Goal: Information Seeking & Learning: Find specific page/section

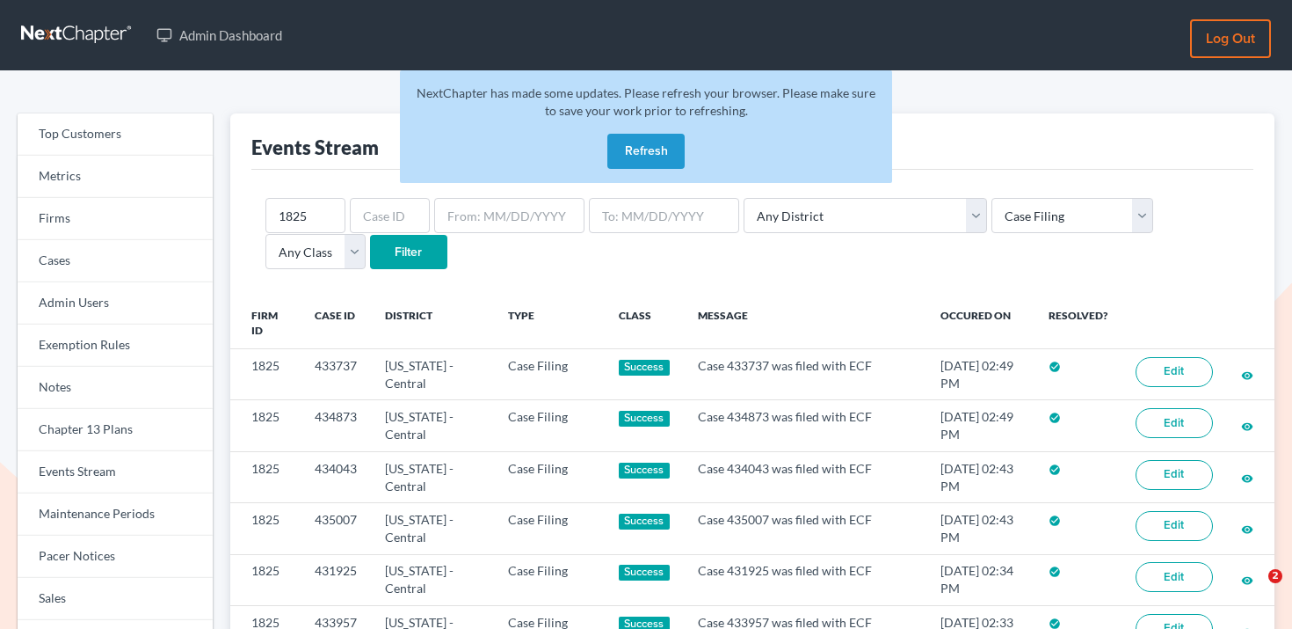
select select "case_filing"
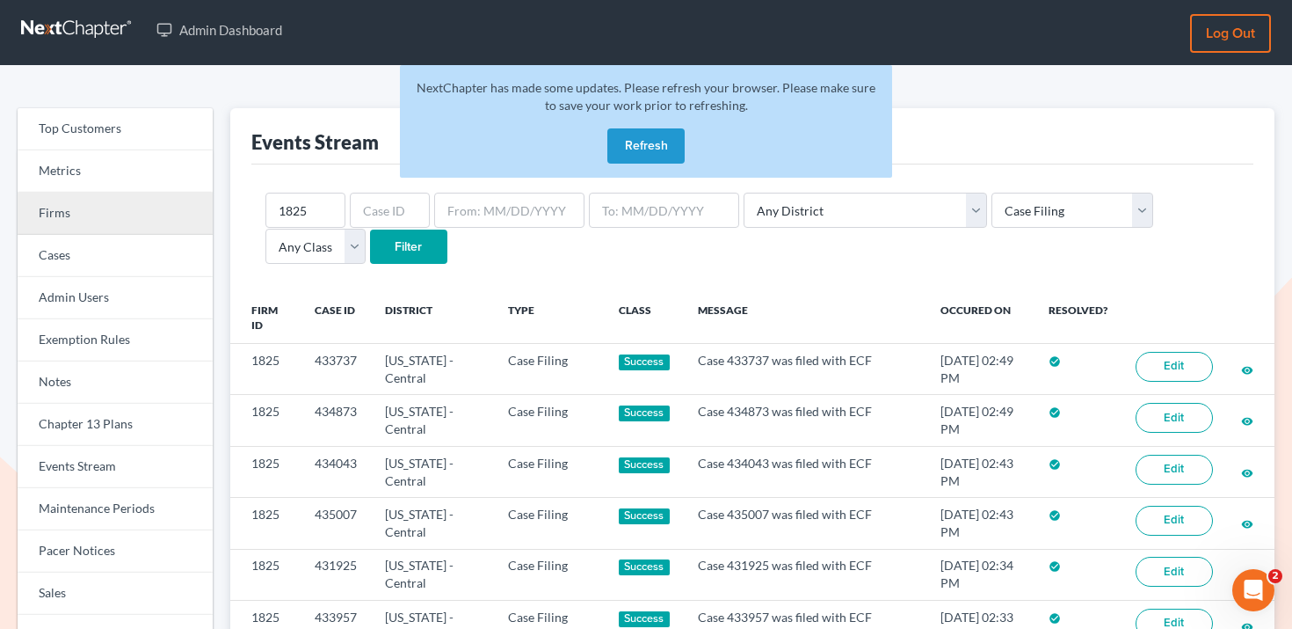
click at [112, 215] on link "Firms" at bounding box center [115, 214] width 195 height 42
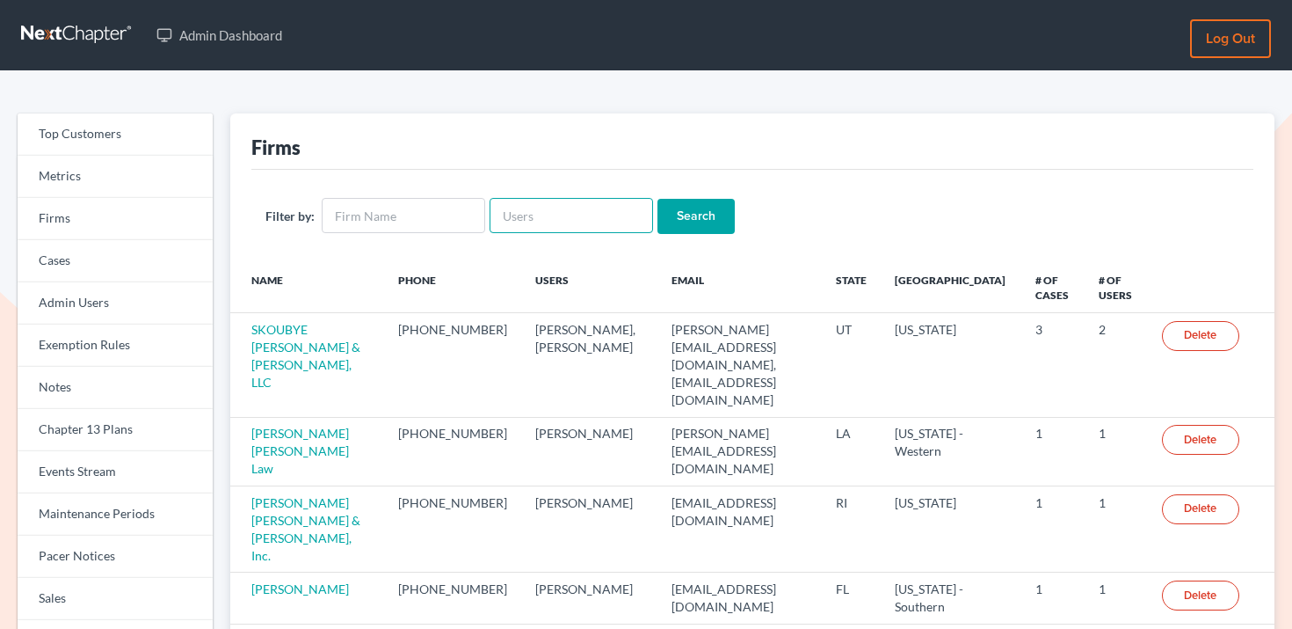
click at [552, 222] on input "text" at bounding box center [572, 215] width 164 height 35
type input "ceron@paralegalasaservice.com"
click at [673, 204] on input "Search" at bounding box center [696, 216] width 77 height 35
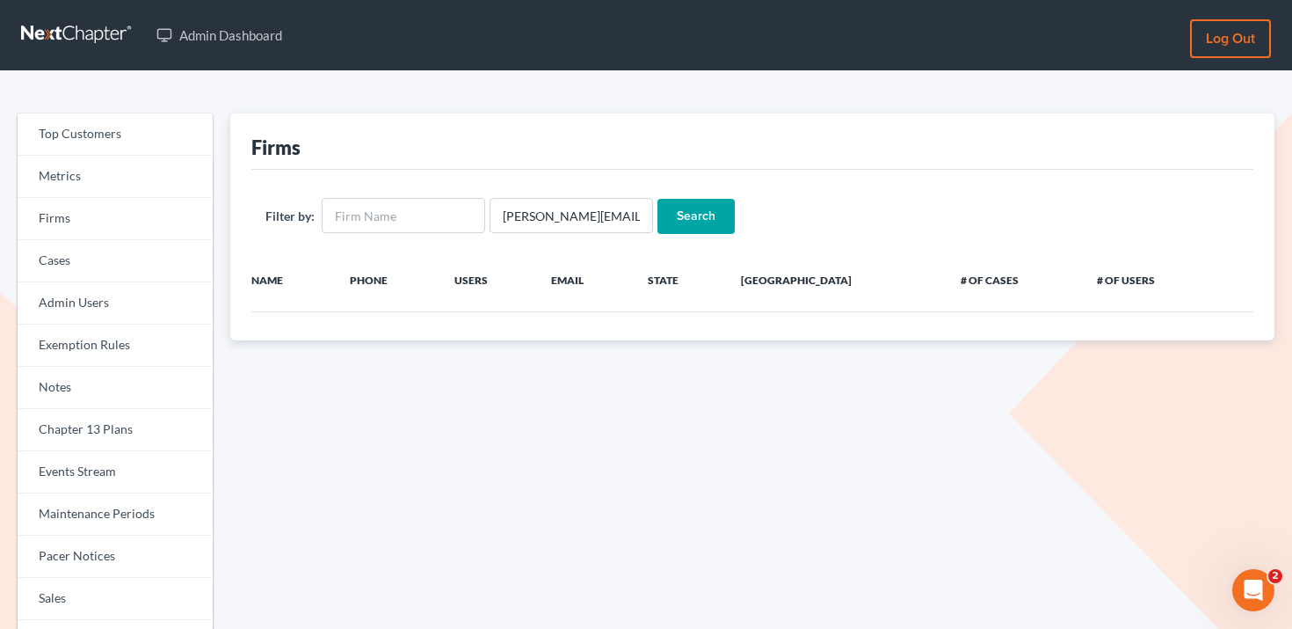
click at [516, 196] on div "Filter by: [PERSON_NAME][EMAIL_ADDRESS][DOMAIN_NAME] Search" at bounding box center [752, 216] width 1002 height 92
click at [516, 196] on div "Filter by: ceron@paralegalasaservice.com Search" at bounding box center [752, 216] width 1002 height 92
click at [516, 201] on input "[PERSON_NAME][EMAIL_ADDRESS][DOMAIN_NAME]" at bounding box center [572, 215] width 164 height 35
paste input "arolynjarrett5217@gmail.com"
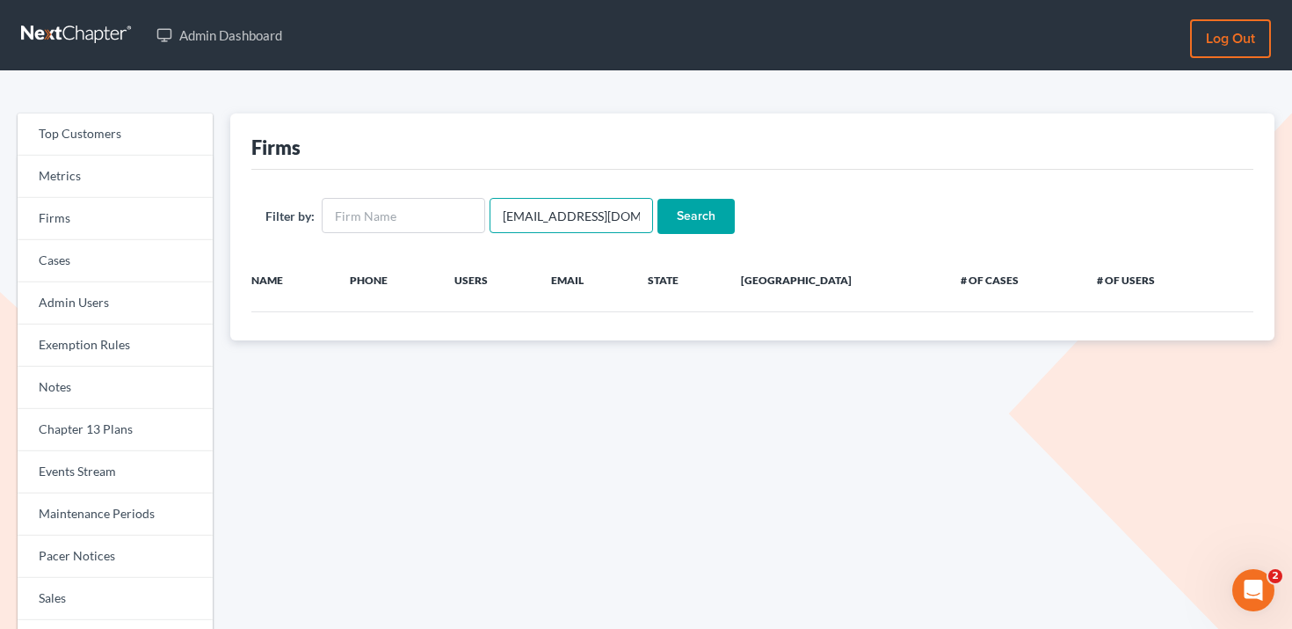
scroll to position [0, 38]
click at [516, 201] on input "carolynjarrett5217@gmail.com@paralegalasaservice.com" at bounding box center [572, 215] width 164 height 35
click at [516, 203] on input "carolynjarrett5217@gmail.com@paralegalasaservice.com" at bounding box center [572, 215] width 164 height 35
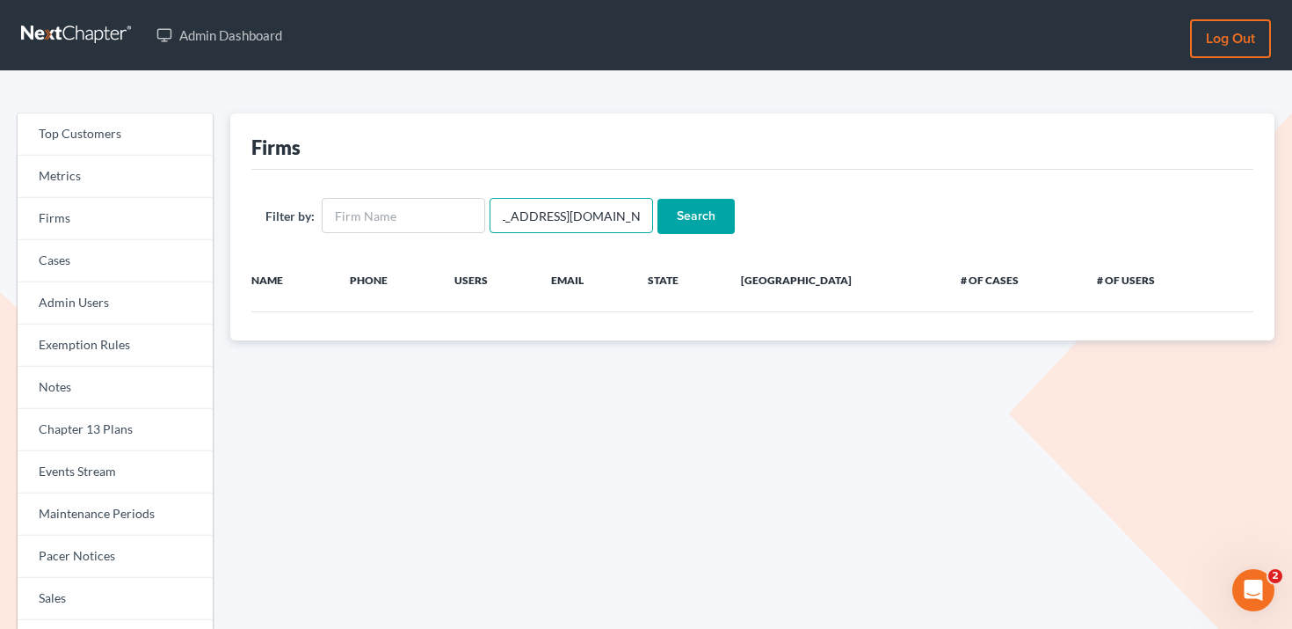
click at [523, 229] on input "carolynjarrett5217@gmail.com@paralegalasaservice.com" at bounding box center [572, 215] width 164 height 35
paste input "text"
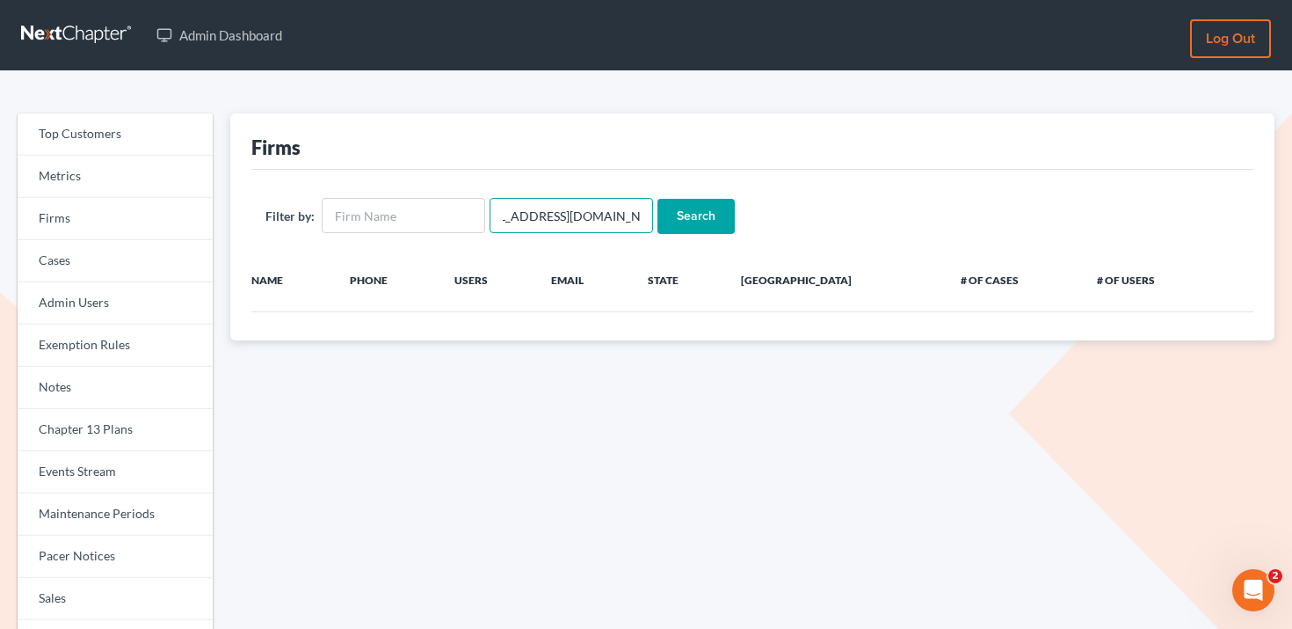
scroll to position [0, 37]
type input "carolynjarrett5217@gmail.com"
click at [679, 220] on input "Search" at bounding box center [696, 216] width 77 height 35
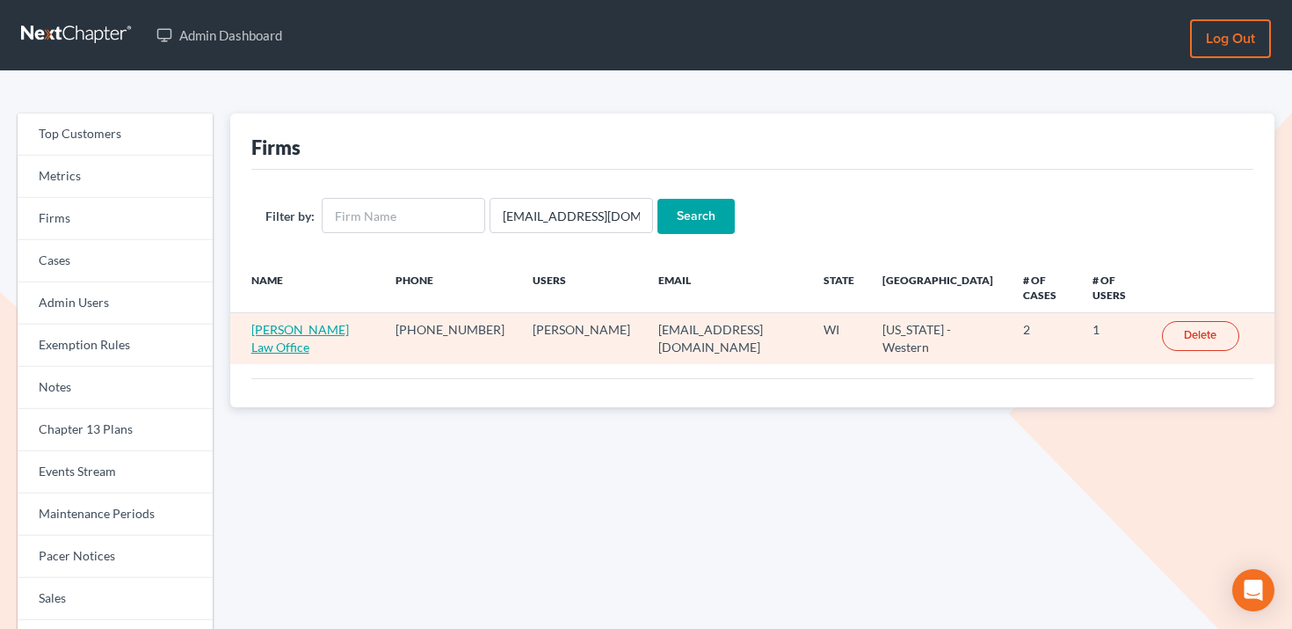
click at [316, 322] on link "[PERSON_NAME] Law Office" at bounding box center [300, 338] width 98 height 33
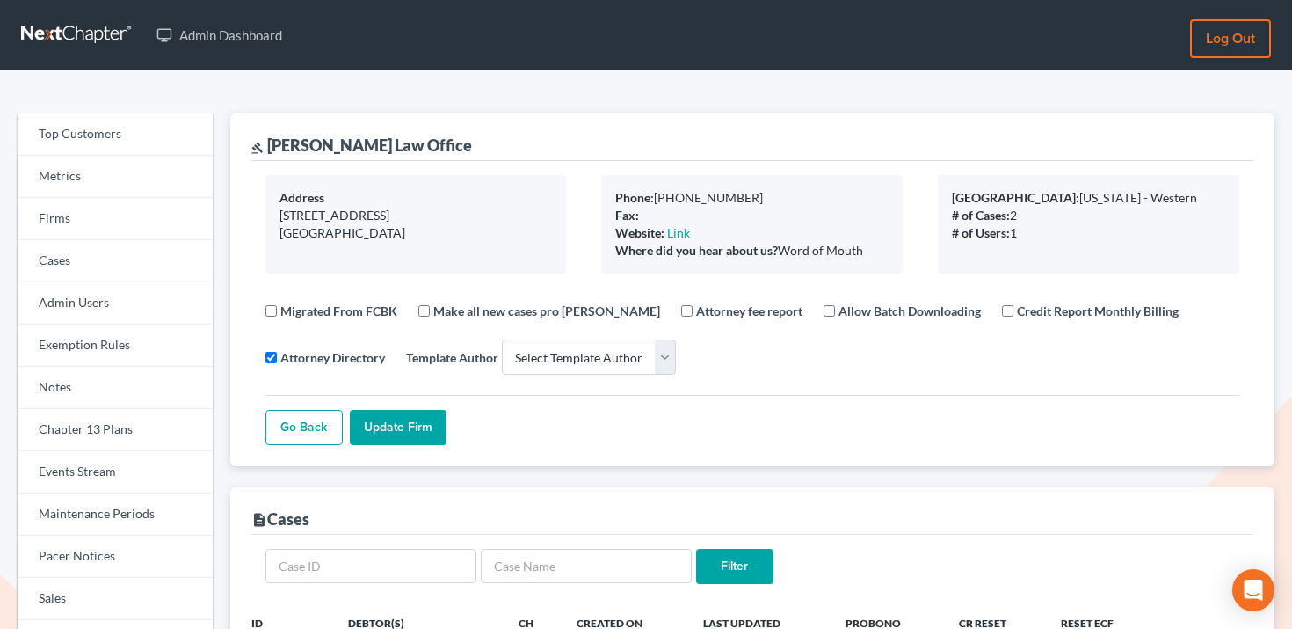
select select
click at [85, 230] on link "Firms" at bounding box center [115, 219] width 195 height 42
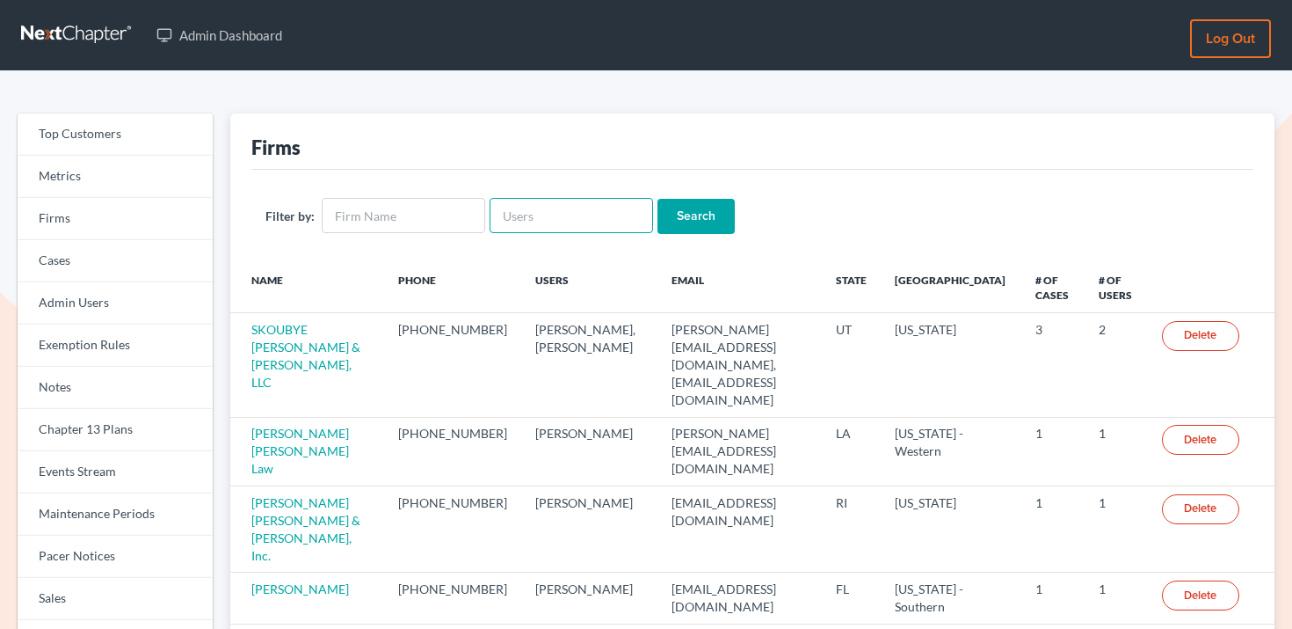
click at [600, 210] on input "text" at bounding box center [572, 215] width 164 height 35
paste input "RStanley@peteribold.com"
type input "RStanley@peteribold.com"
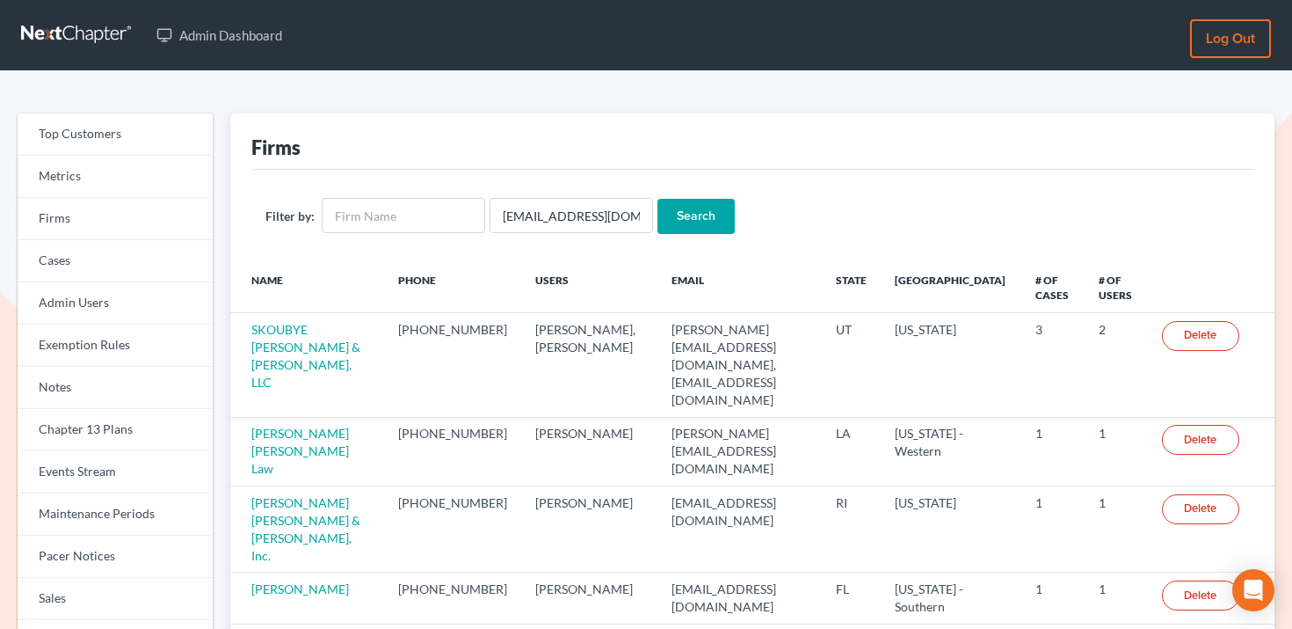
click at [693, 216] on input "Search" at bounding box center [696, 216] width 77 height 35
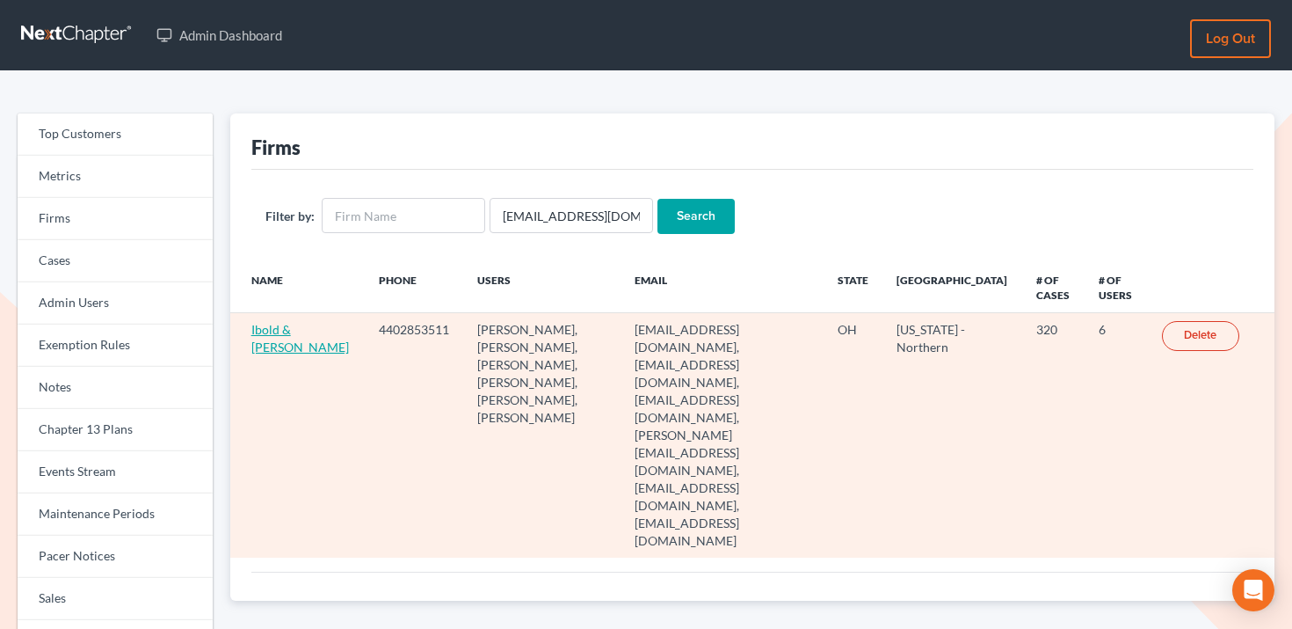
click at [264, 331] on link "Ibold & [PERSON_NAME]" at bounding box center [300, 338] width 98 height 33
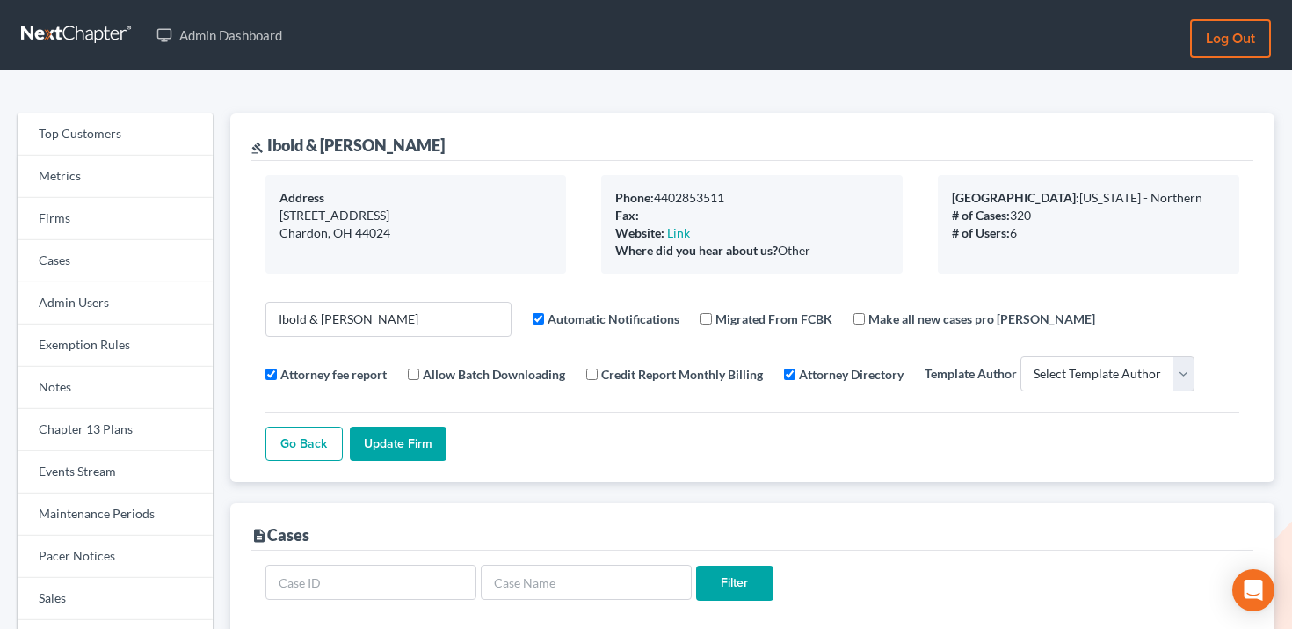
select select
click at [141, 202] on link "Firms" at bounding box center [115, 219] width 195 height 42
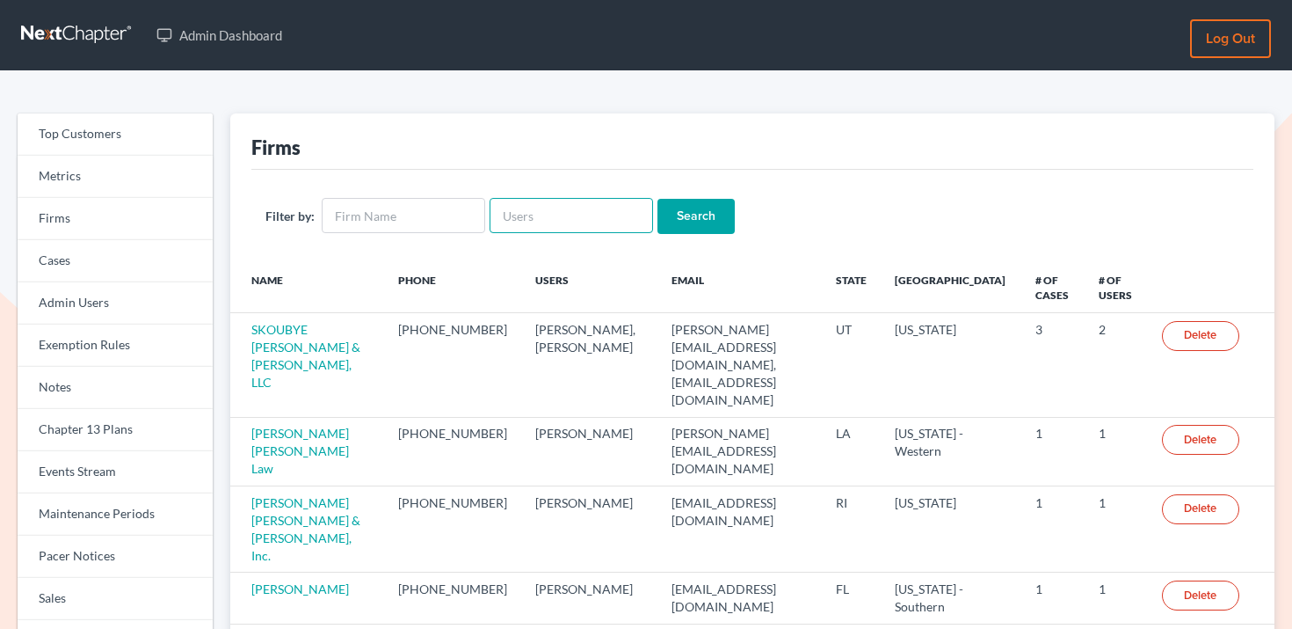
click at [548, 200] on input "text" at bounding box center [572, 215] width 164 height 35
paste input "oconnorlawcpa@gmail.com"
type input "oconnorlawcpa@gmail.com"
click at [681, 212] on input "Search" at bounding box center [696, 216] width 77 height 35
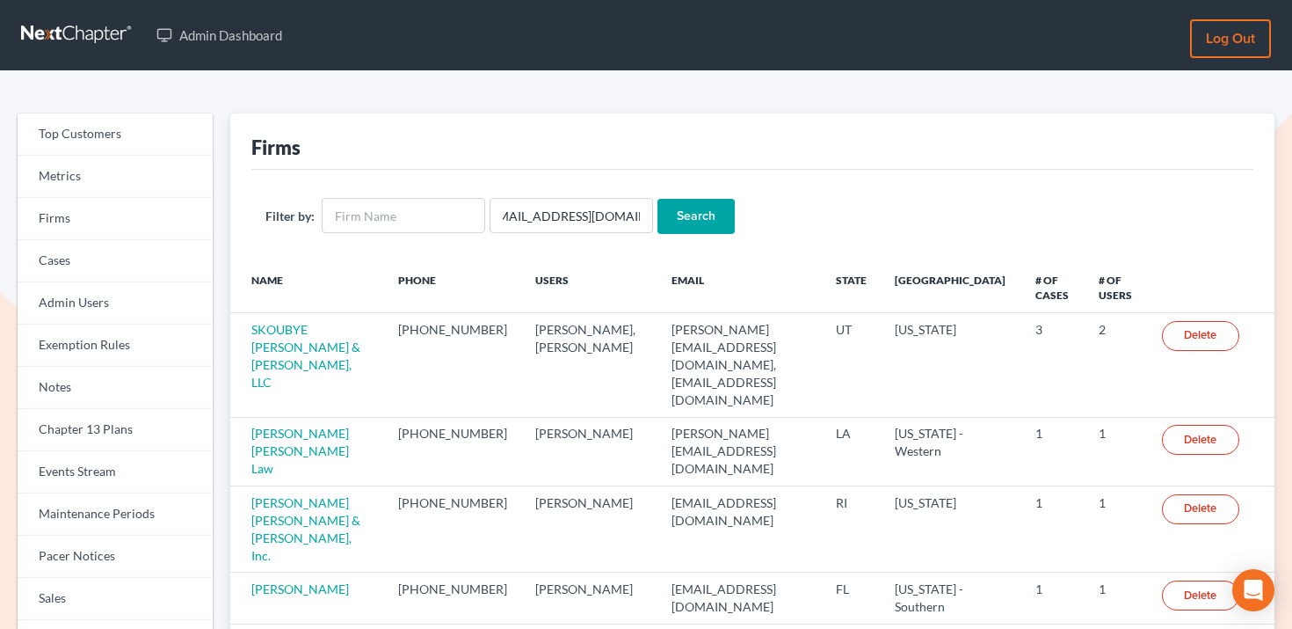
scroll to position [0, 0]
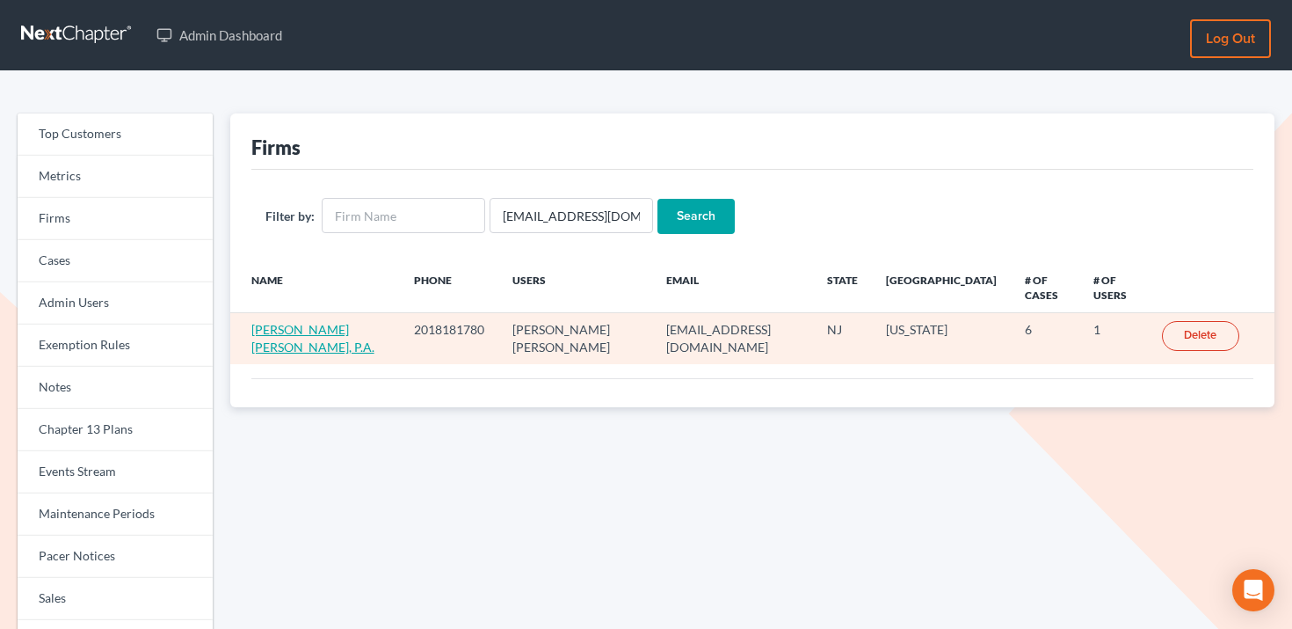
click at [313, 343] on link "Bernard James O'Connor, P.A." at bounding box center [312, 338] width 123 height 33
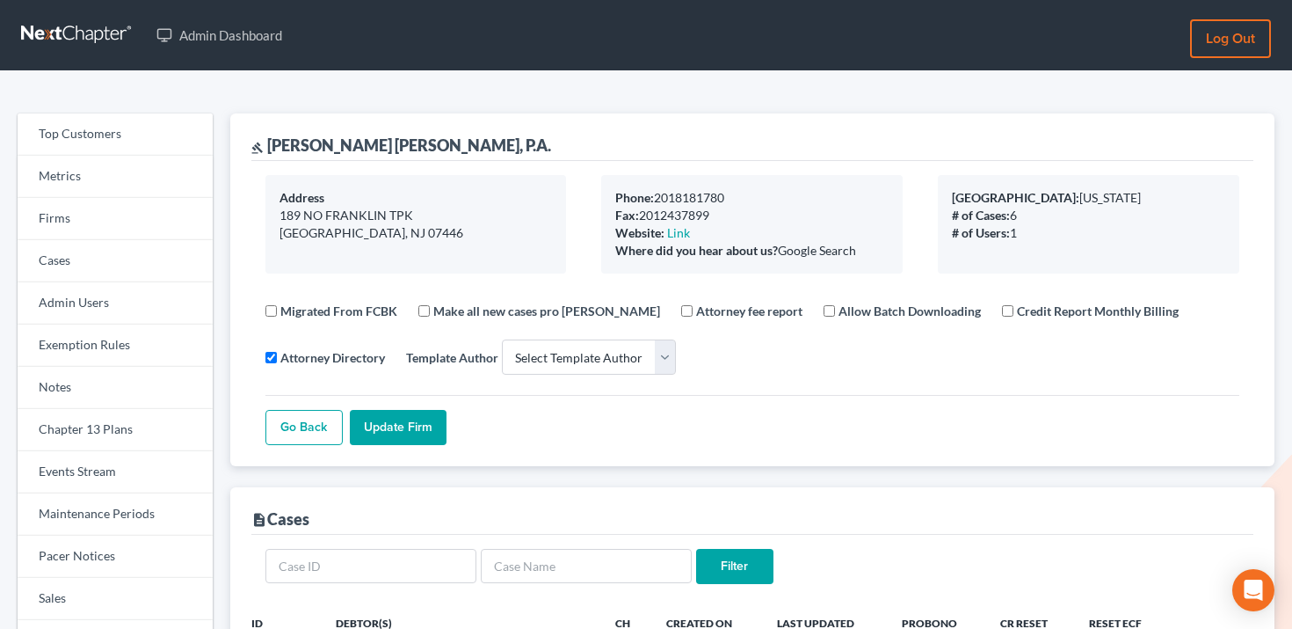
select select
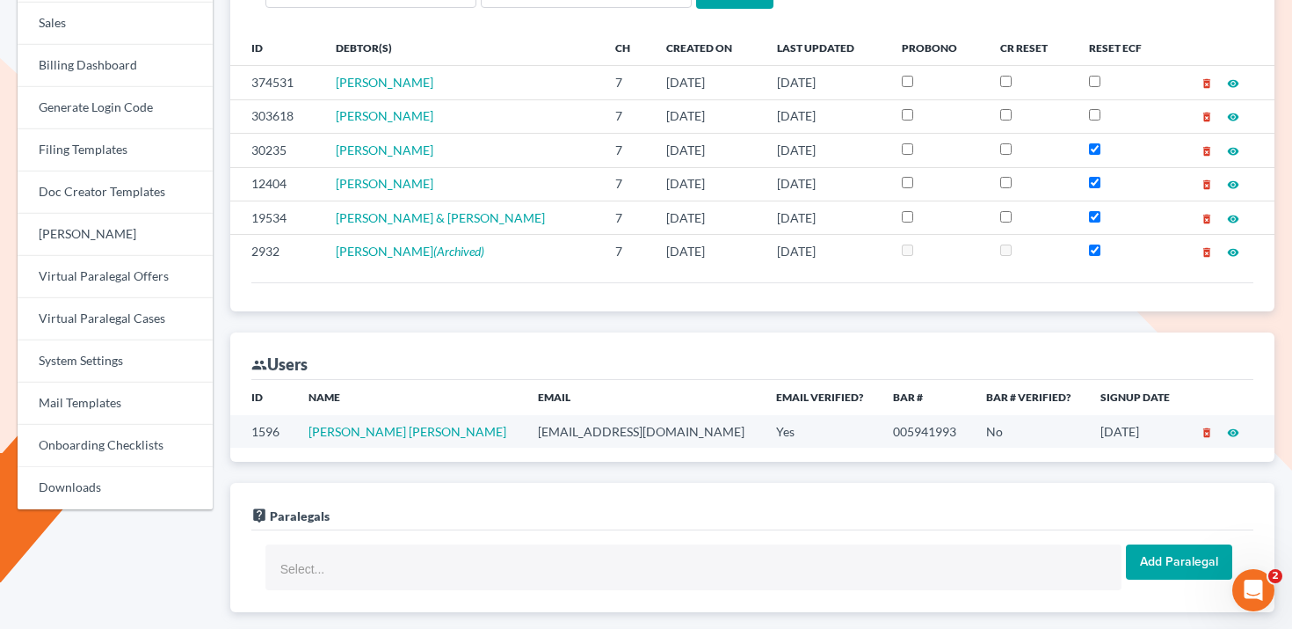
scroll to position [574, 0]
click at [548, 438] on td "oconnorlawcpa@gmail.com" at bounding box center [643, 432] width 238 height 33
copy td "oconnorlawcpa@gmail.com"
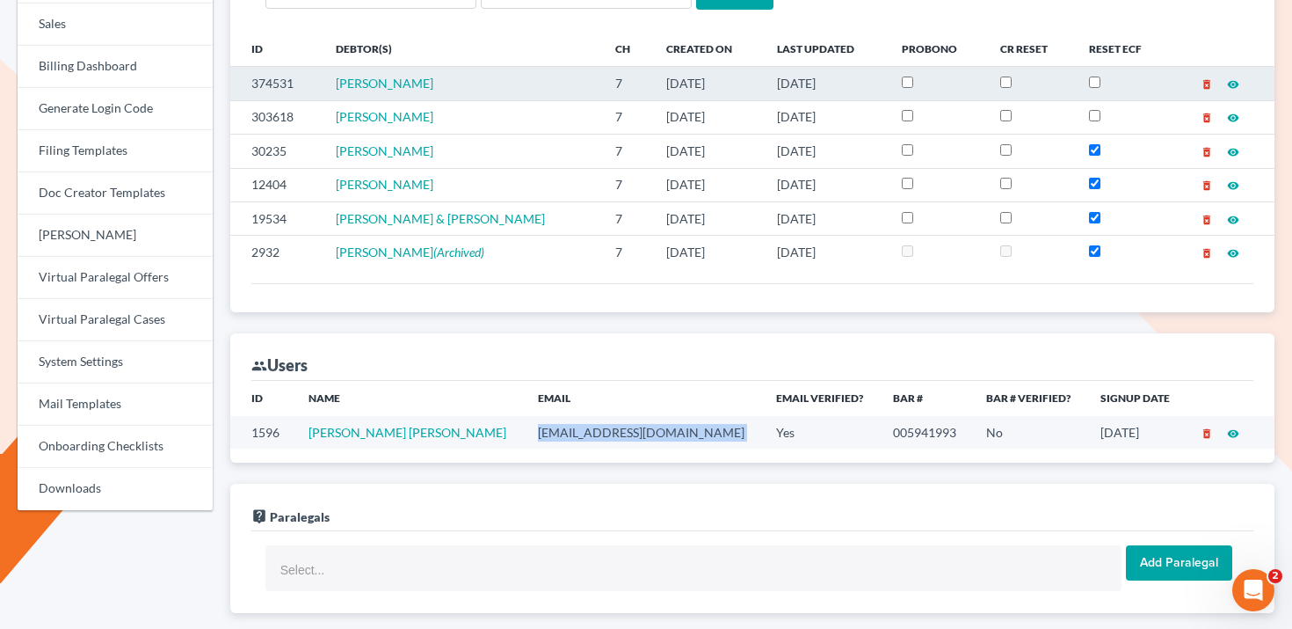
scroll to position [274, 0]
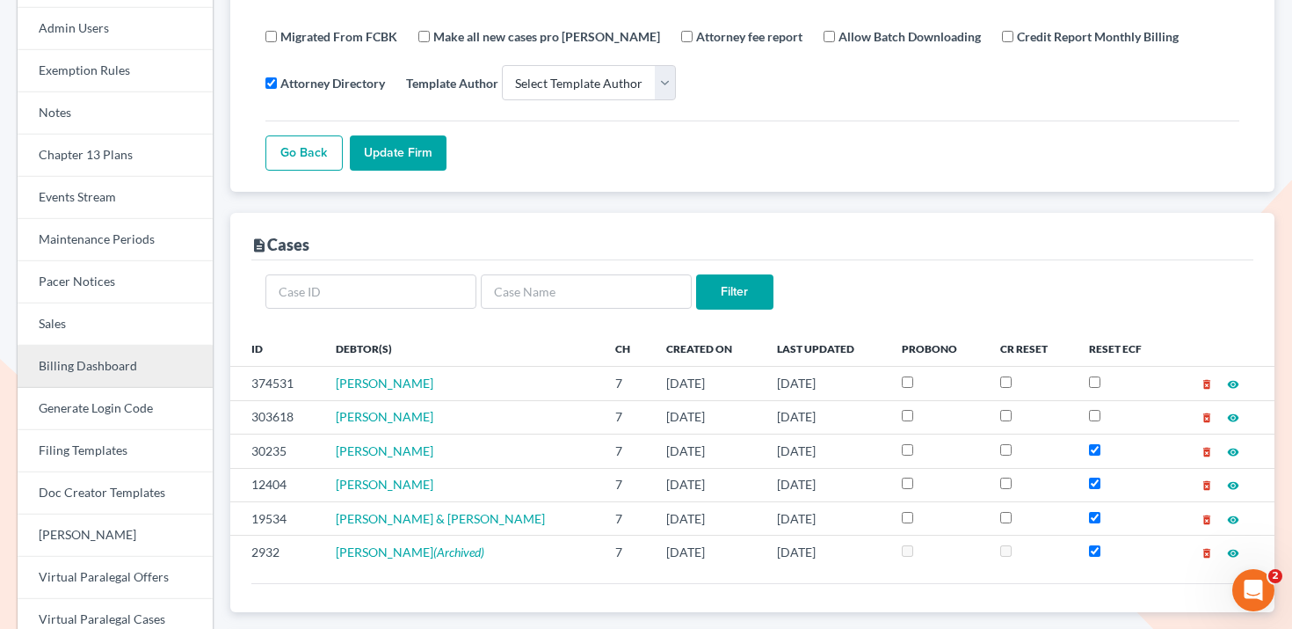
click at [105, 374] on link "Billing Dashboard" at bounding box center [115, 366] width 195 height 42
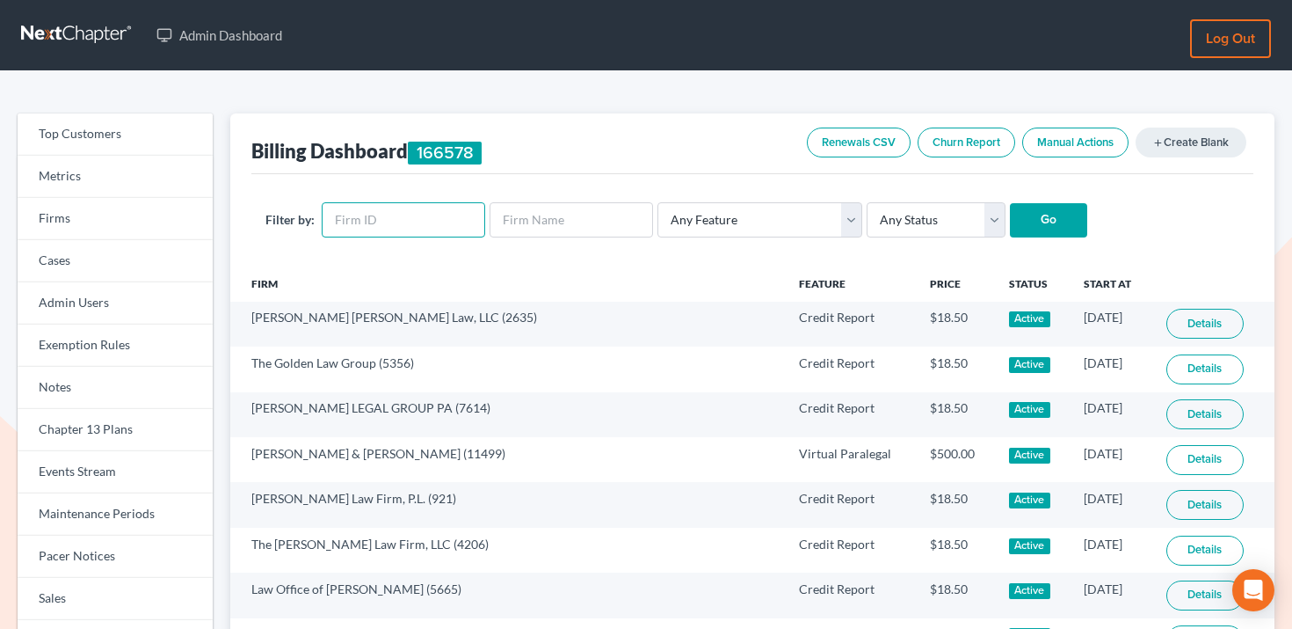
click at [429, 218] on input "text" at bounding box center [404, 219] width 164 height 35
click at [165, 246] on link "Cases" at bounding box center [115, 261] width 195 height 42
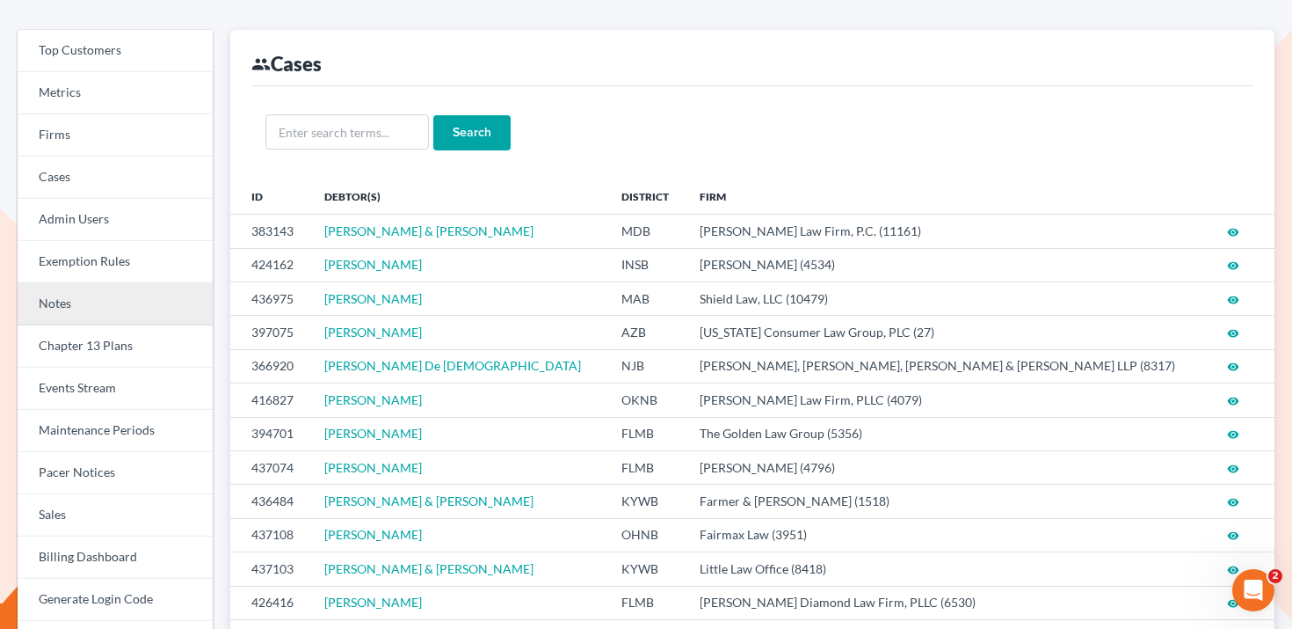
scroll to position [156, 0]
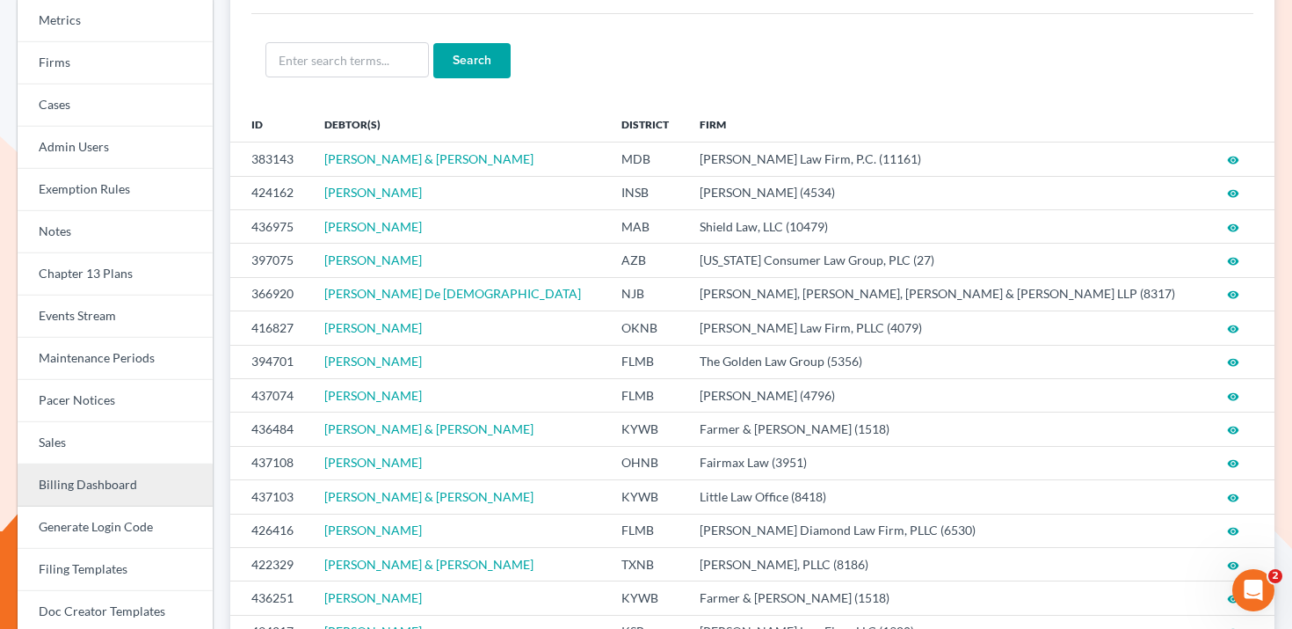
click at [121, 487] on link "Billing Dashboard" at bounding box center [115, 485] width 195 height 42
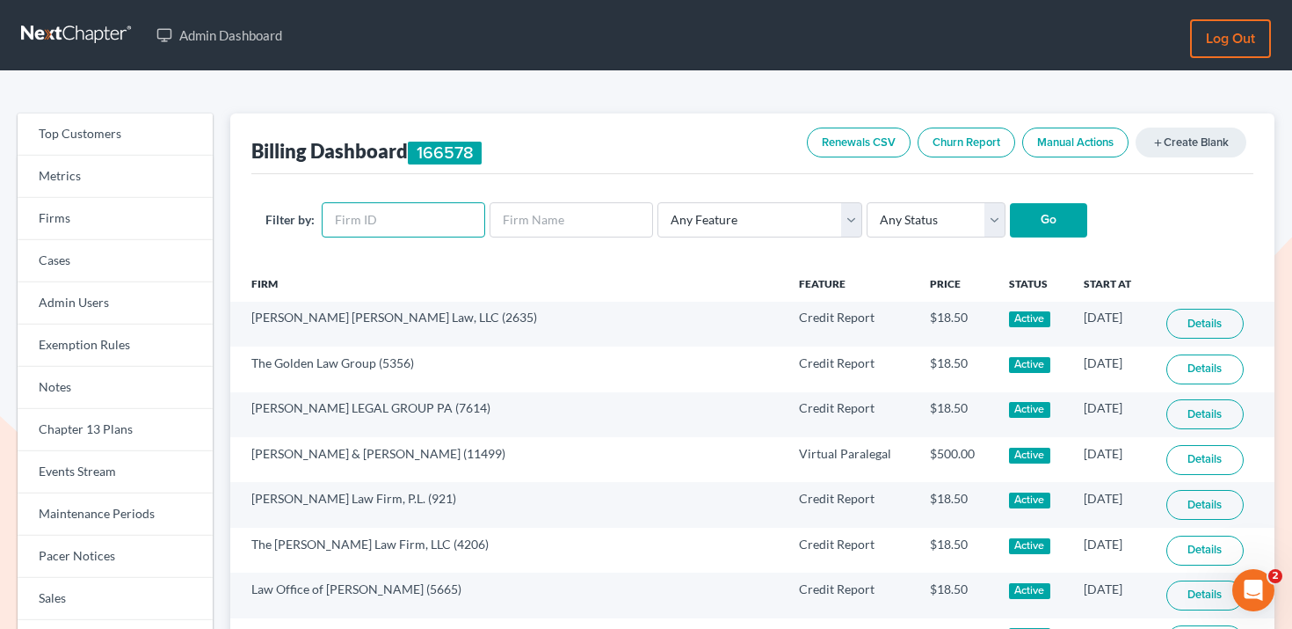
click at [344, 215] on input "text" at bounding box center [404, 219] width 164 height 35
paste input "439"
type input "439"
click at [920, 226] on select "Any Status Active Inactive Pending Expired Error Pending Charges" at bounding box center [936, 219] width 139 height 35
click at [1057, 209] on input "Go" at bounding box center [1048, 220] width 77 height 35
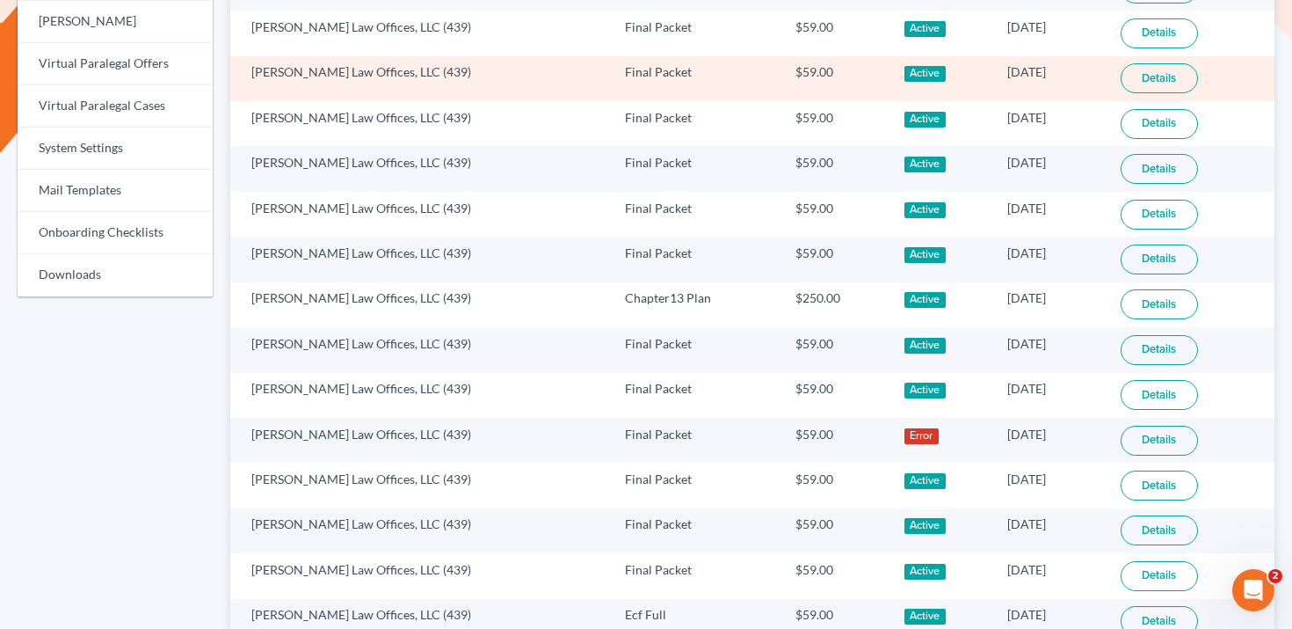
scroll to position [872, 0]
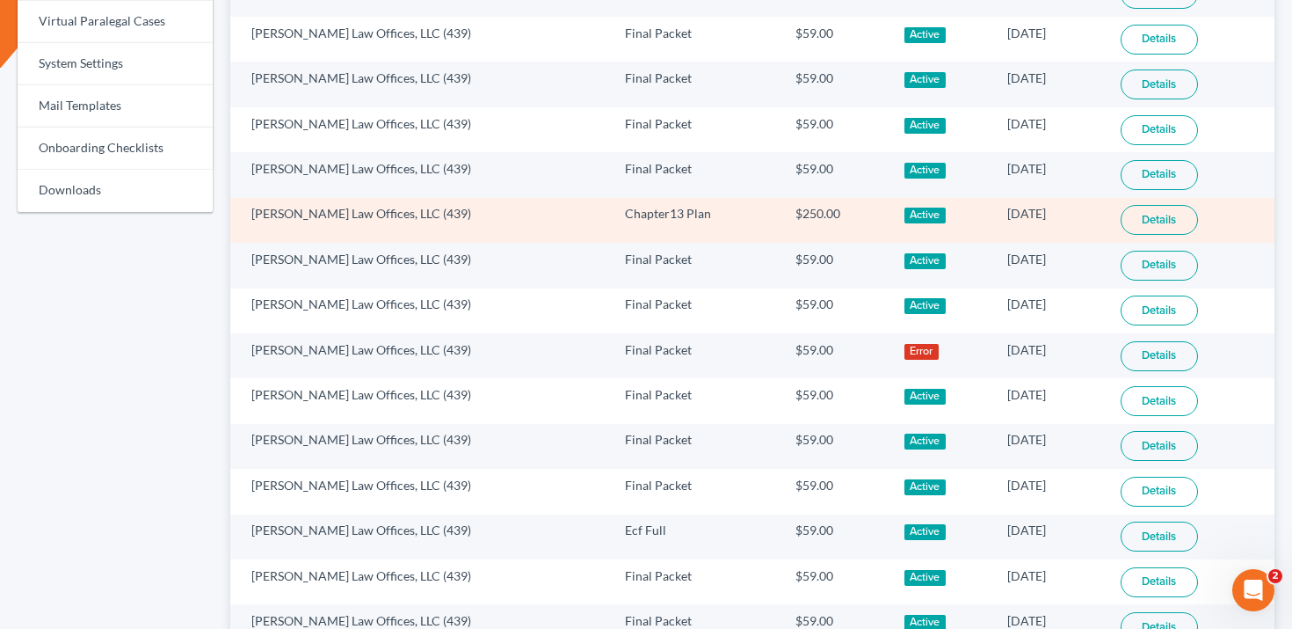
click at [1168, 205] on td "Details" at bounding box center [1191, 220] width 168 height 45
click at [1162, 215] on link "Details" at bounding box center [1159, 220] width 77 height 30
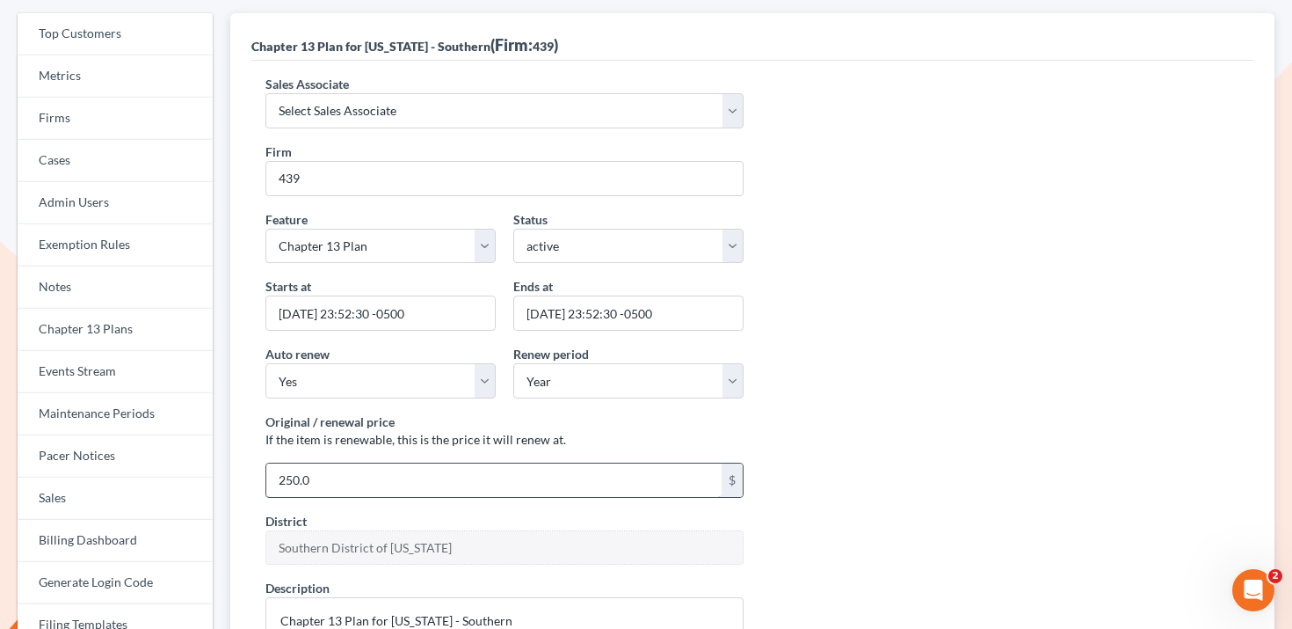
scroll to position [236, 0]
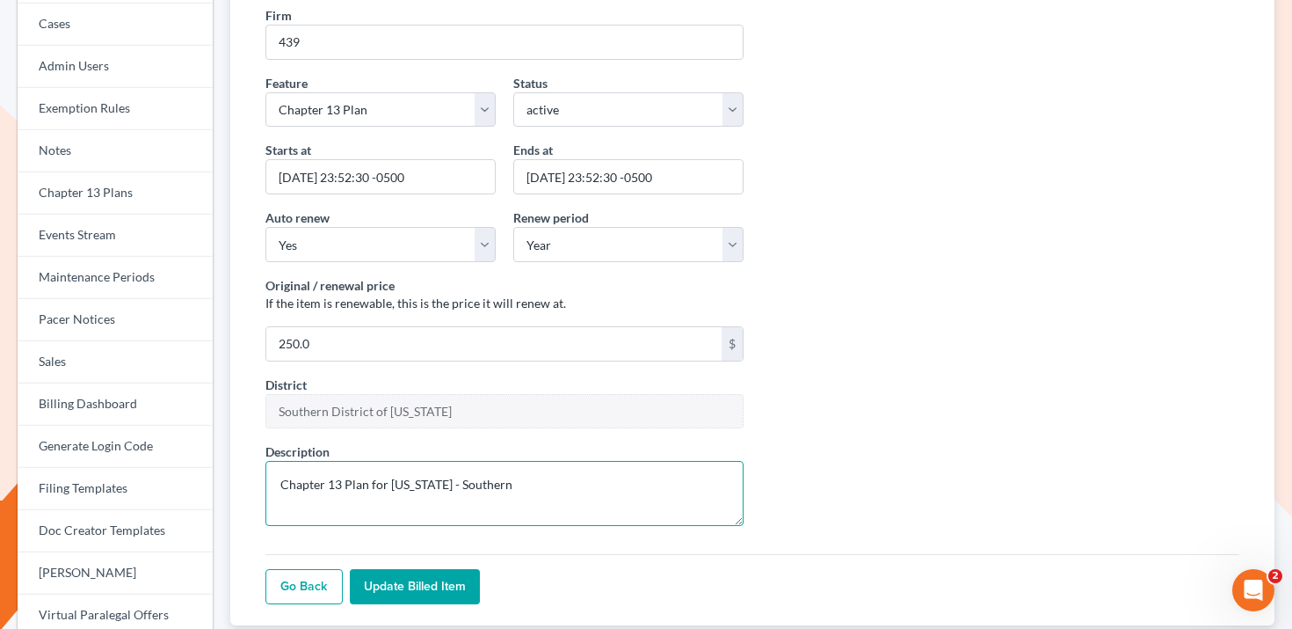
drag, startPoint x: 506, startPoint y: 490, endPoint x: 369, endPoint y: 488, distance: 137.2
click at [369, 488] on textarea "Chapter 13 Plan for New York - Southern" at bounding box center [504, 493] width 478 height 65
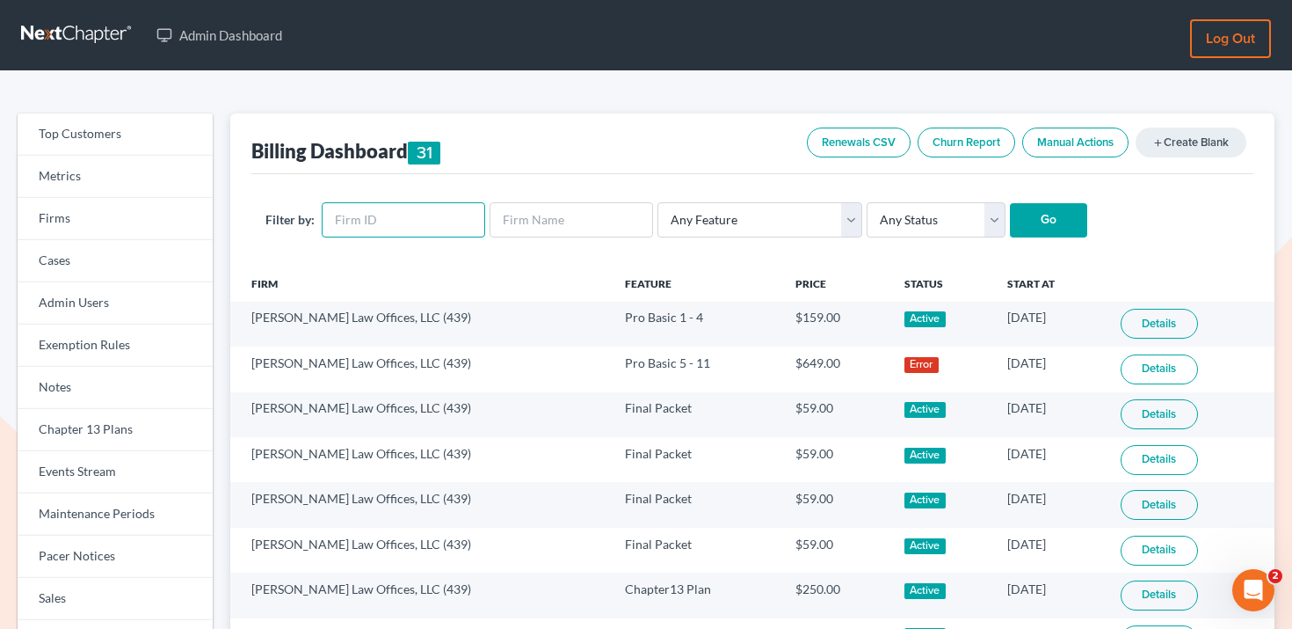
click at [367, 217] on input "text" at bounding box center [404, 219] width 164 height 35
paste input "7655"
type input "7655"
click at [1010, 203] on input "Go" at bounding box center [1048, 220] width 77 height 35
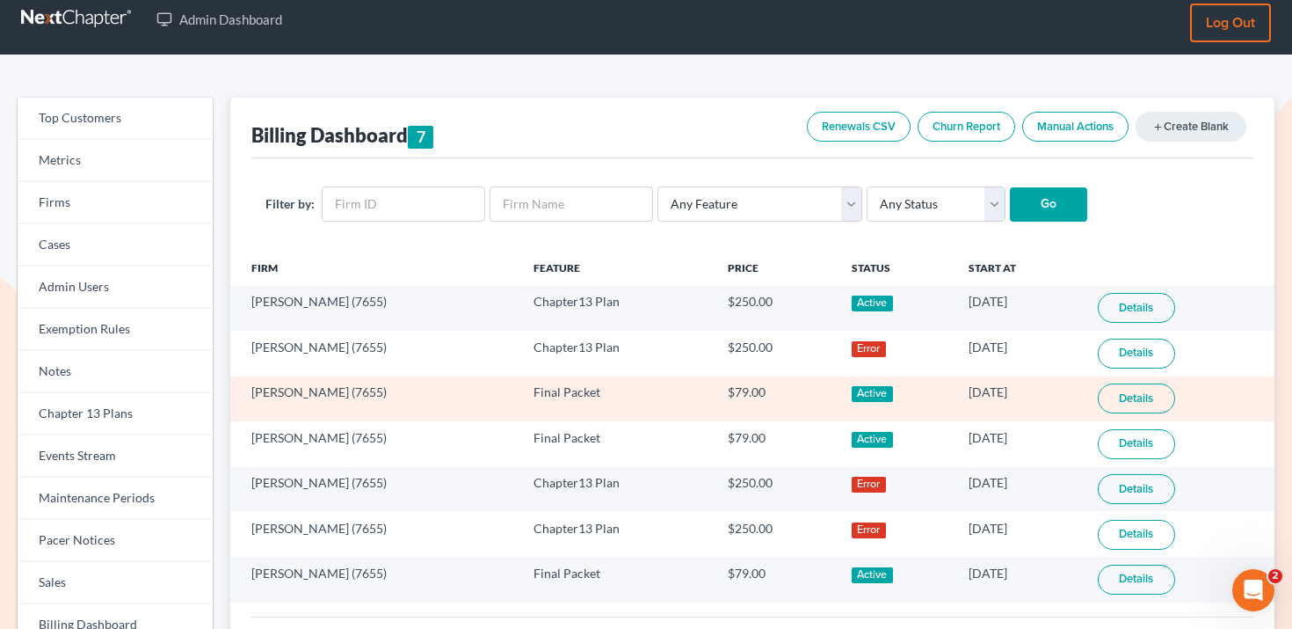
scroll to position [18, 0]
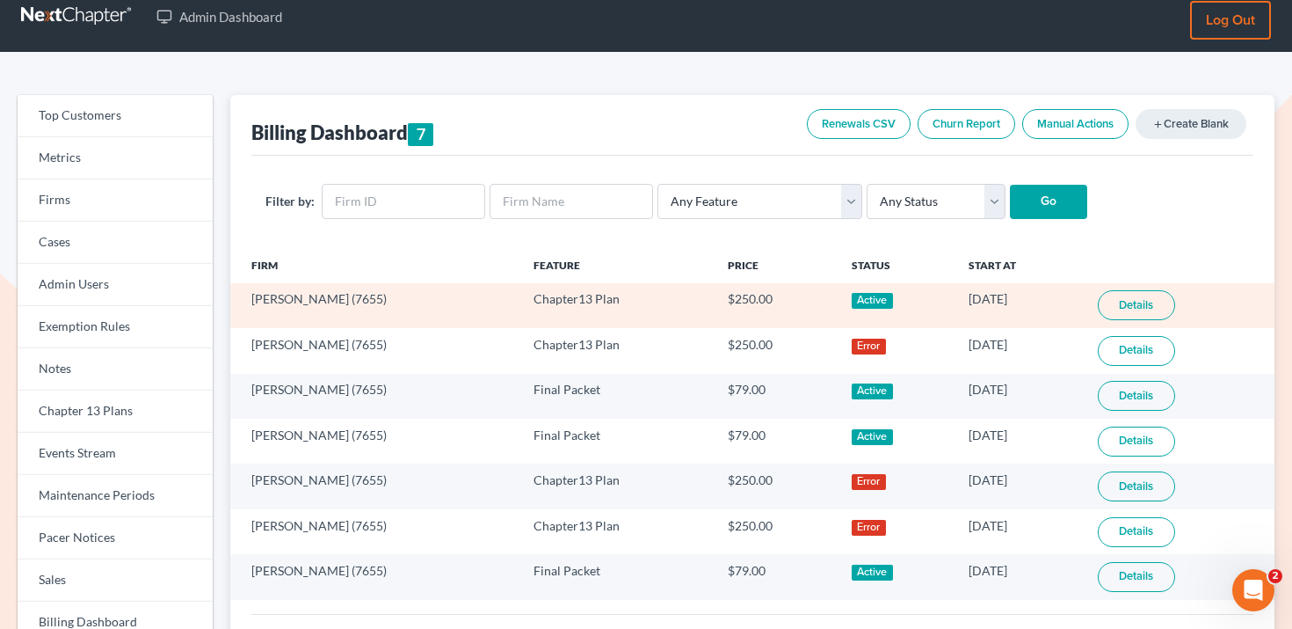
click at [1161, 297] on link "Details" at bounding box center [1136, 305] width 77 height 30
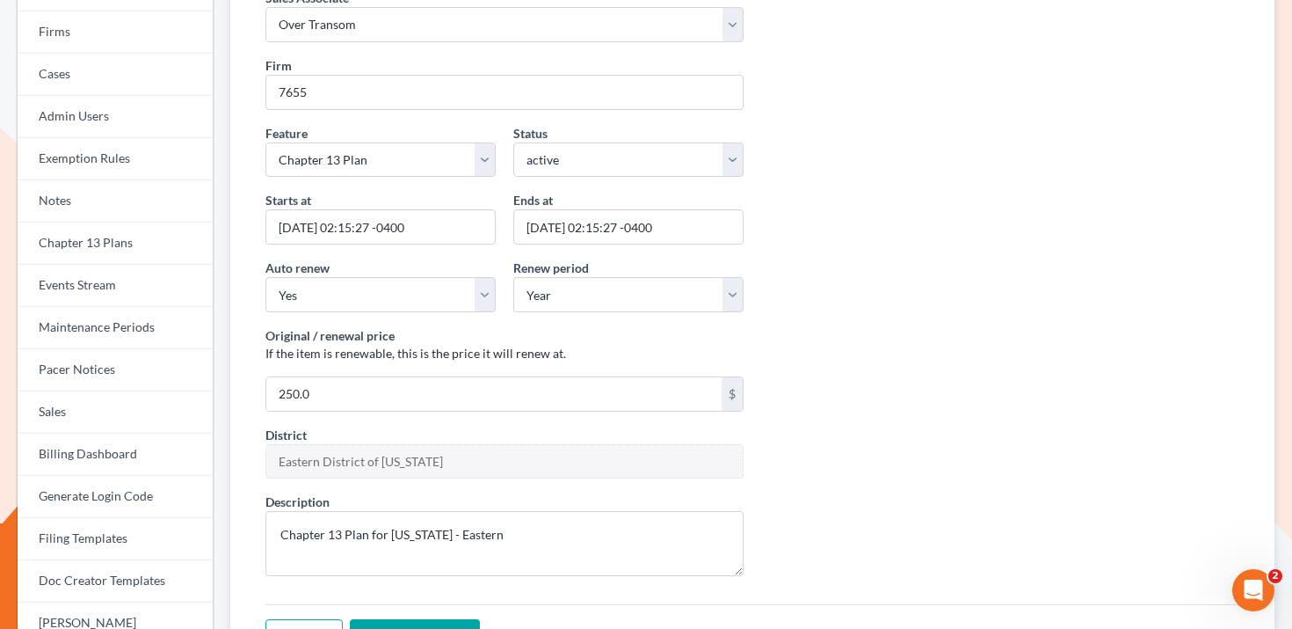
scroll to position [230, 0]
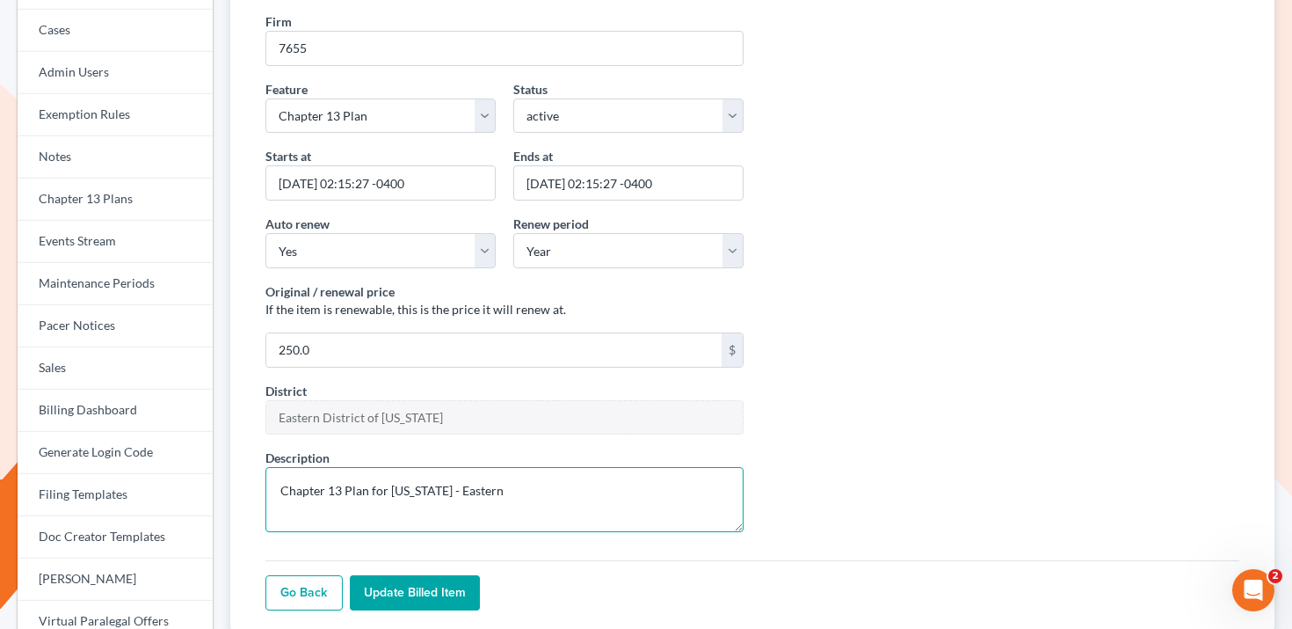
click at [505, 479] on textarea "Chapter 13 Plan for [US_STATE] - Eastern" at bounding box center [504, 499] width 478 height 65
drag, startPoint x: 508, startPoint y: 501, endPoint x: 279, endPoint y: 493, distance: 229.6
click at [279, 493] on textarea "Chapter 13 Plan for California - Eastern" at bounding box center [504, 499] width 478 height 65
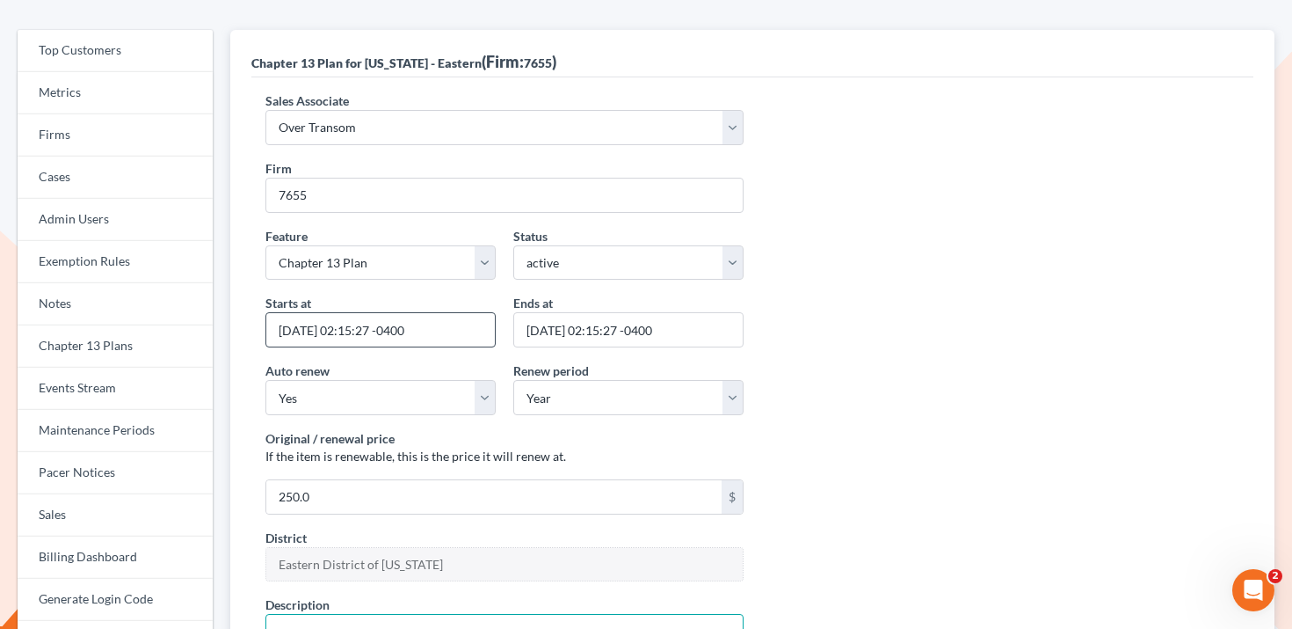
scroll to position [0, 0]
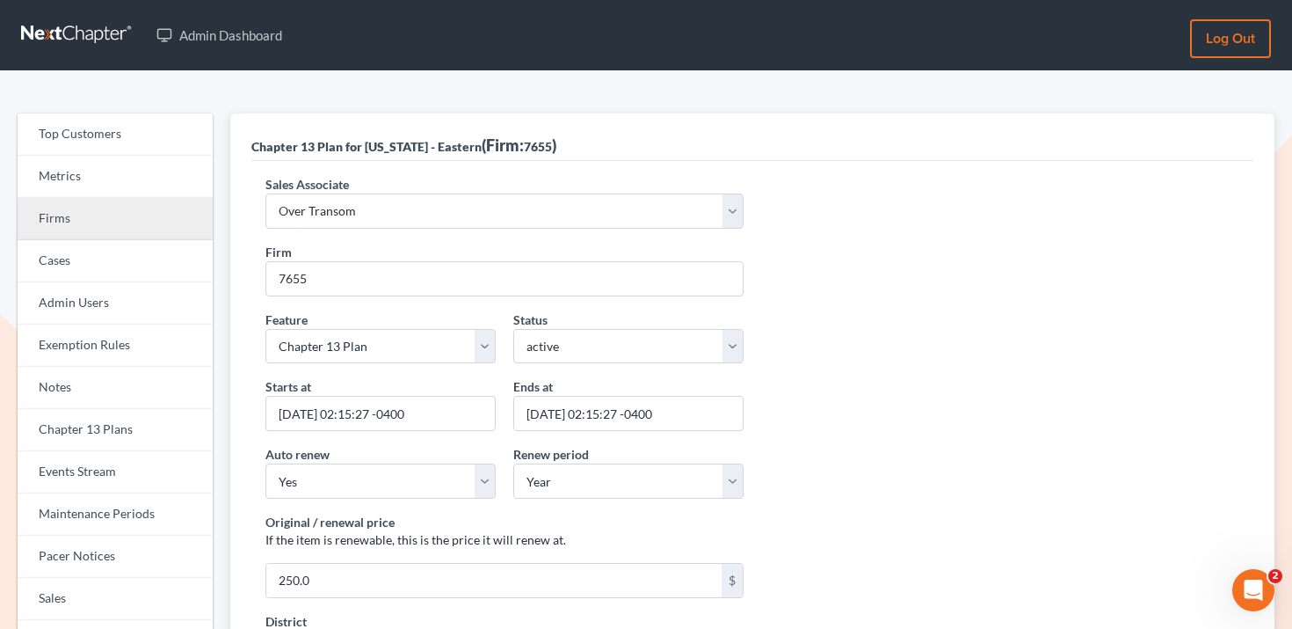
click at [100, 208] on link "Firms" at bounding box center [115, 219] width 195 height 42
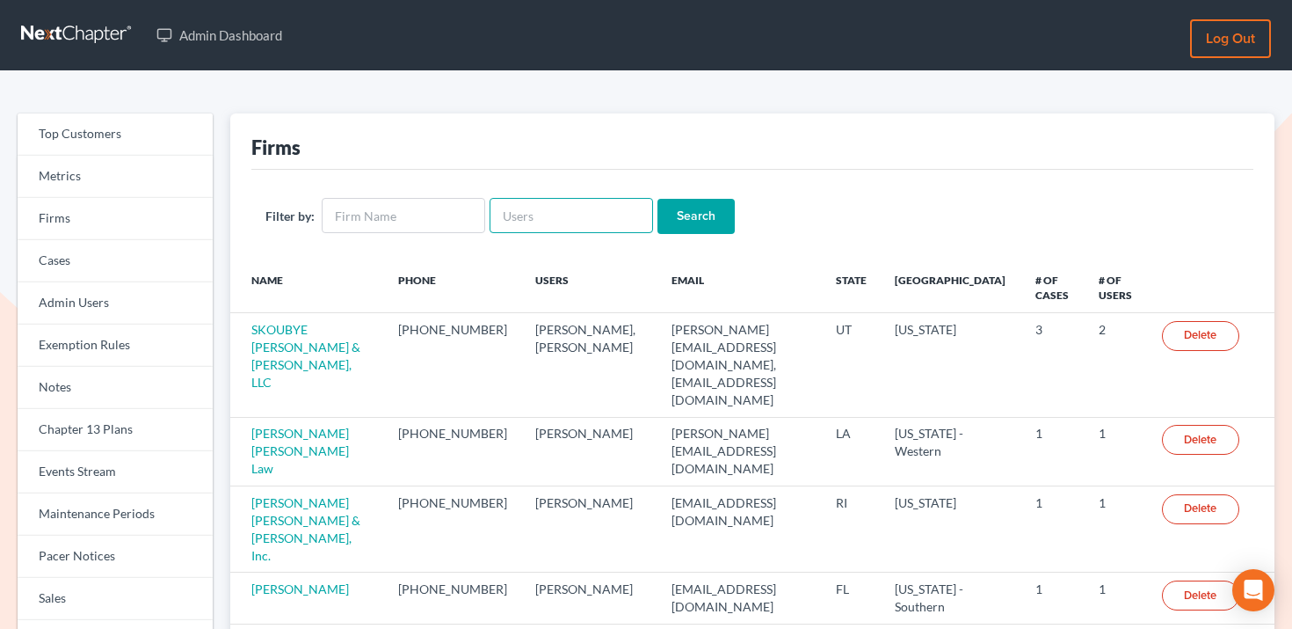
click at [515, 214] on input "text" at bounding box center [572, 215] width 164 height 35
paste input "[PERSON_NAME][EMAIL_ADDRESS][DOMAIN_NAME]"
type input "[PERSON_NAME][EMAIL_ADDRESS][DOMAIN_NAME]"
click at [724, 203] on form "Filter by: [PERSON_NAME][EMAIL_ADDRESS][DOMAIN_NAME] Search" at bounding box center [752, 216] width 974 height 36
click at [682, 215] on input "Search" at bounding box center [696, 216] width 77 height 35
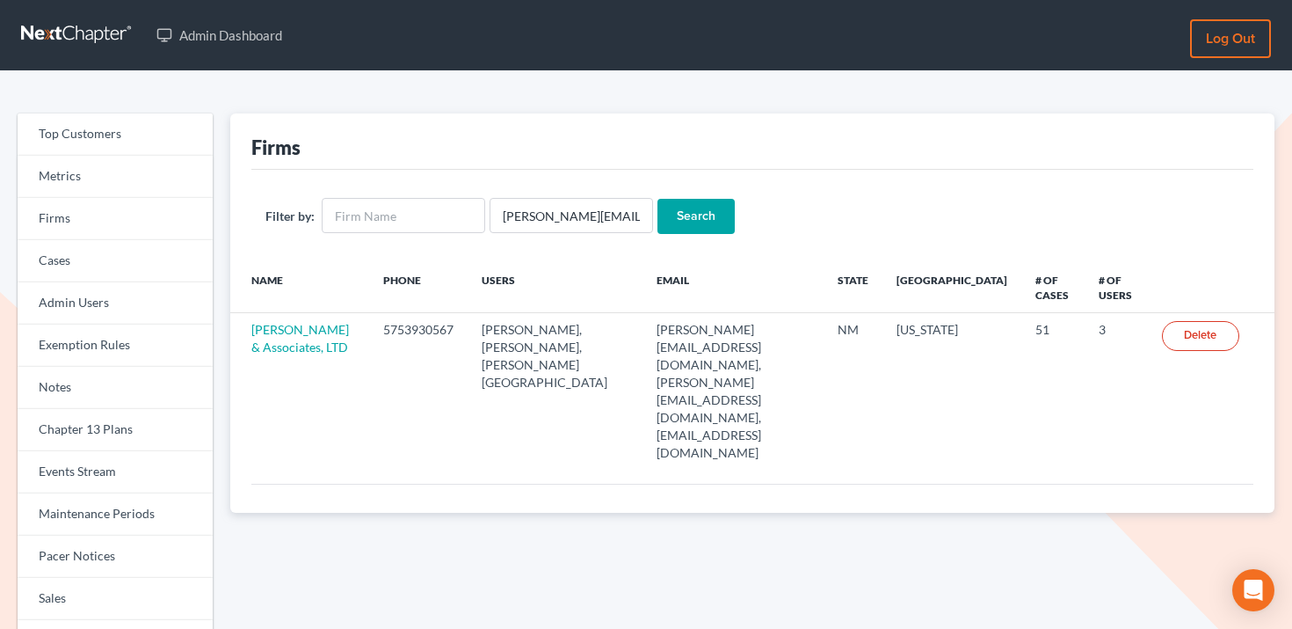
scroll to position [6, 0]
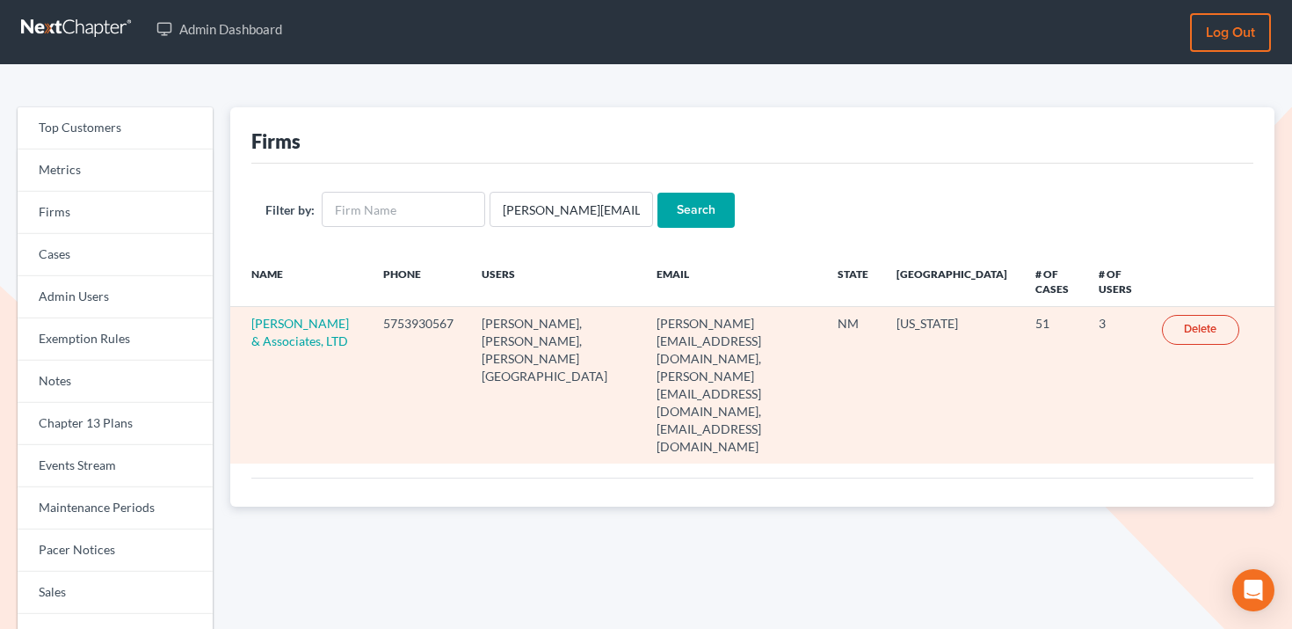
click at [287, 353] on td "[PERSON_NAME] & Associates, LTD" at bounding box center [300, 385] width 140 height 156
click at [293, 339] on link "[PERSON_NAME] & Associates, LTD" at bounding box center [300, 332] width 98 height 33
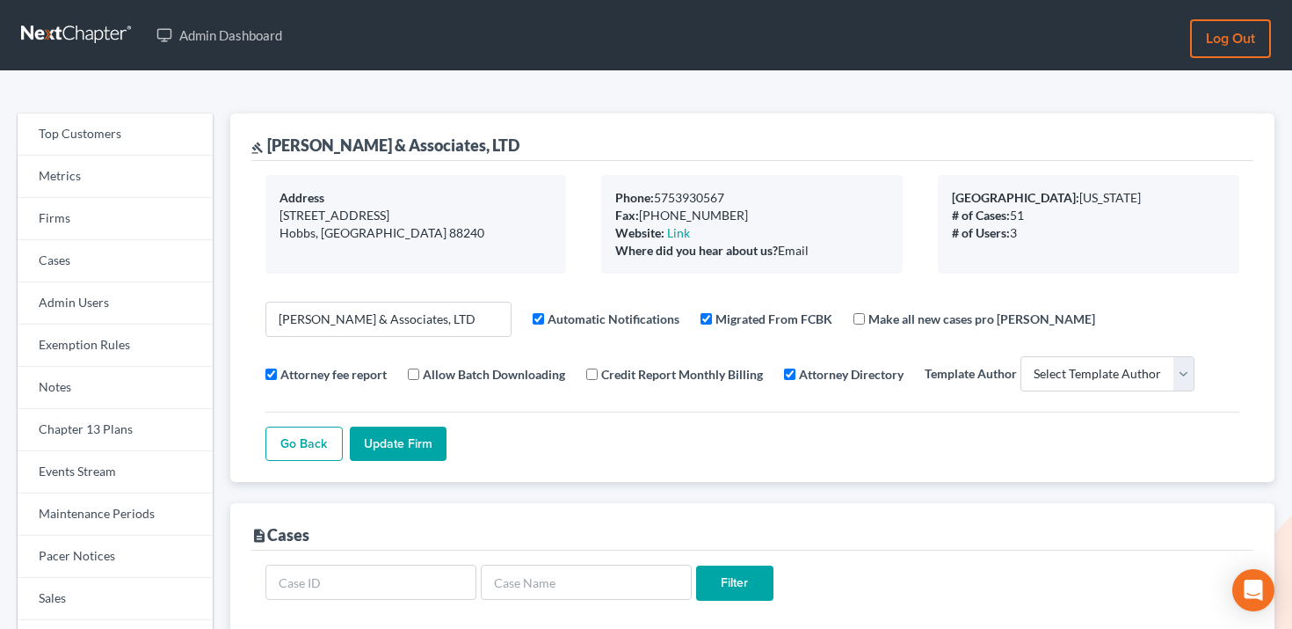
select select
click at [149, 224] on link "Firms" at bounding box center [115, 219] width 195 height 42
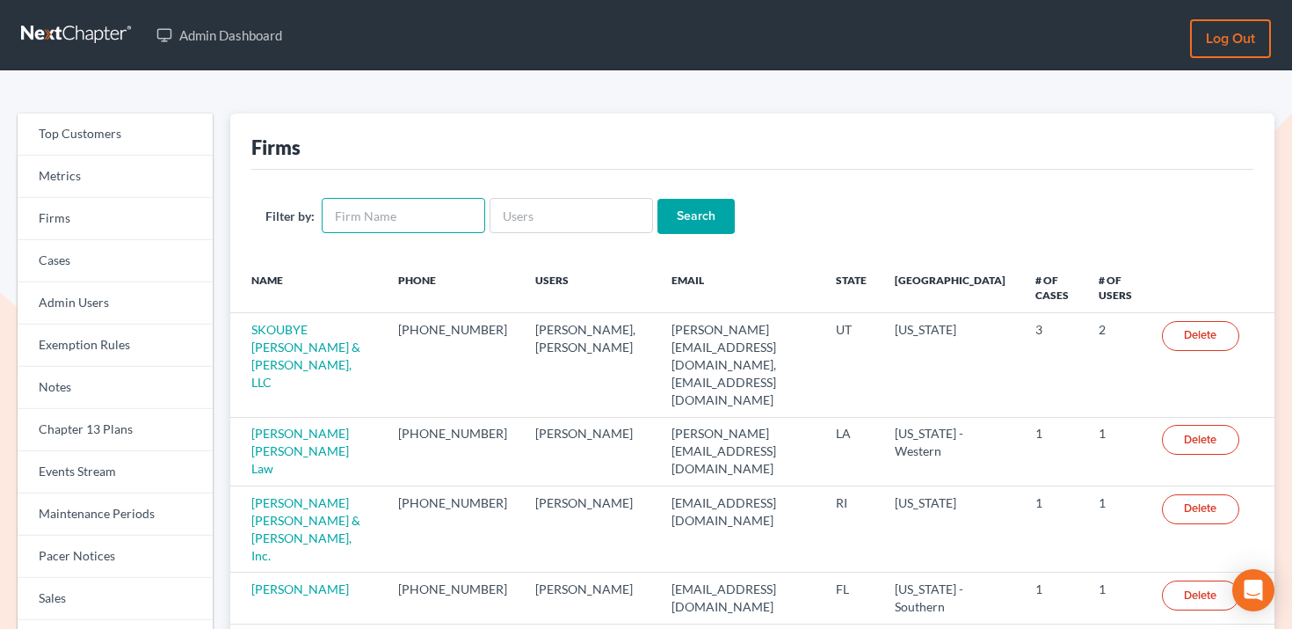
click at [406, 215] on input "text" at bounding box center [404, 215] width 164 height 35
paste input "9013"
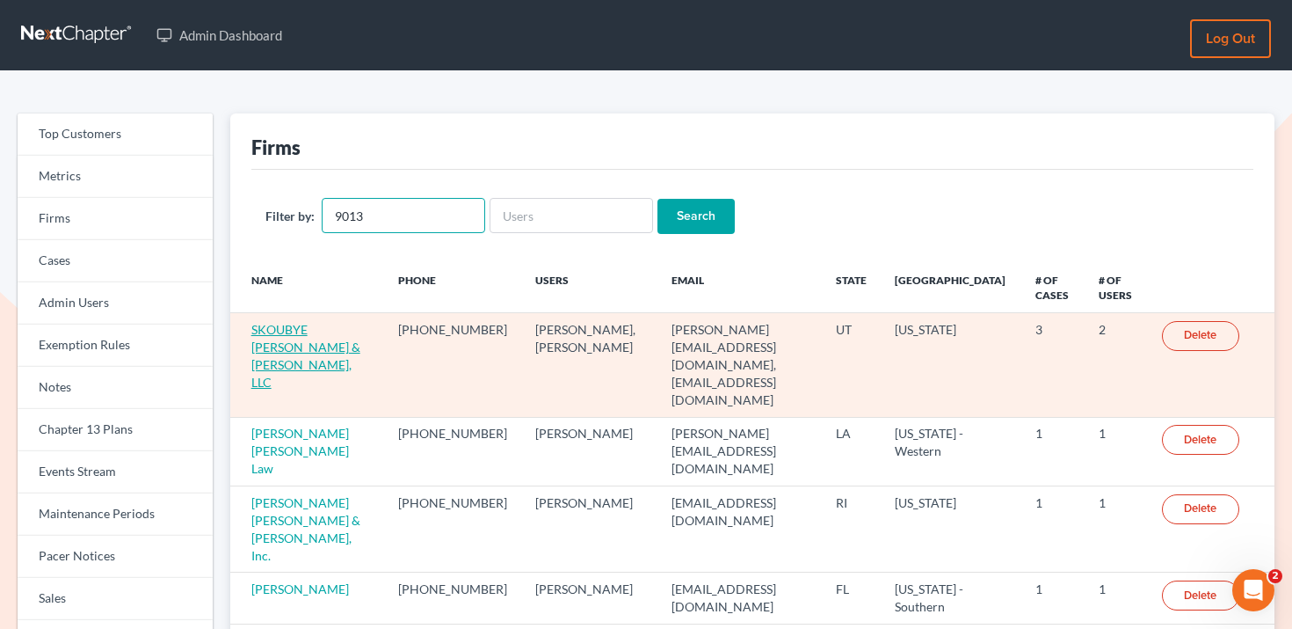
type input "9013"
click at [252, 343] on link "SKOUBYE [PERSON_NAME] & [PERSON_NAME], LLC" at bounding box center [305, 356] width 109 height 68
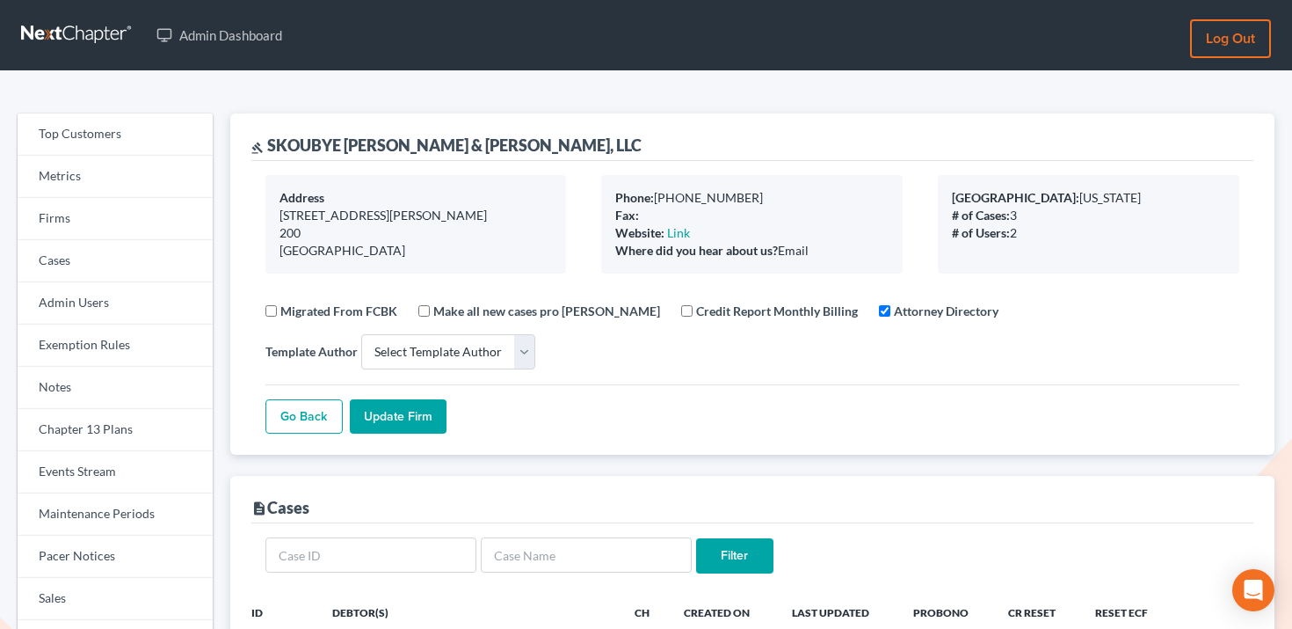
select select
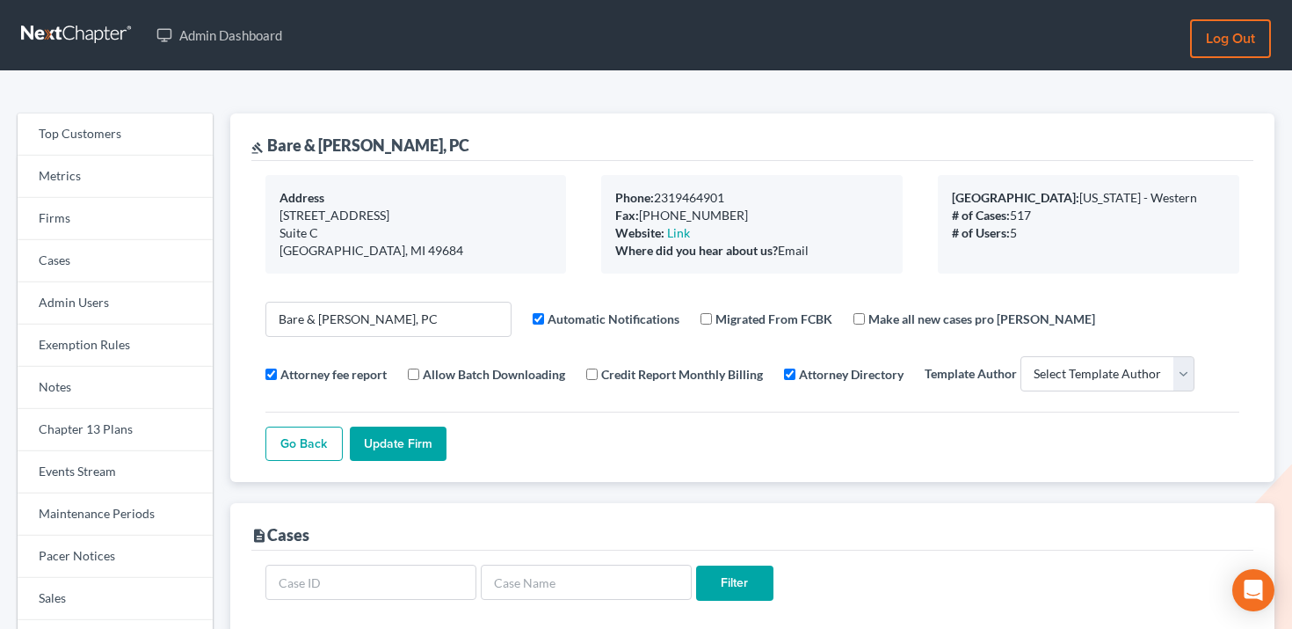
select select
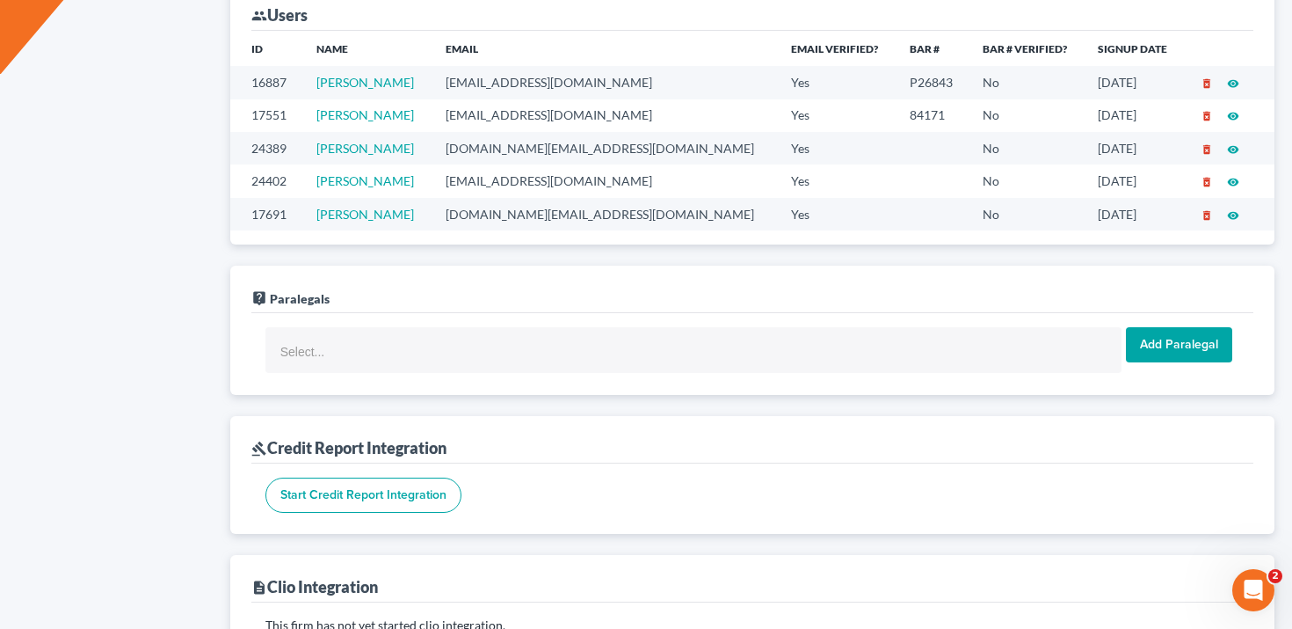
scroll to position [1086, 0]
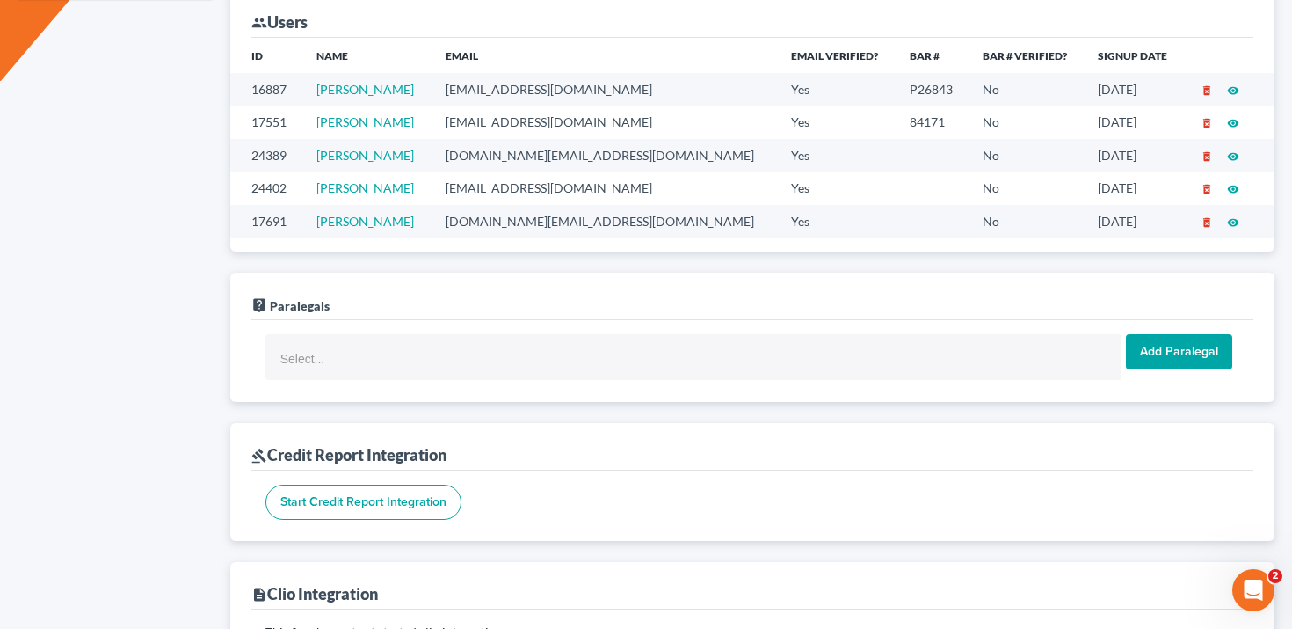
click at [547, 93] on td "[EMAIL_ADDRESS][DOMAIN_NAME]" at bounding box center [604, 89] width 345 height 33
copy td "[EMAIL_ADDRESS][DOMAIN_NAME]"
click at [477, 134] on td "[EMAIL_ADDRESS][DOMAIN_NAME]" at bounding box center [604, 122] width 345 height 33
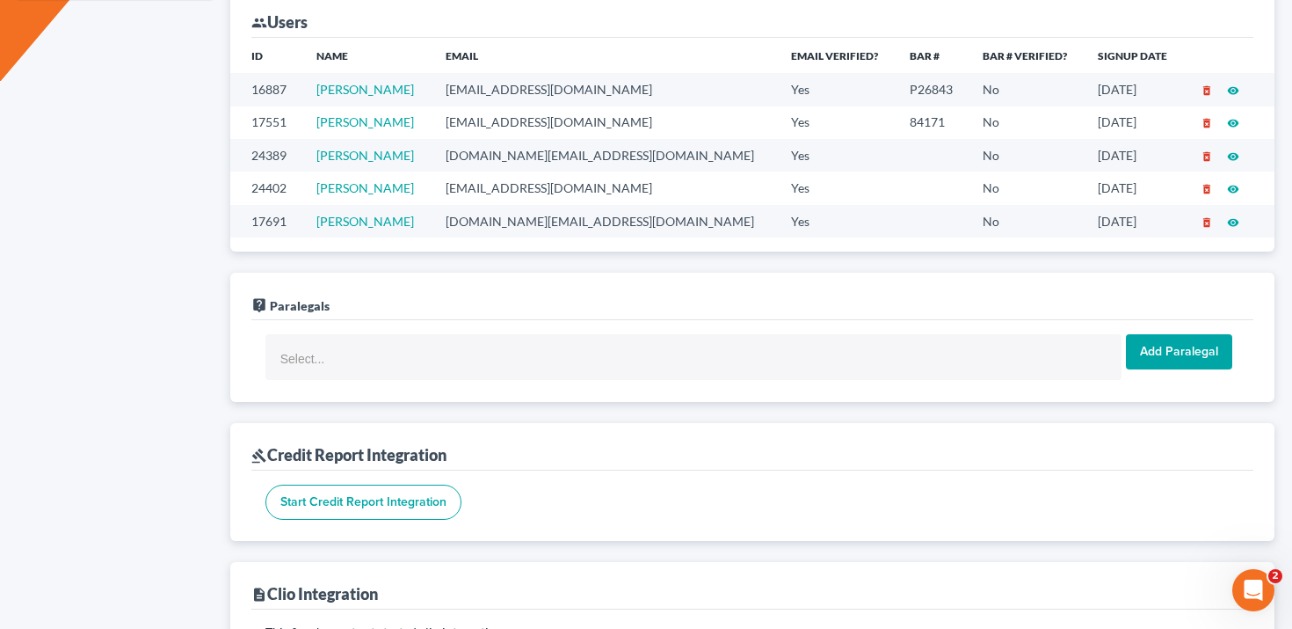
click at [480, 122] on td "[EMAIL_ADDRESS][DOMAIN_NAME]" at bounding box center [604, 122] width 345 height 33
copy td "[EMAIL_ADDRESS][DOMAIN_NAME]"
click at [549, 160] on td "[DOMAIN_NAME][EMAIL_ADDRESS][DOMAIN_NAME]" at bounding box center [604, 155] width 345 height 33
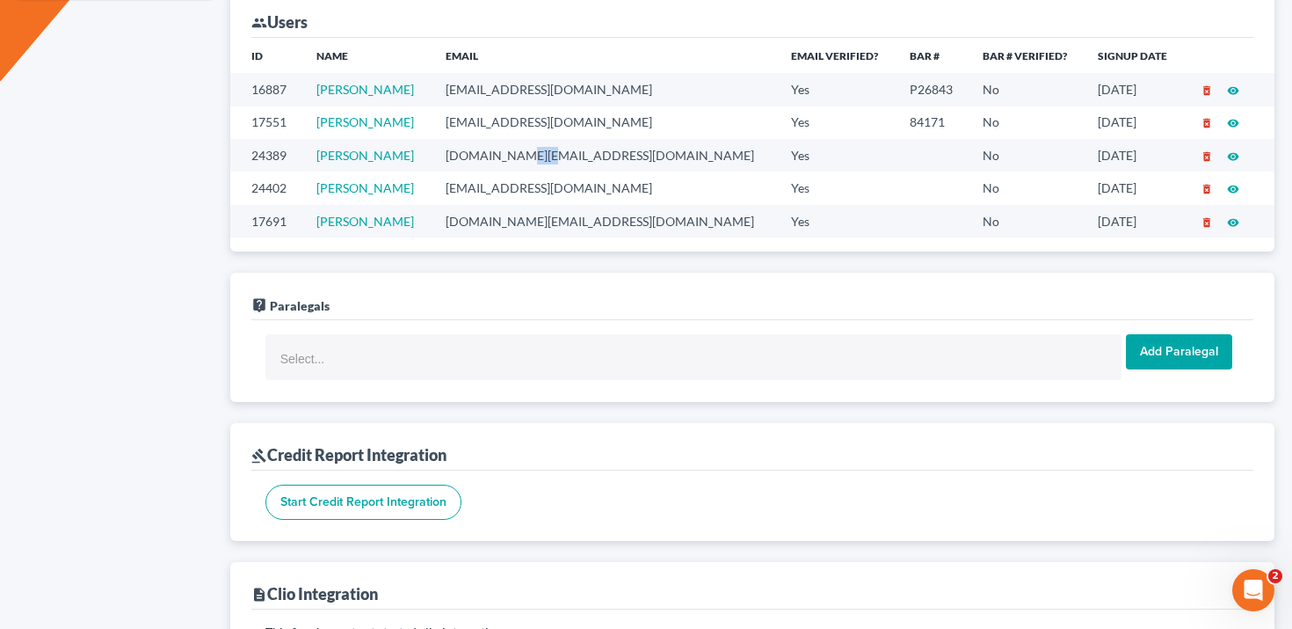
click at [549, 160] on td "tammiehill.work@gmail.com" at bounding box center [604, 155] width 345 height 33
copy td "tammiehill.work@gmail.com"
click at [554, 167] on td "tammiehill.work@gmail.com" at bounding box center [604, 155] width 345 height 33
click at [551, 178] on td "bonniebare71@gmail.com" at bounding box center [604, 187] width 345 height 33
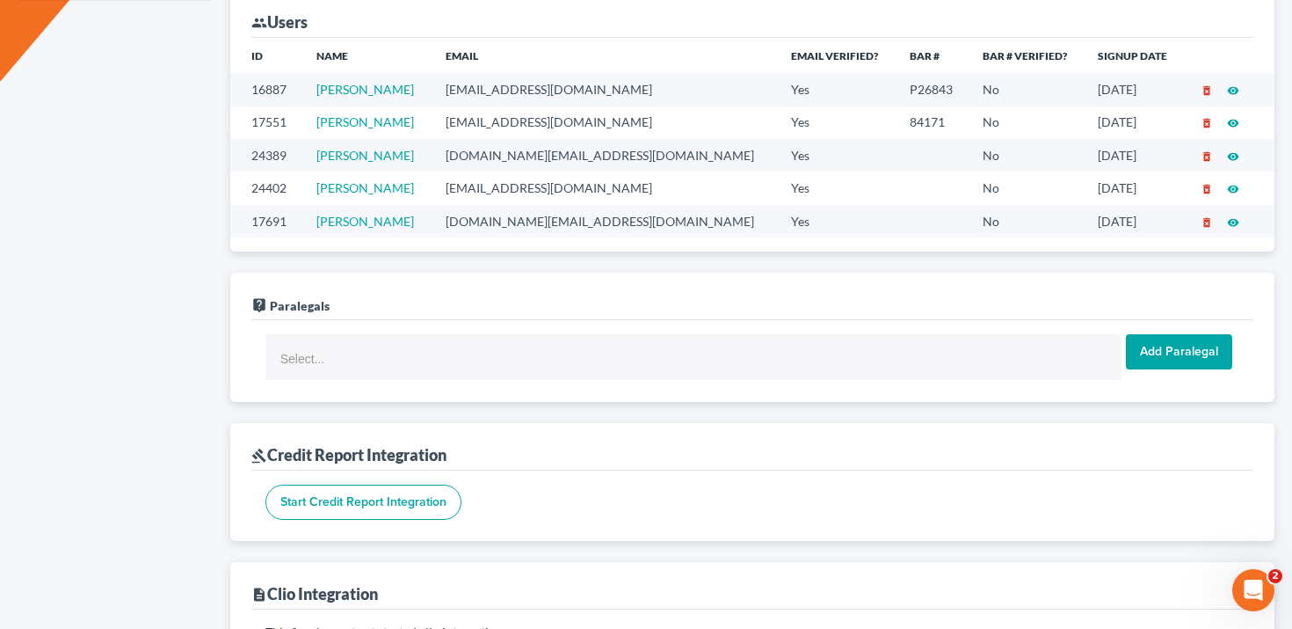
click at [549, 185] on td "bonniebare71@gmail.com" at bounding box center [604, 187] width 345 height 33
copy td "bonniebare71@gmail.com"
click at [520, 226] on td "sherylmun.work@gmail.com" at bounding box center [604, 221] width 345 height 33
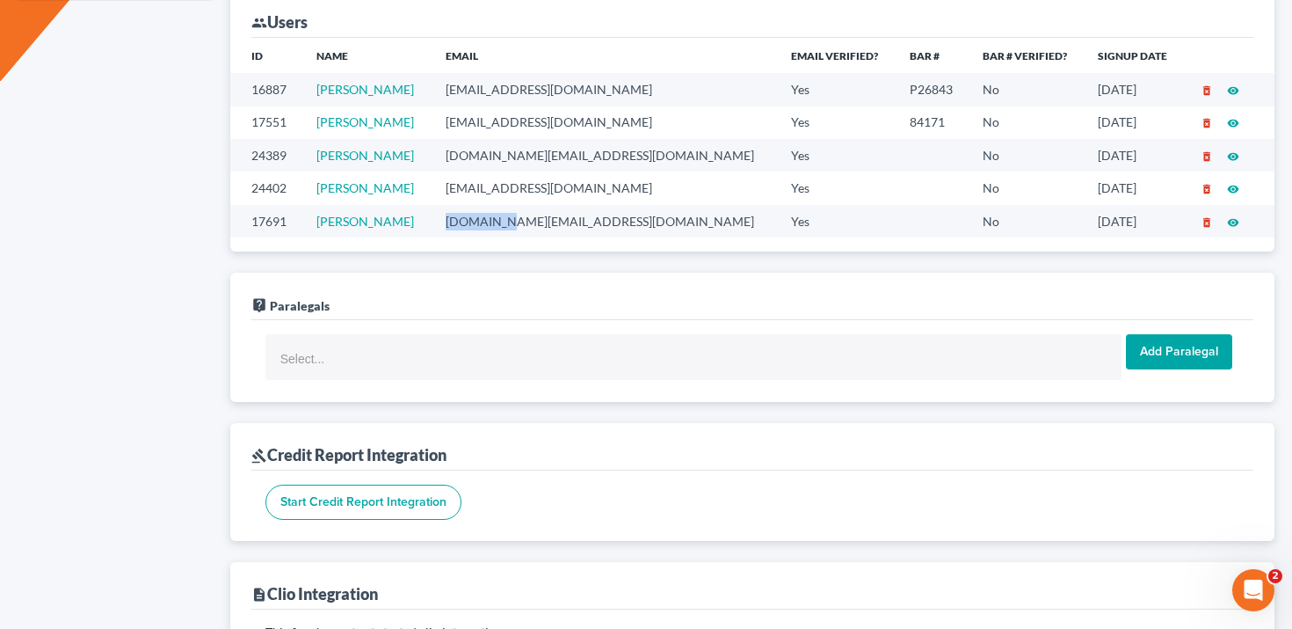
click at [520, 226] on td "sherylmun.work@gmail.com" at bounding box center [604, 221] width 345 height 33
copy td "sherylmun.work@gmail.com"
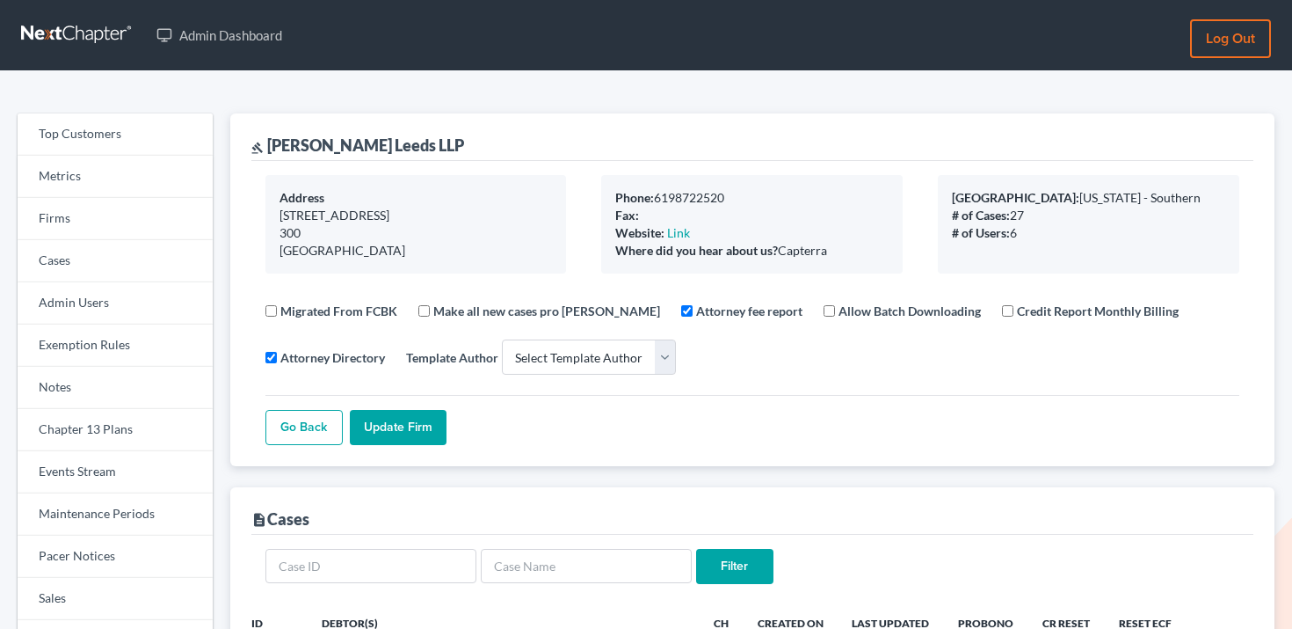
select select
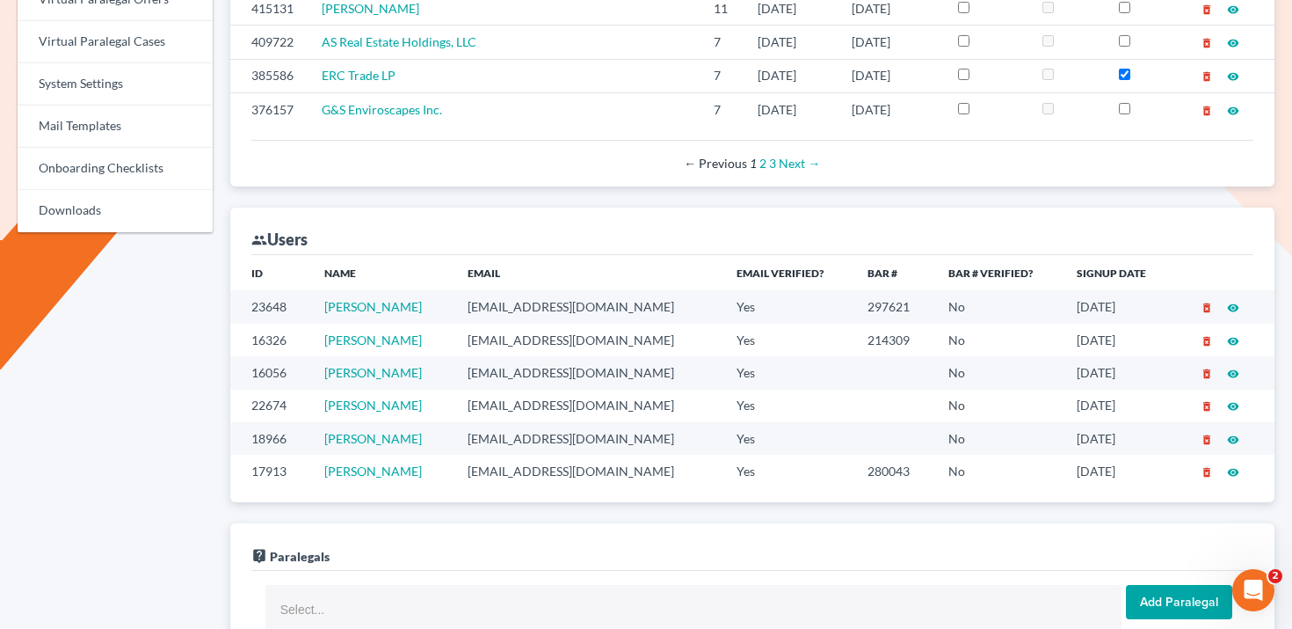
scroll to position [893, 0]
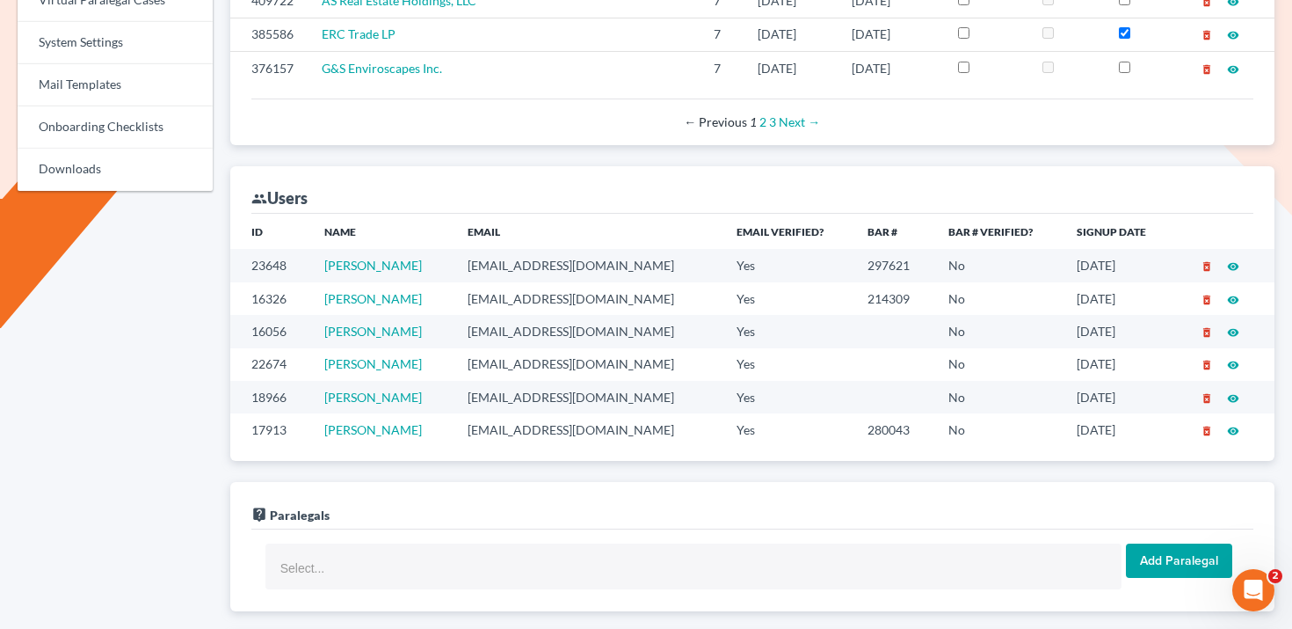
click at [522, 266] on td "[EMAIL_ADDRESS][DOMAIN_NAME]" at bounding box center [588, 265] width 268 height 33
copy td "[EMAIL_ADDRESS][DOMAIN_NAME]"
click at [515, 299] on td "[EMAIL_ADDRESS][DOMAIN_NAME]" at bounding box center [588, 298] width 268 height 33
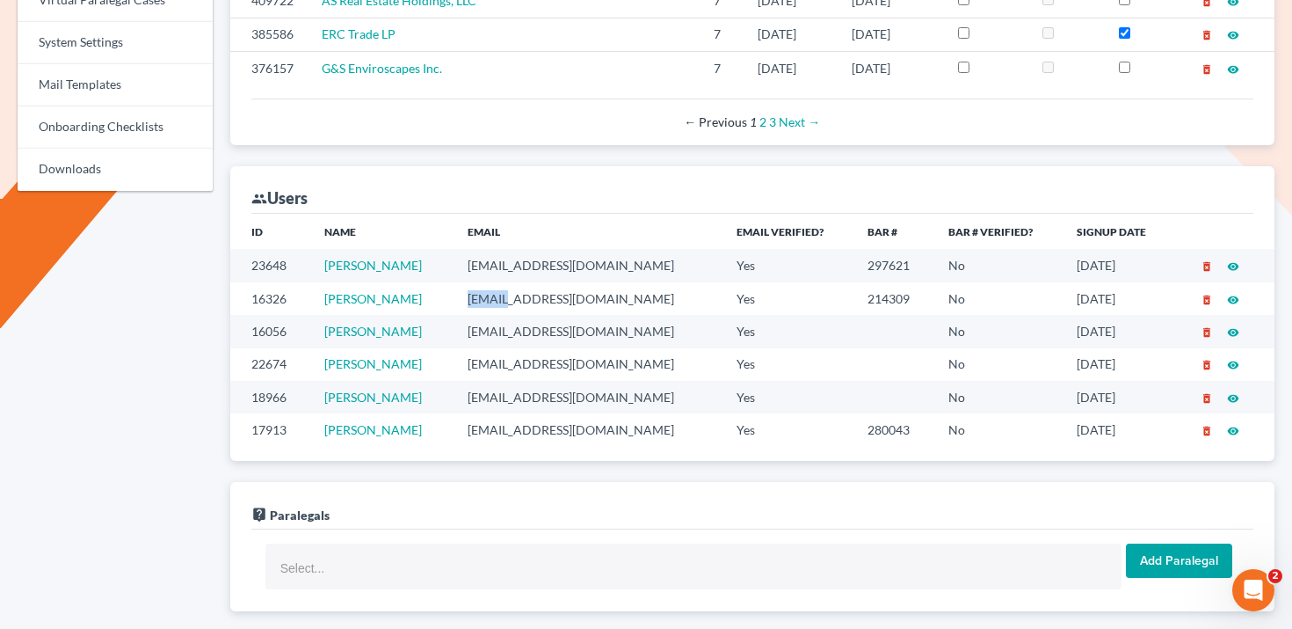
click at [515, 299] on td "[EMAIL_ADDRESS][DOMAIN_NAME]" at bounding box center [588, 298] width 268 height 33
click at [533, 328] on td "[EMAIL_ADDRESS][DOMAIN_NAME]" at bounding box center [588, 331] width 268 height 33
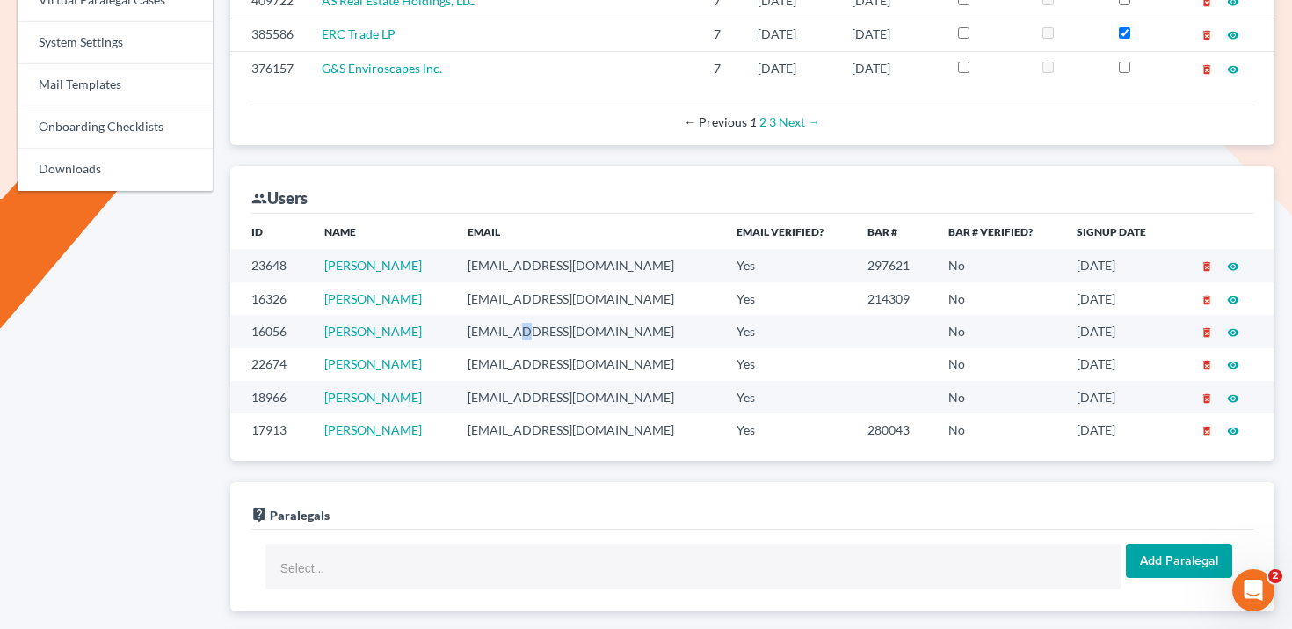
click at [533, 328] on td "[EMAIL_ADDRESS][DOMAIN_NAME]" at bounding box center [588, 331] width 268 height 33
copy td "[EMAIL_ADDRESS][DOMAIN_NAME]"
click at [505, 358] on td "[EMAIL_ADDRESS][DOMAIN_NAME]" at bounding box center [588, 364] width 268 height 33
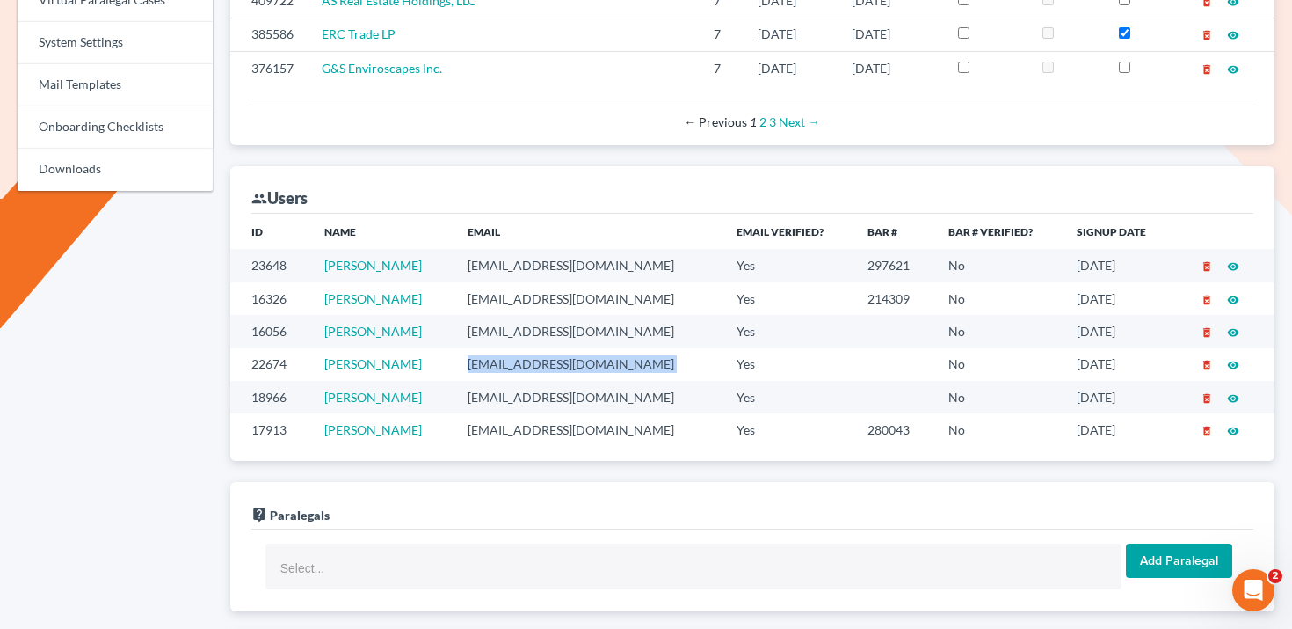
click at [505, 358] on td "[EMAIL_ADDRESS][DOMAIN_NAME]" at bounding box center [588, 364] width 268 height 33
copy td "[EMAIL_ADDRESS][DOMAIN_NAME]"
click at [520, 332] on td "[EMAIL_ADDRESS][DOMAIN_NAME]" at bounding box center [588, 331] width 268 height 33
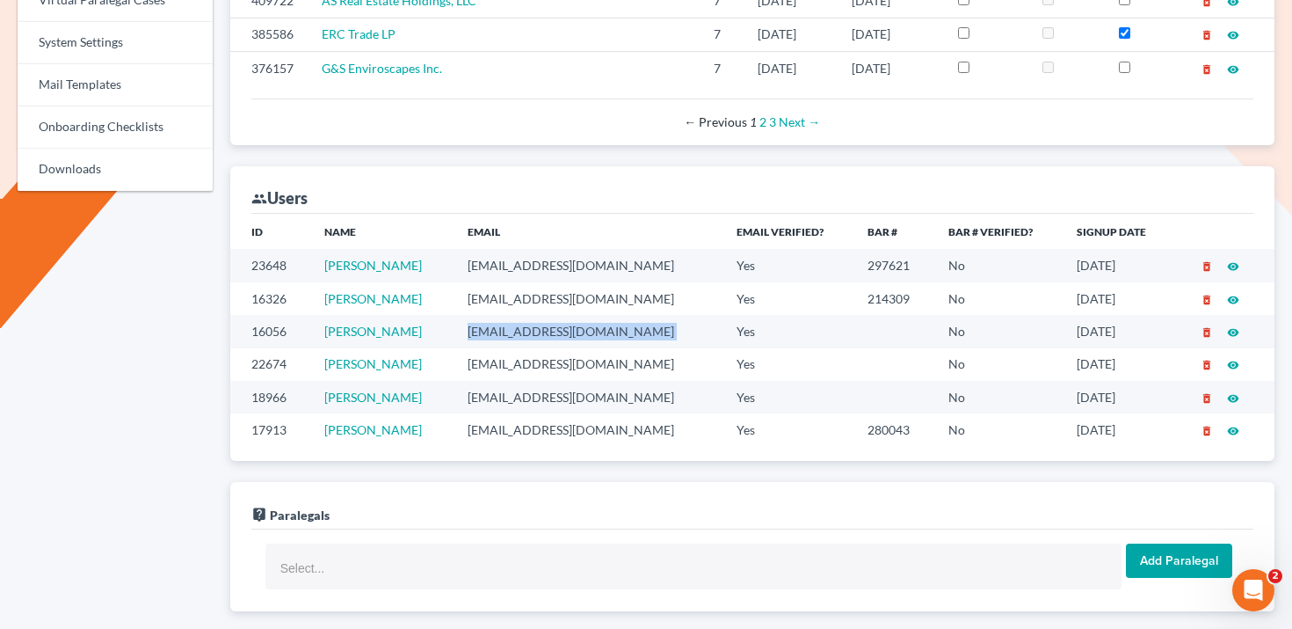
copy td "[EMAIL_ADDRESS][DOMAIN_NAME]"
click at [528, 396] on td "[EMAIL_ADDRESS][DOMAIN_NAME]" at bounding box center [588, 397] width 268 height 33
copy td "[EMAIL_ADDRESS][DOMAIN_NAME]"
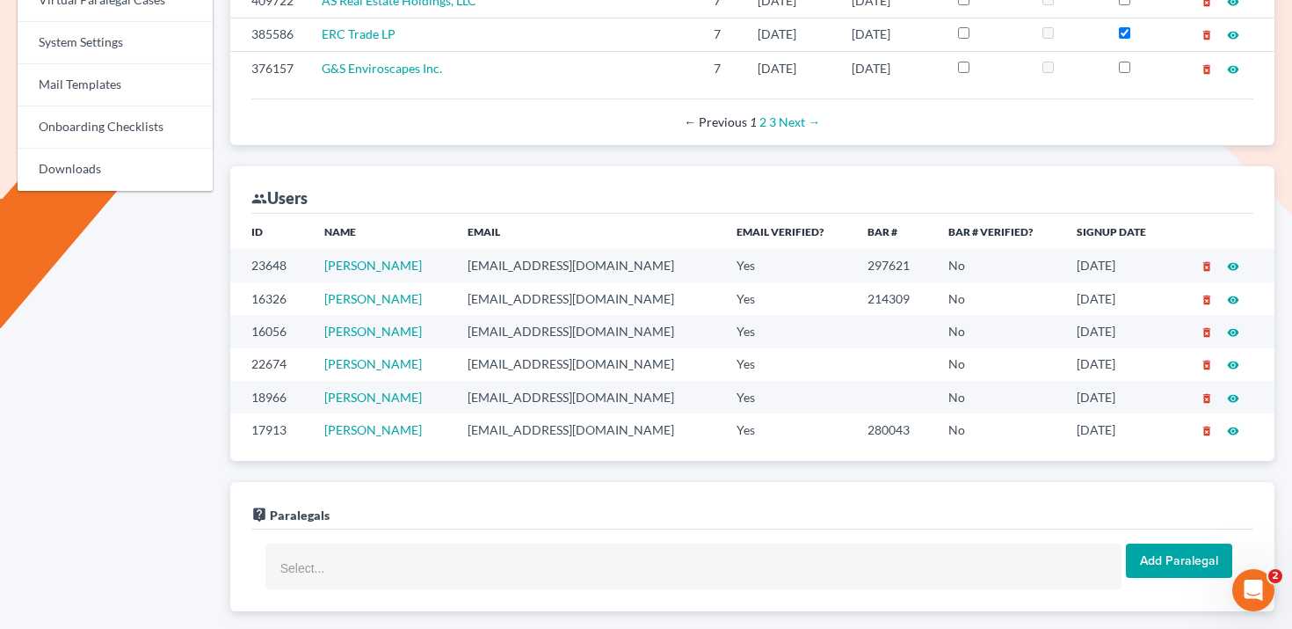
click at [516, 423] on td "[EMAIL_ADDRESS][DOMAIN_NAME]" at bounding box center [588, 429] width 268 height 33
copy td "[EMAIL_ADDRESS][DOMAIN_NAME]"
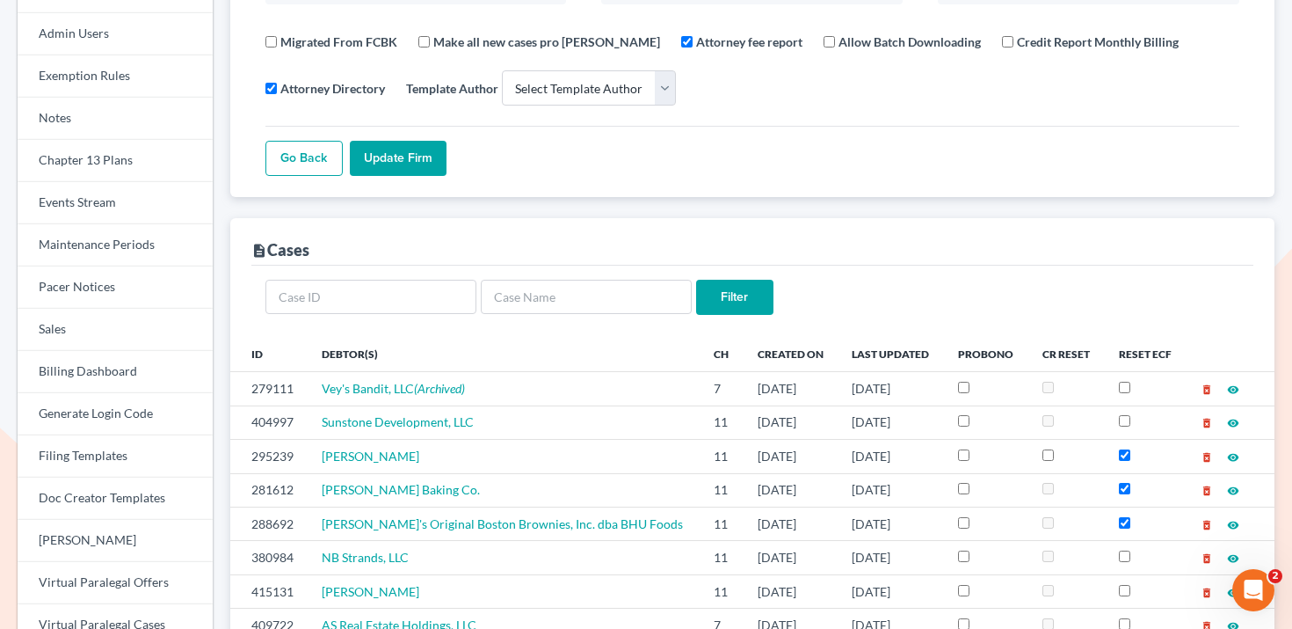
scroll to position [37, 0]
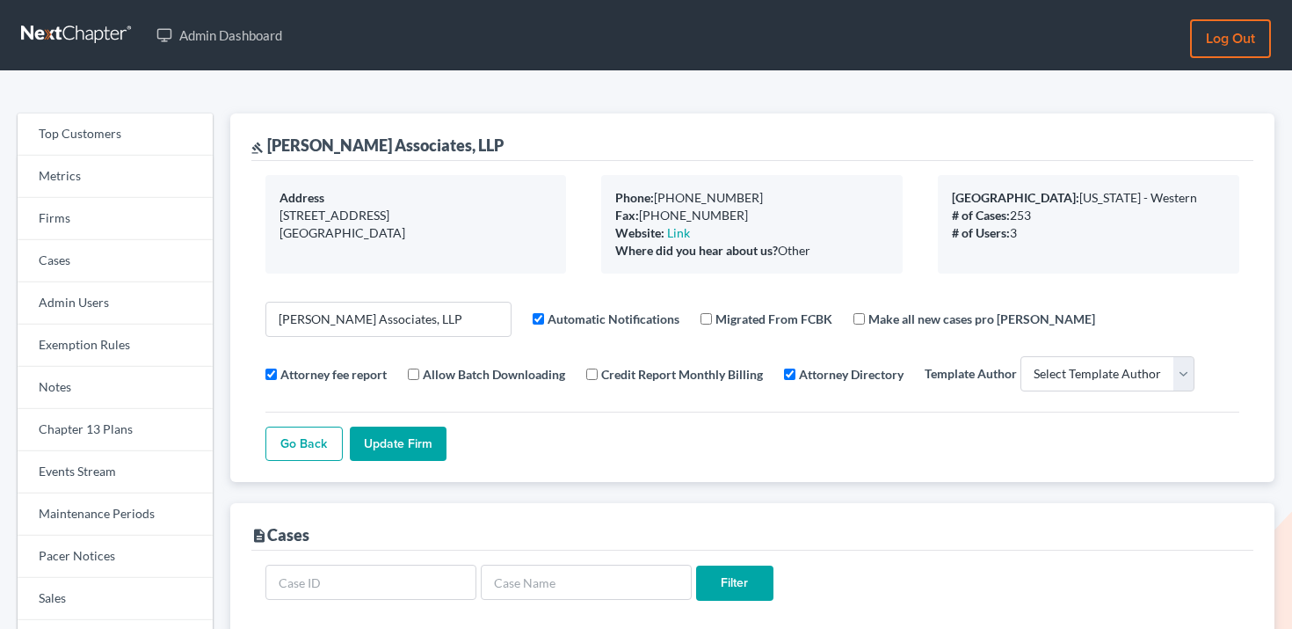
select select
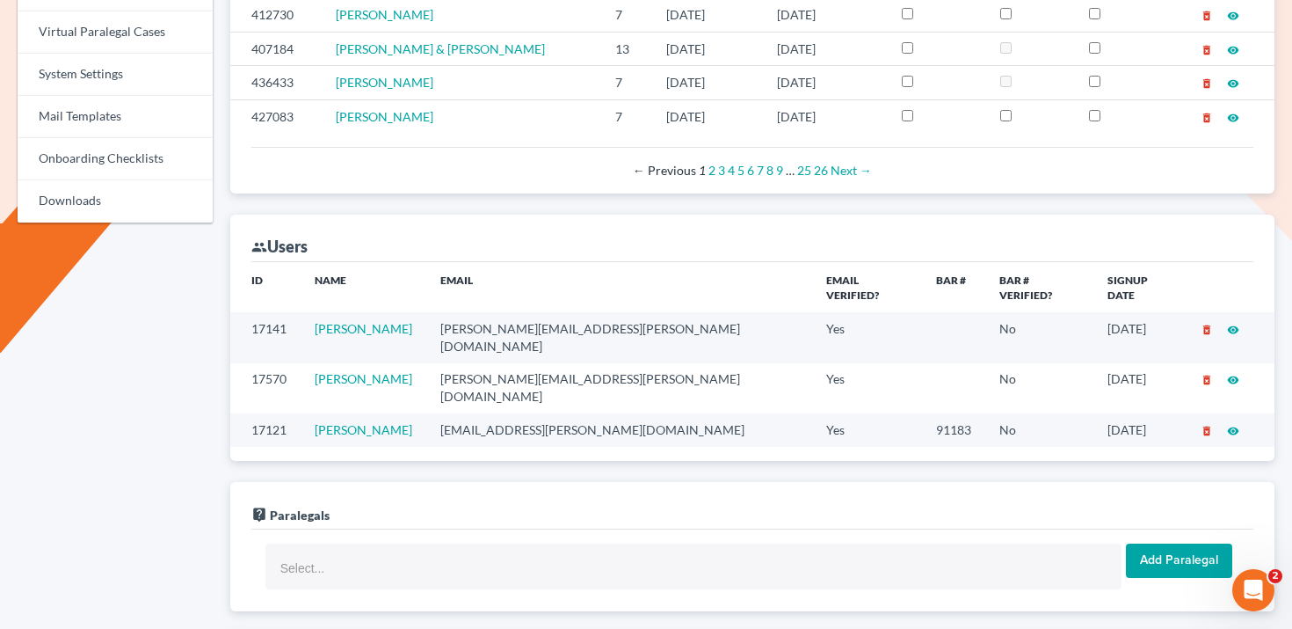
click at [533, 312] on td "[PERSON_NAME][EMAIL_ADDRESS][PERSON_NAME][DOMAIN_NAME]" at bounding box center [619, 337] width 386 height 50
click at [523, 312] on td "[PERSON_NAME][EMAIL_ADDRESS][PERSON_NAME][DOMAIN_NAME]" at bounding box center [619, 337] width 386 height 50
copy td "[PERSON_NAME][EMAIL_ADDRESS][PERSON_NAME][DOMAIN_NAME]"
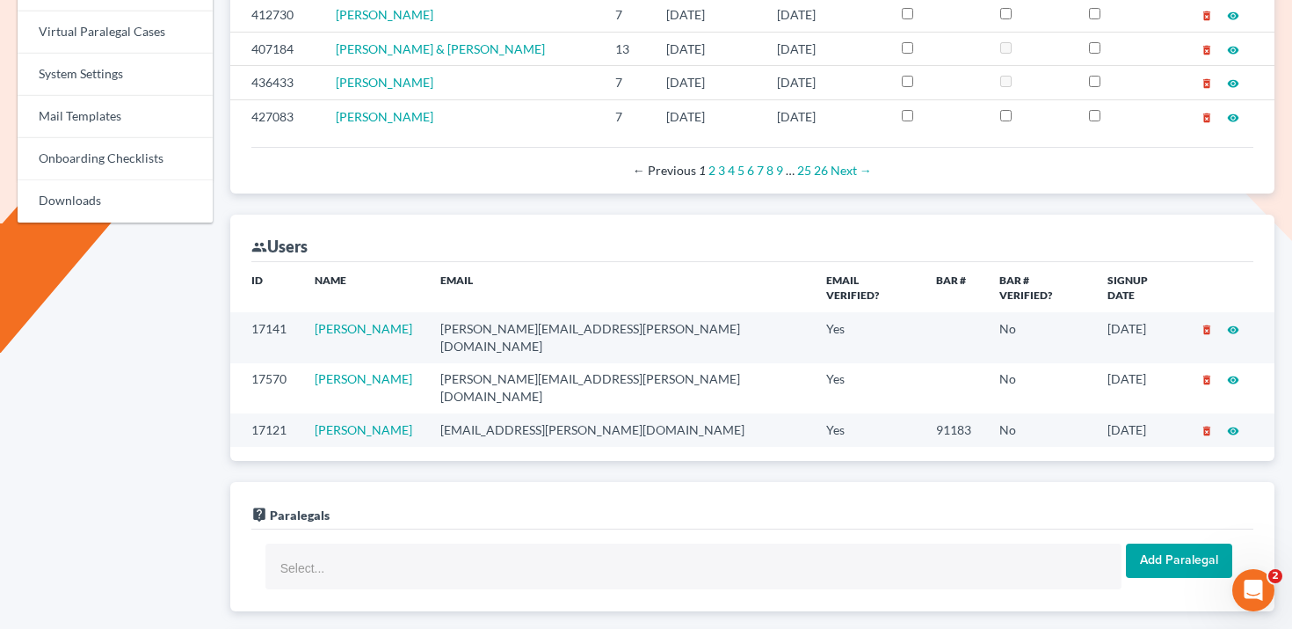
click at [511, 363] on td "[PERSON_NAME][EMAIL_ADDRESS][PERSON_NAME][DOMAIN_NAME]" at bounding box center [619, 388] width 386 height 50
click at [511, 363] on td "maria.vazquez@thatlawlady.com" at bounding box center [619, 388] width 386 height 50
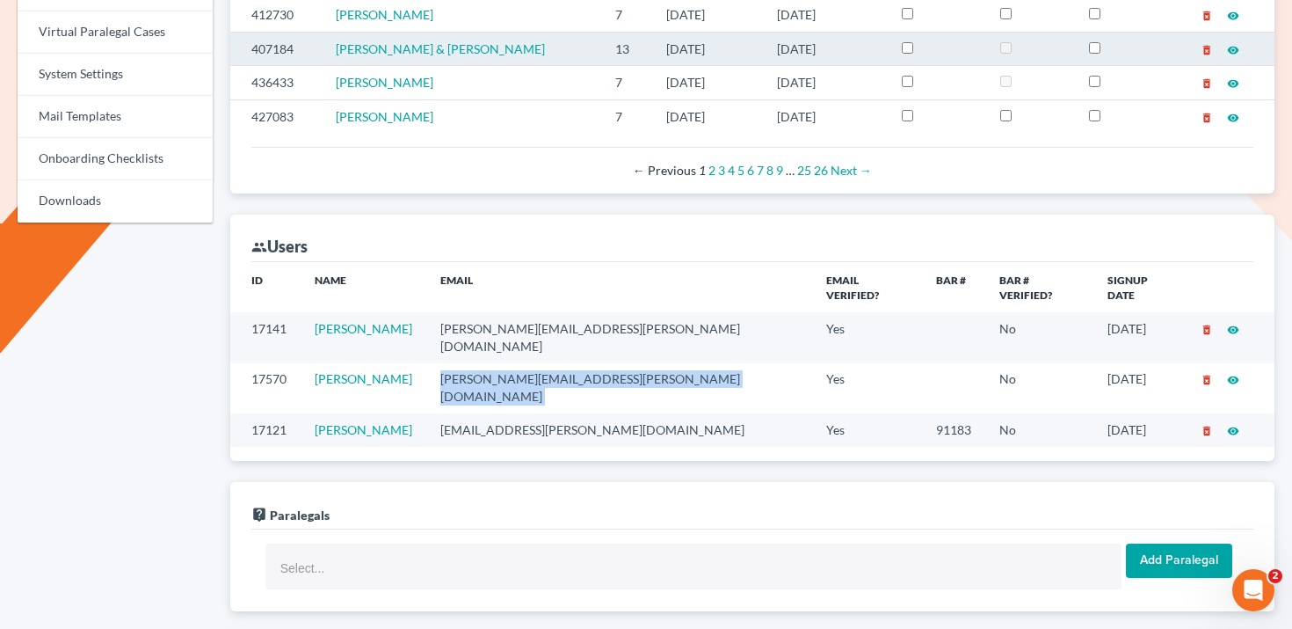
copy td "maria.vazquez@thatlawlady.com"
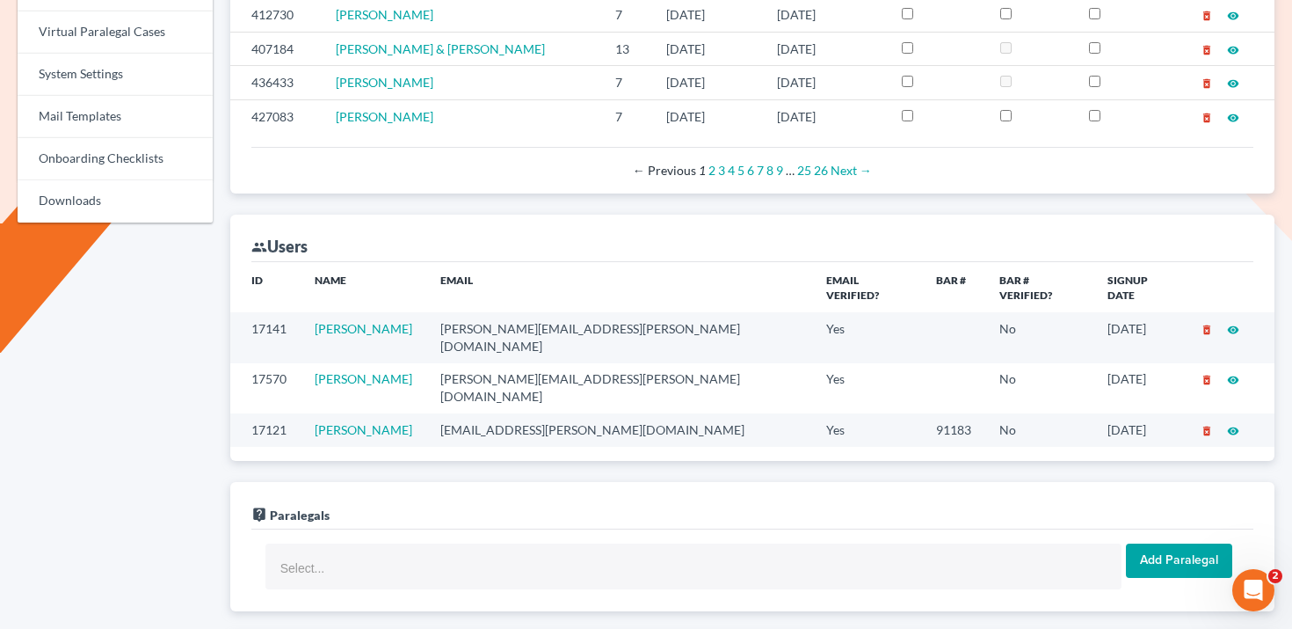
click at [551, 413] on td "micah.daniels@thatlawlady.com" at bounding box center [619, 429] width 386 height 33
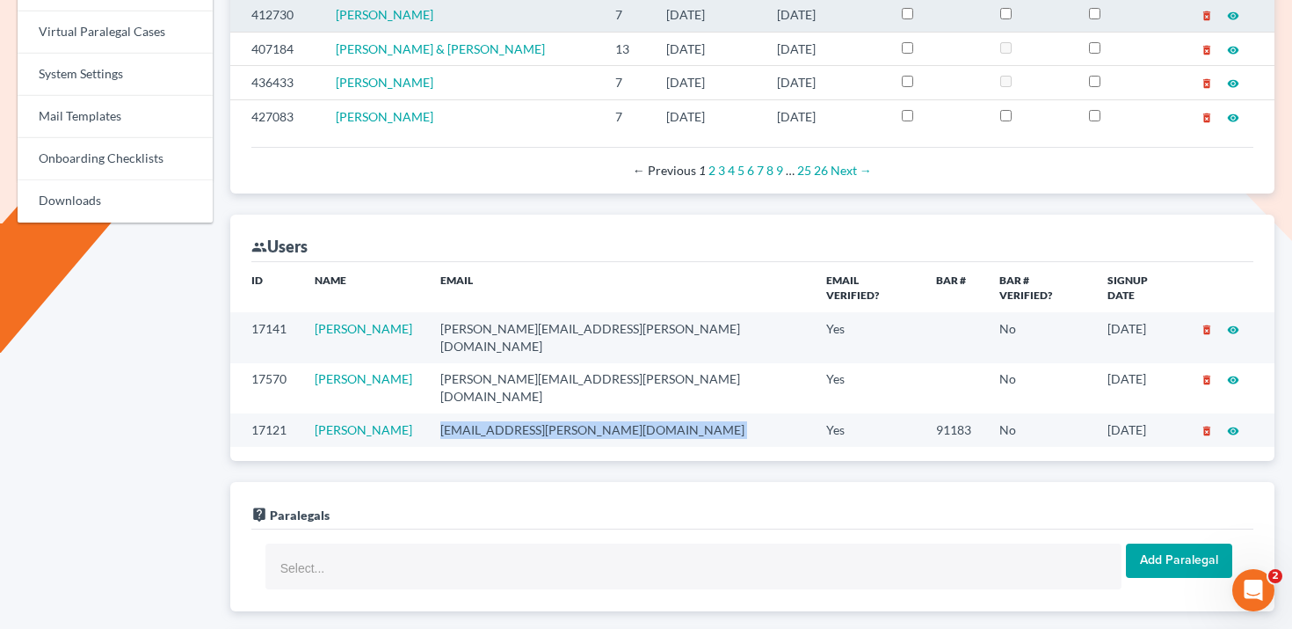
copy td "micah.daniels@thatlawlady.com"
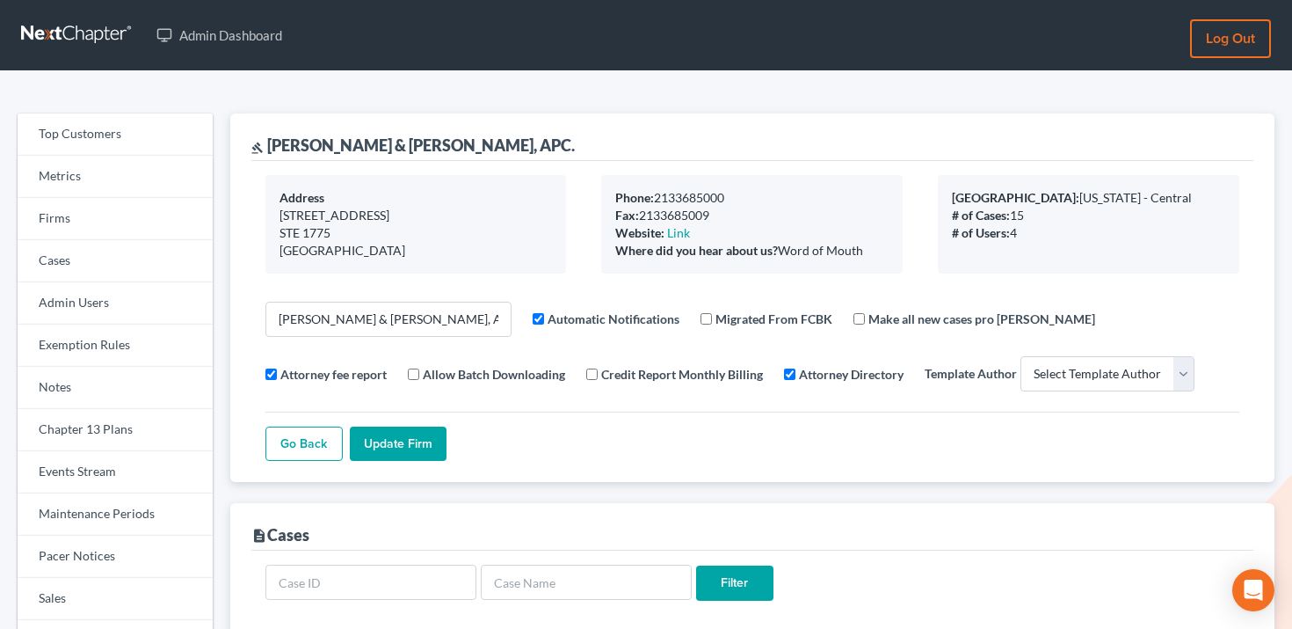
select select
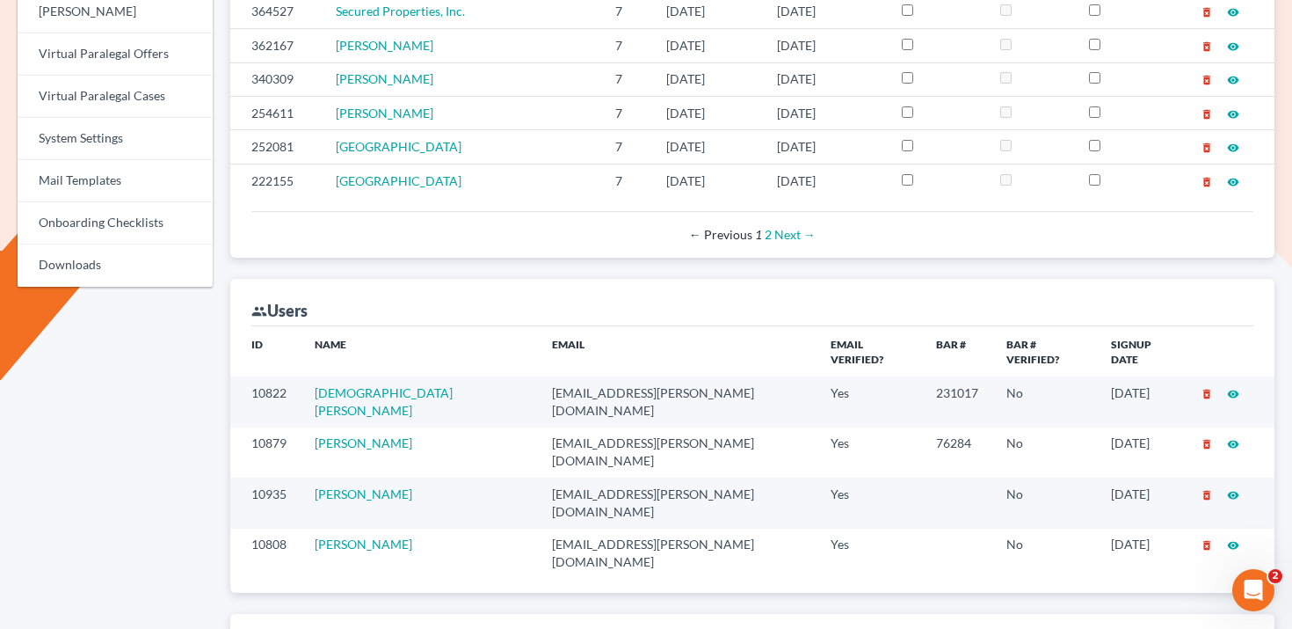
scroll to position [938, 0]
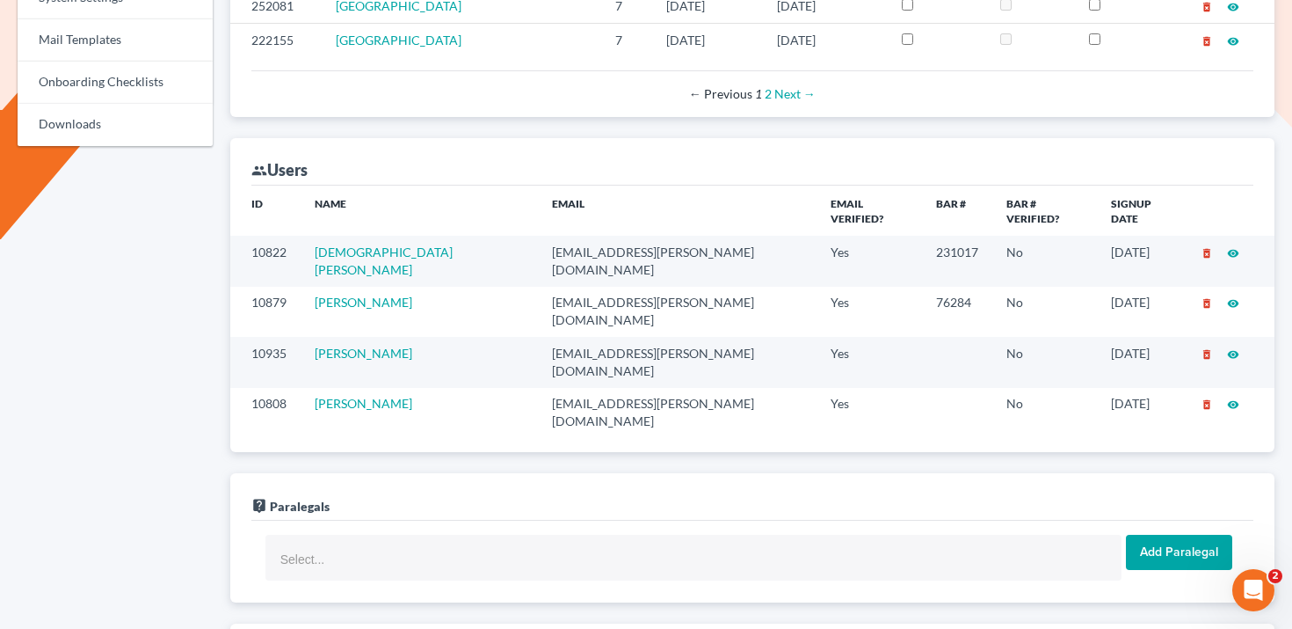
click at [538, 236] on td "[EMAIL_ADDRESS][PERSON_NAME][DOMAIN_NAME]" at bounding box center [677, 261] width 279 height 50
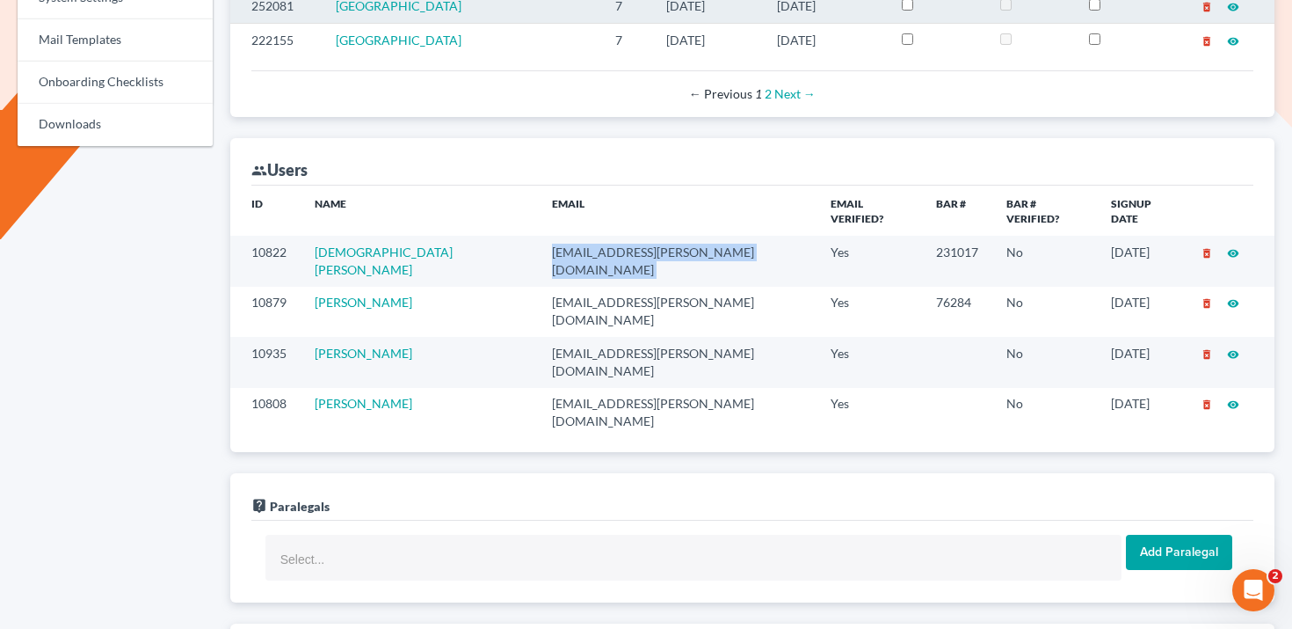
copy td "[EMAIL_ADDRESS][PERSON_NAME][DOMAIN_NAME]"
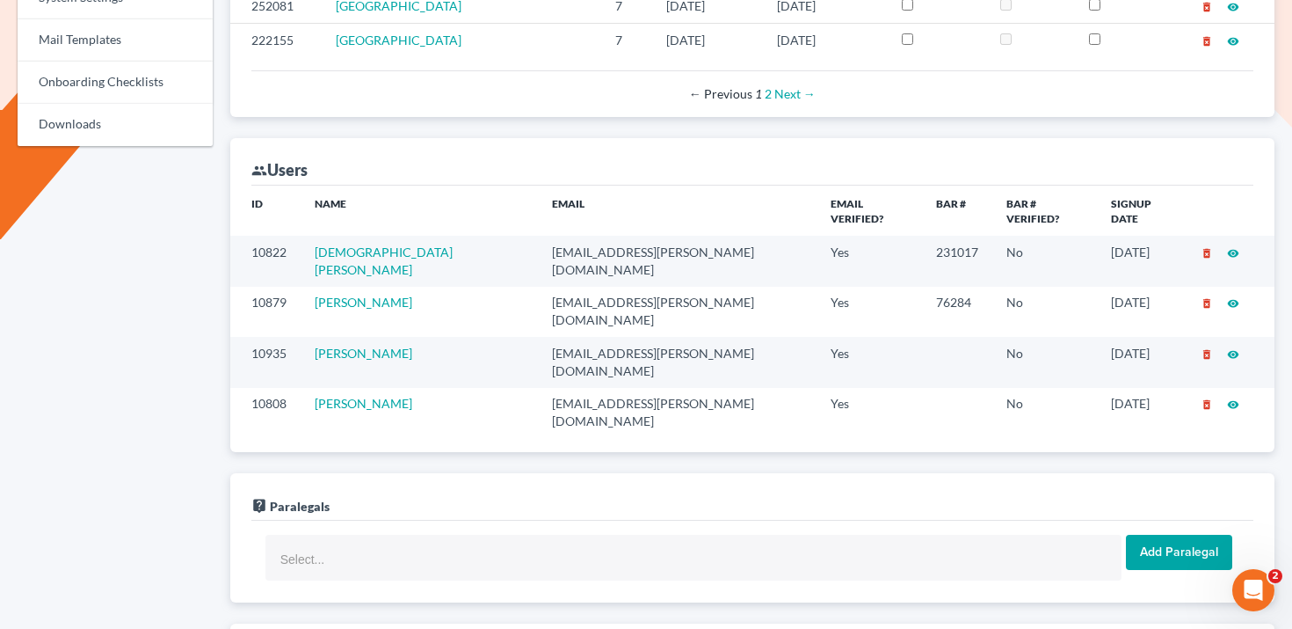
click at [558, 287] on td "[EMAIL_ADDRESS][PERSON_NAME][DOMAIN_NAME]" at bounding box center [677, 312] width 279 height 50
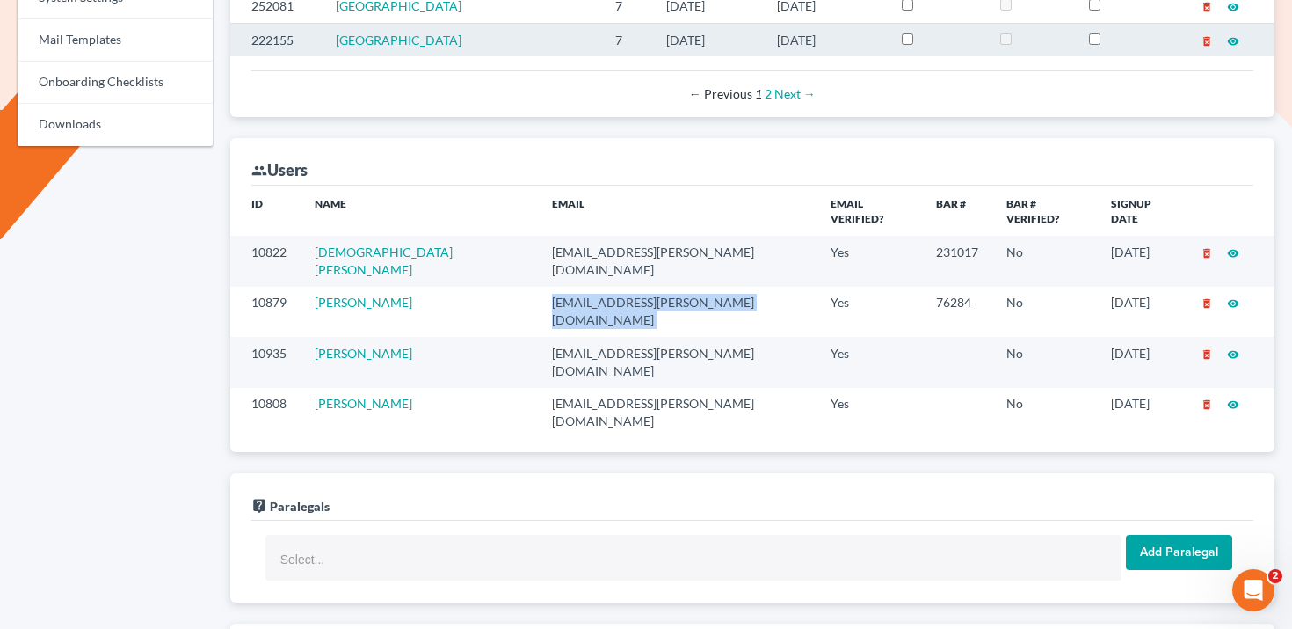
copy td "[EMAIL_ADDRESS][PERSON_NAME][DOMAIN_NAME]"
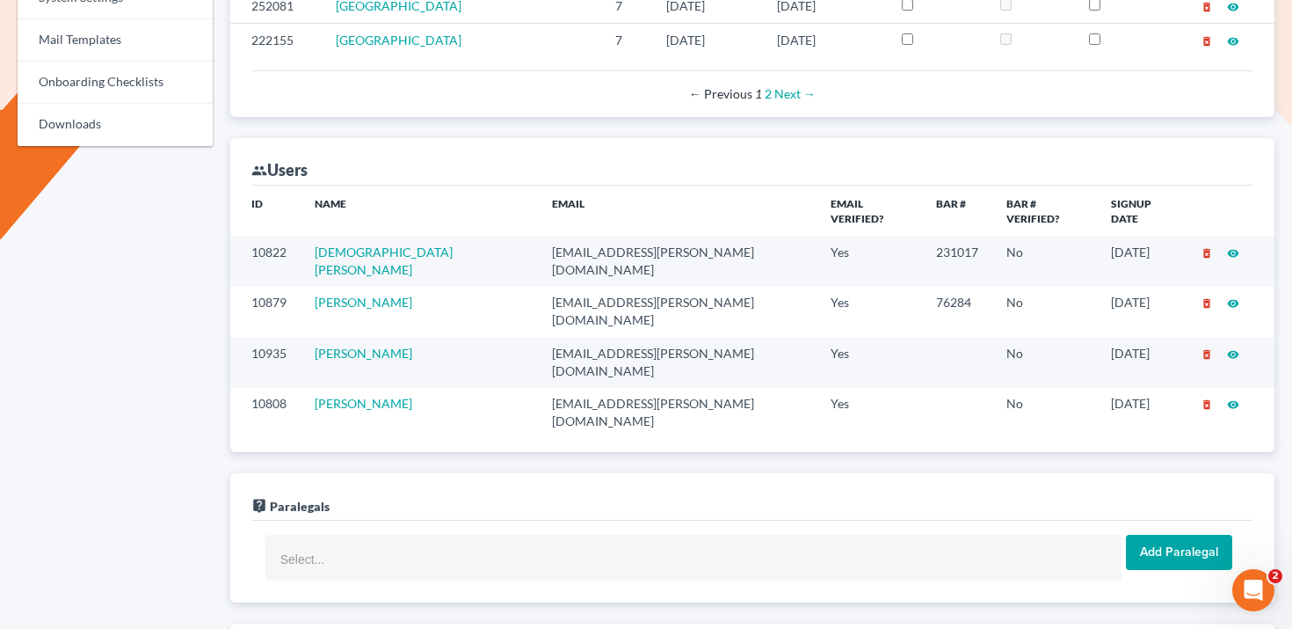
click at [554, 337] on td "[EMAIL_ADDRESS][PERSON_NAME][DOMAIN_NAME]" at bounding box center [677, 362] width 279 height 50
copy td "[EMAIL_ADDRESS][PERSON_NAME][DOMAIN_NAME]"
click at [557, 388] on td "[EMAIL_ADDRESS][PERSON_NAME][DOMAIN_NAME]" at bounding box center [677, 413] width 279 height 50
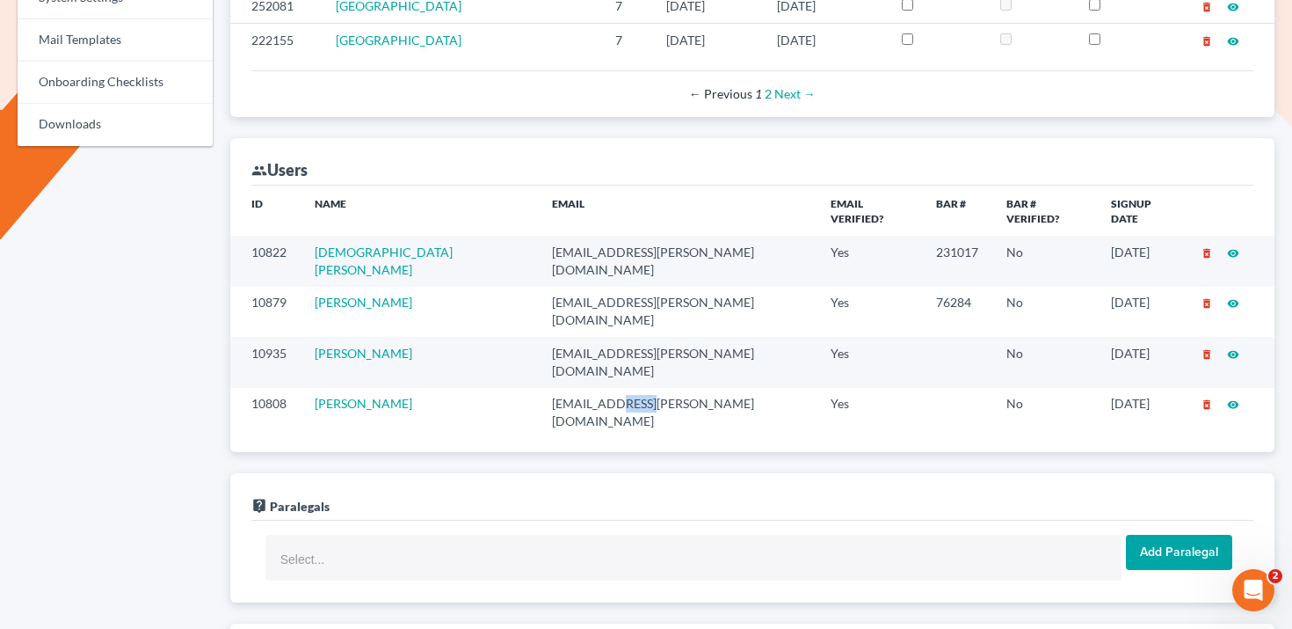
click at [557, 388] on td "[EMAIL_ADDRESS][PERSON_NAME][DOMAIN_NAME]" at bounding box center [677, 413] width 279 height 50
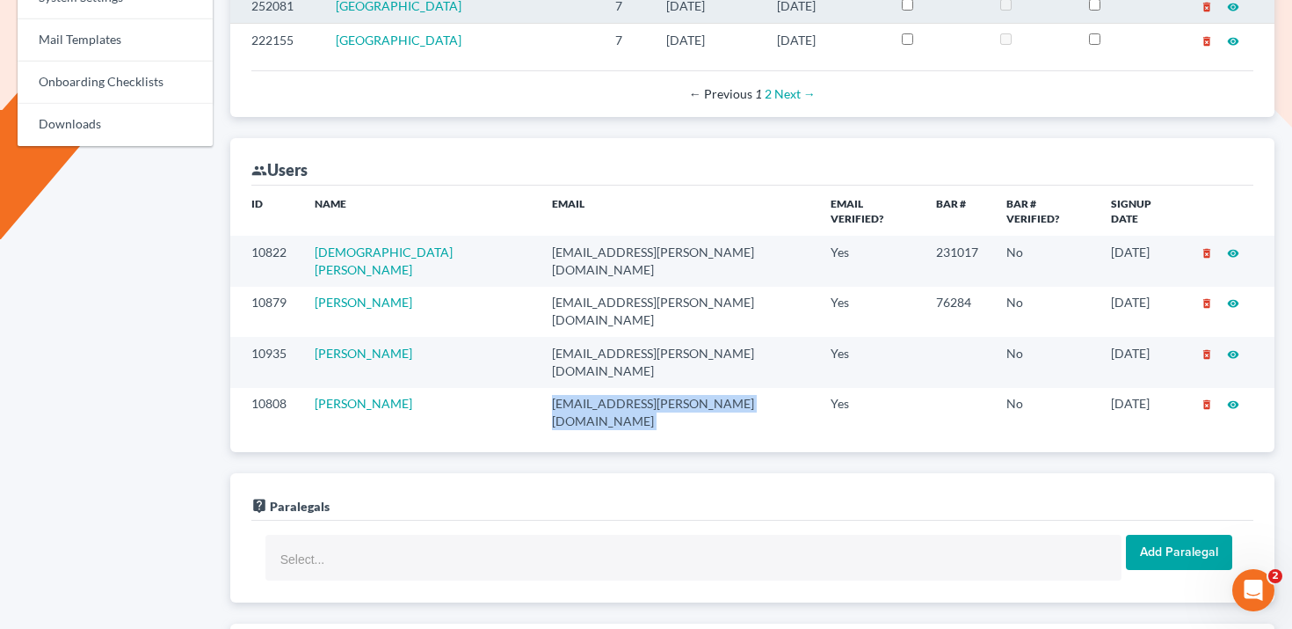
copy td "[EMAIL_ADDRESS][PERSON_NAME][DOMAIN_NAME]"
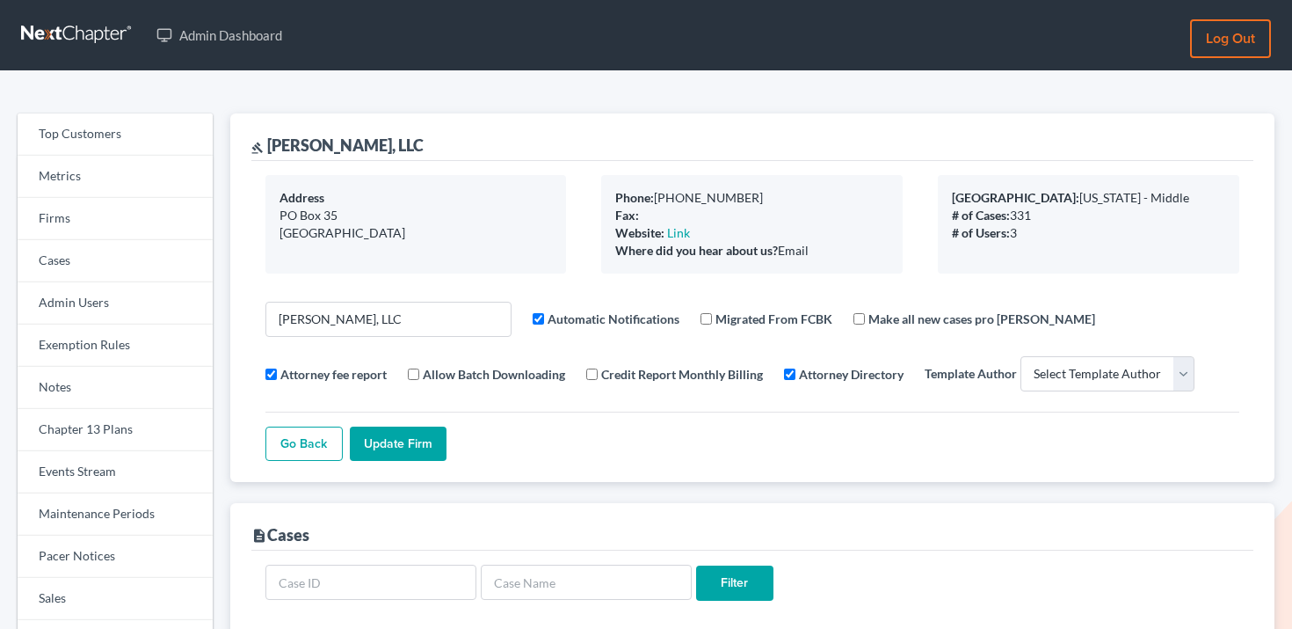
select select
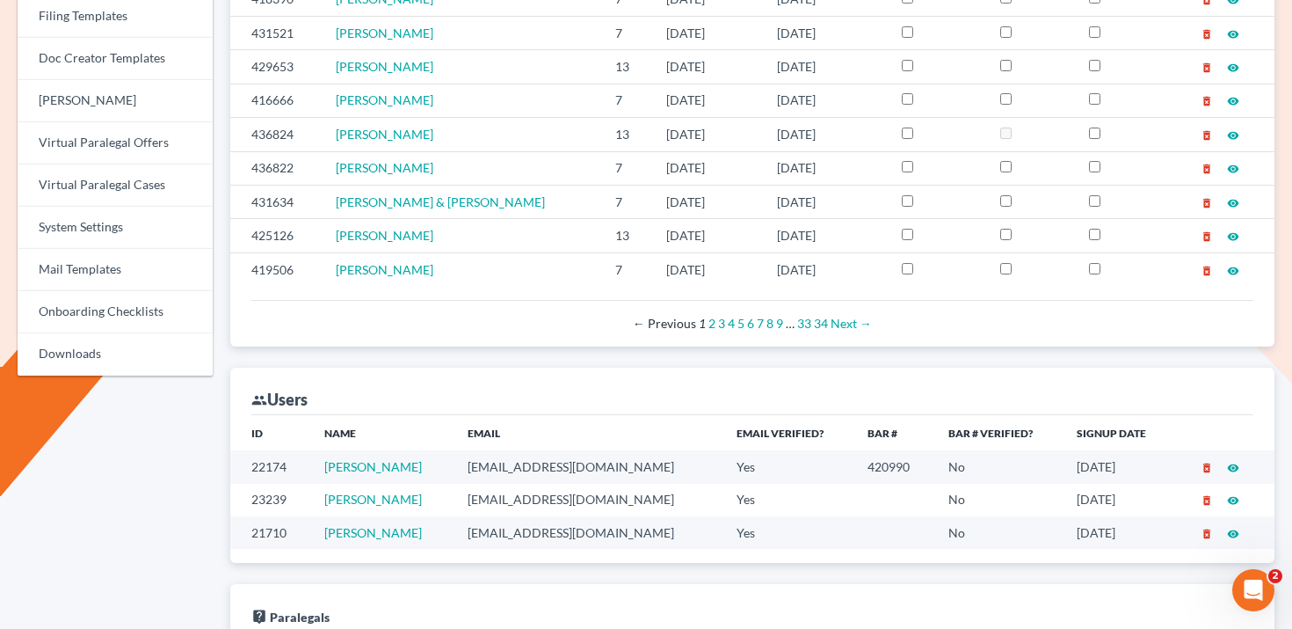
scroll to position [884, 0]
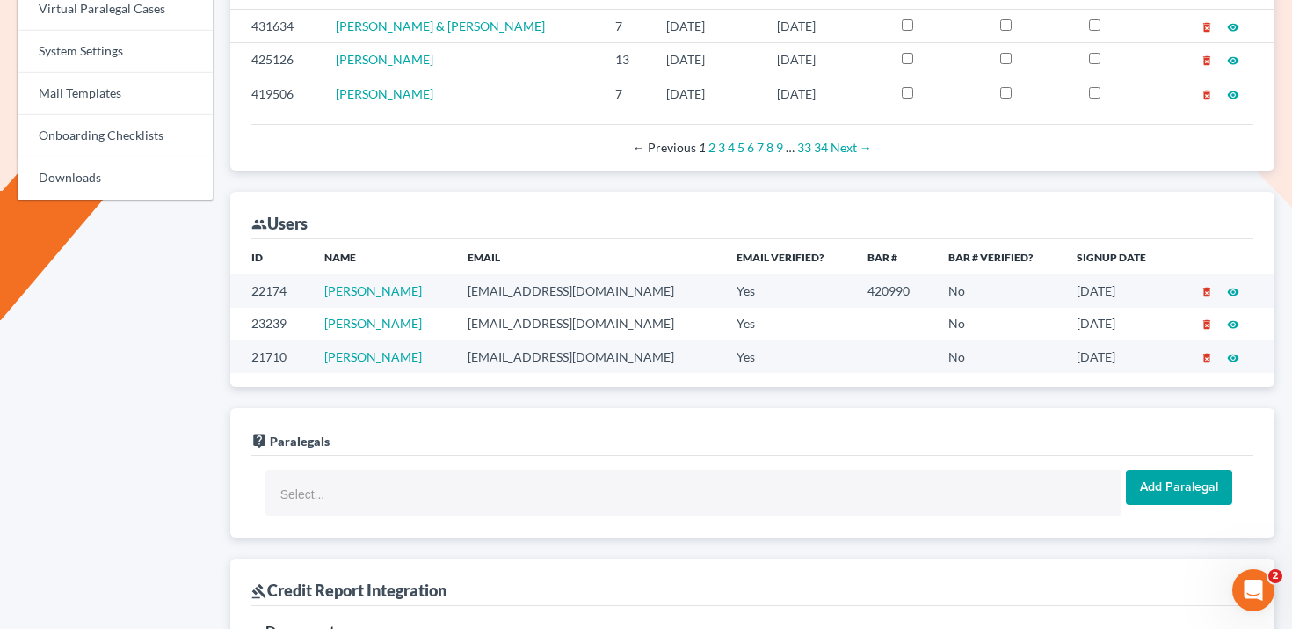
click at [486, 290] on td "juliuskingllc@yahoo.com" at bounding box center [588, 290] width 268 height 33
copy td "juliuskingllc@yahoo.com"
click at [457, 324] on td "attorneyjuliusking@yahoo.com" at bounding box center [588, 324] width 268 height 33
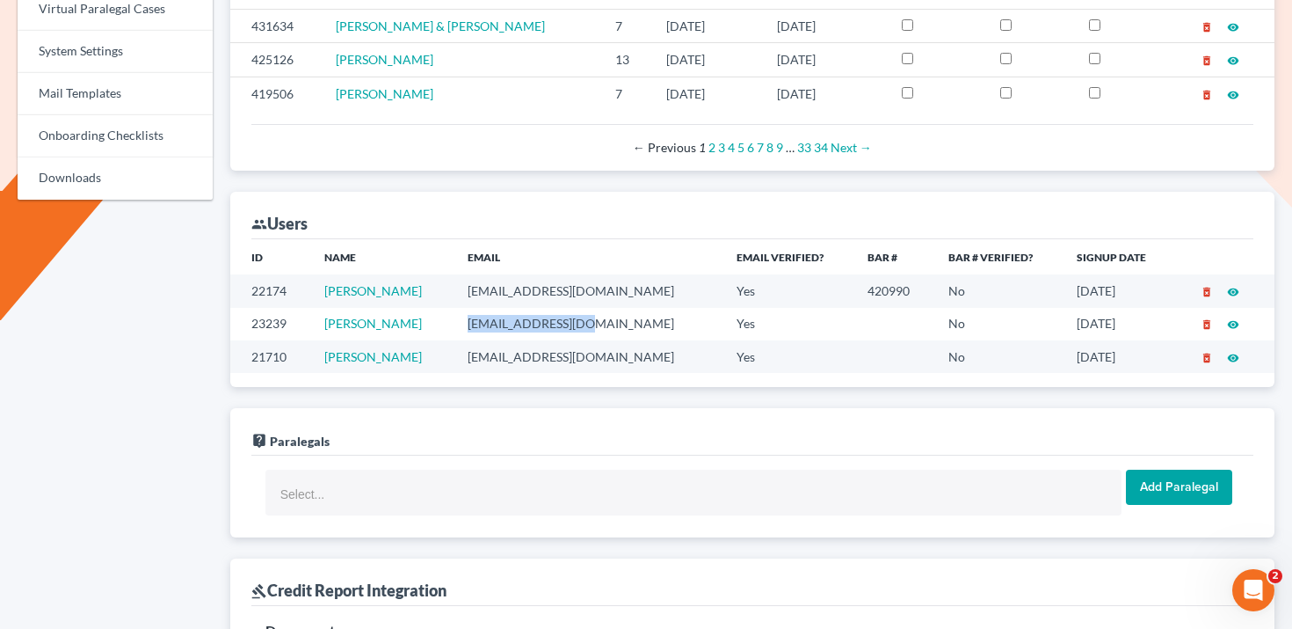
click at [457, 324] on td "attorneyjuliusking@yahoo.com" at bounding box center [588, 324] width 268 height 33
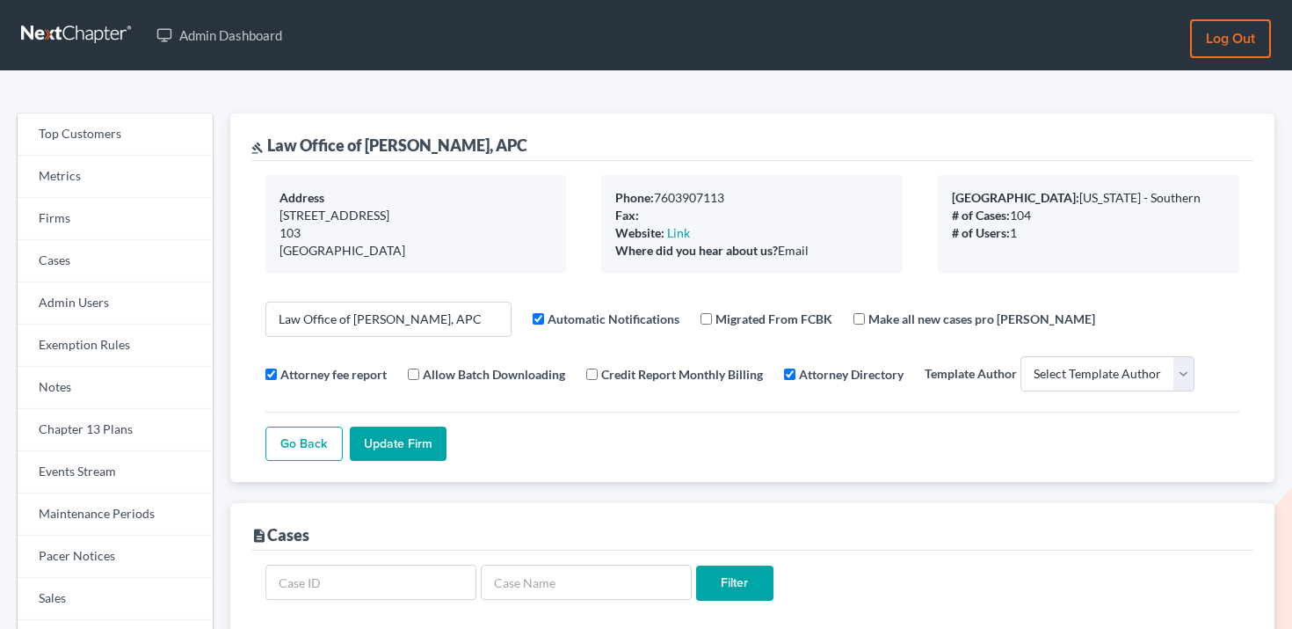
select select
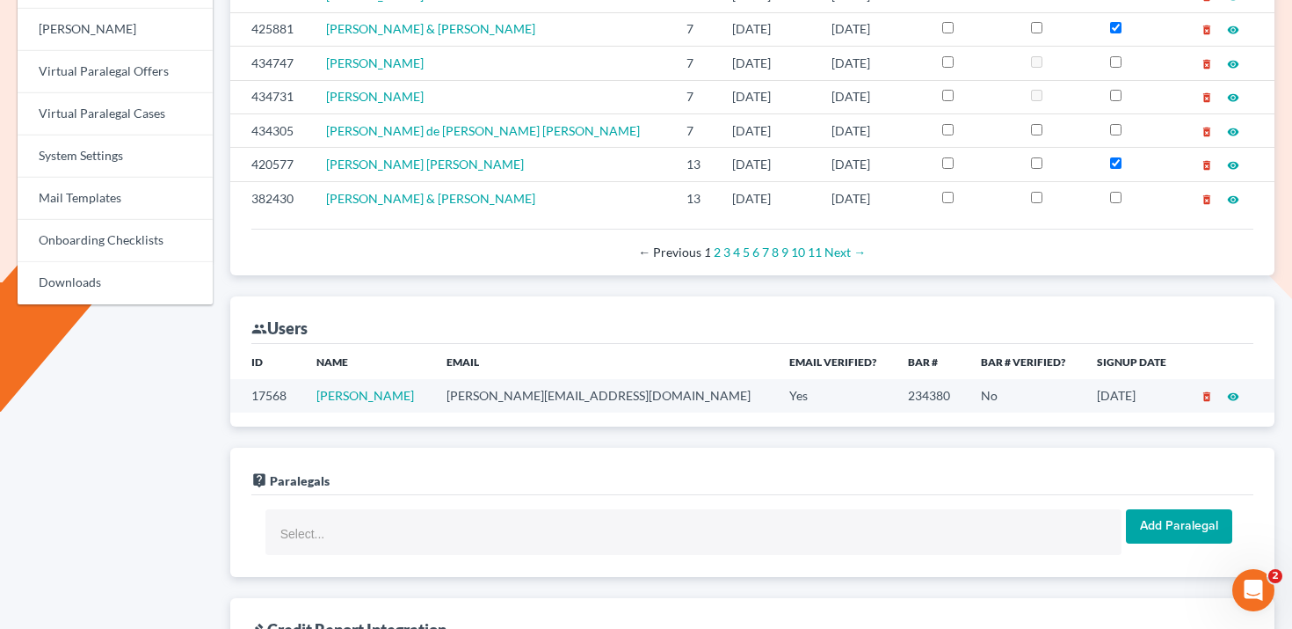
scroll to position [781, 0]
click at [568, 411] on div "ID Name Email Email Verified? Bar # Bar # Verified? Signup Date 17568 Bruno Flo…" at bounding box center [752, 384] width 1044 height 82
click at [568, 397] on td "bruno@brunoflores.com" at bounding box center [604, 394] width 343 height 33
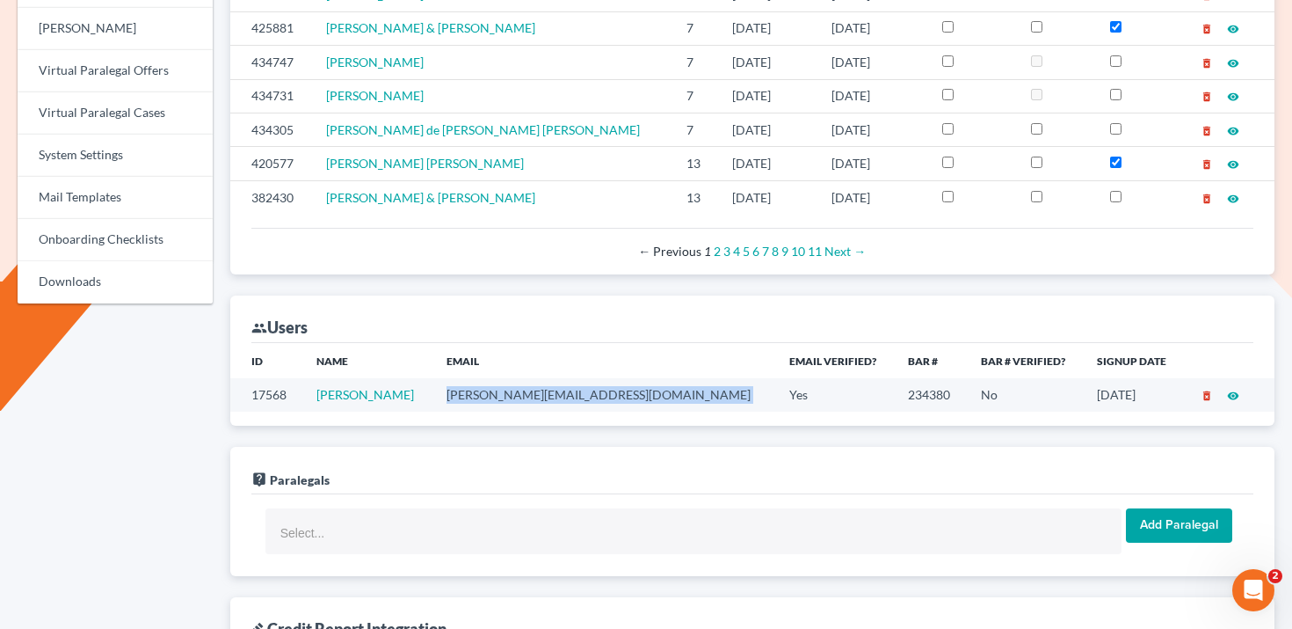
click at [568, 397] on td "bruno@brunoflores.com" at bounding box center [604, 394] width 343 height 33
copy td "bruno@brunoflores.com"
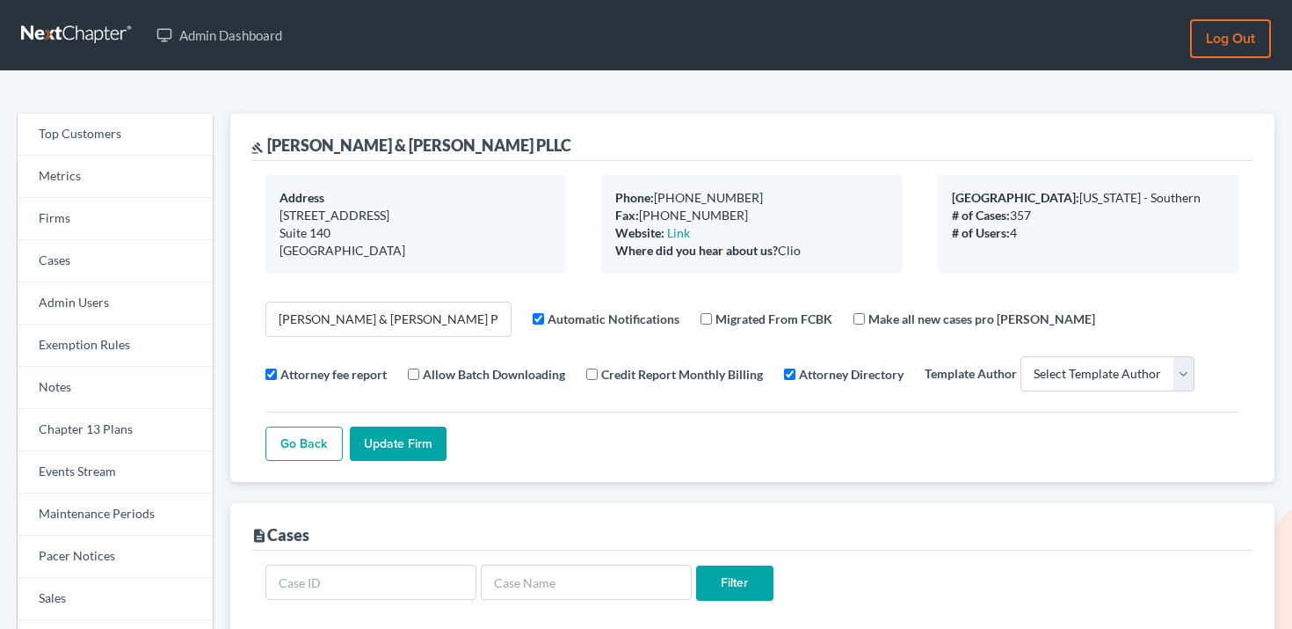
select select
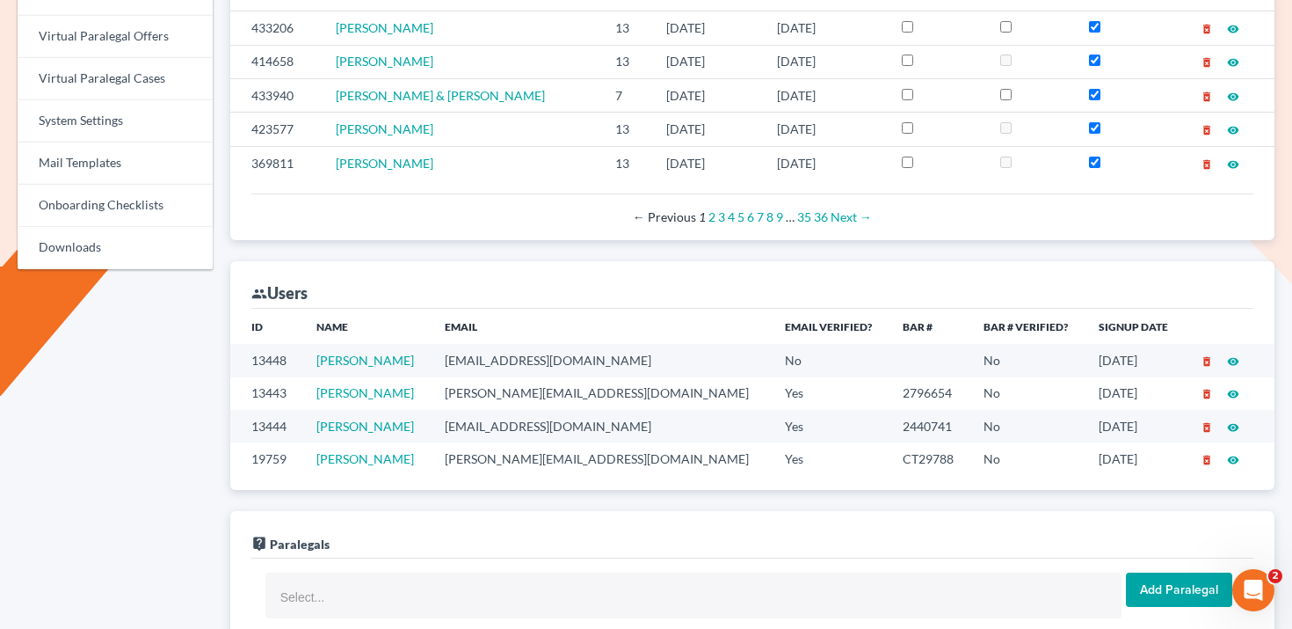
scroll to position [867, 0]
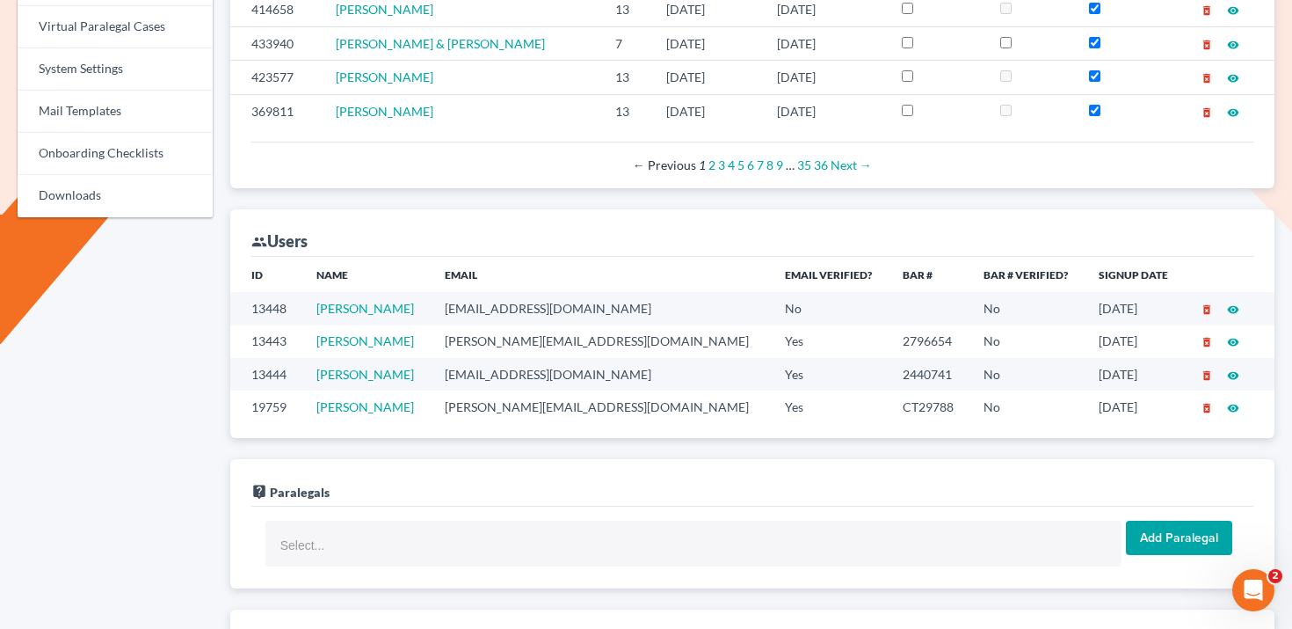
click at [564, 309] on td "[EMAIL_ADDRESS][DOMAIN_NAME]" at bounding box center [601, 308] width 340 height 33
copy td "[EMAIL_ADDRESS][DOMAIN_NAME]"
click at [526, 339] on td "[PERSON_NAME][EMAIL_ADDRESS][DOMAIN_NAME]" at bounding box center [601, 341] width 340 height 33
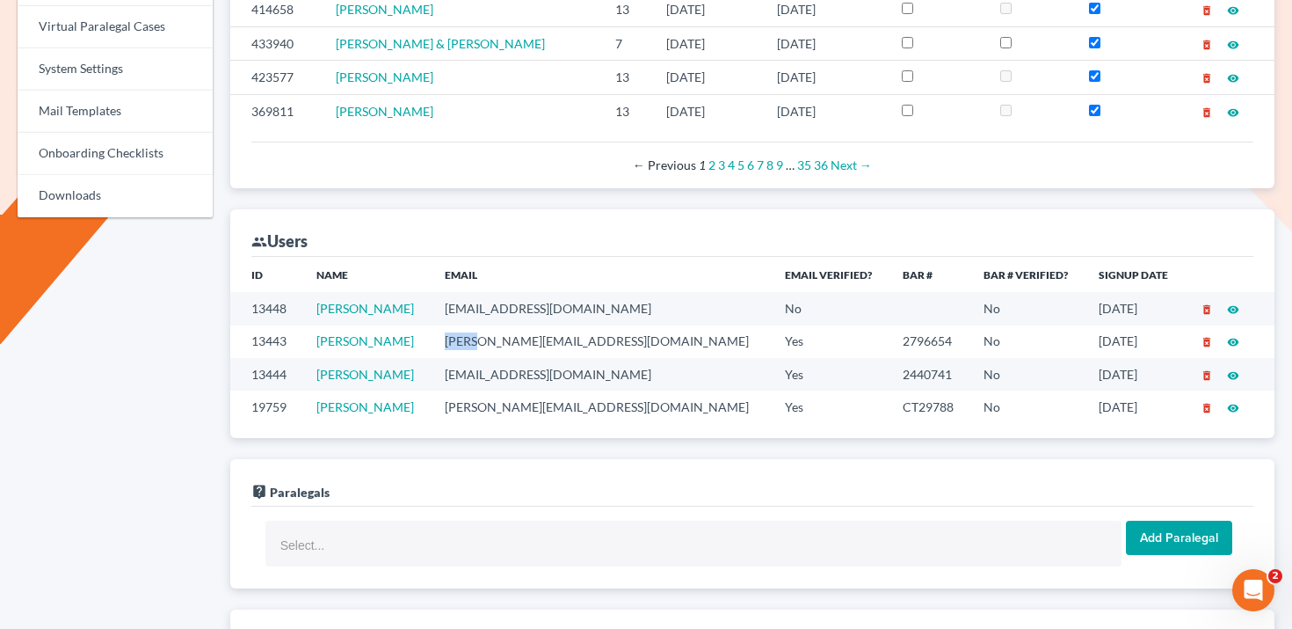
click at [526, 339] on td "[PERSON_NAME][EMAIL_ADDRESS][DOMAIN_NAME]" at bounding box center [601, 341] width 340 height 33
copy td "[PERSON_NAME][EMAIL_ADDRESS][DOMAIN_NAME]"
click at [549, 383] on td "[EMAIL_ADDRESS][DOMAIN_NAME]" at bounding box center [601, 374] width 340 height 33
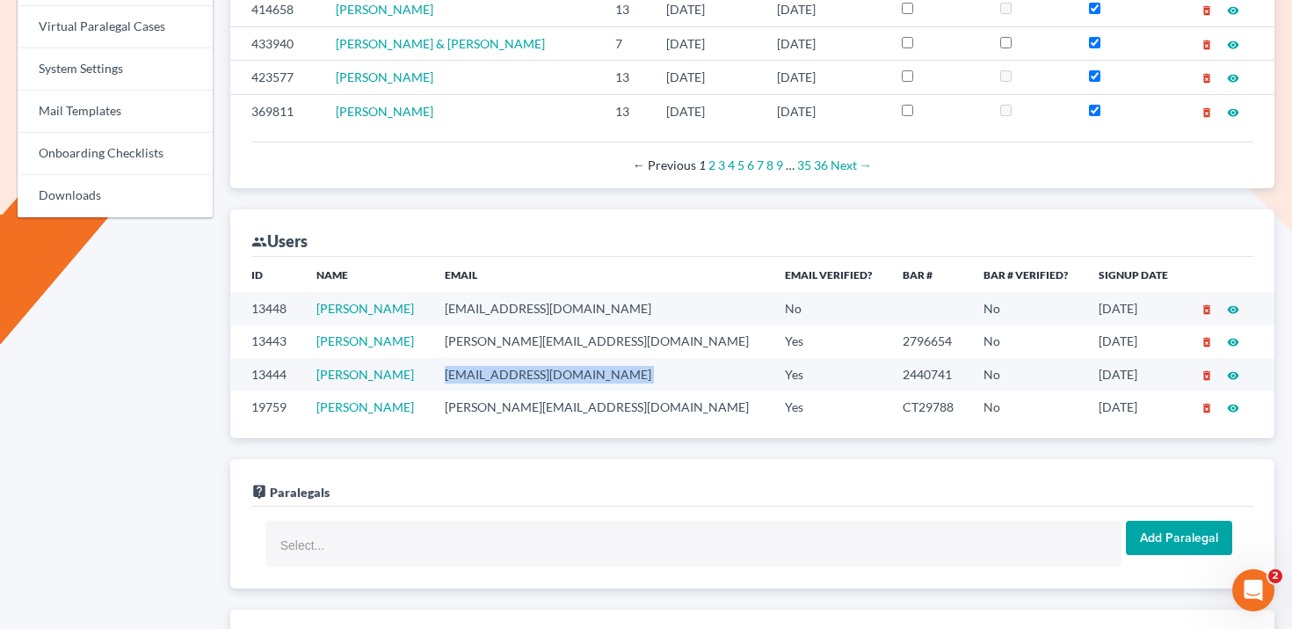
click at [549, 383] on td "[EMAIL_ADDRESS][DOMAIN_NAME]" at bounding box center [601, 374] width 340 height 33
copy td "[EMAIL_ADDRESS][DOMAIN_NAME]"
click at [557, 413] on td "[PERSON_NAME][EMAIL_ADDRESS][DOMAIN_NAME]" at bounding box center [601, 406] width 340 height 33
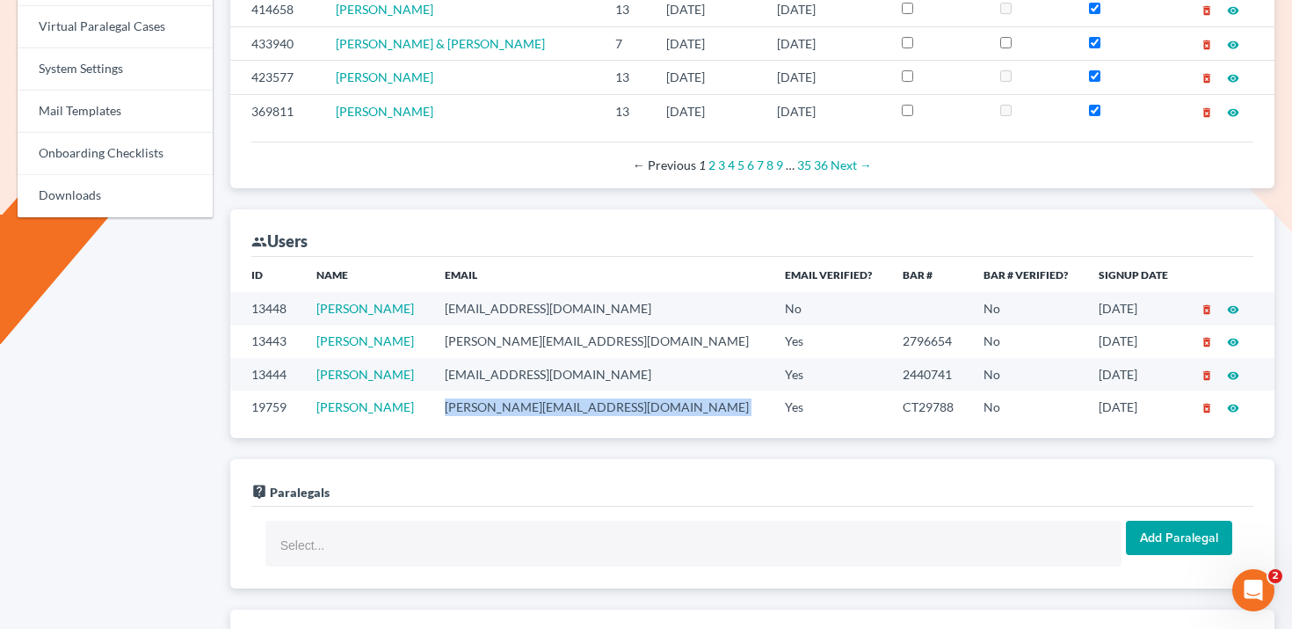
click at [557, 413] on td "[PERSON_NAME][EMAIL_ADDRESS][DOMAIN_NAME]" at bounding box center [601, 406] width 340 height 33
copy td "[PERSON_NAME][EMAIL_ADDRESS][DOMAIN_NAME]"
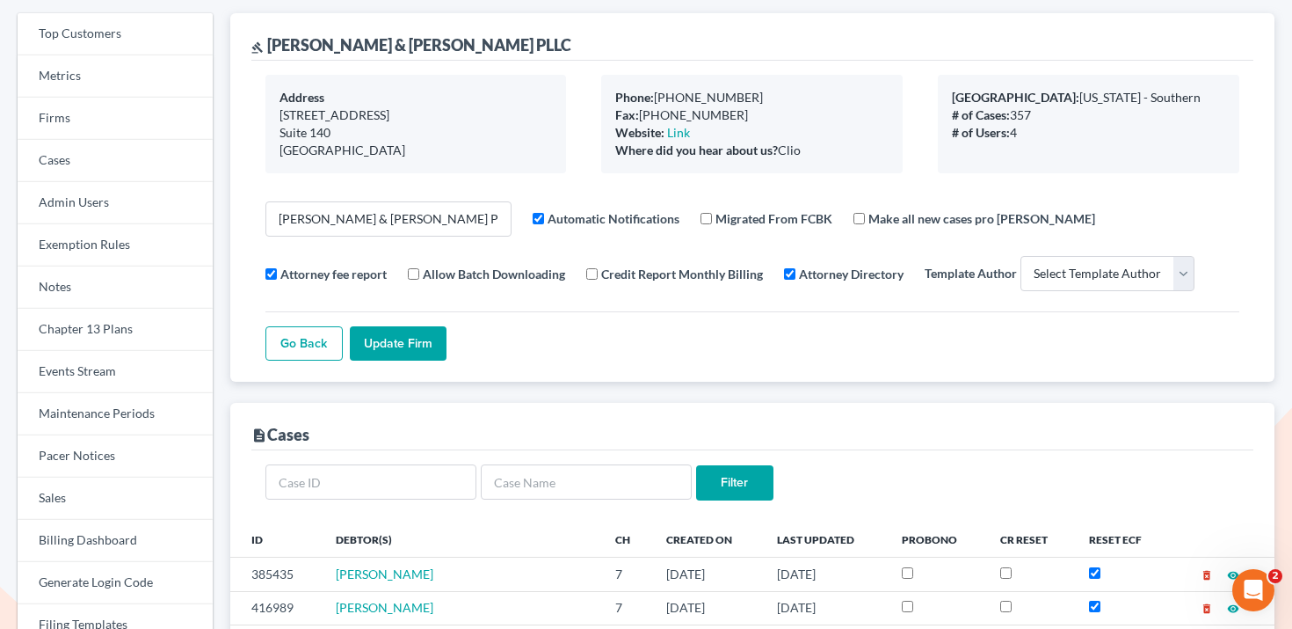
scroll to position [0, 0]
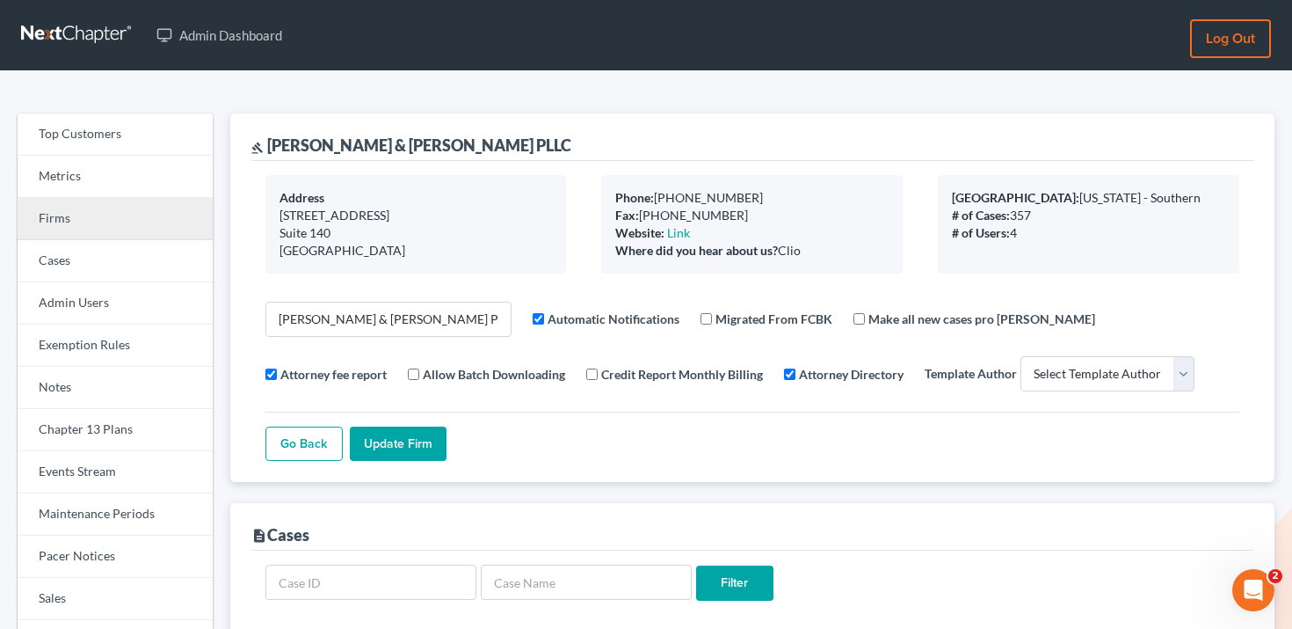
click at [154, 205] on link "Firms" at bounding box center [115, 219] width 195 height 42
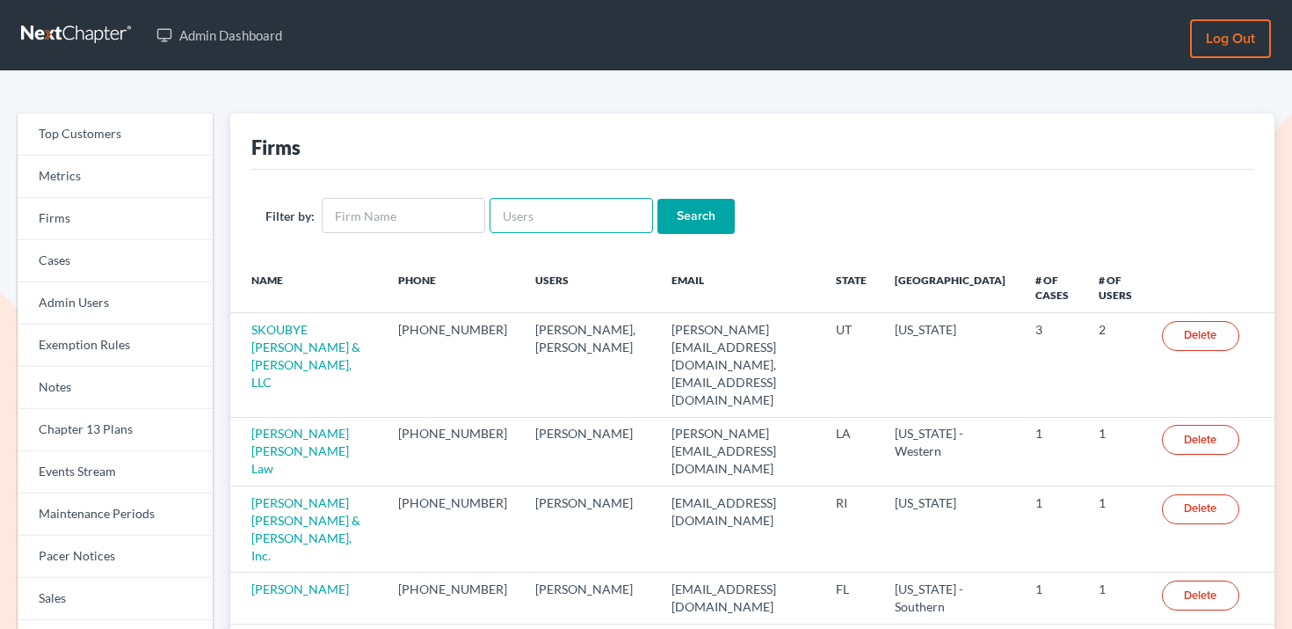
click at [609, 229] on input "text" at bounding box center [572, 215] width 164 height 35
paste input "corr@lbretta.com"
type input "corr@lbretta.com"
click at [678, 222] on input "Search" at bounding box center [696, 216] width 77 height 35
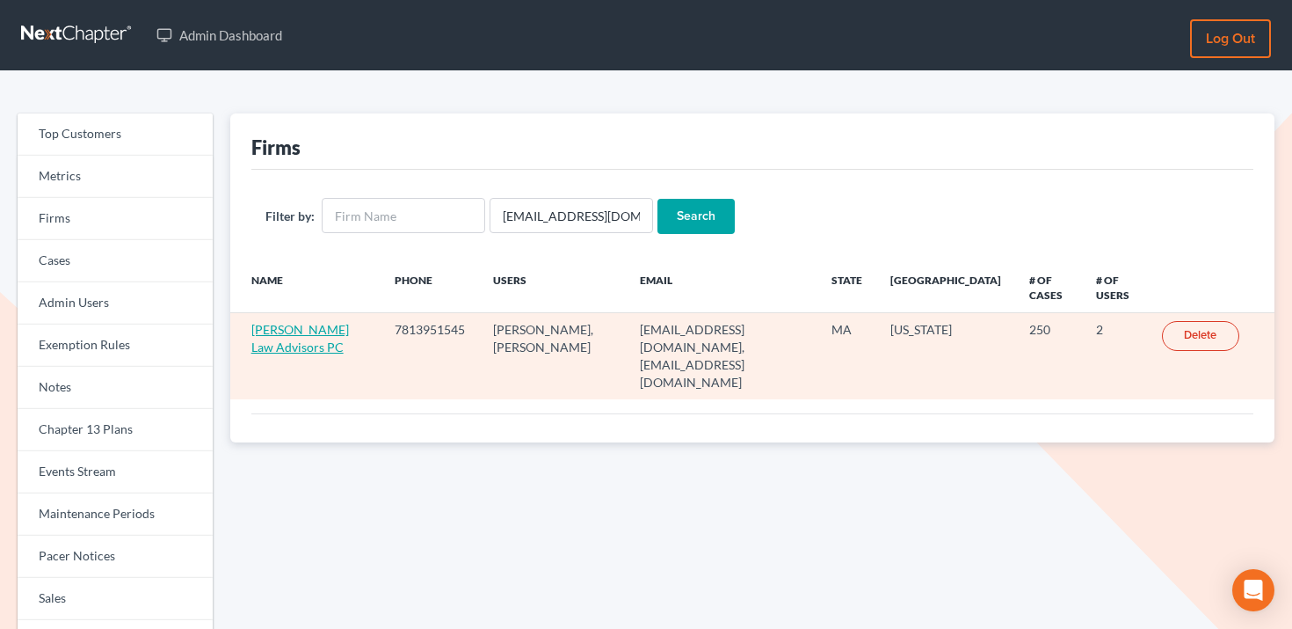
click at [303, 341] on link "[PERSON_NAME] Law Advisors PC" at bounding box center [300, 338] width 98 height 33
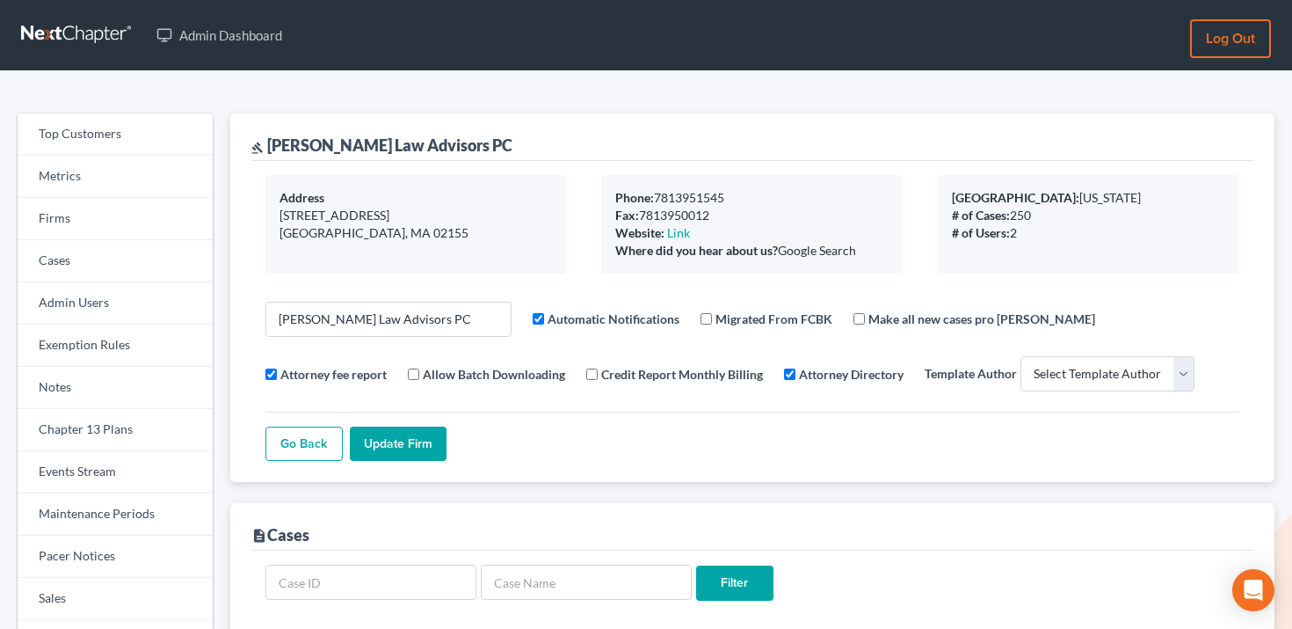
select select
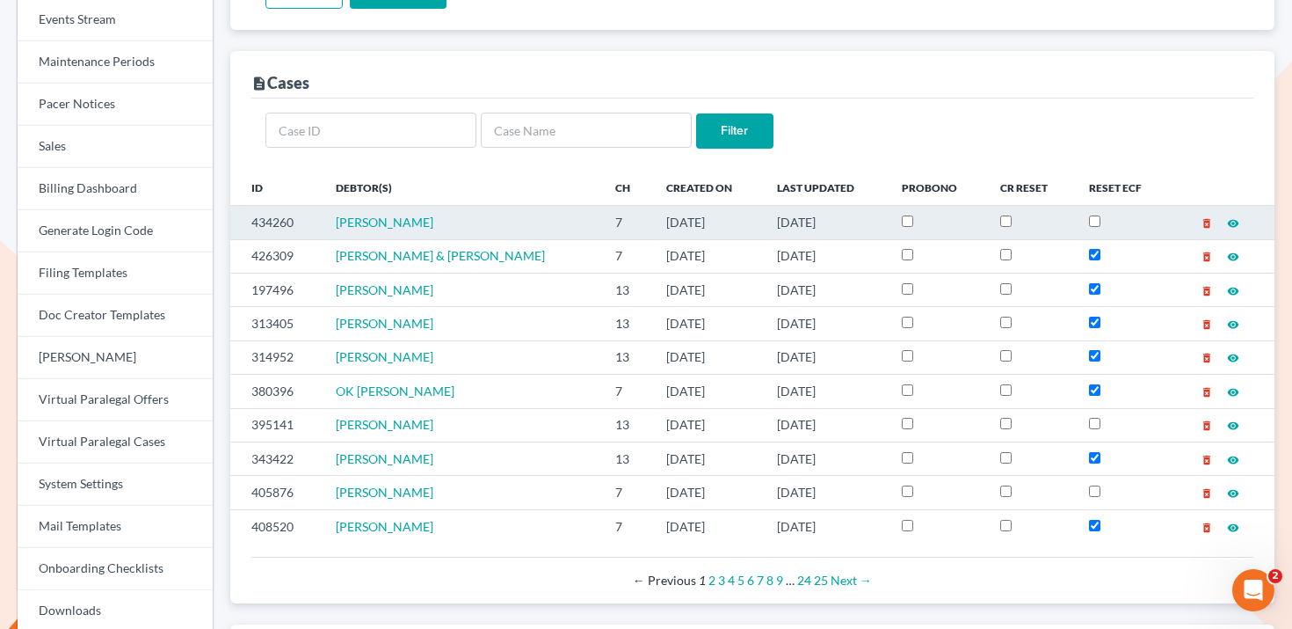
click at [277, 220] on td "434260" at bounding box center [275, 222] width 91 height 33
copy td "434260"
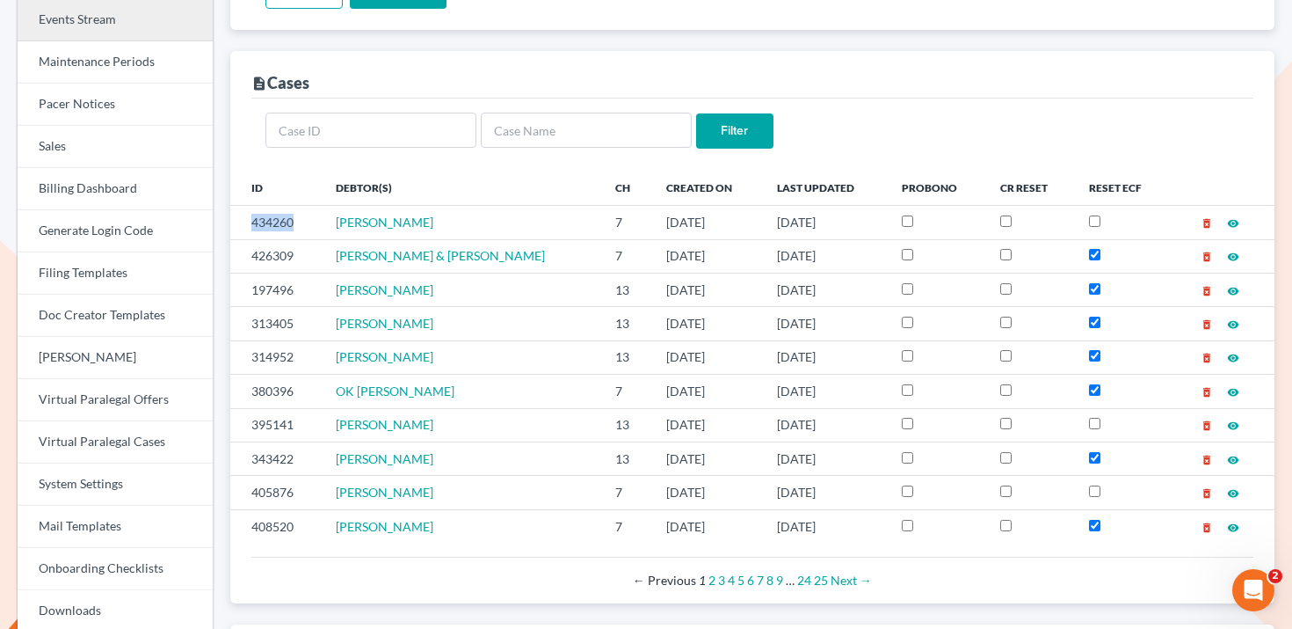
click at [160, 32] on link "Events Stream" at bounding box center [115, 20] width 195 height 42
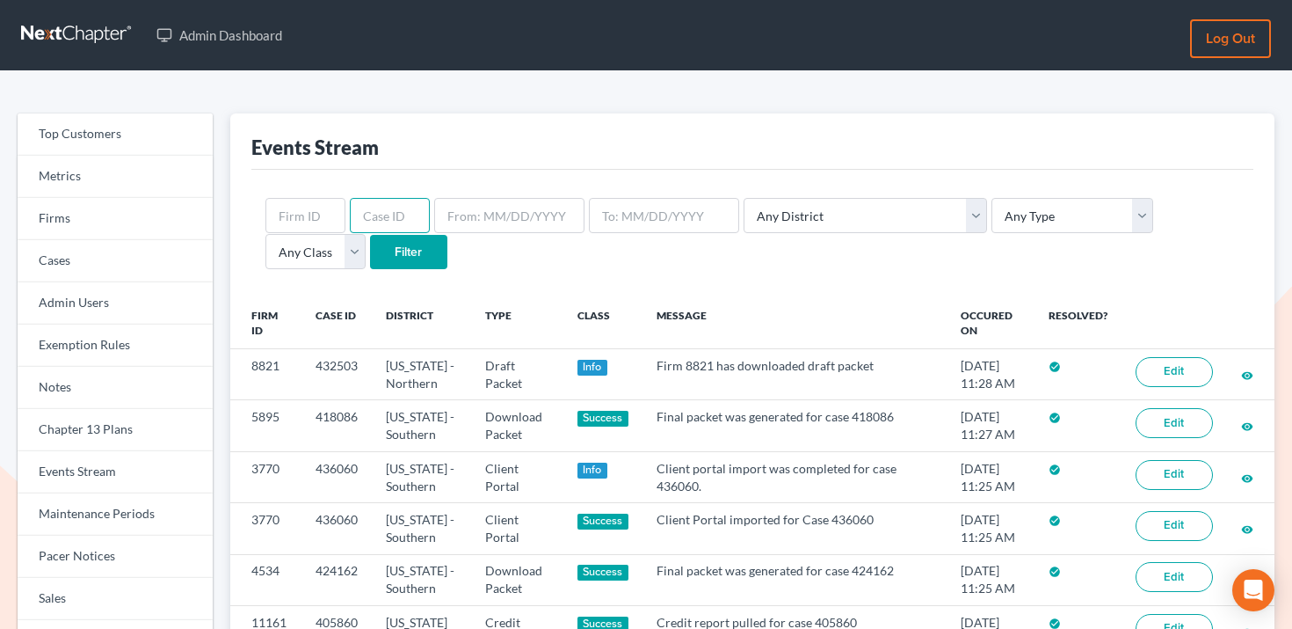
click at [367, 228] on input "text" at bounding box center [390, 215] width 80 height 35
paste input "434260"
type input "434260"
click at [370, 252] on input "Filter" at bounding box center [408, 252] width 77 height 35
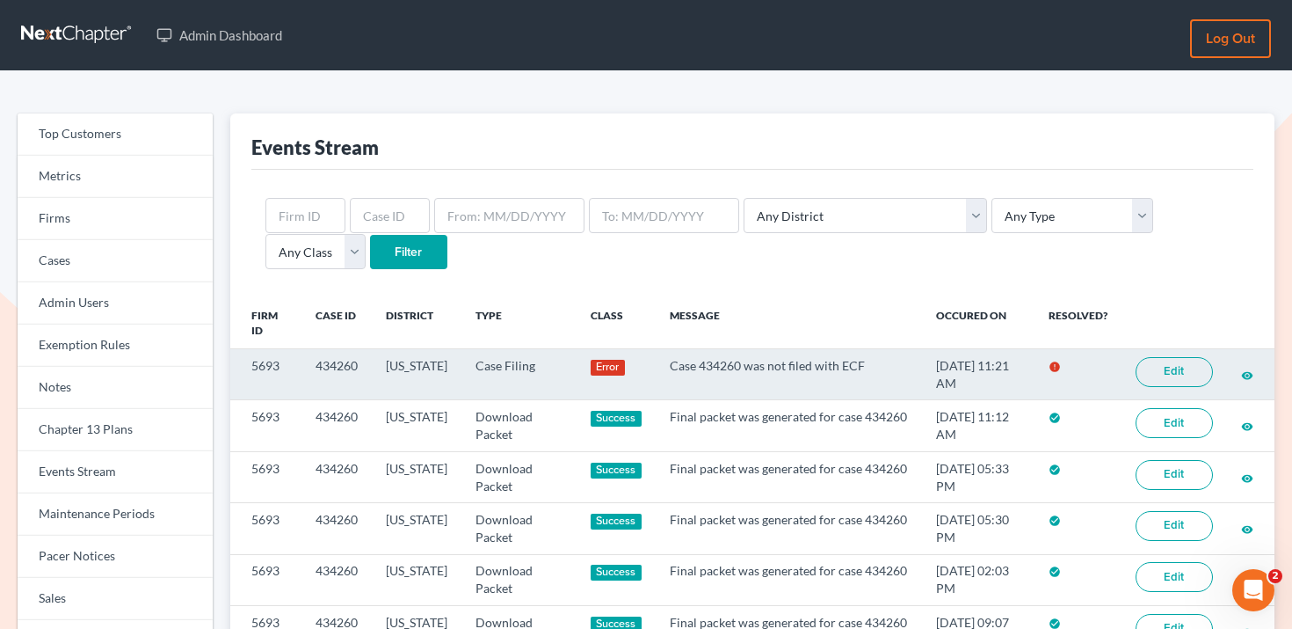
click at [1160, 382] on link "Edit" at bounding box center [1174, 372] width 77 height 30
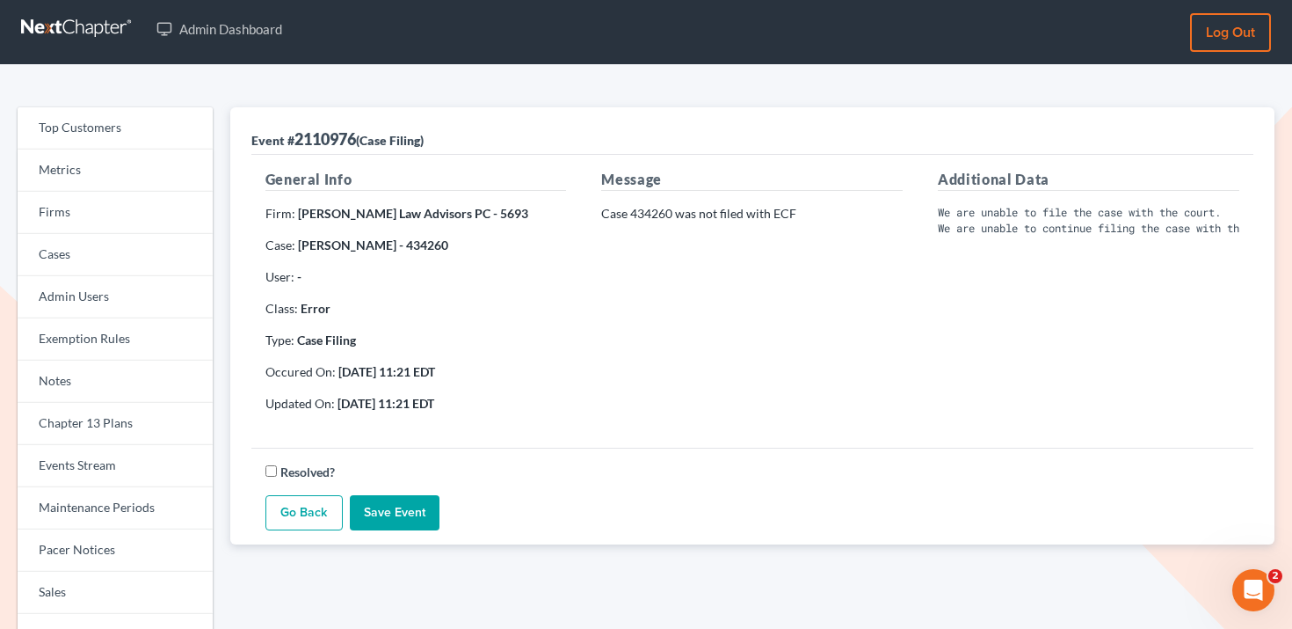
scroll to position [7, 0]
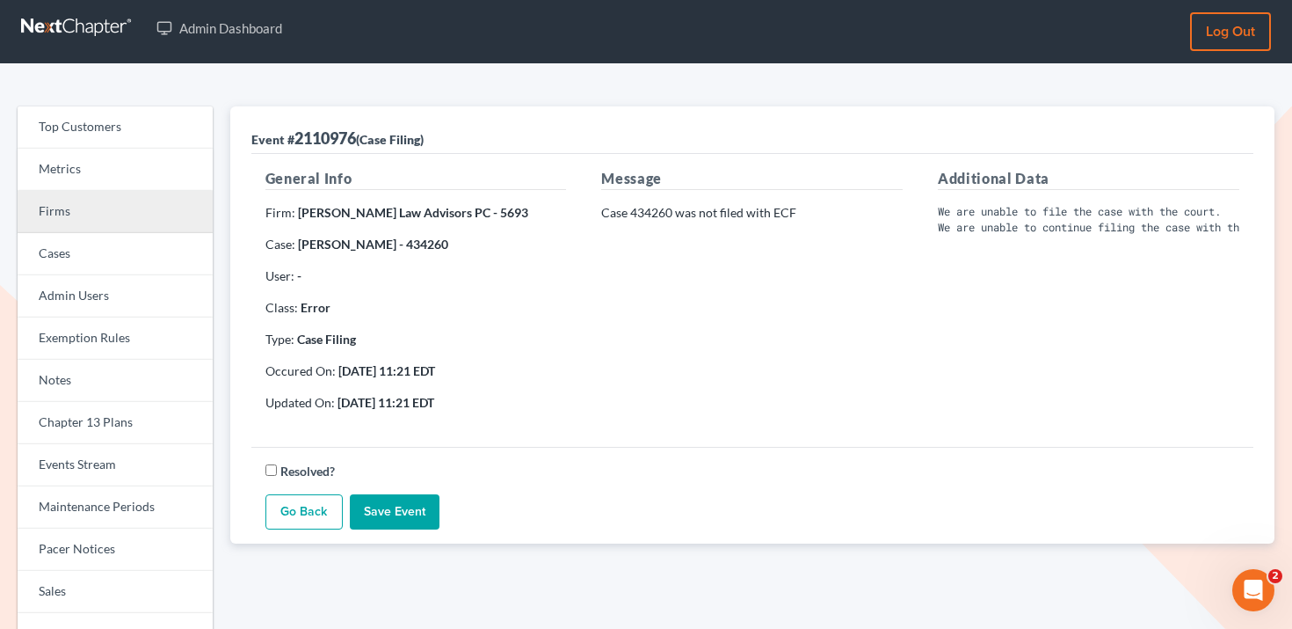
click at [130, 217] on link "Firms" at bounding box center [115, 212] width 195 height 42
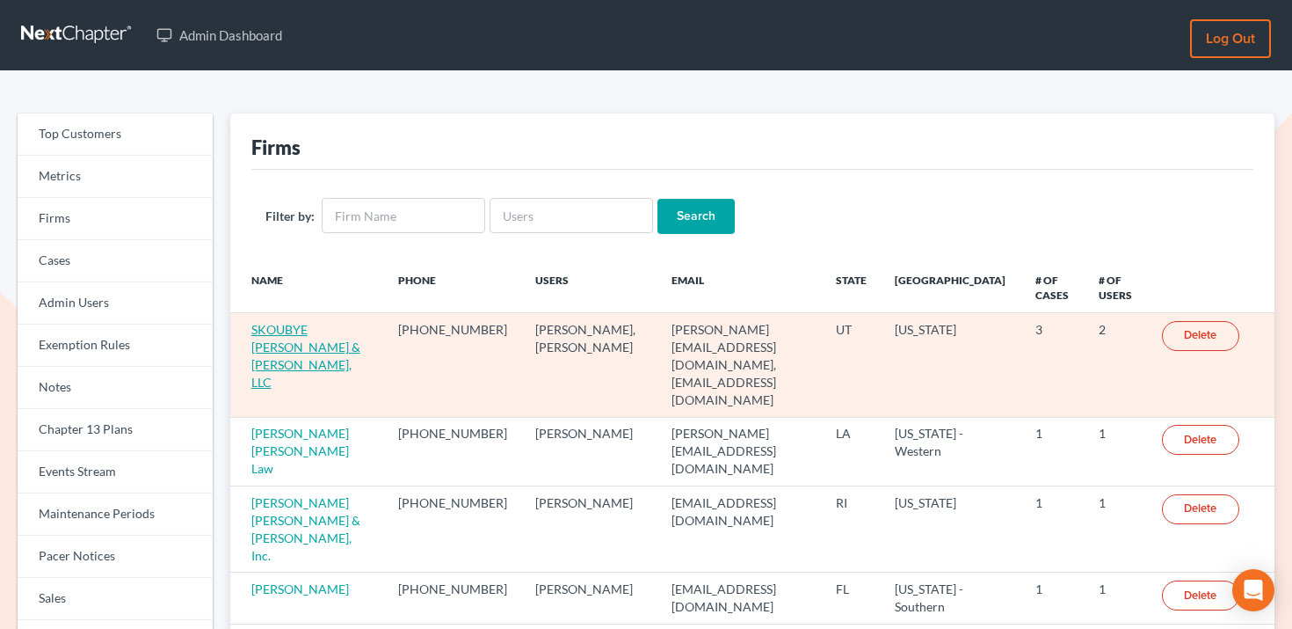
click at [320, 335] on link "SKOUBYE [PERSON_NAME] & [PERSON_NAME], LLC" at bounding box center [305, 356] width 109 height 68
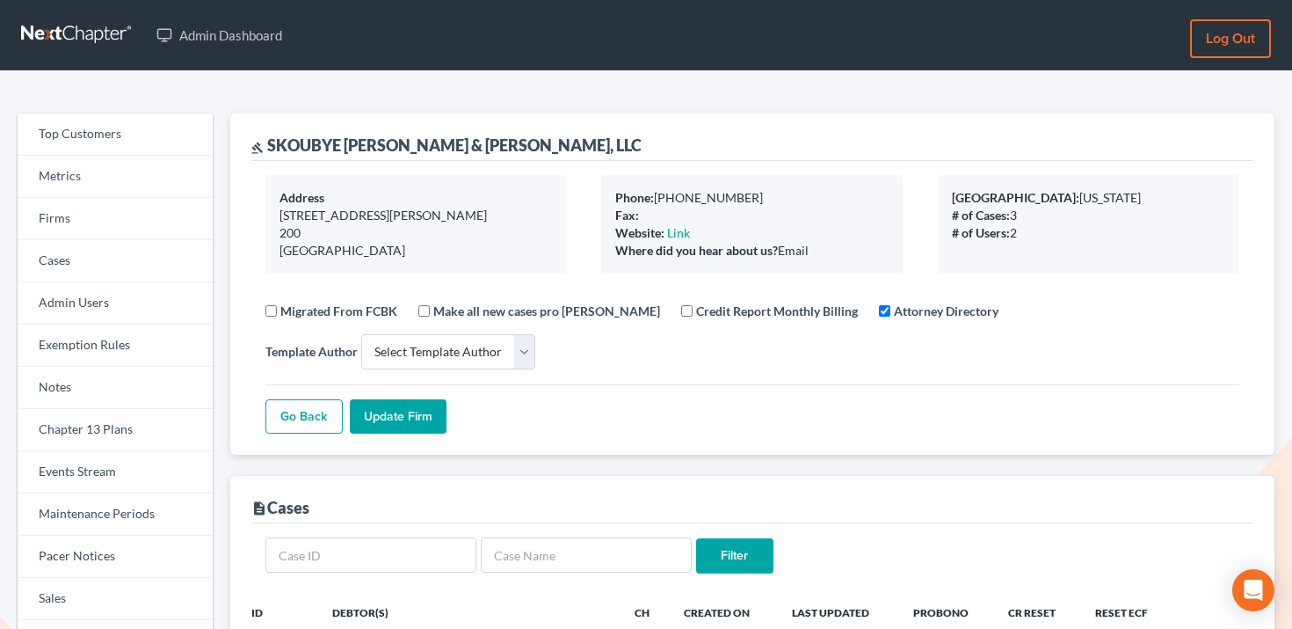
select select
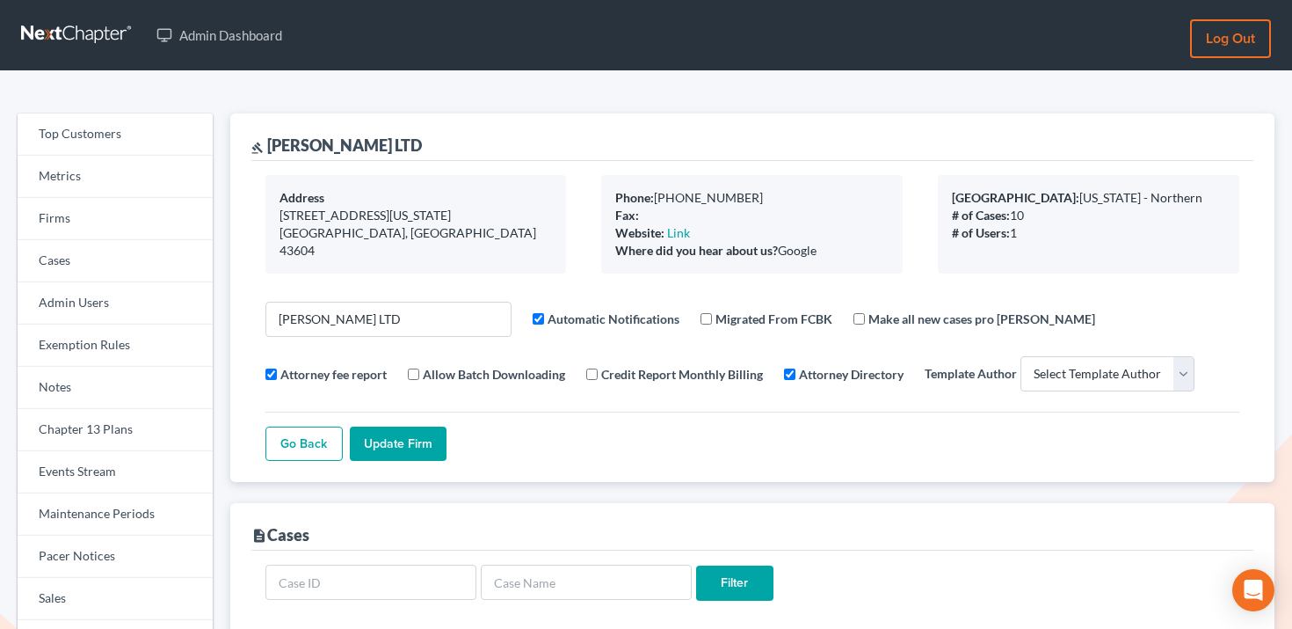
select select
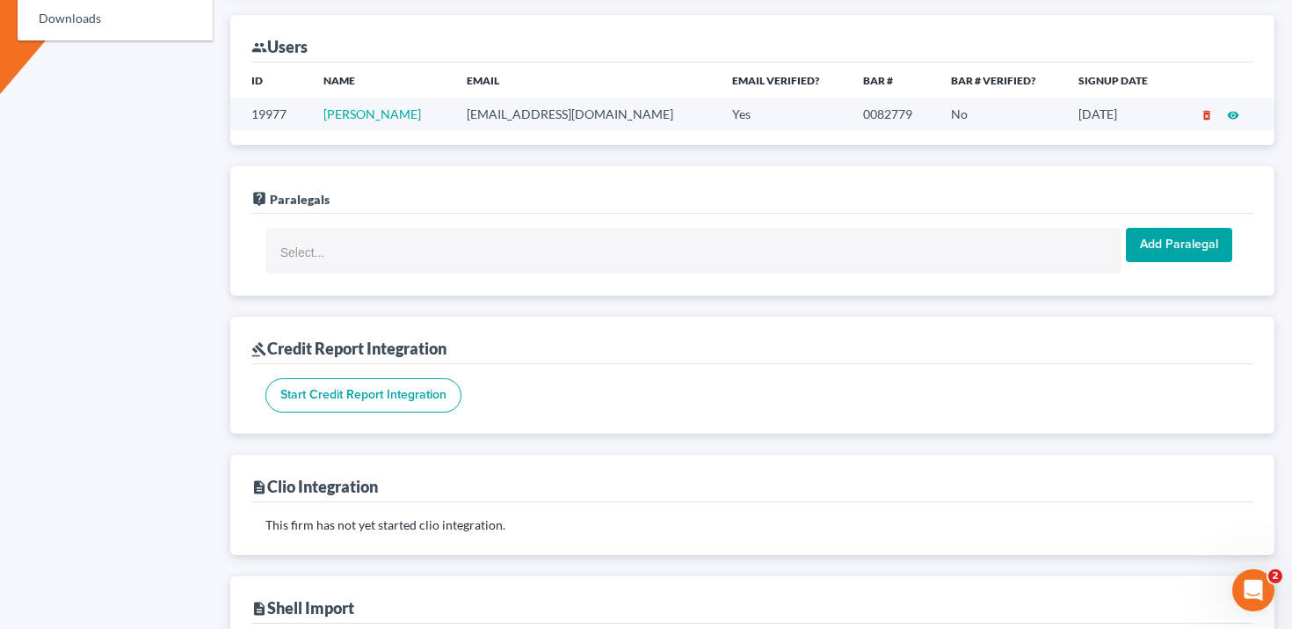
scroll to position [1053, 0]
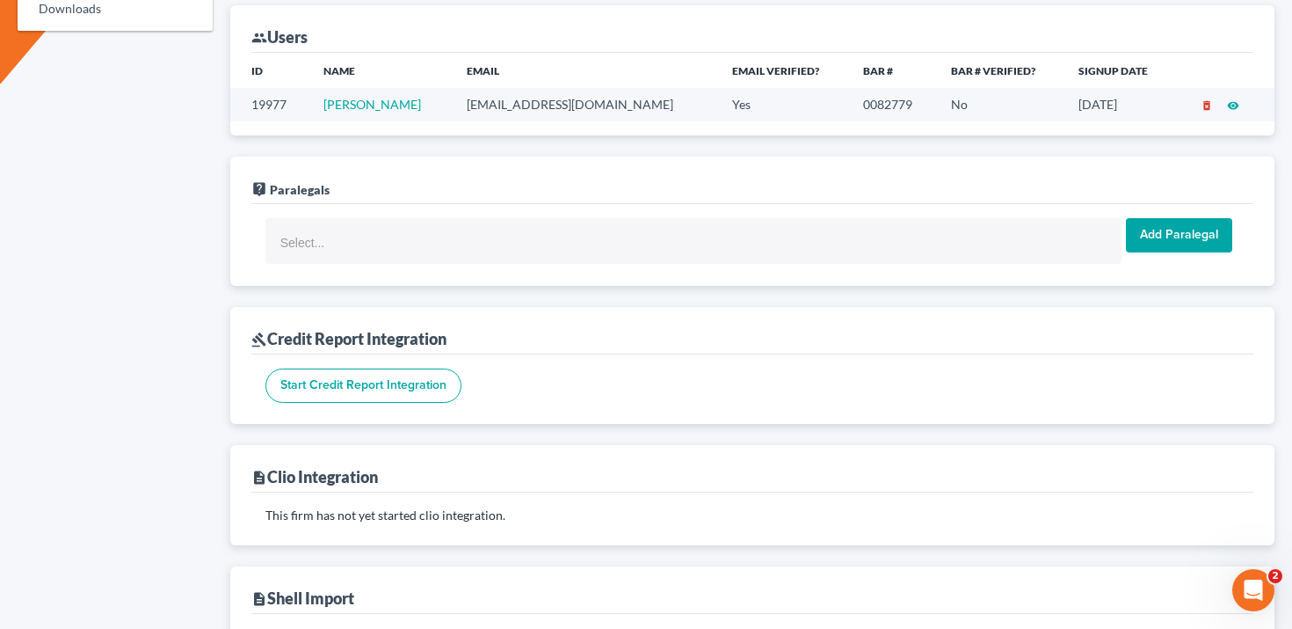
click at [525, 103] on td "[EMAIL_ADDRESS][DOMAIN_NAME]" at bounding box center [586, 104] width 266 height 33
click at [525, 103] on td "info@counselor.pro" at bounding box center [586, 104] width 266 height 33
copy td "info@counselor.pro"
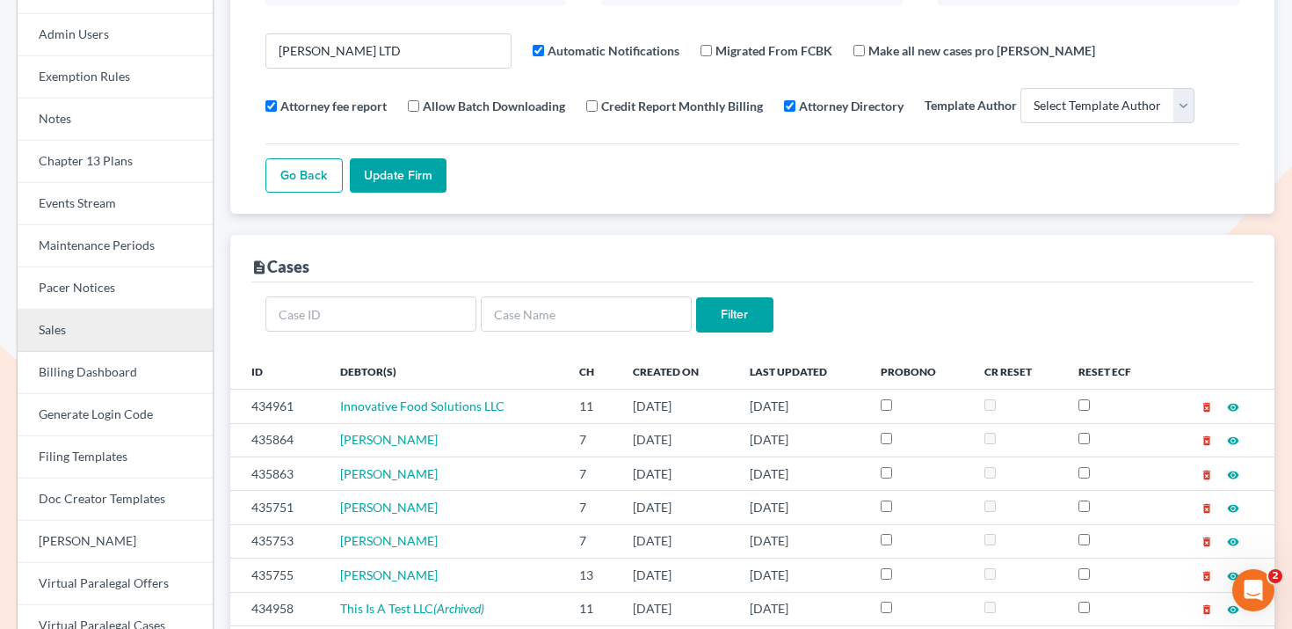
scroll to position [0, 0]
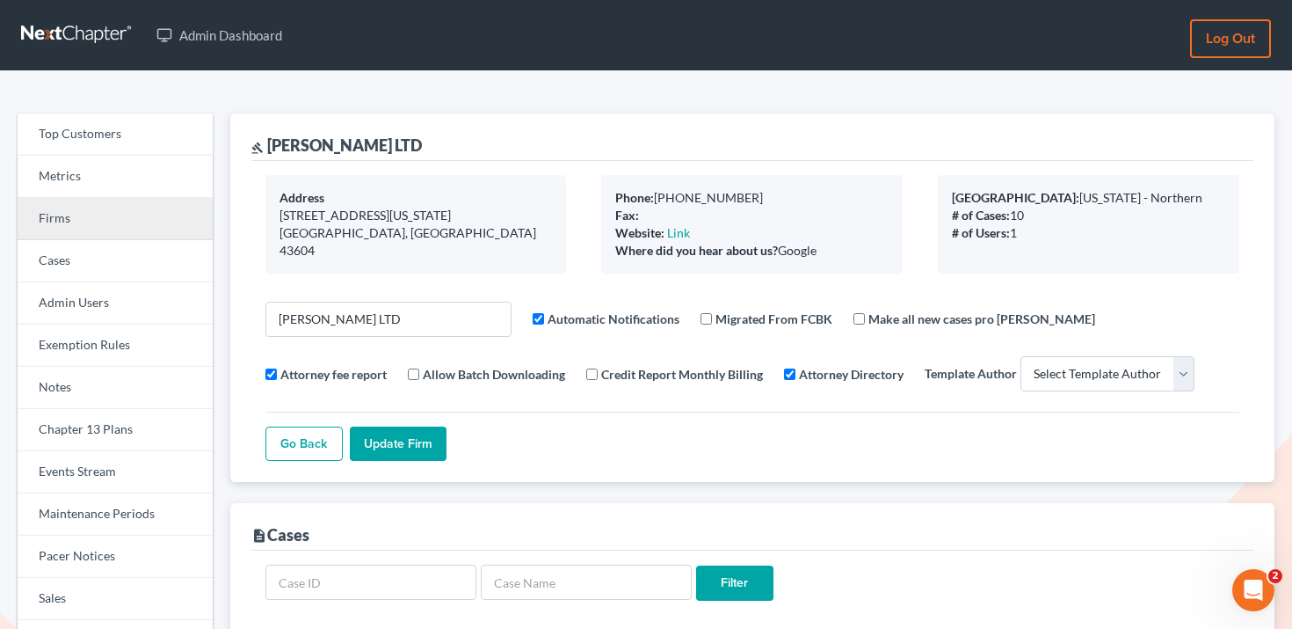
click at [97, 222] on link "Firms" at bounding box center [115, 219] width 195 height 42
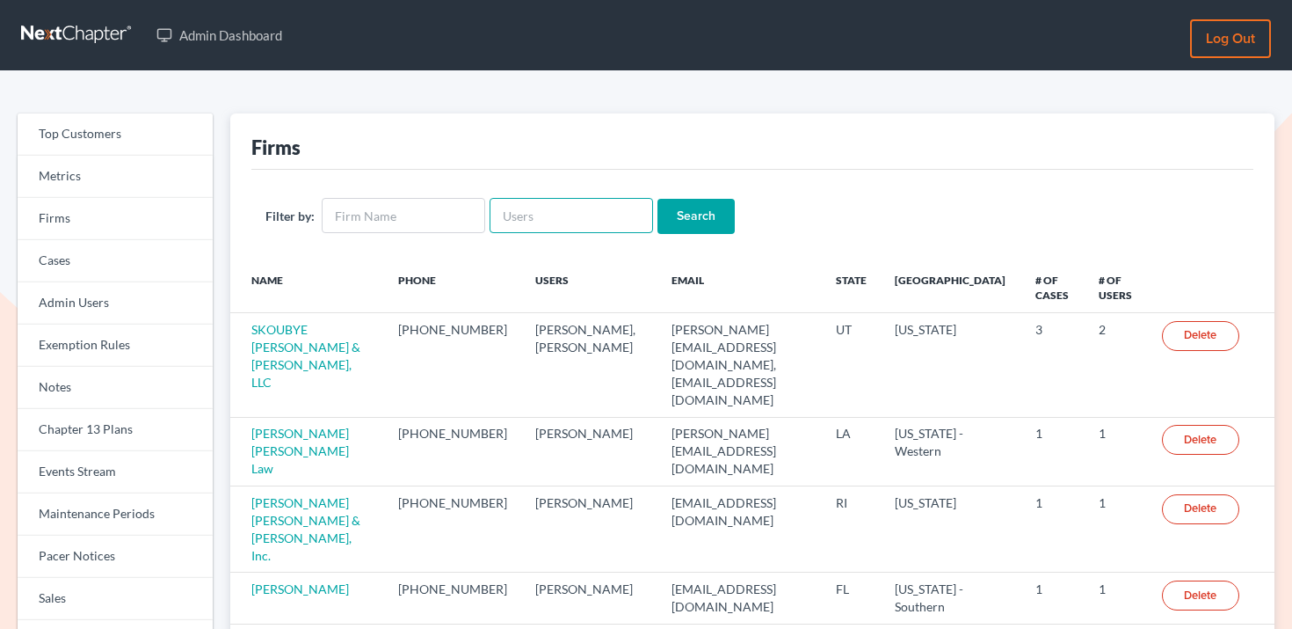
click at [552, 229] on input "text" at bounding box center [572, 215] width 164 height 35
paste input "[EMAIL_ADDRESS][DOMAIN_NAME]"
type input "[EMAIL_ADDRESS][DOMAIN_NAME]"
click at [672, 218] on input "Search" at bounding box center [696, 216] width 77 height 35
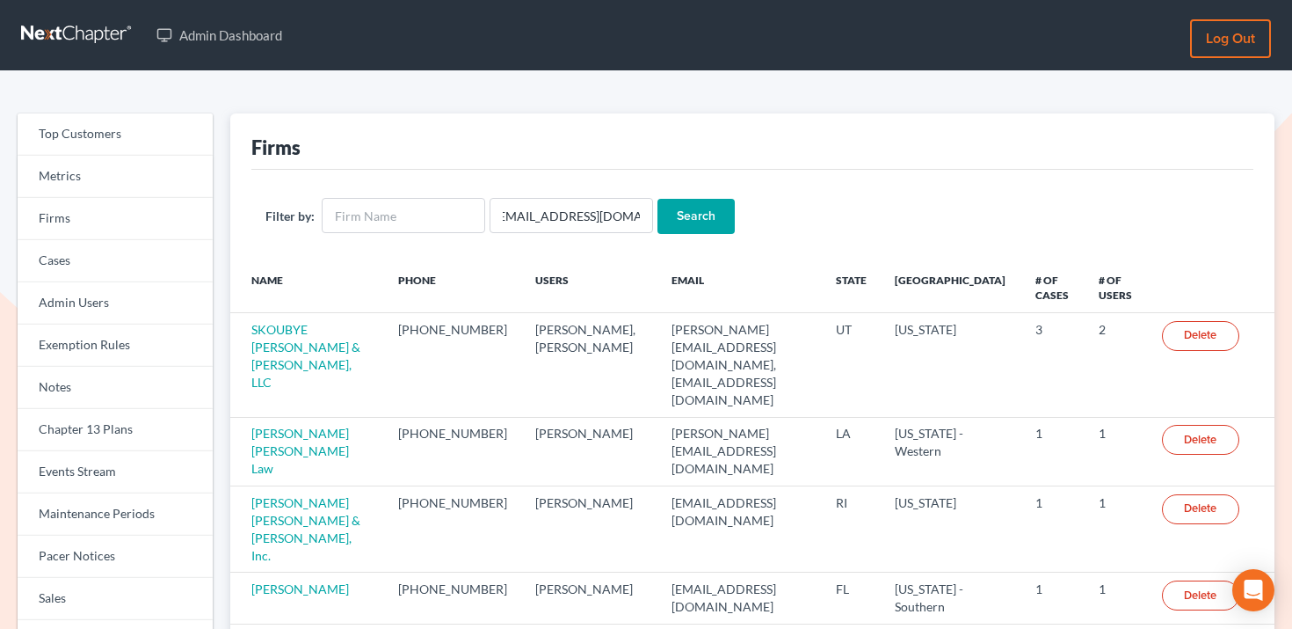
scroll to position [0, 0]
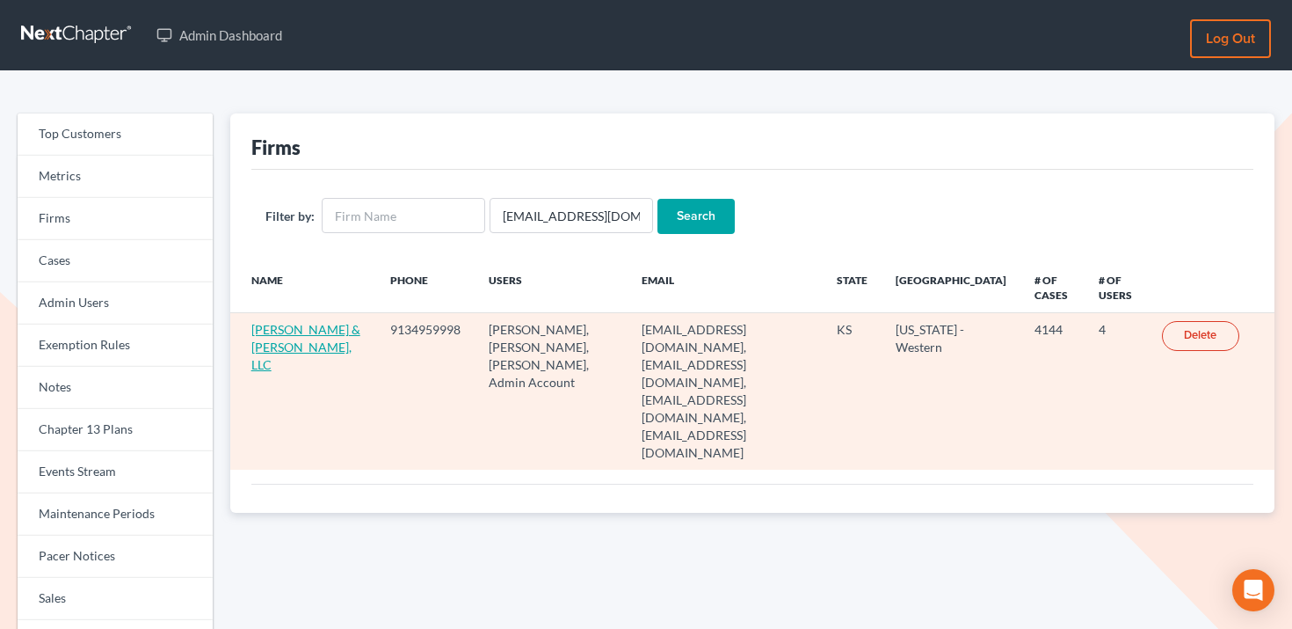
click at [295, 343] on link "[PERSON_NAME] & [PERSON_NAME], LLC" at bounding box center [305, 347] width 109 height 50
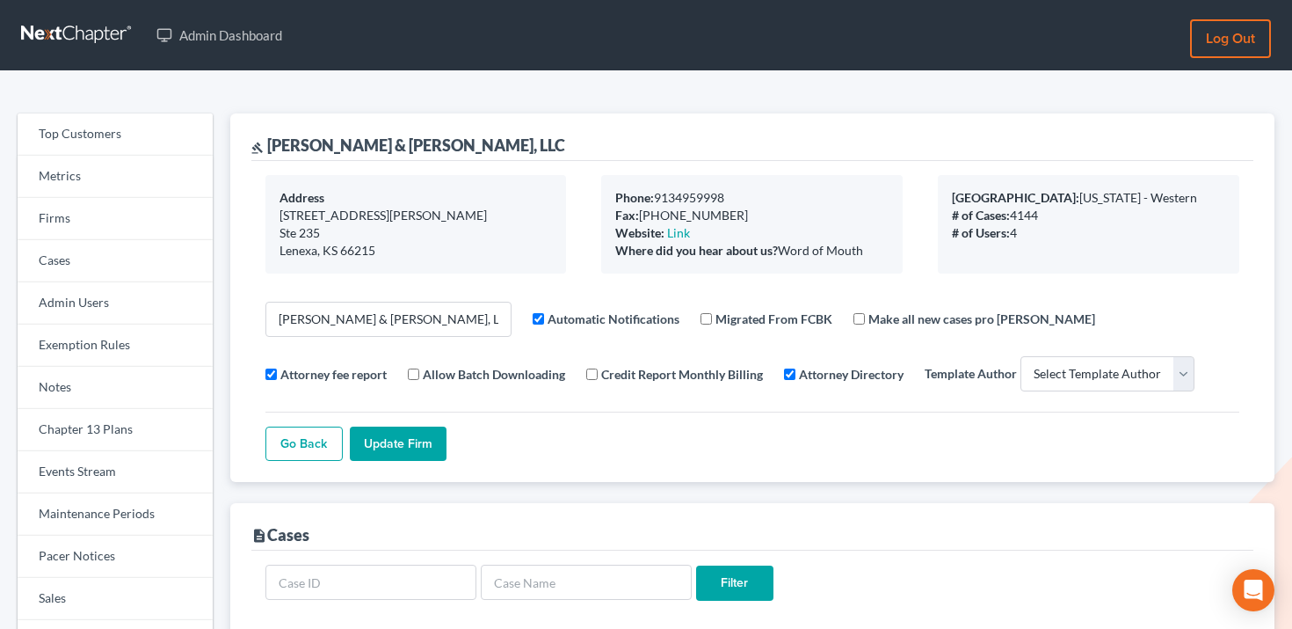
select select
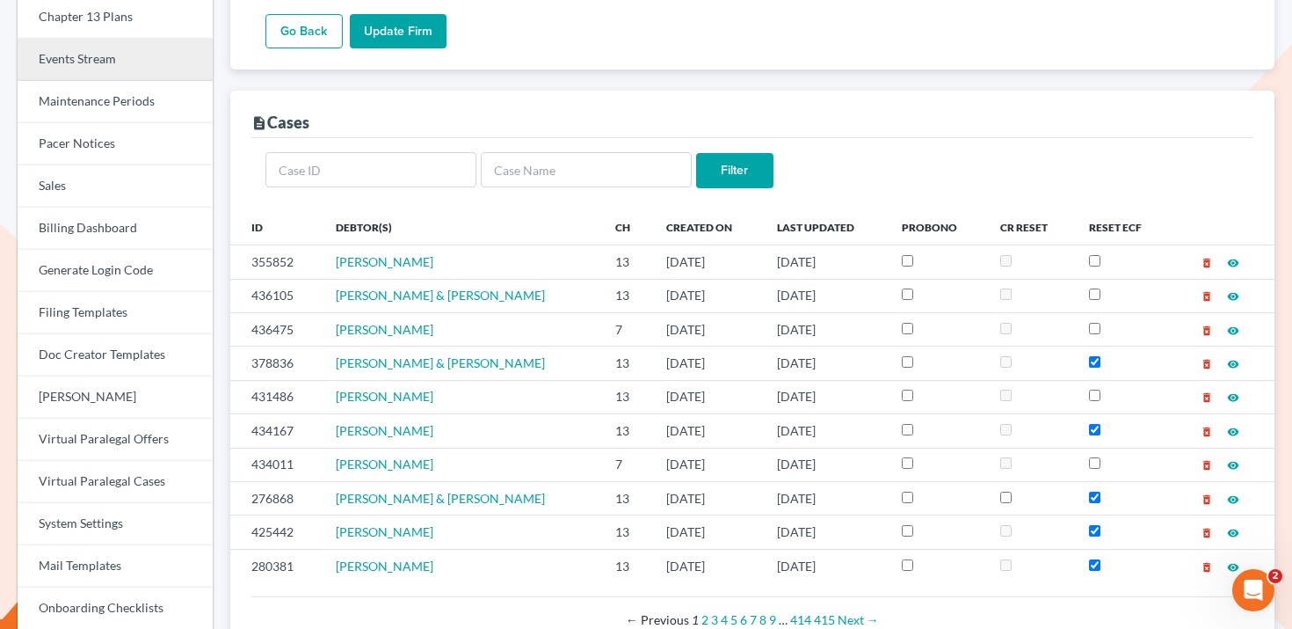
click at [132, 49] on link "Events Stream" at bounding box center [115, 60] width 195 height 42
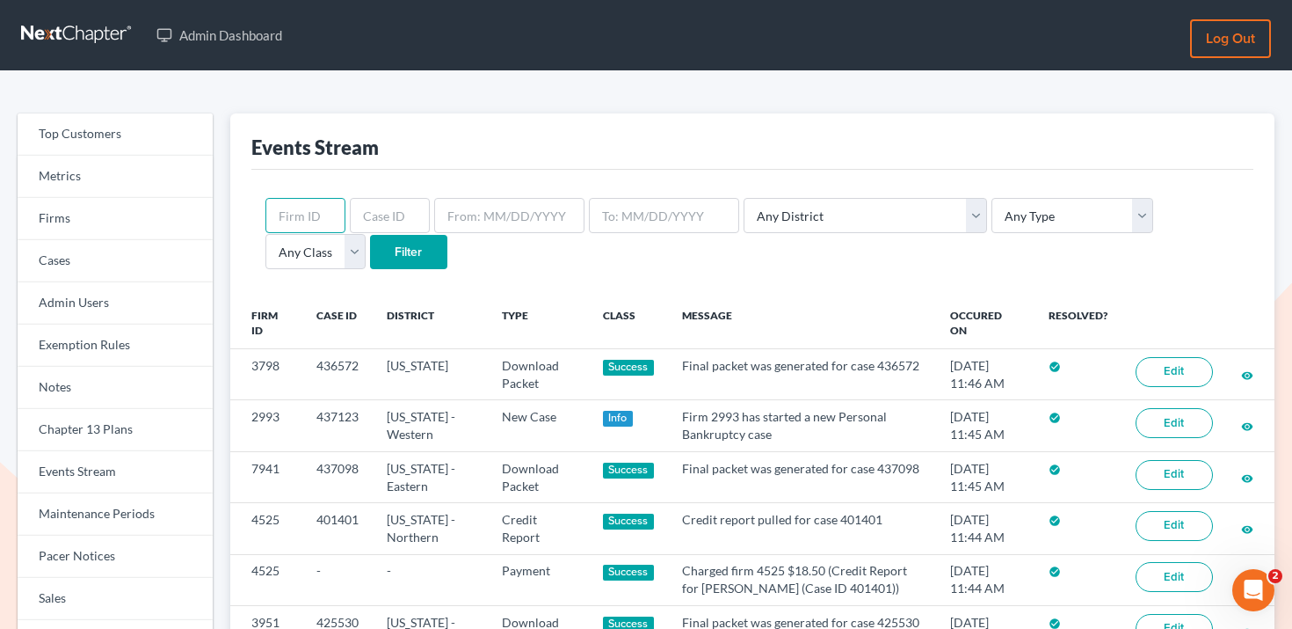
click at [295, 224] on input "text" at bounding box center [305, 215] width 80 height 35
paste input "3020"
type input "3020"
click at [370, 265] on input "Filter" at bounding box center [408, 252] width 77 height 35
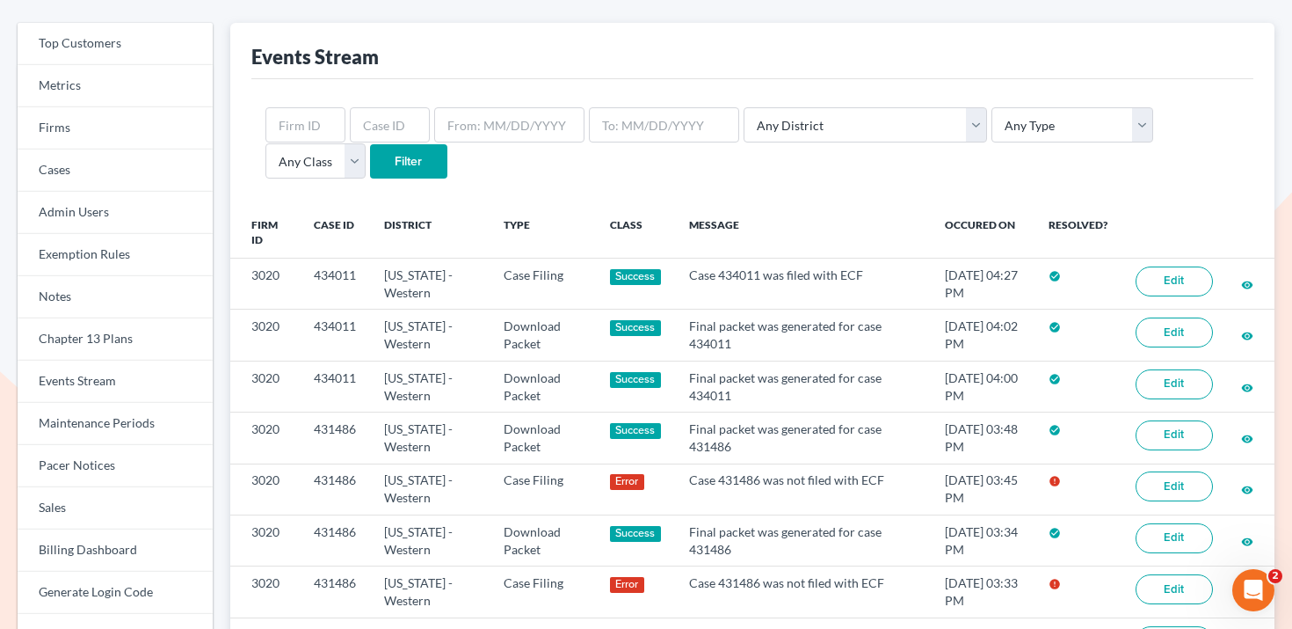
scroll to position [95, 0]
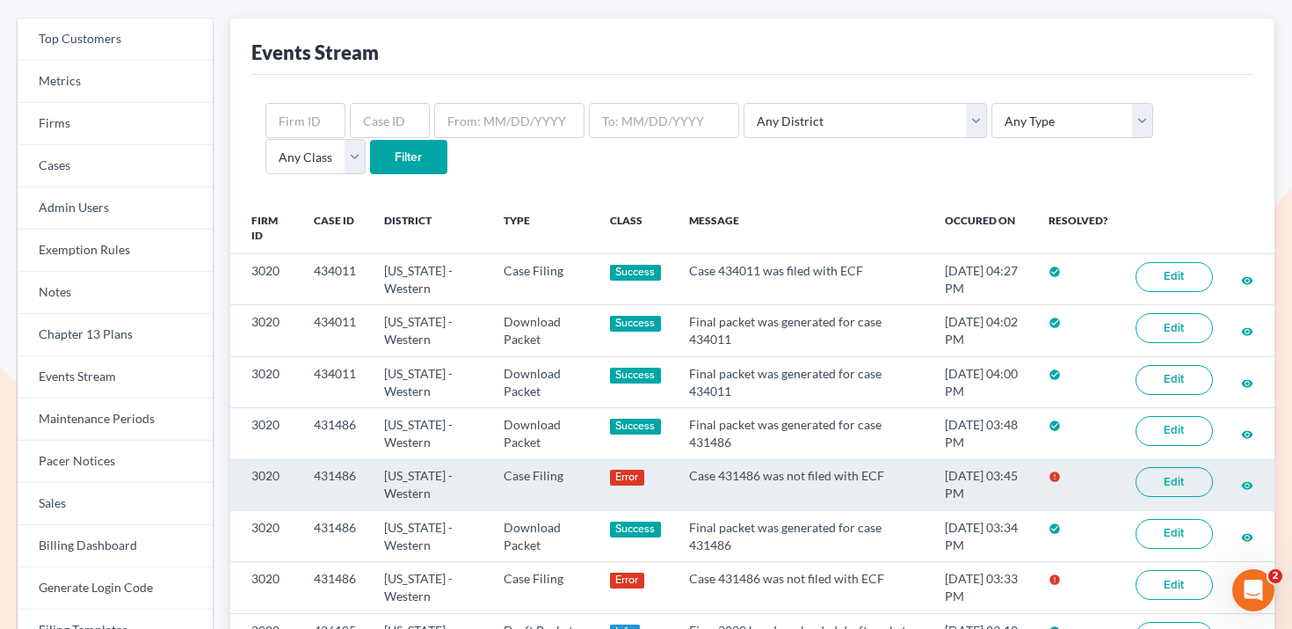
click at [1174, 479] on link "Edit" at bounding box center [1174, 482] width 77 height 30
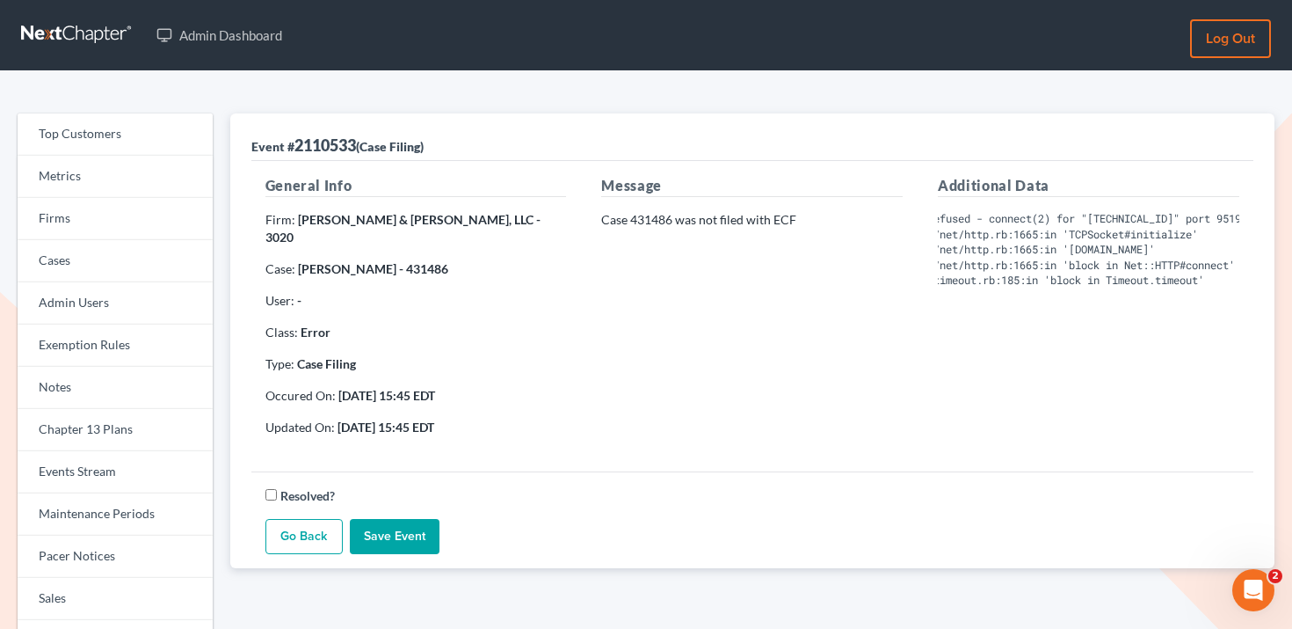
scroll to position [0, 409]
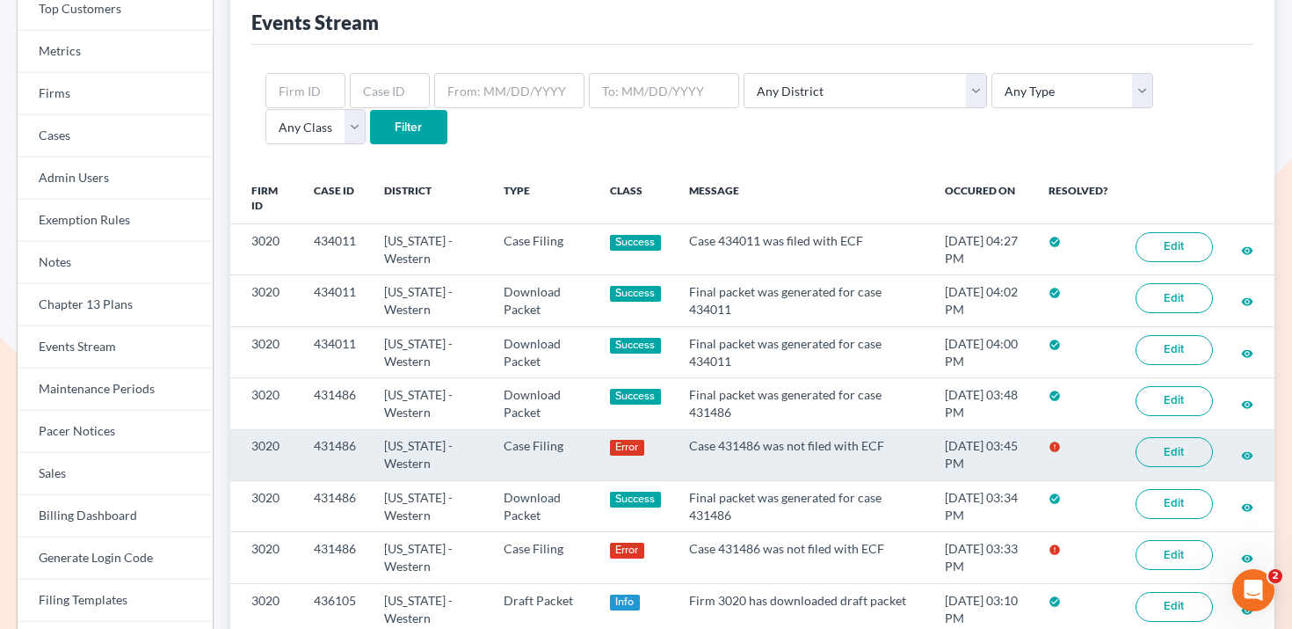
scroll to position [126, 0]
click at [328, 440] on td "431486" at bounding box center [335, 453] width 70 height 51
copy td "431486"
click at [320, 443] on td "431486" at bounding box center [335, 453] width 70 height 51
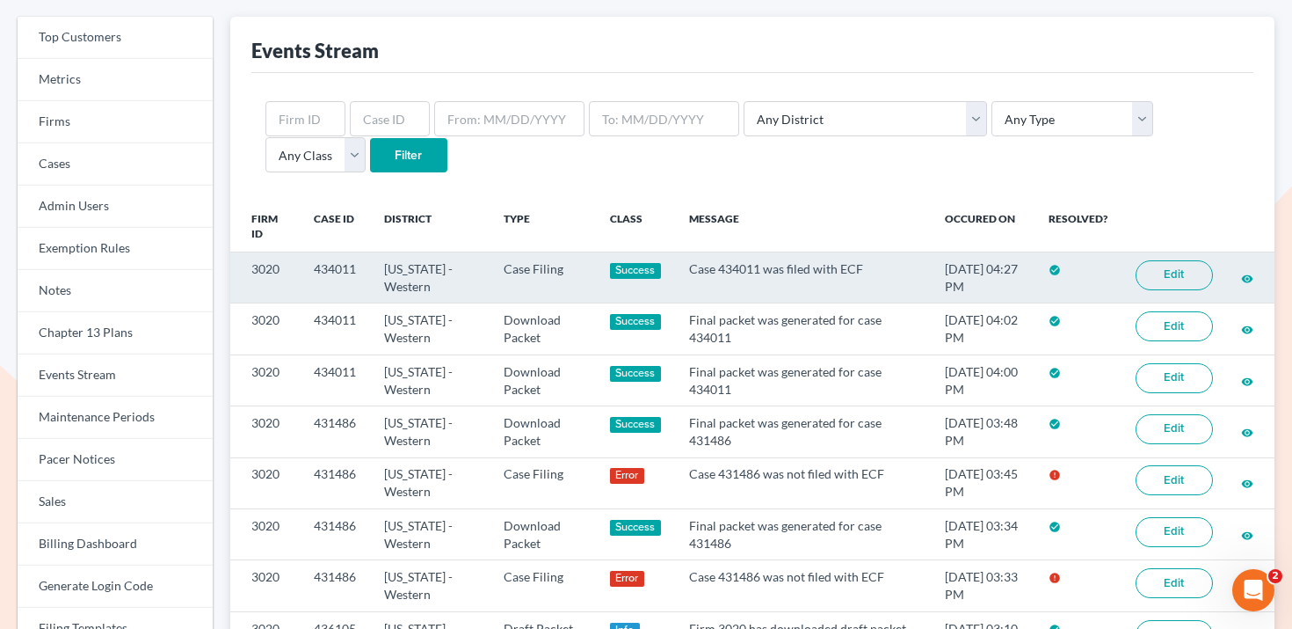
scroll to position [76, 0]
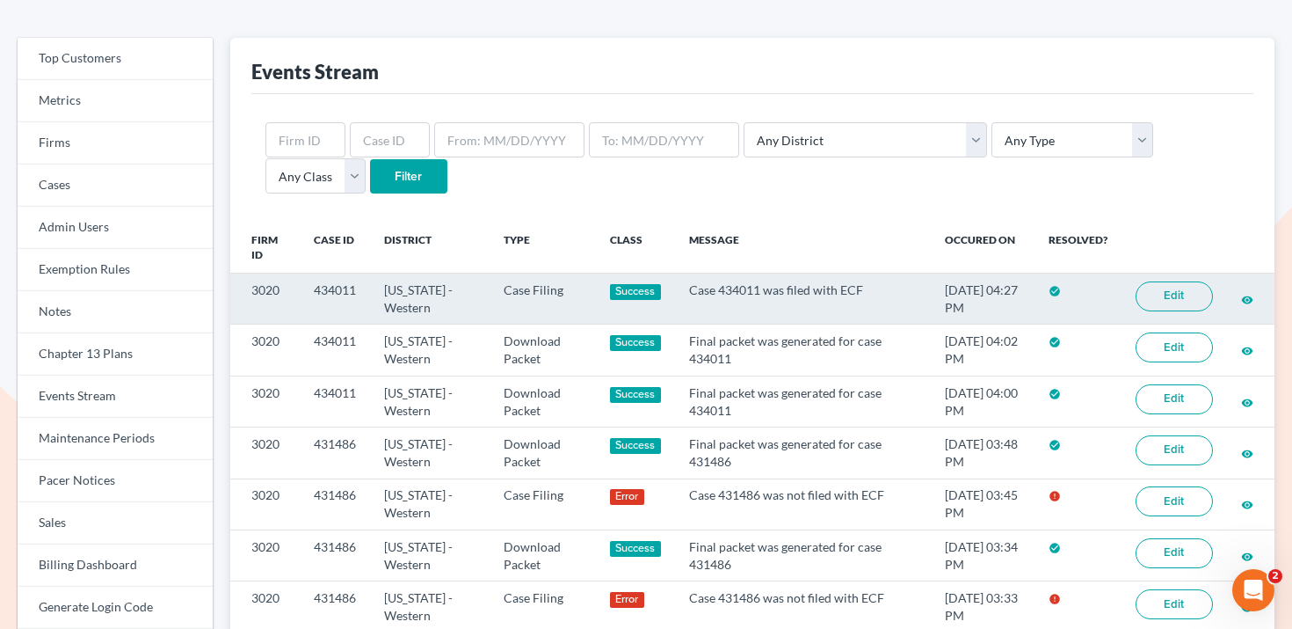
click at [1197, 300] on link "Edit" at bounding box center [1174, 296] width 77 height 30
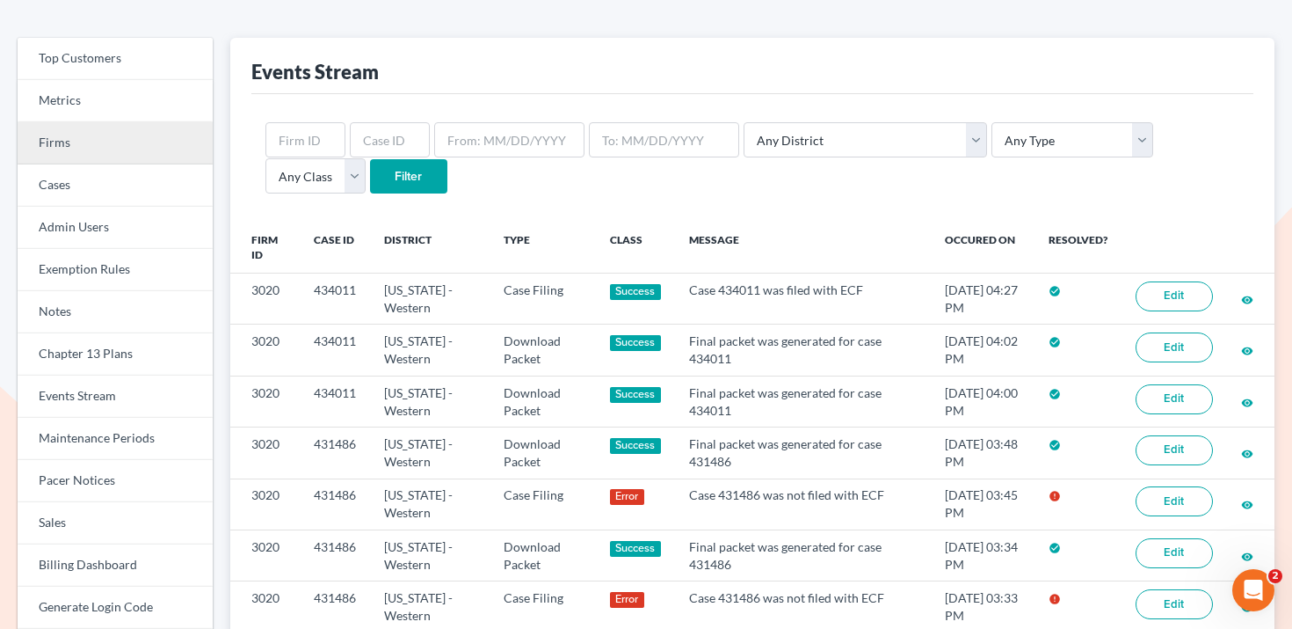
click at [149, 151] on link "Firms" at bounding box center [115, 143] width 195 height 42
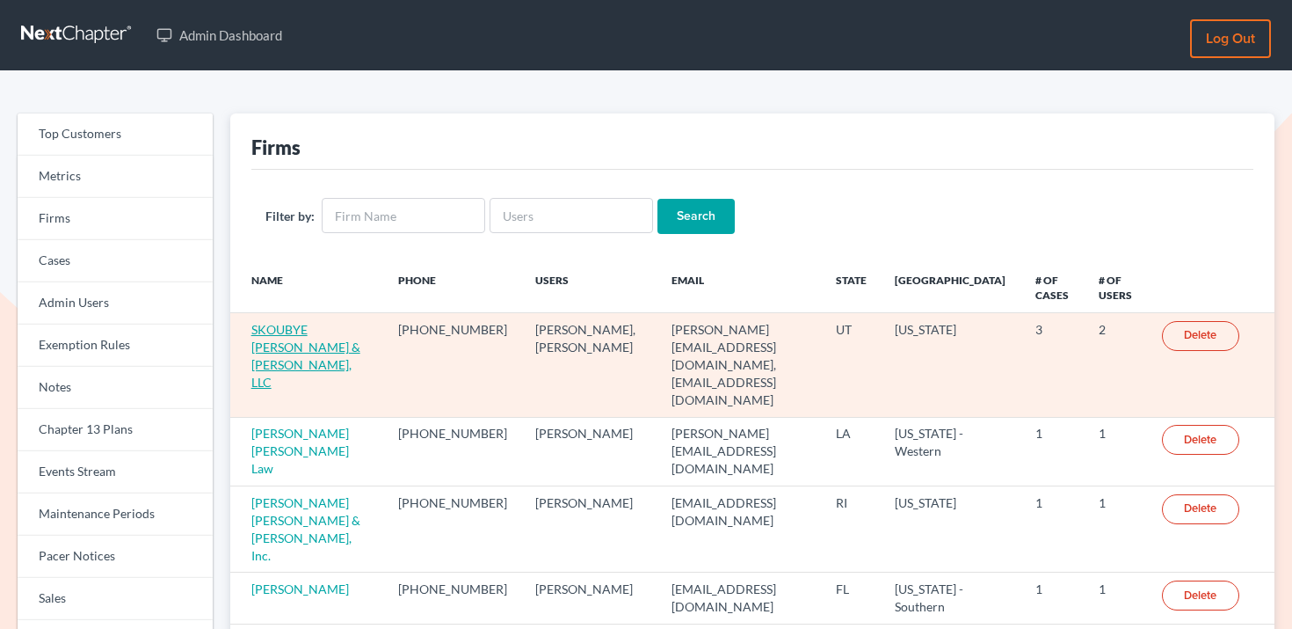
click at [298, 350] on link "SKOUBYE [PERSON_NAME] & [PERSON_NAME], LLC" at bounding box center [305, 356] width 109 height 68
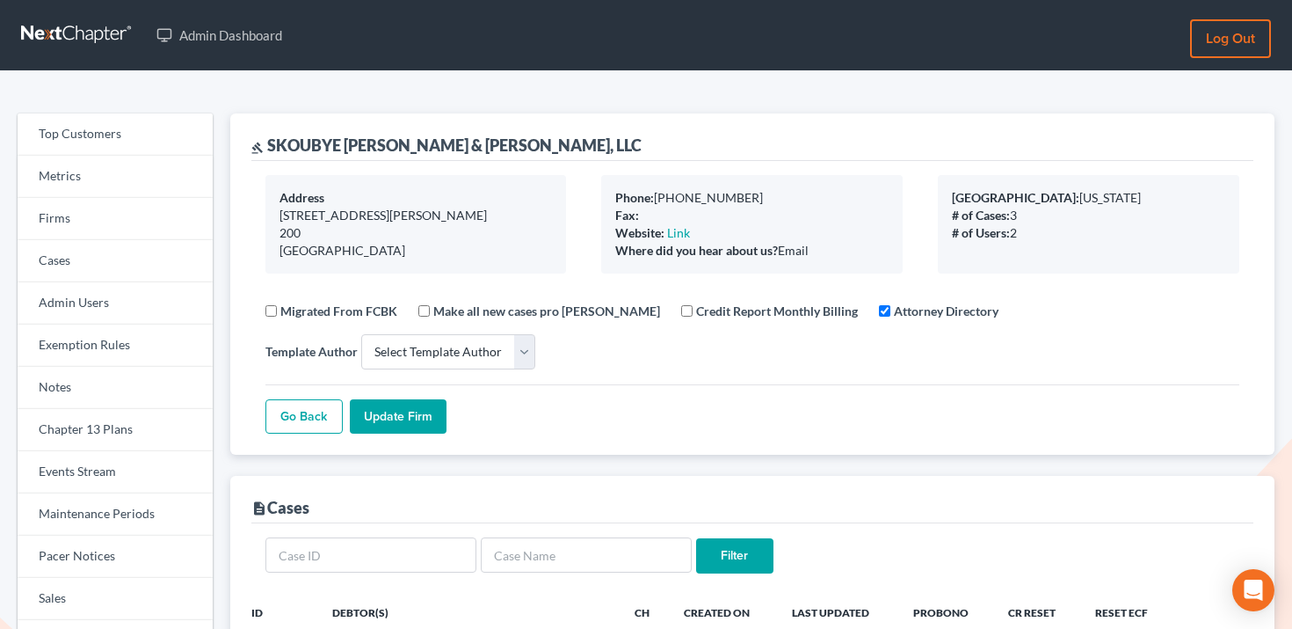
select select
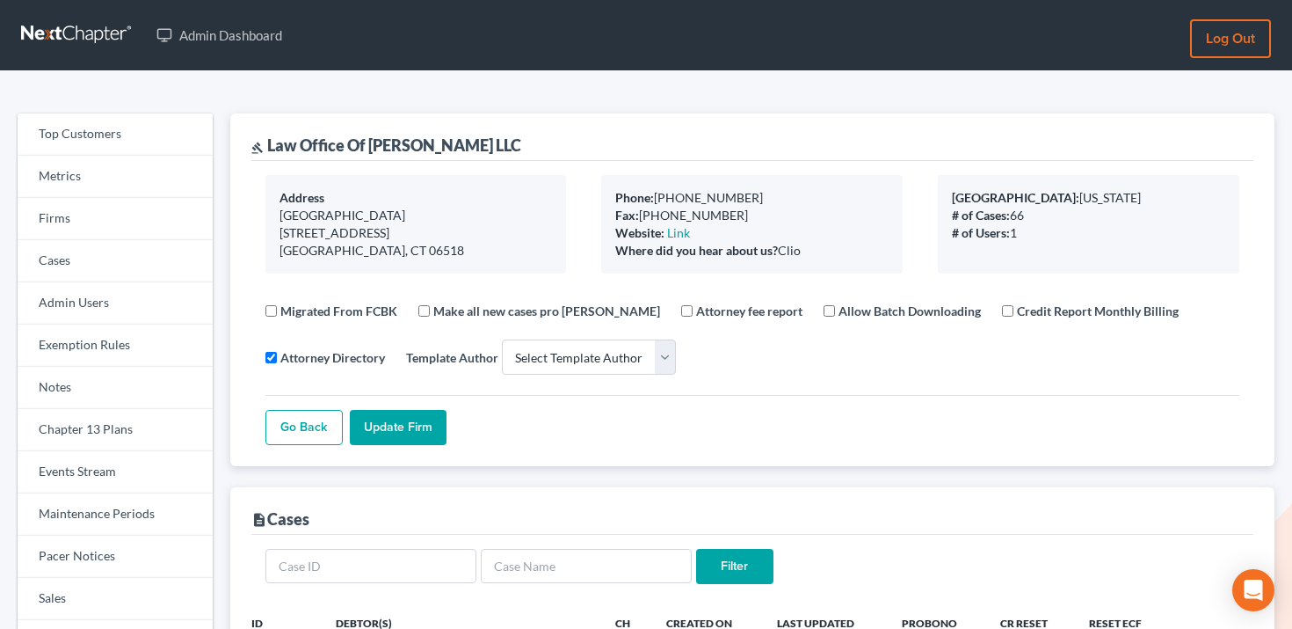
select select
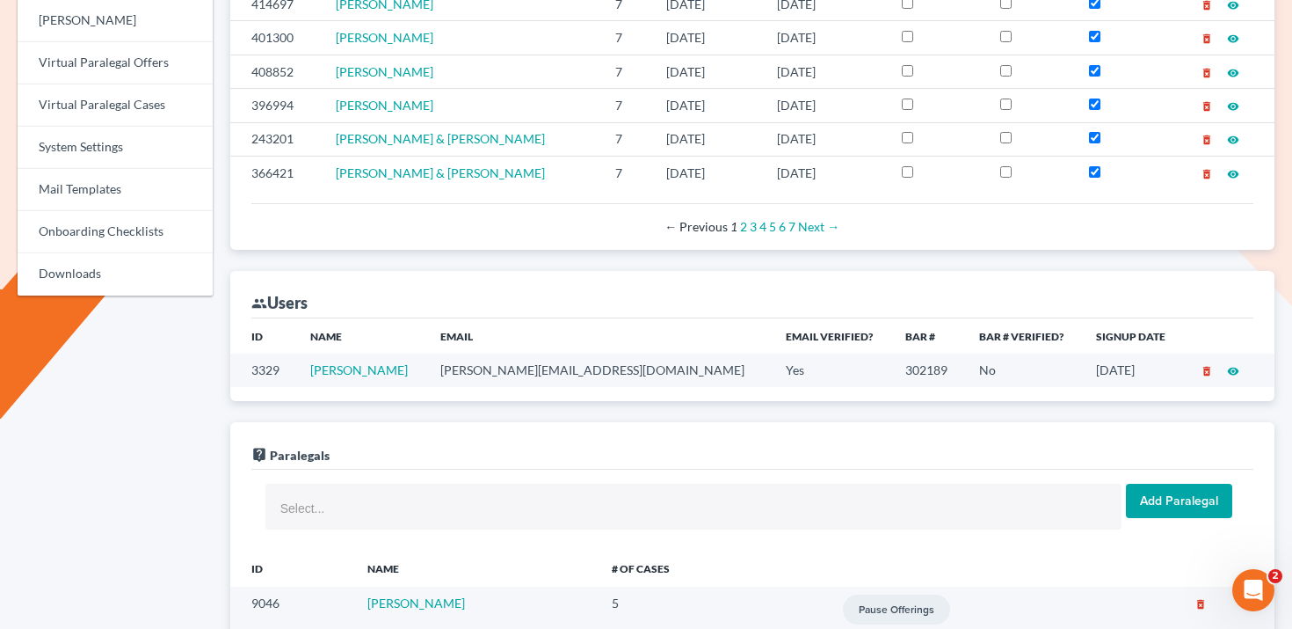
scroll to position [866, 0]
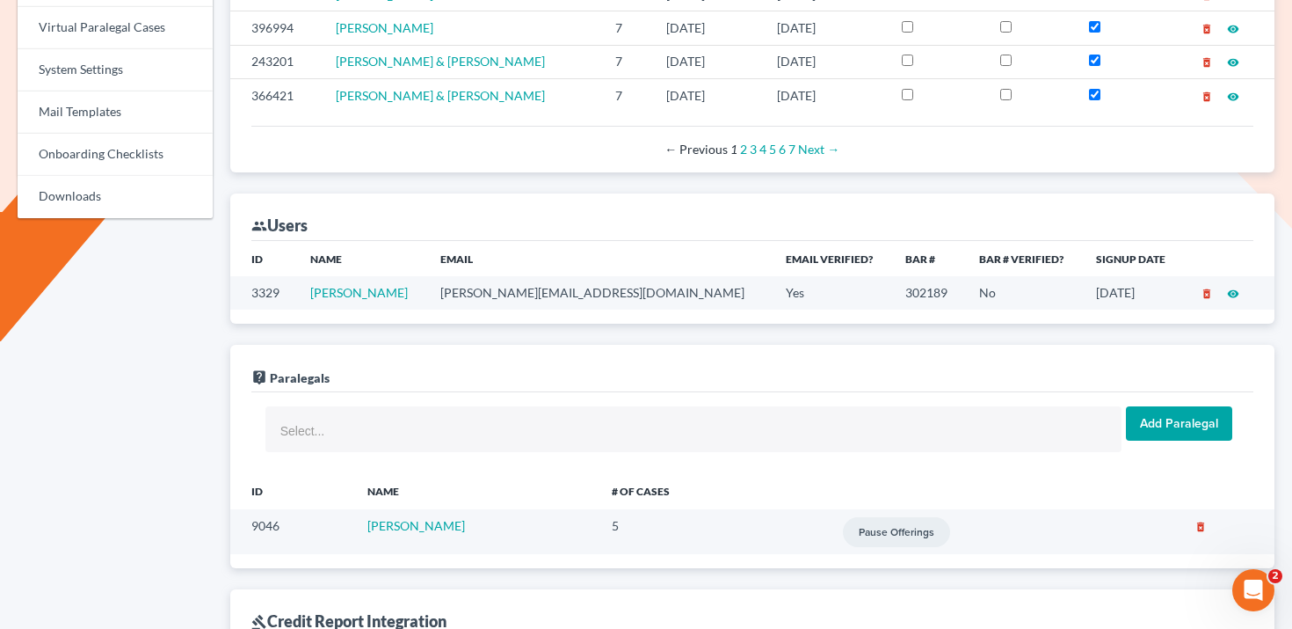
click at [561, 292] on td "frank@sacramonelaw.com" at bounding box center [598, 292] width 345 height 33
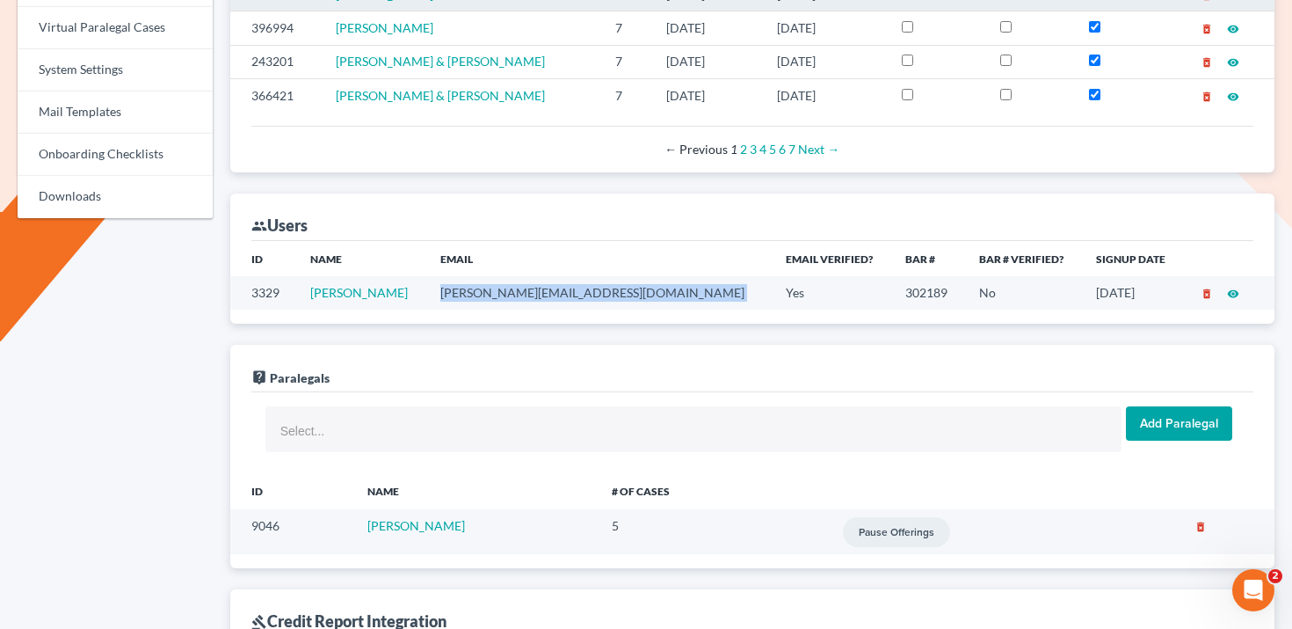
copy td "frank@sacramonelaw.com"
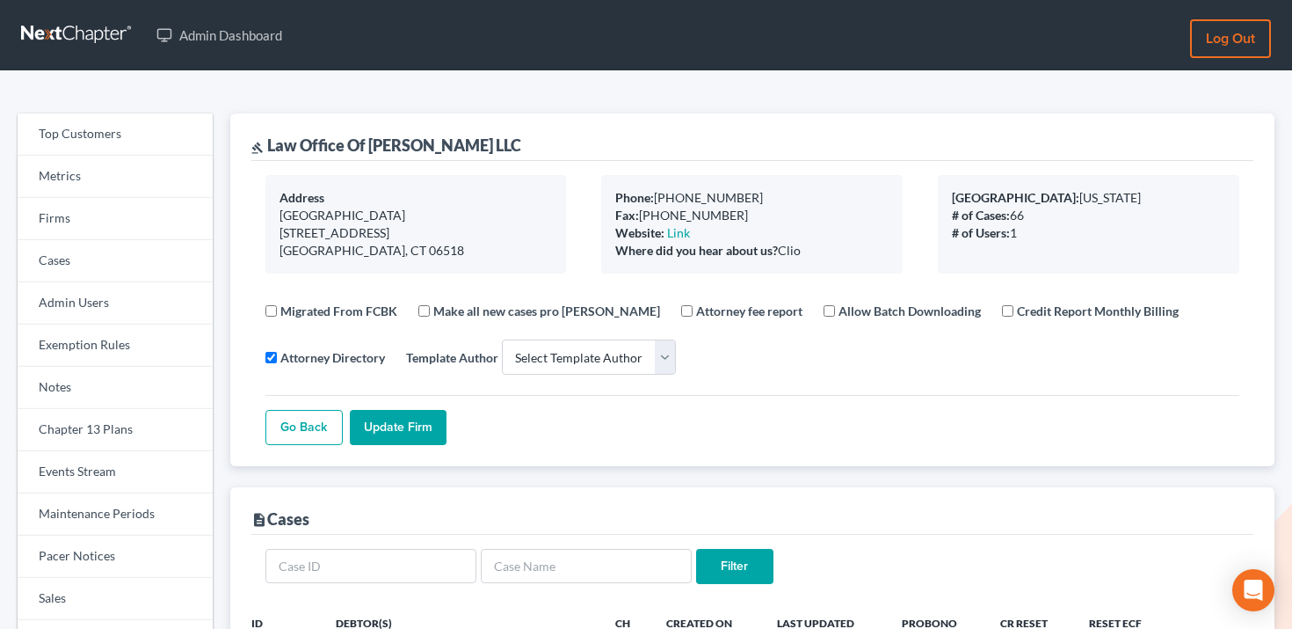
select select
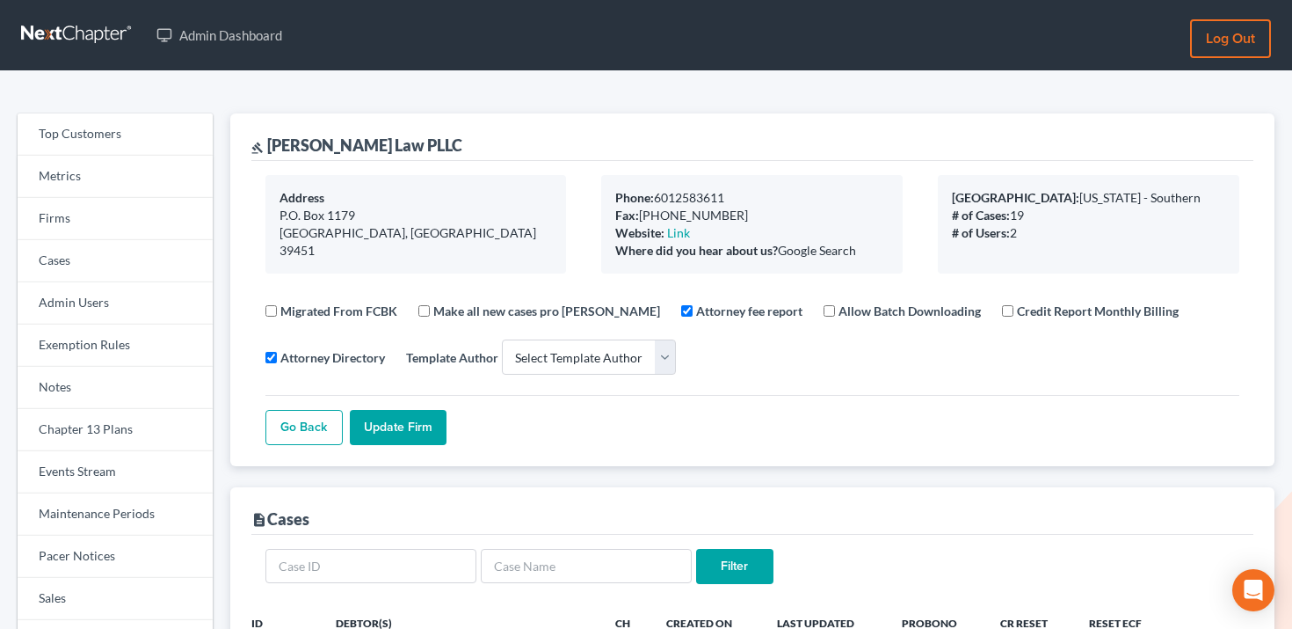
select select
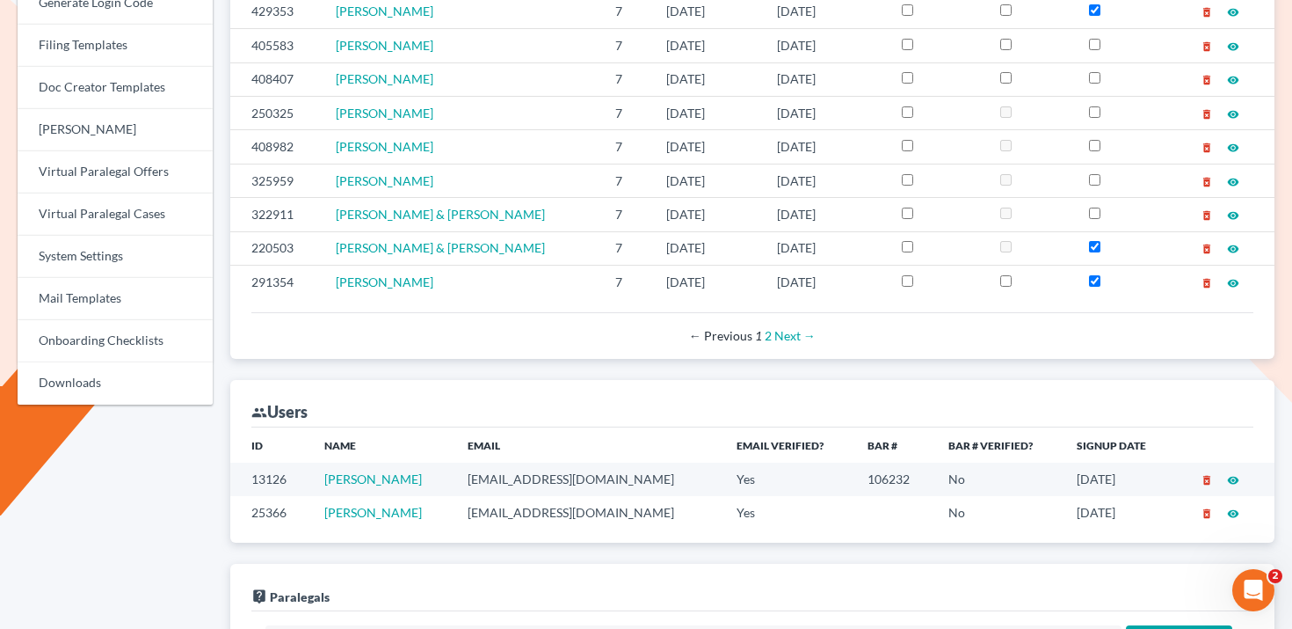
click at [513, 478] on td "[EMAIL_ADDRESS][DOMAIN_NAME]" at bounding box center [588, 478] width 268 height 33
click at [513, 478] on td "longmirelaw@gmail.com" at bounding box center [588, 478] width 268 height 33
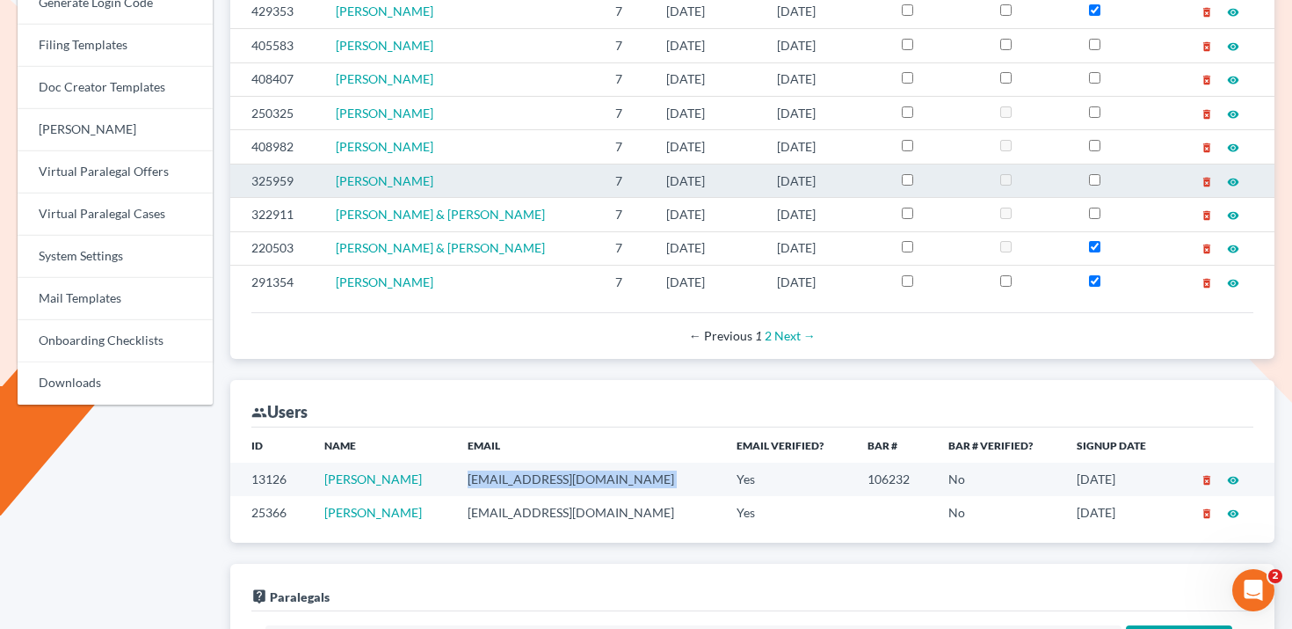
copy td "longmirelaw@gmail.com"
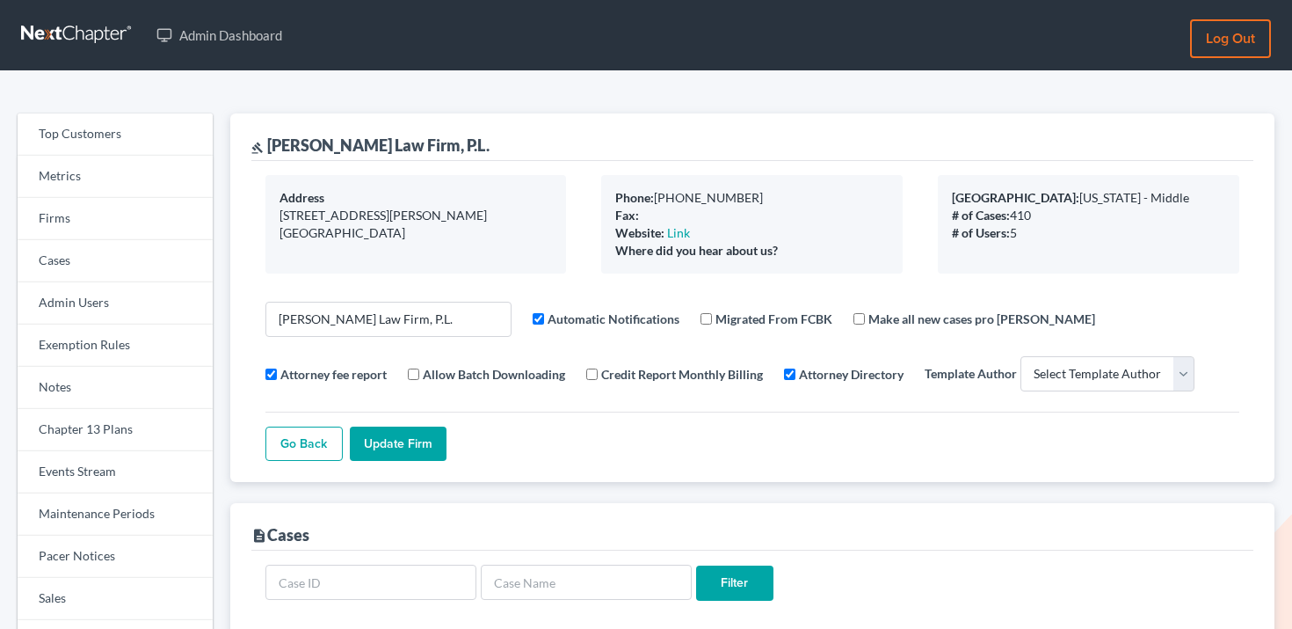
select select
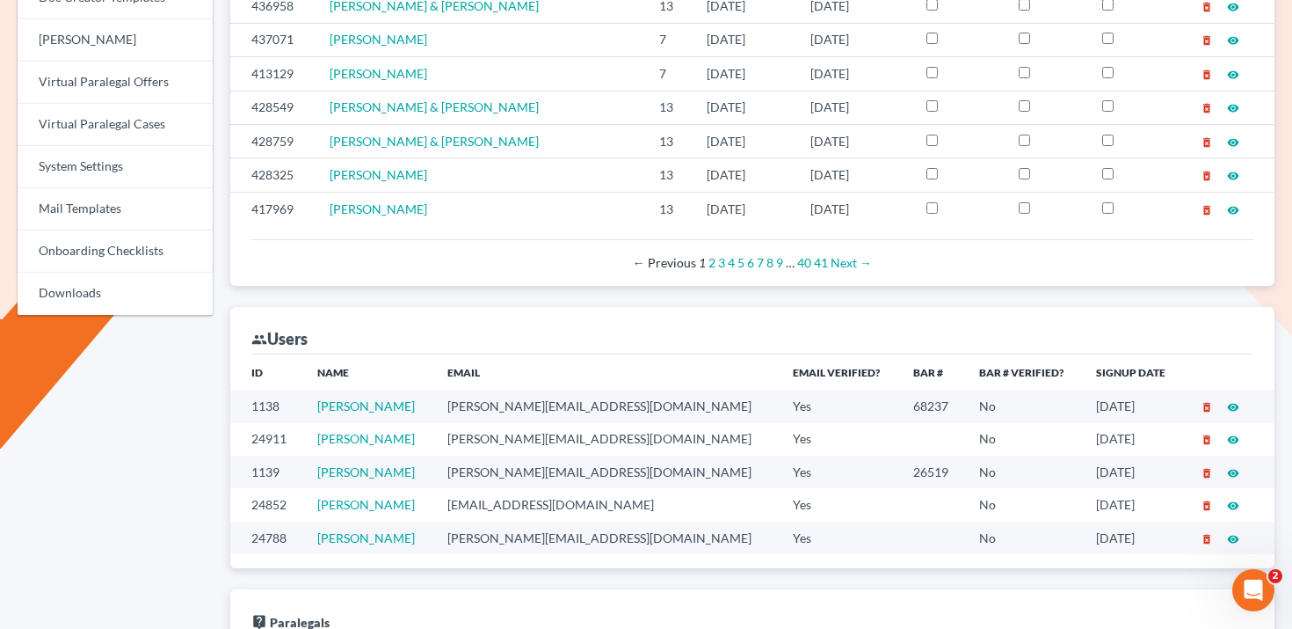
scroll to position [935, 0]
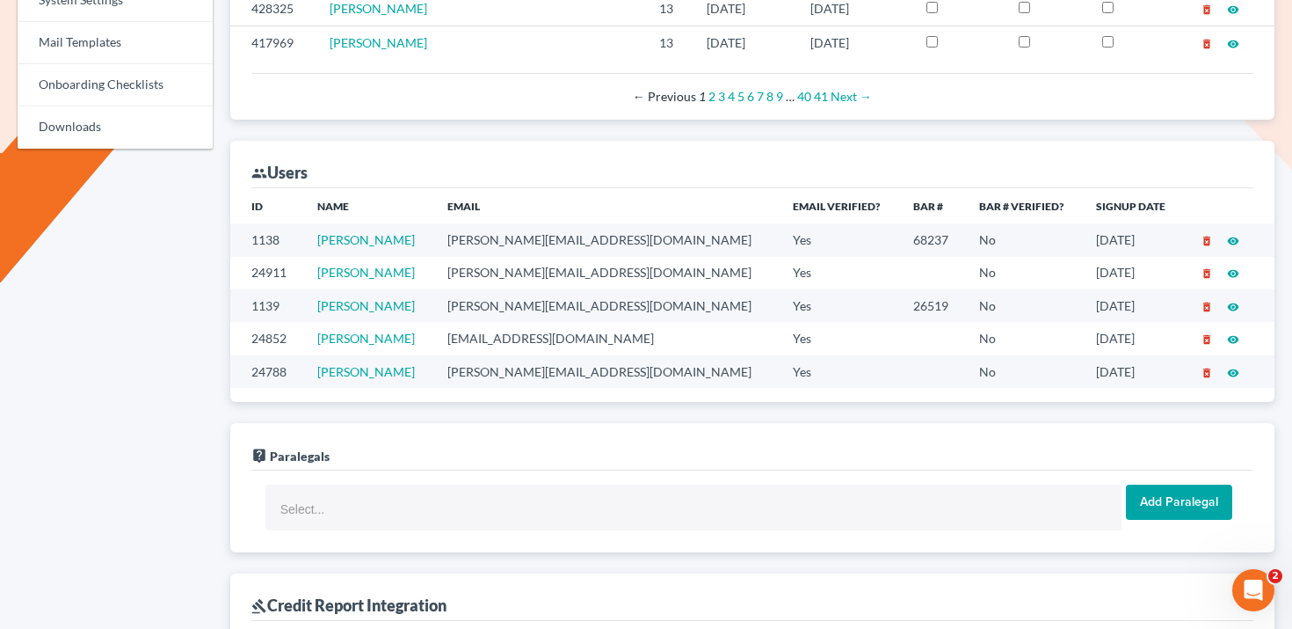
click at [529, 244] on td "[PERSON_NAME][EMAIL_ADDRESS][DOMAIN_NAME]" at bounding box center [605, 239] width 345 height 33
copy td "[PERSON_NAME][EMAIL_ADDRESS][DOMAIN_NAME]"
click at [512, 276] on td "[PERSON_NAME][EMAIL_ADDRESS][DOMAIN_NAME]" at bounding box center [605, 273] width 345 height 33
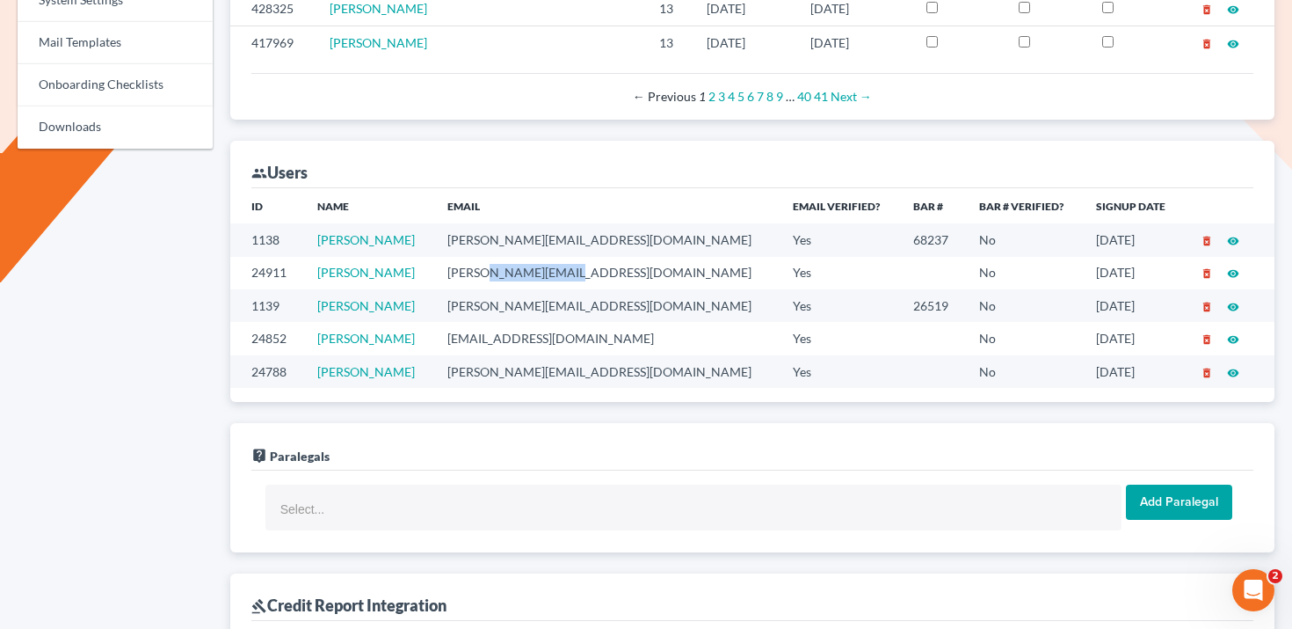
click at [512, 276] on td "[PERSON_NAME][EMAIL_ADDRESS][DOMAIN_NAME]" at bounding box center [605, 273] width 345 height 33
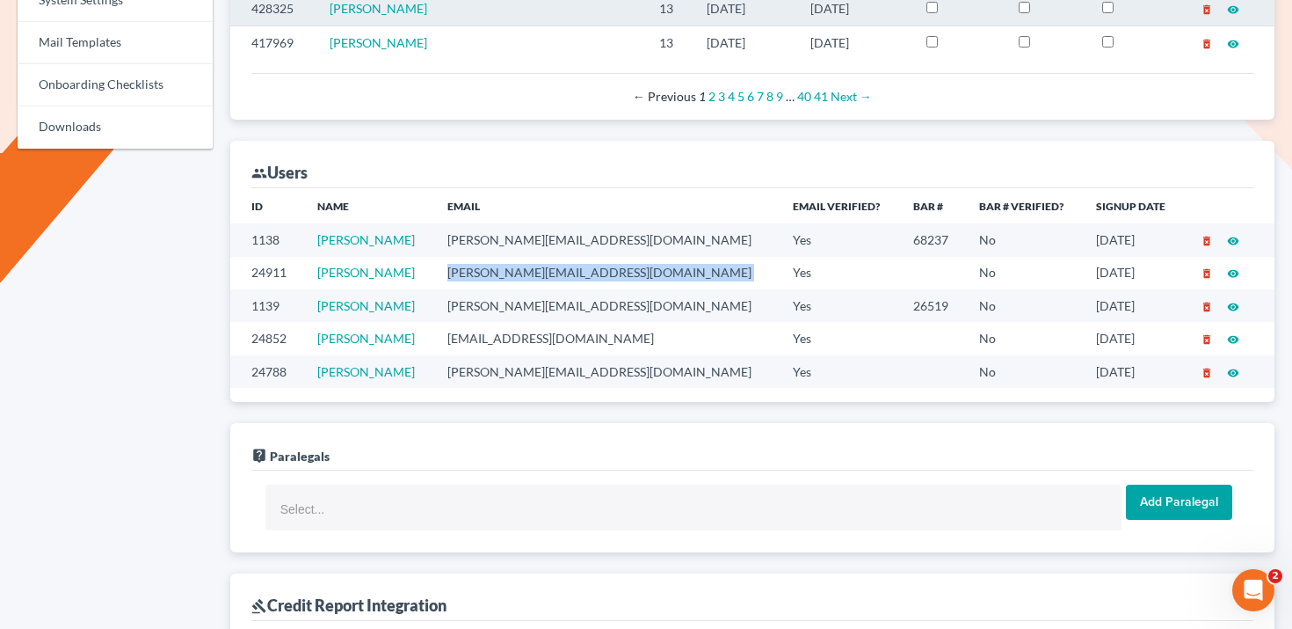
copy td "[PERSON_NAME][EMAIL_ADDRESS][DOMAIN_NAME]"
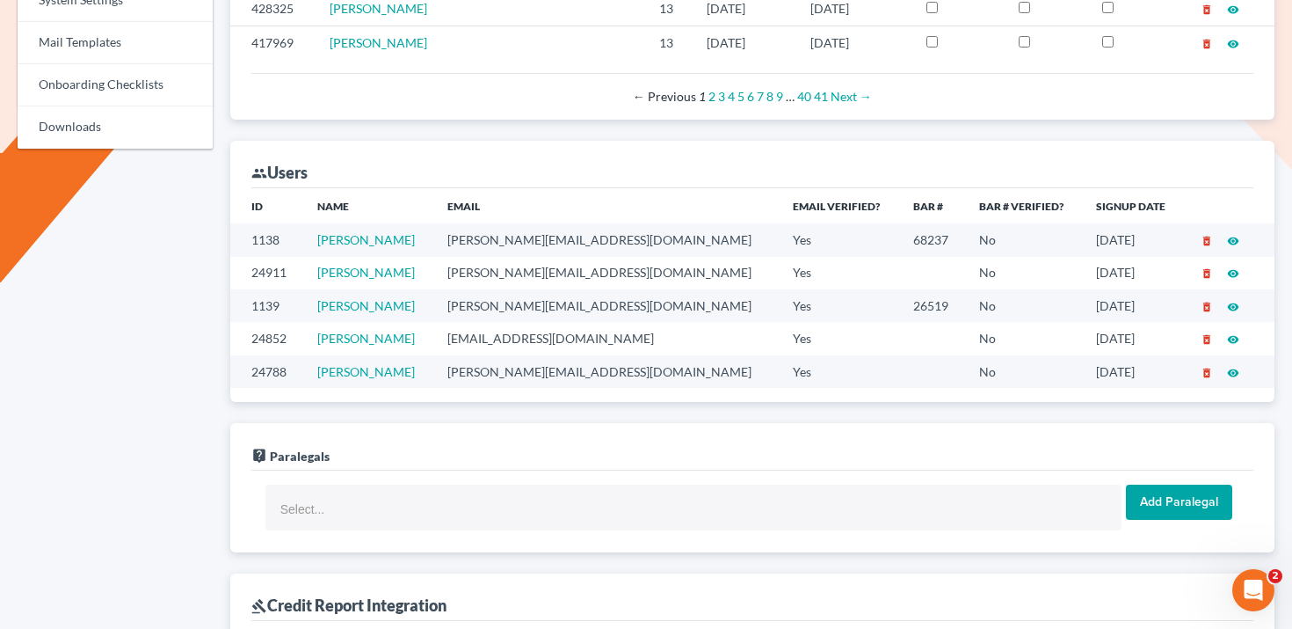
click at [501, 309] on td "[PERSON_NAME][EMAIL_ADDRESS][DOMAIN_NAME]" at bounding box center [605, 305] width 345 height 33
copy td "[PERSON_NAME][EMAIL_ADDRESS][DOMAIN_NAME]"
click at [510, 335] on td "cyanna@martinlawfirm.com" at bounding box center [605, 338] width 345 height 33
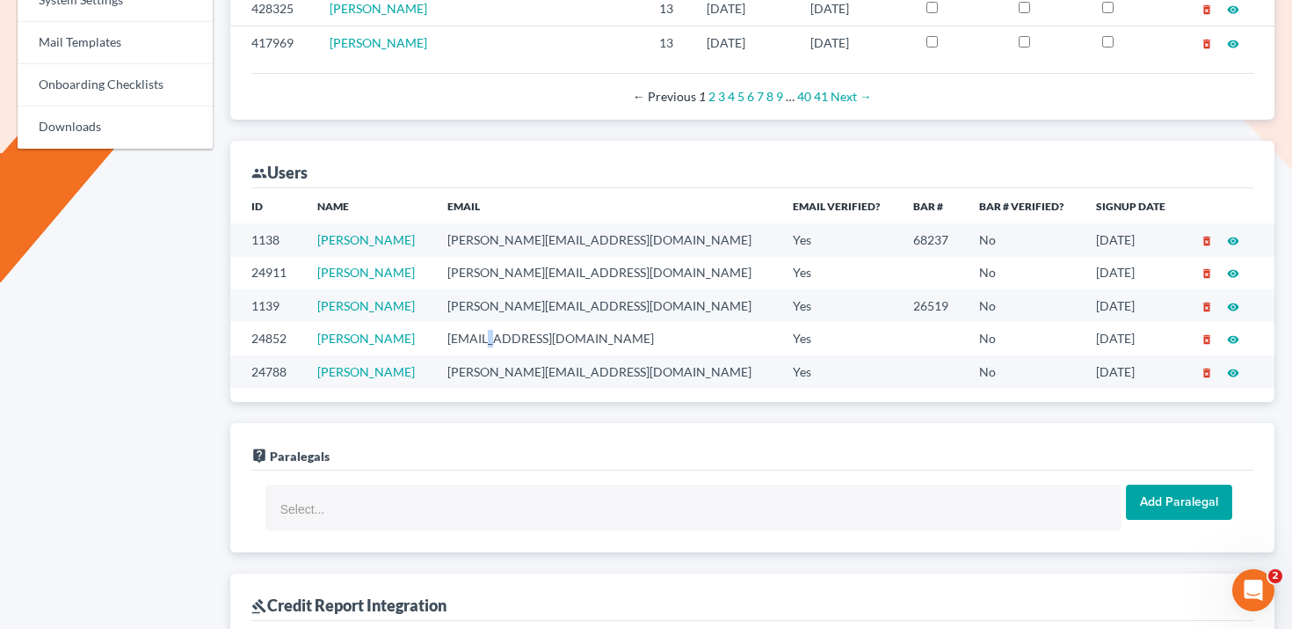
click at [510, 335] on td "cyanna@martinlawfirm.com" at bounding box center [605, 338] width 345 height 33
copy td "cyanna@martinlawfirm.com"
click at [535, 362] on td "jennifer@martinlawfirm.com" at bounding box center [605, 371] width 345 height 33
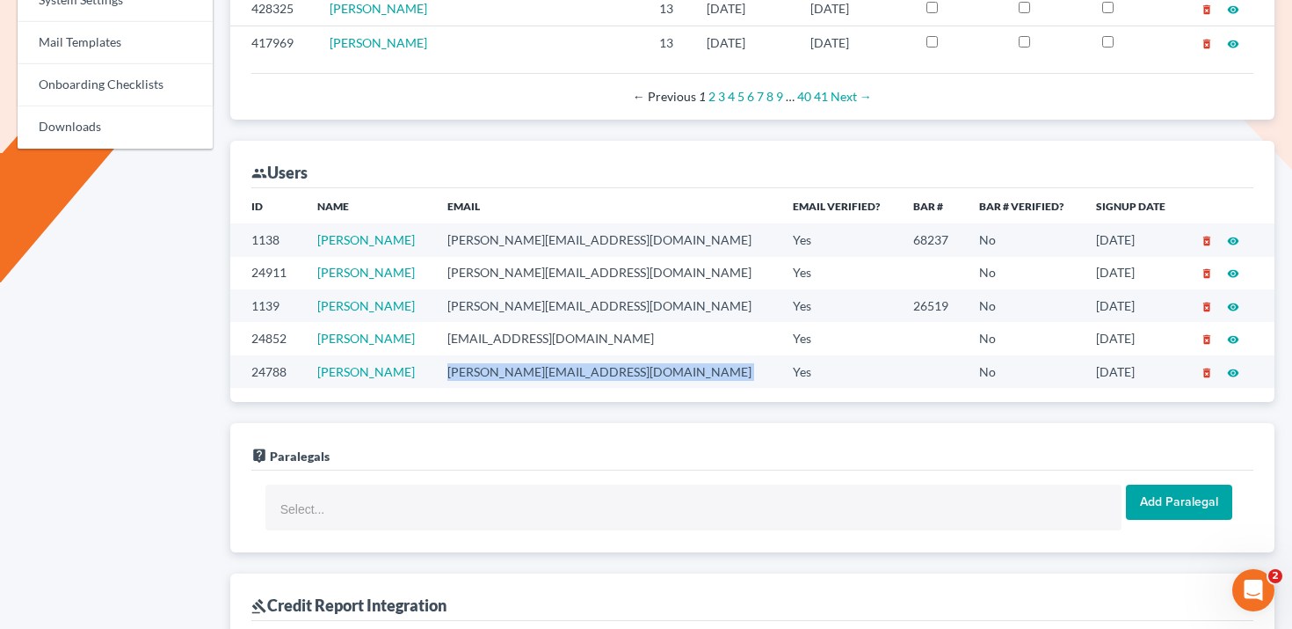
click at [535, 362] on td "jennifer@martinlawfirm.com" at bounding box center [605, 371] width 345 height 33
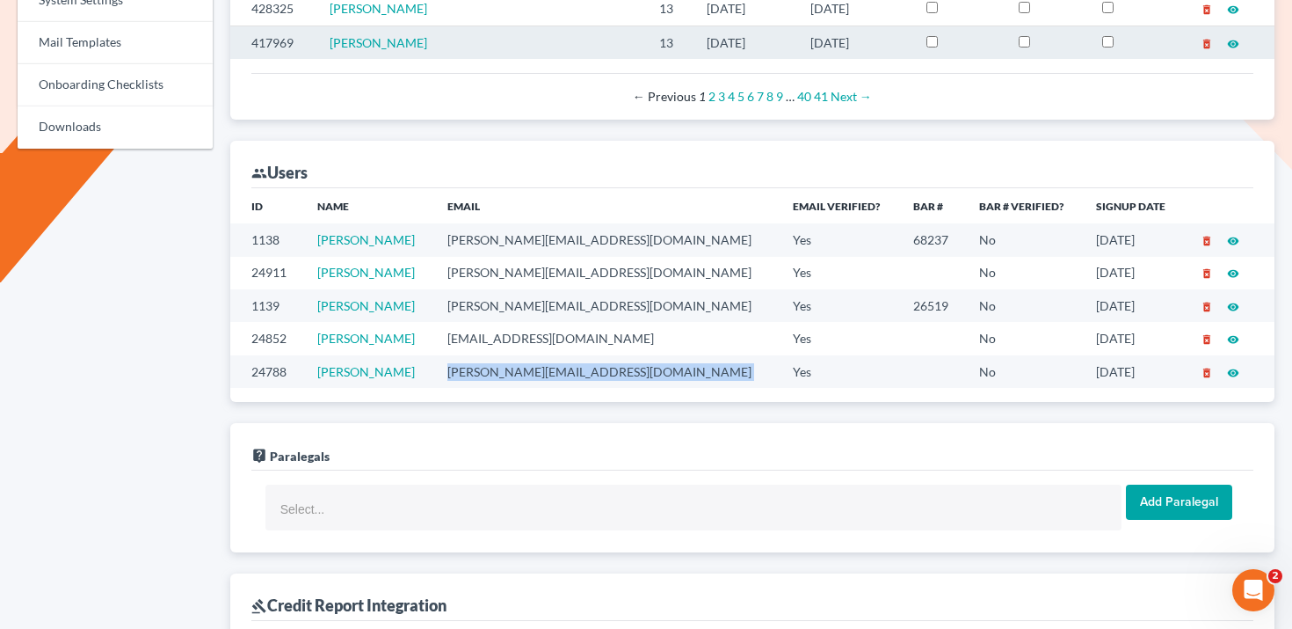
copy td "jennifer@martinlawfirm.com"
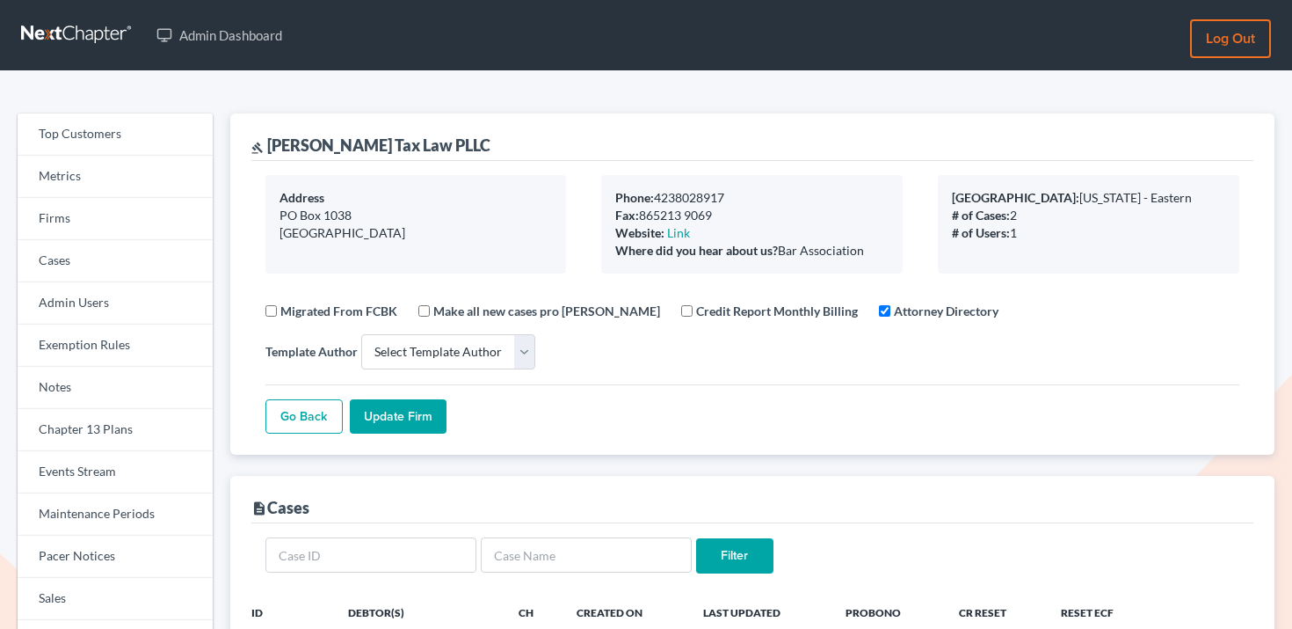
select select
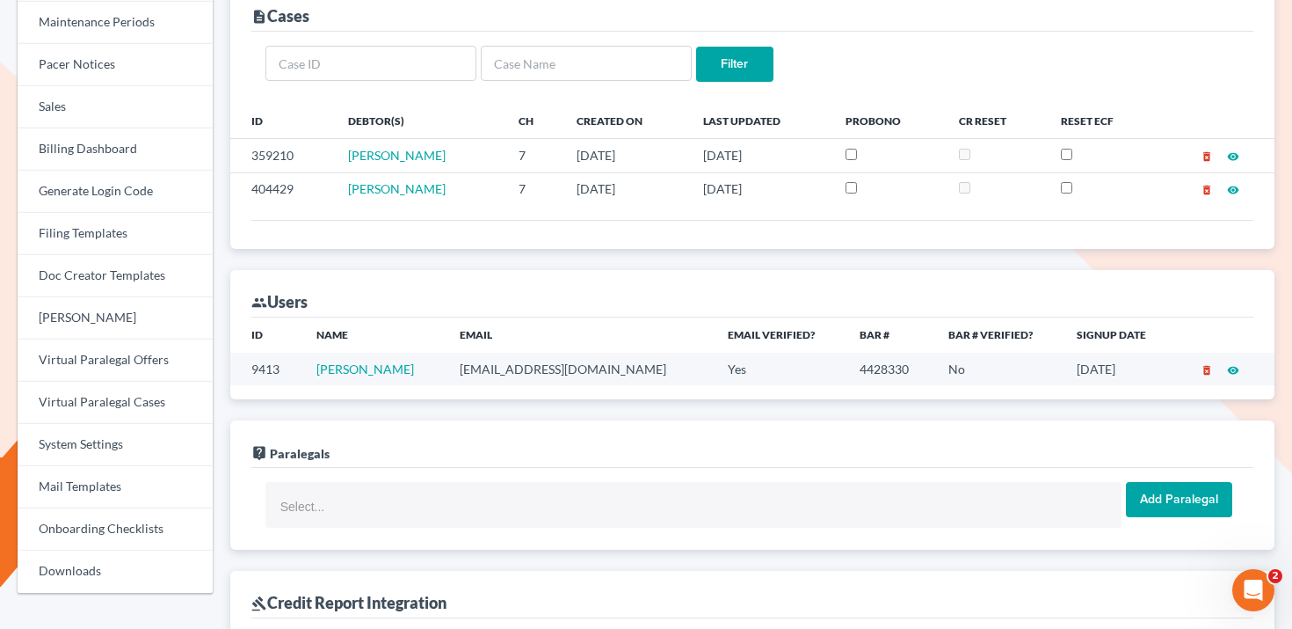
scroll to position [504, 0]
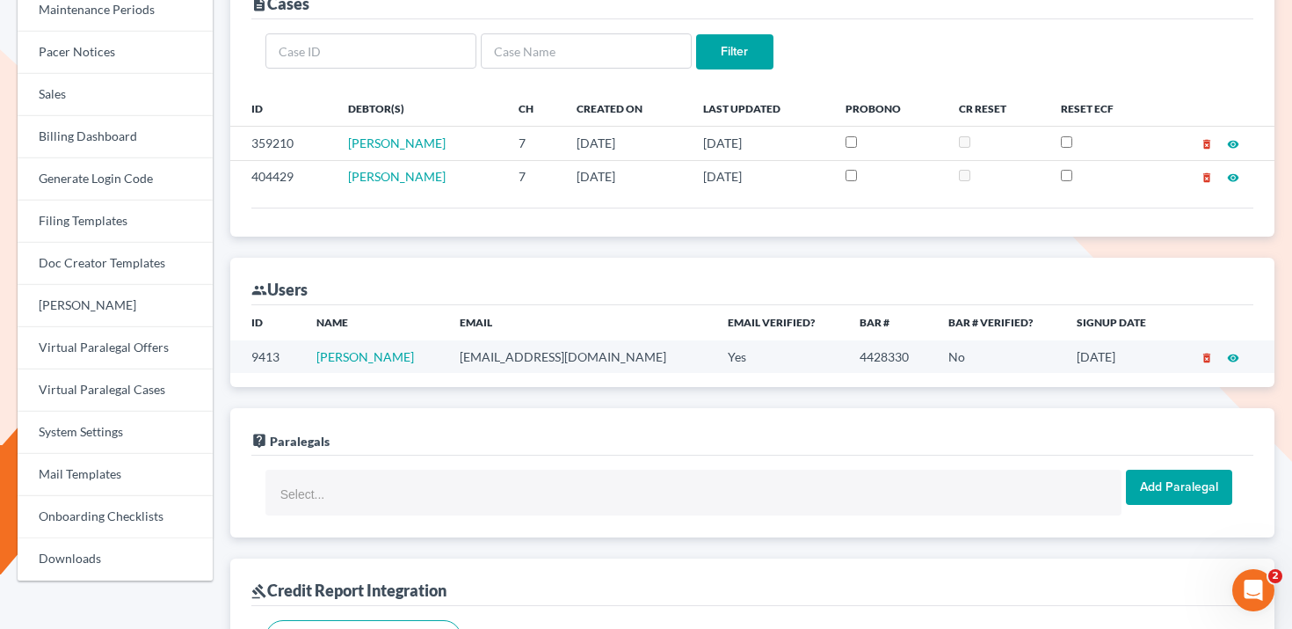
click at [403, 355] on td "[PERSON_NAME]" at bounding box center [373, 356] width 143 height 33
drag, startPoint x: 403, startPoint y: 355, endPoint x: 363, endPoint y: 356, distance: 39.6
click at [363, 356] on td "[PERSON_NAME]" at bounding box center [373, 356] width 143 height 33
copy link "[PERSON_NAME]"
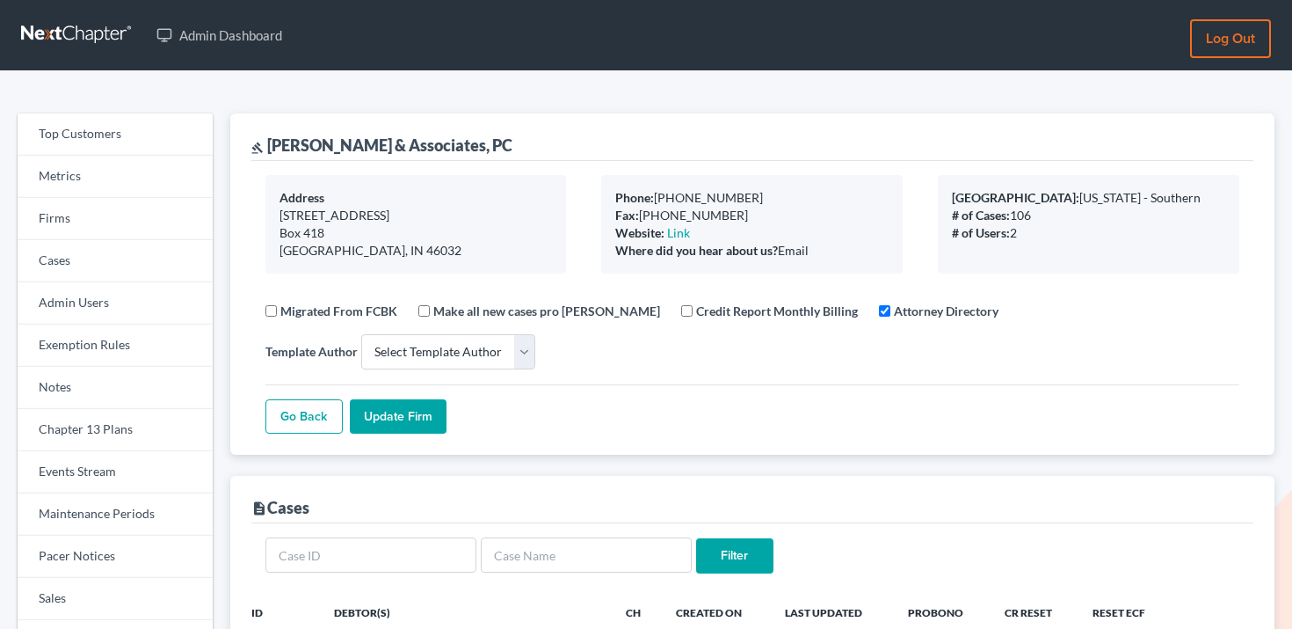
select select
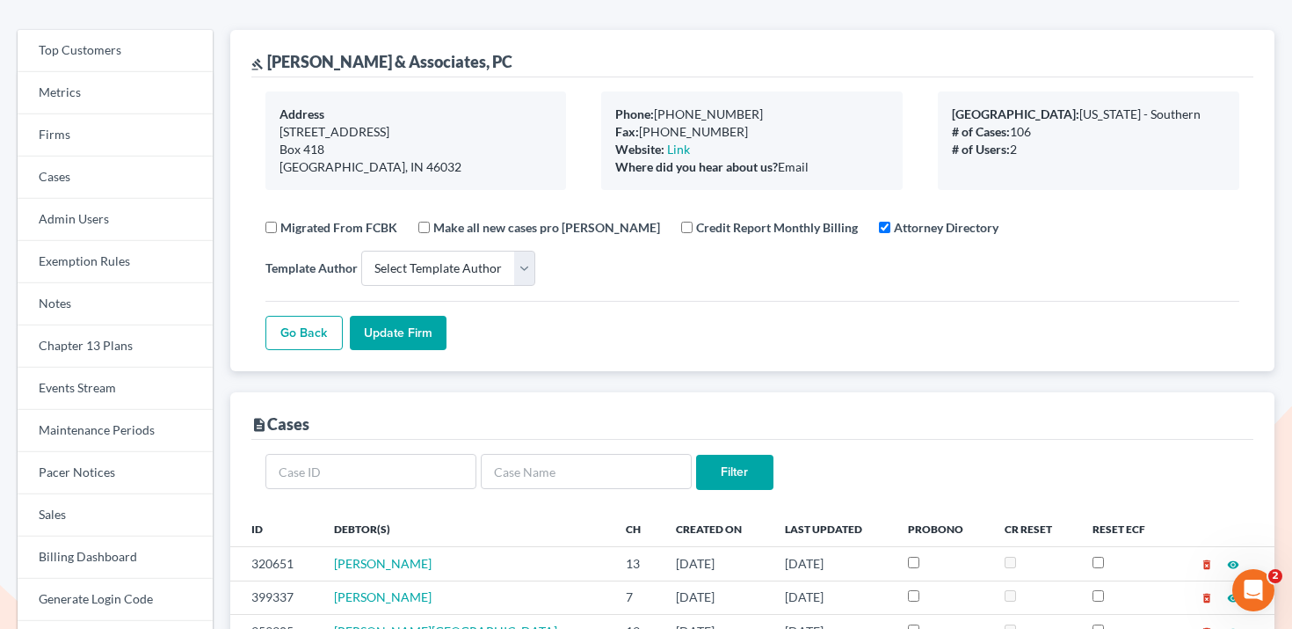
scroll to position [36, 0]
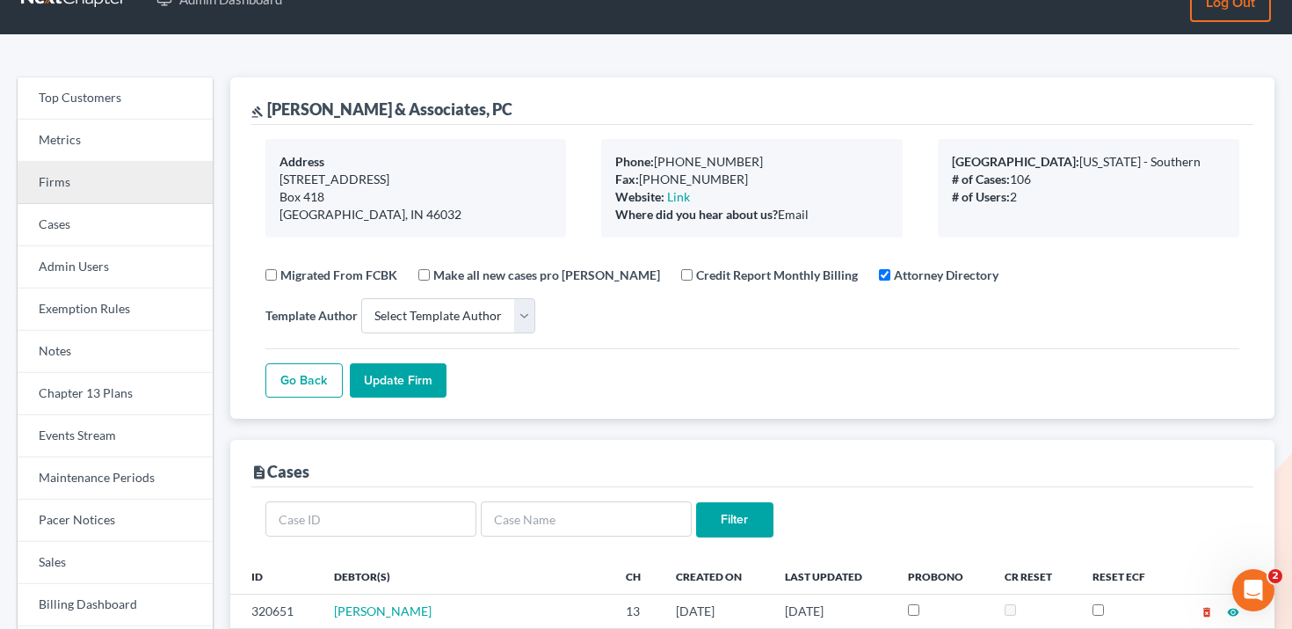
click at [86, 180] on link "Firms" at bounding box center [115, 183] width 195 height 42
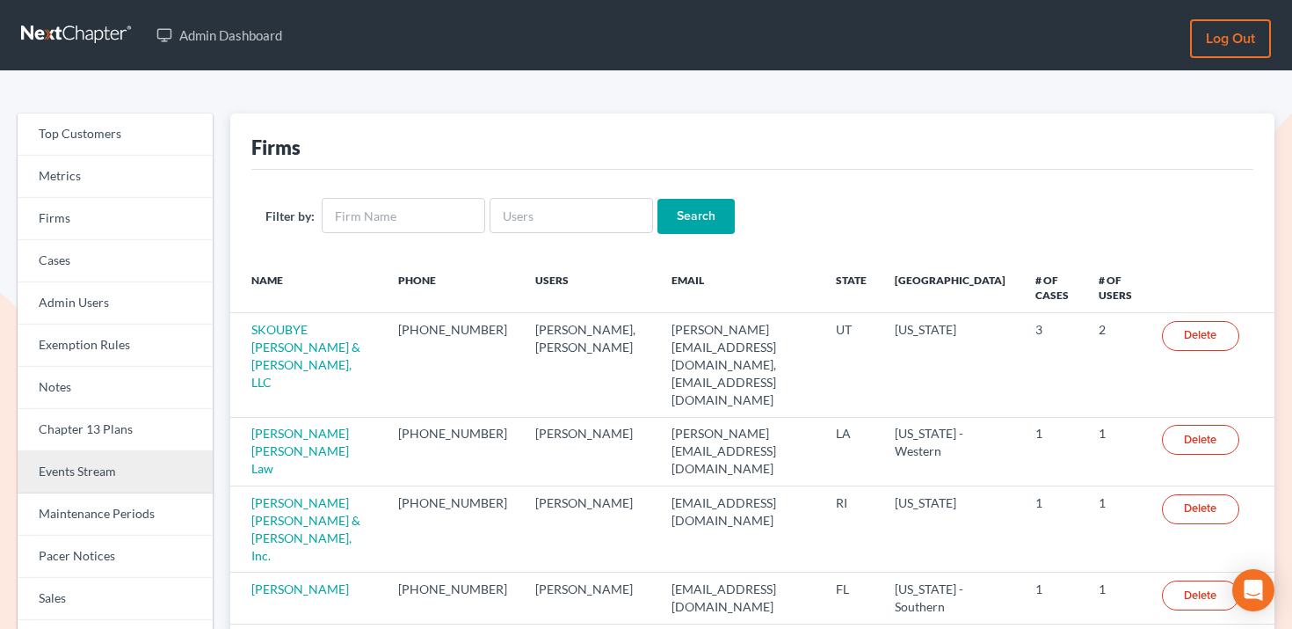
click at [85, 490] on link "Events Stream" at bounding box center [115, 472] width 195 height 42
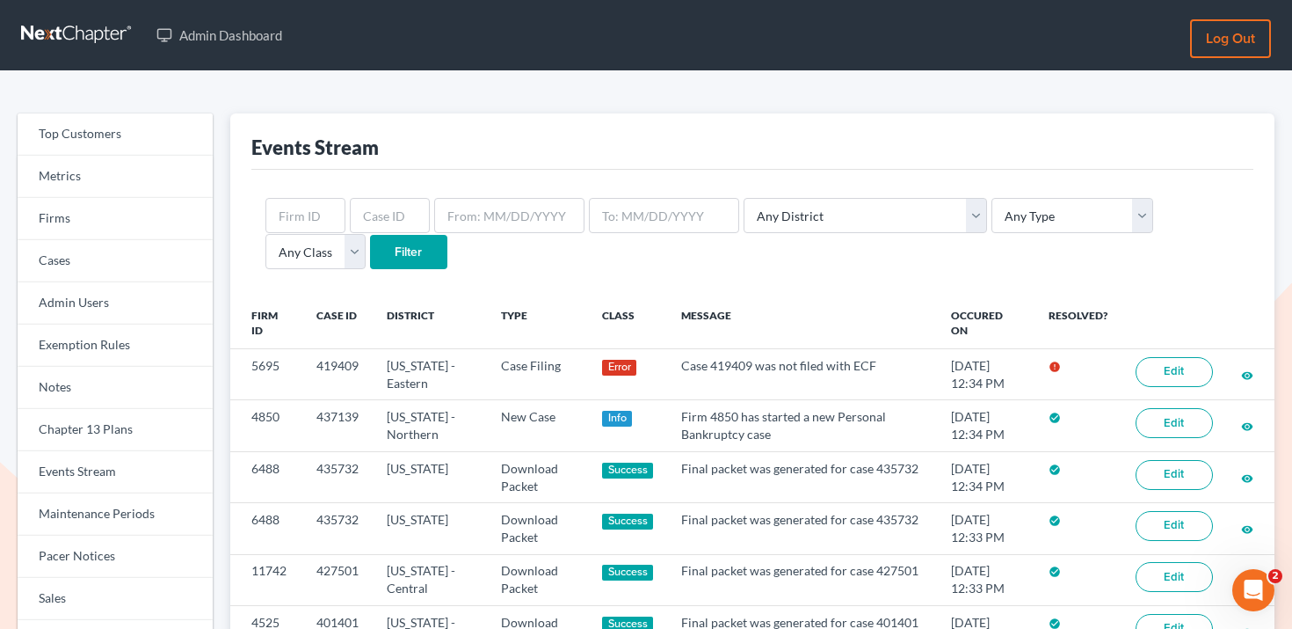
click at [401, 234] on form "Any District Alabama - Middle Alabama - Northern Alabama - Southern Alaska Ariz…" at bounding box center [752, 234] width 974 height 72
click at [401, 225] on input "text" at bounding box center [390, 215] width 80 height 35
paste input "436958"
type input "436958"
click at [370, 256] on input "Filter" at bounding box center [408, 252] width 77 height 35
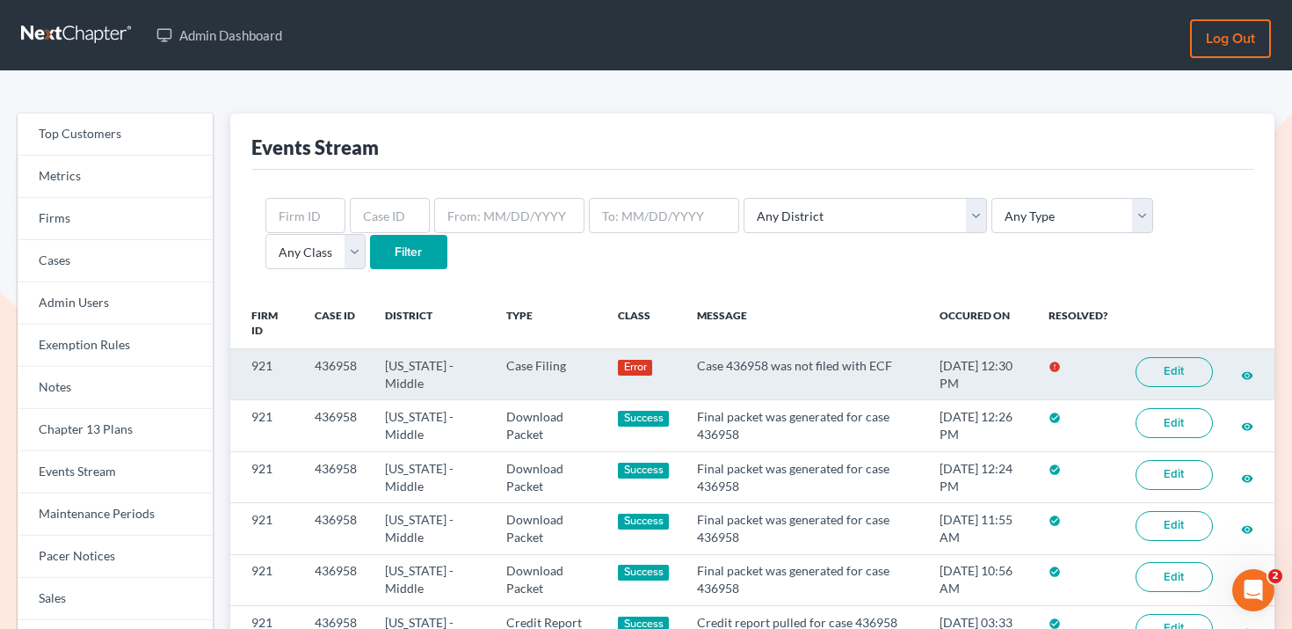
click at [1182, 363] on link "Edit" at bounding box center [1174, 372] width 77 height 30
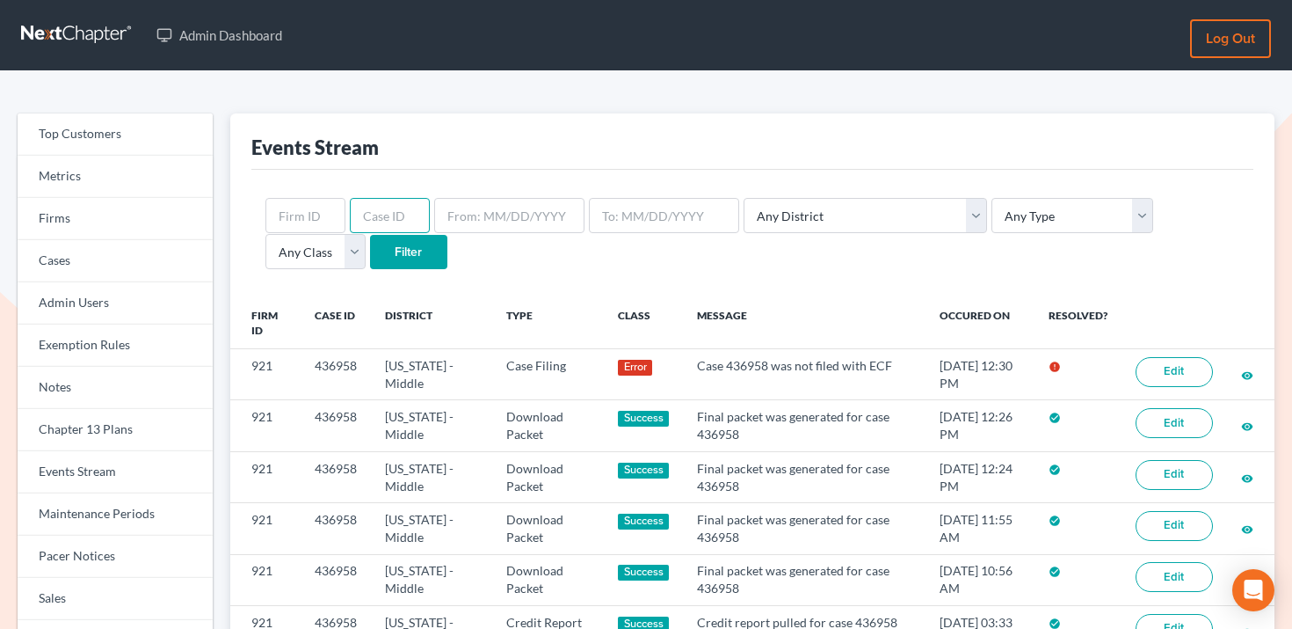
click at [393, 214] on input "text" at bounding box center [390, 215] width 80 height 35
paste input "419409"
type input "419409"
click at [370, 244] on input "Filter" at bounding box center [408, 252] width 77 height 35
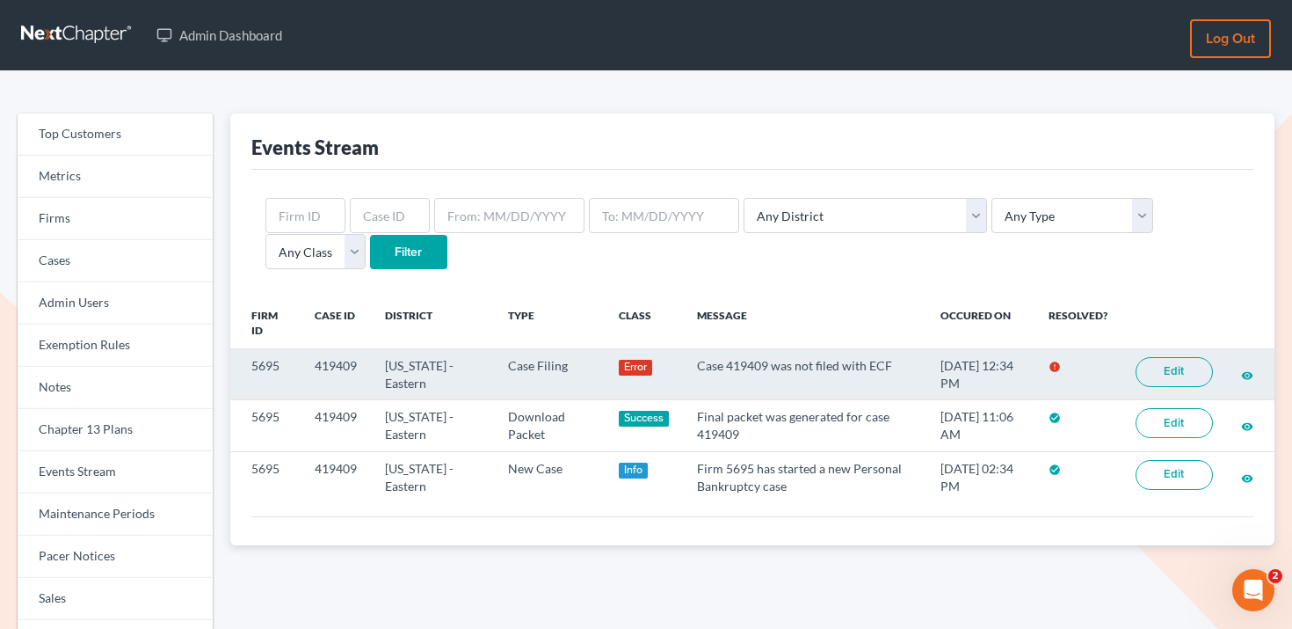
click at [1157, 367] on link "Edit" at bounding box center [1174, 372] width 77 height 30
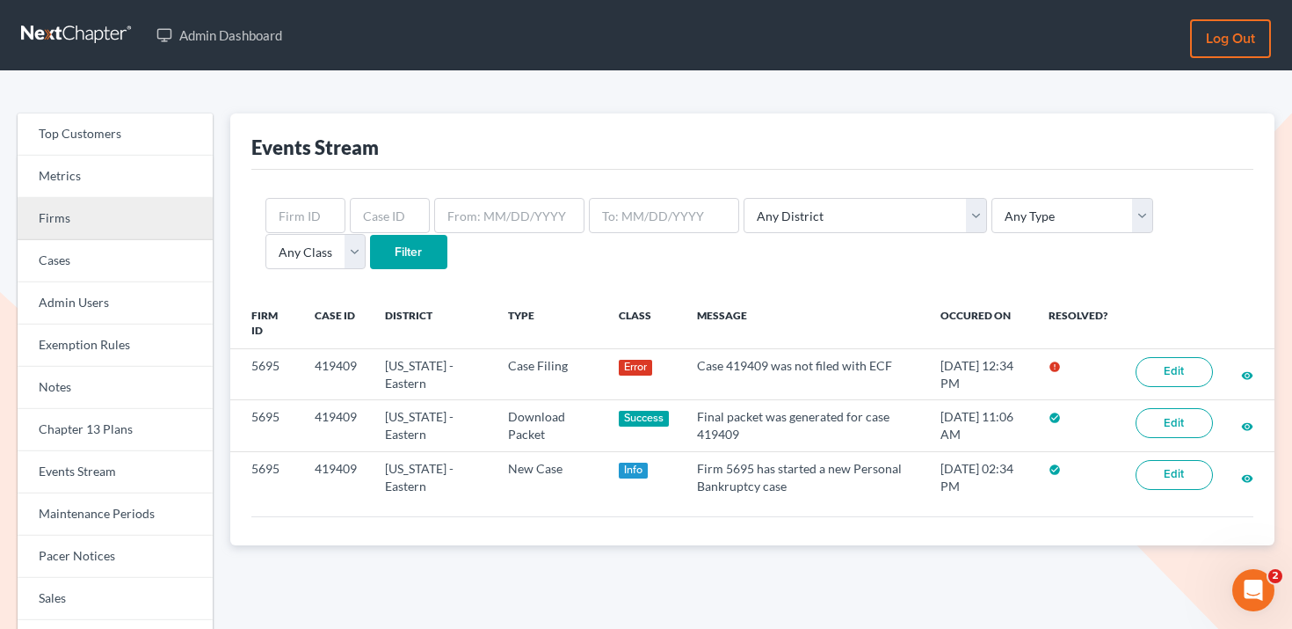
click at [92, 225] on link "Firms" at bounding box center [115, 219] width 195 height 42
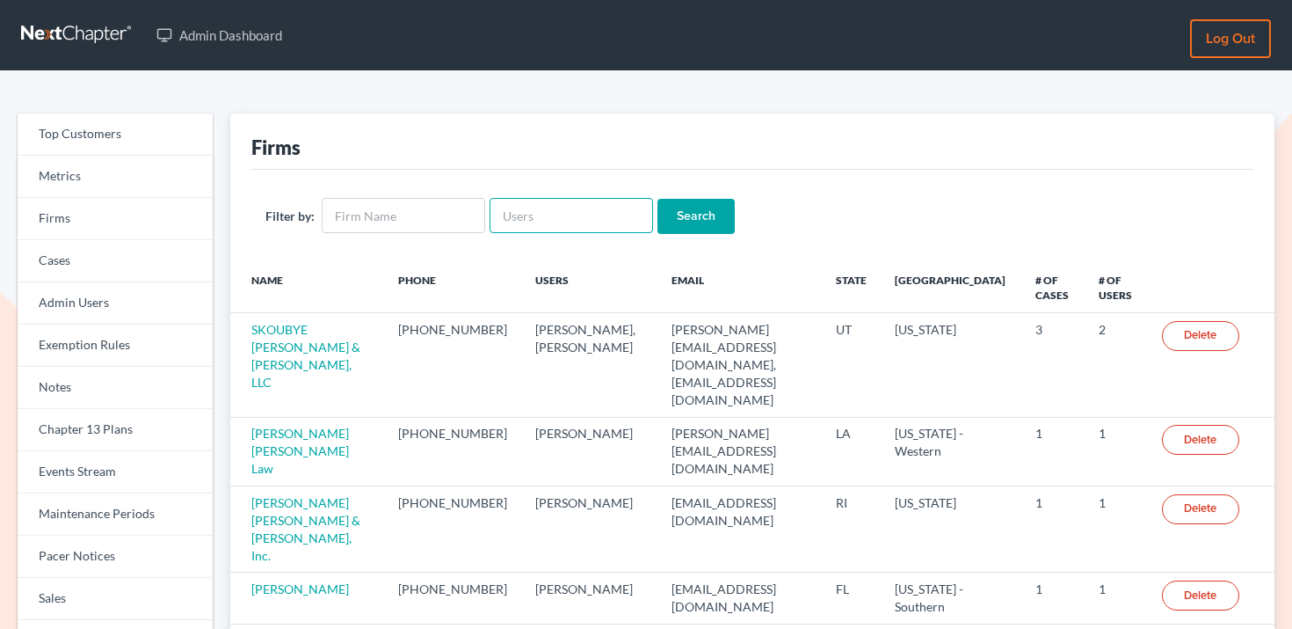
click at [583, 216] on input "text" at bounding box center [572, 215] width 164 height 35
paste input "ymartin@themartinlawgroup.com"
type input "ymartin@themartinlawgroup.com"
click at [675, 204] on input "Search" at bounding box center [696, 216] width 77 height 35
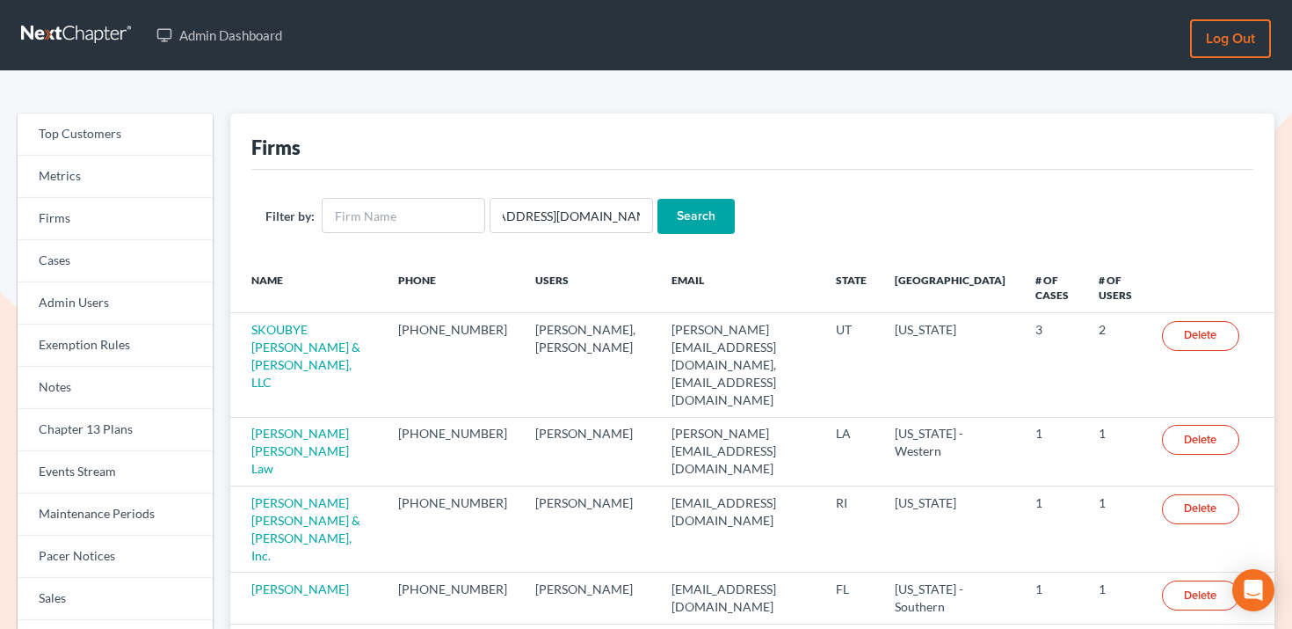
scroll to position [0, 0]
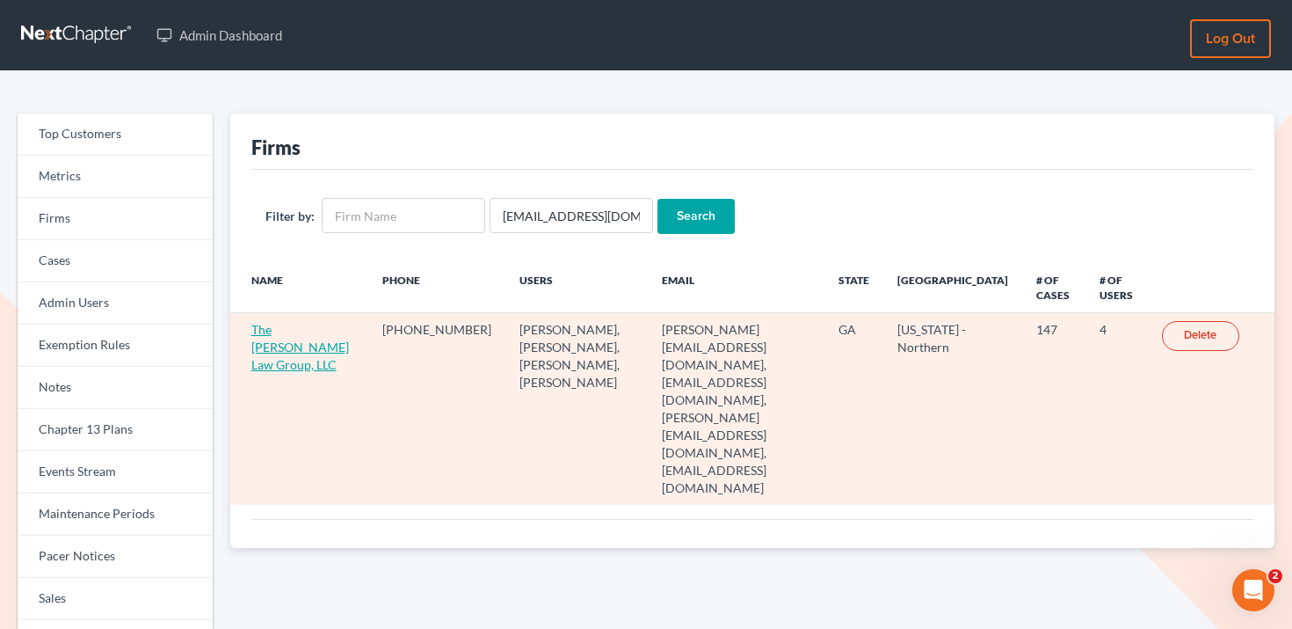
click at [265, 346] on link "The Martin Law Group, LLC" at bounding box center [300, 347] width 98 height 50
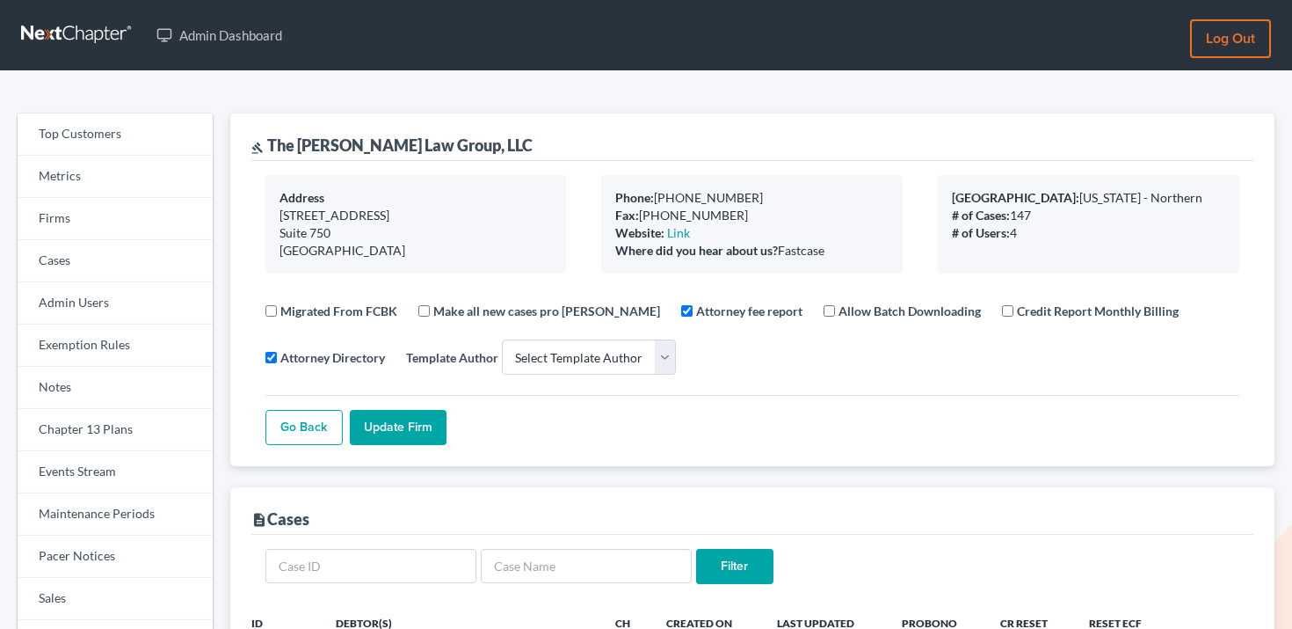
select select
click at [102, 214] on link "Firms" at bounding box center [115, 219] width 195 height 42
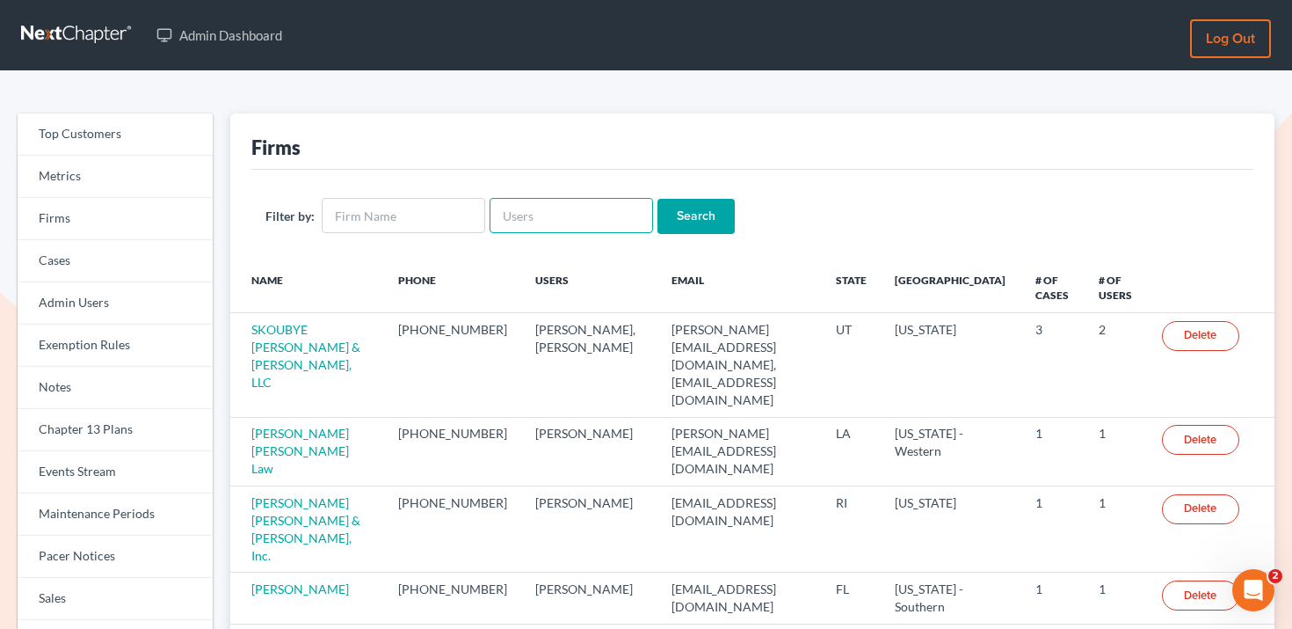
click at [494, 207] on input "text" at bounding box center [572, 215] width 164 height 35
paste input "[PERSON_NAME][EMAIL_ADDRESS][DOMAIN_NAME]"
type input "[PERSON_NAME][EMAIL_ADDRESS][DOMAIN_NAME]"
click at [719, 207] on input "Search" at bounding box center [696, 216] width 77 height 35
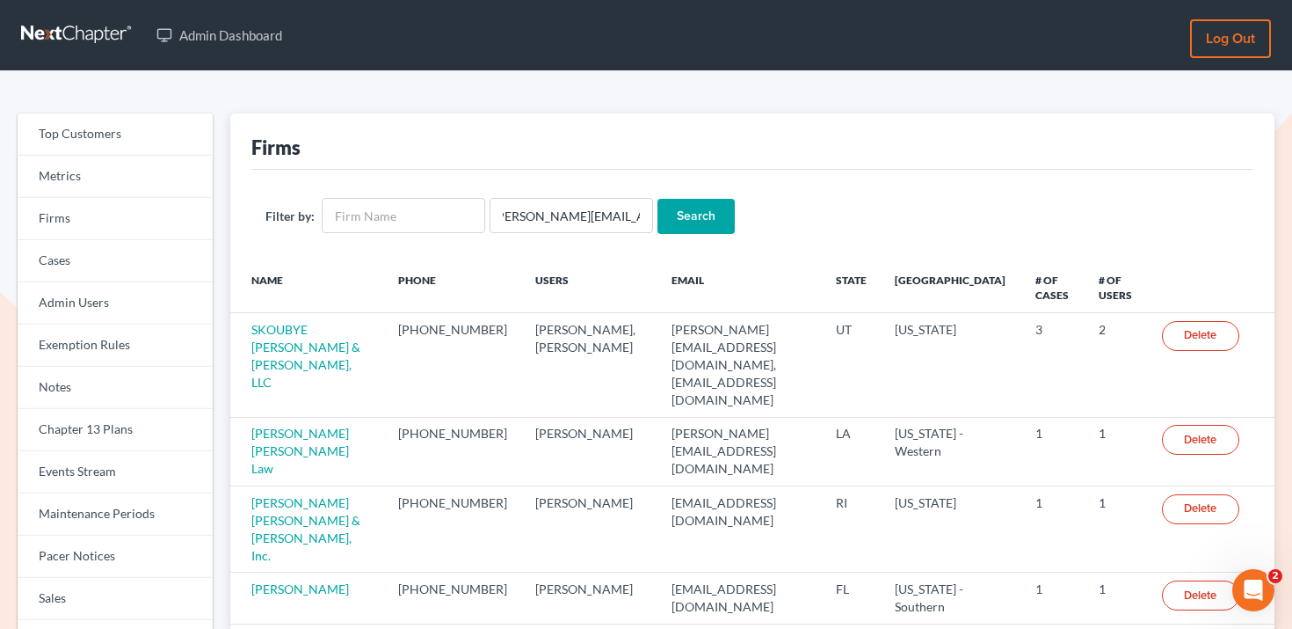
scroll to position [0, 0]
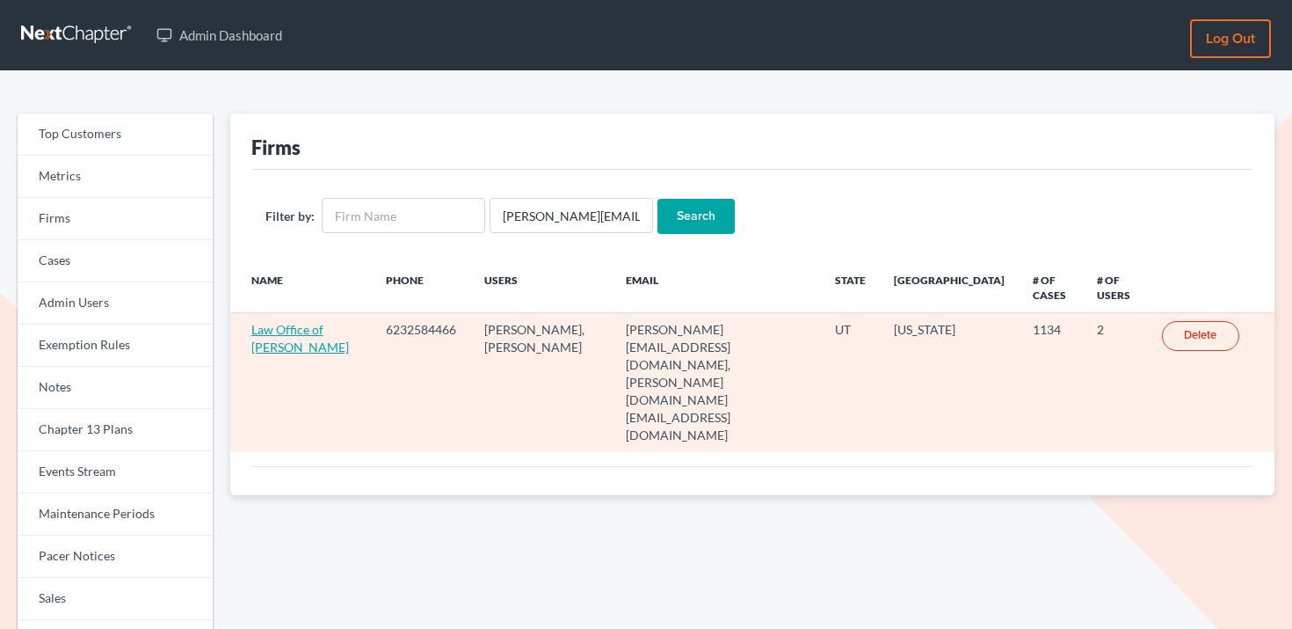
click at [297, 335] on link "Law Office of [PERSON_NAME]" at bounding box center [300, 338] width 98 height 33
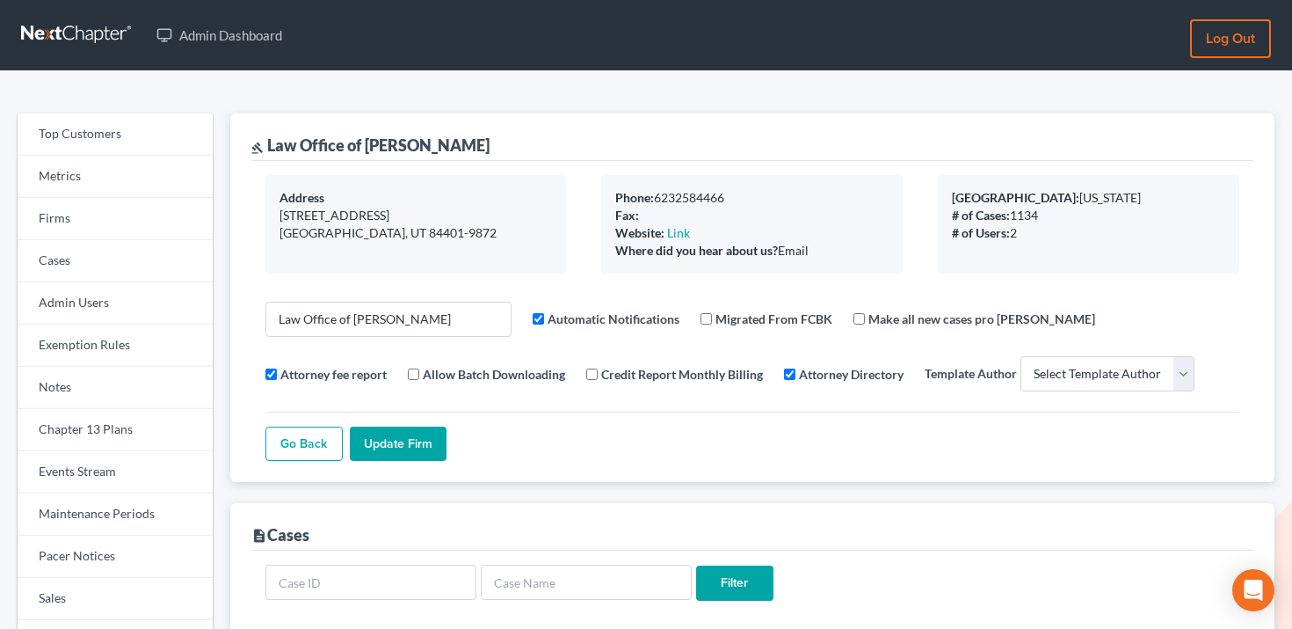
select select
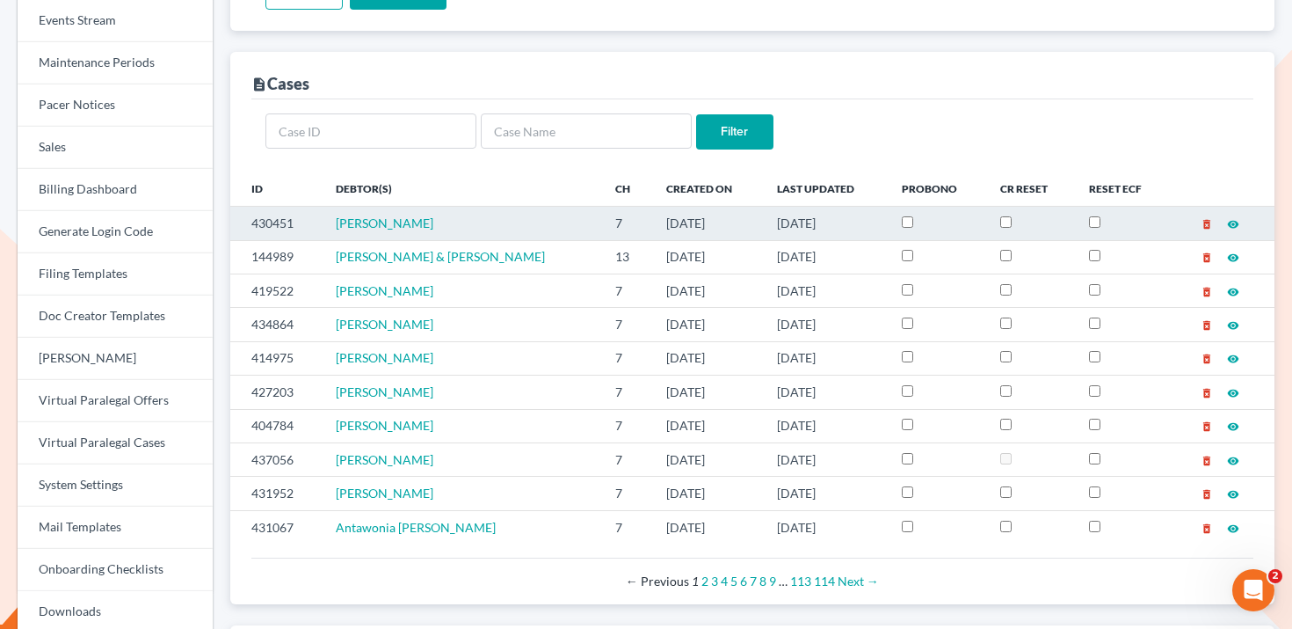
click at [270, 228] on td "430451" at bounding box center [275, 223] width 91 height 33
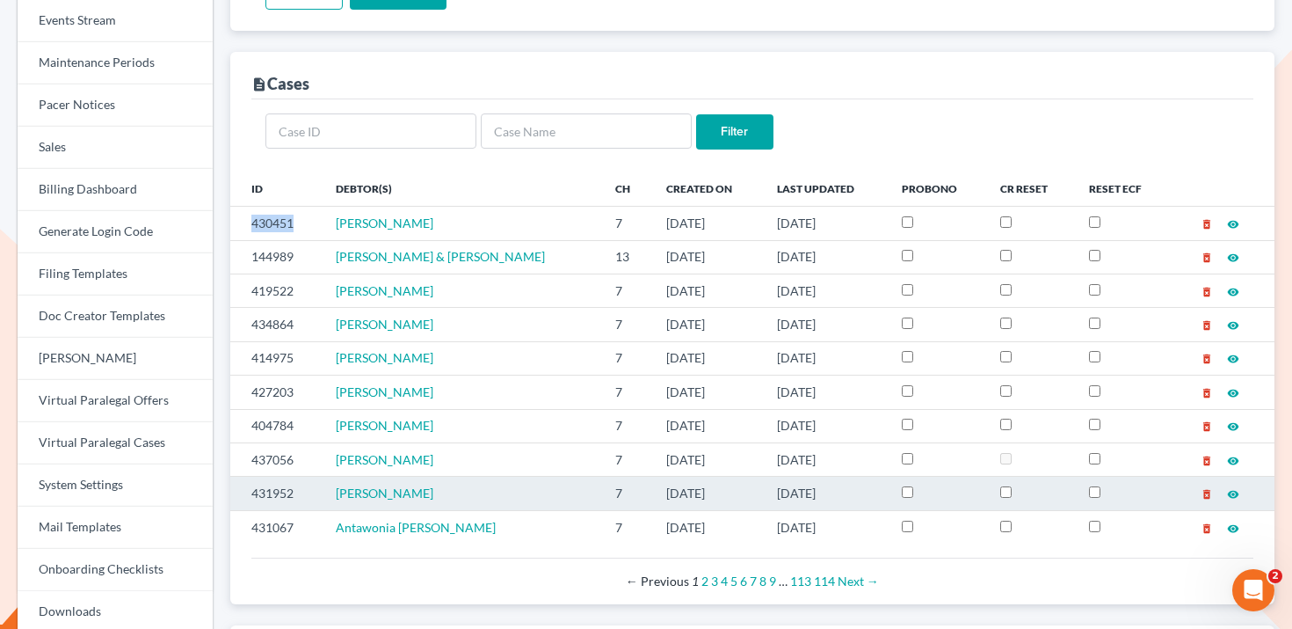
copy td "430451"
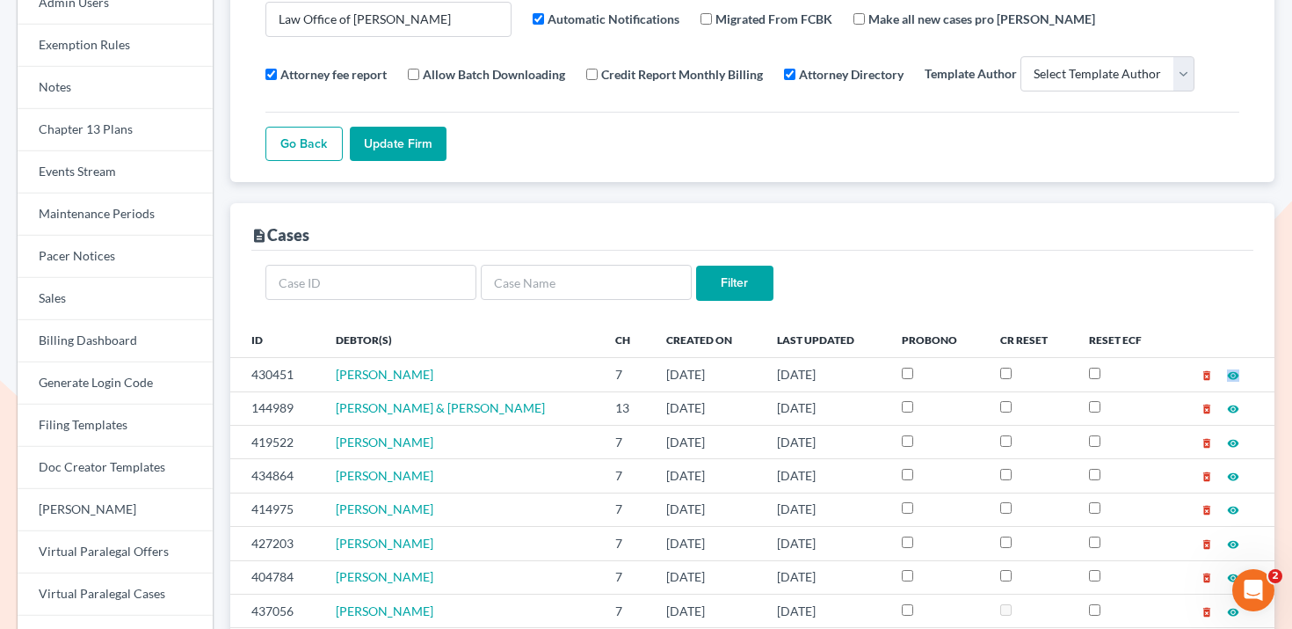
scroll to position [104, 0]
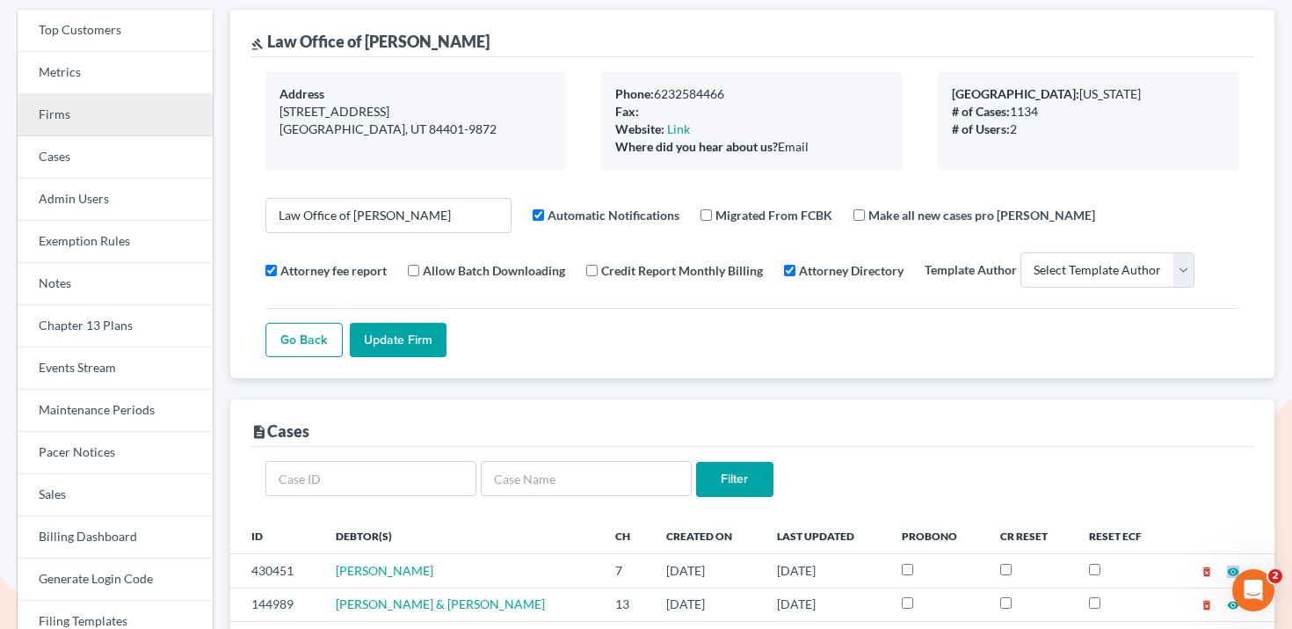
click at [98, 106] on link "Firms" at bounding box center [115, 115] width 195 height 42
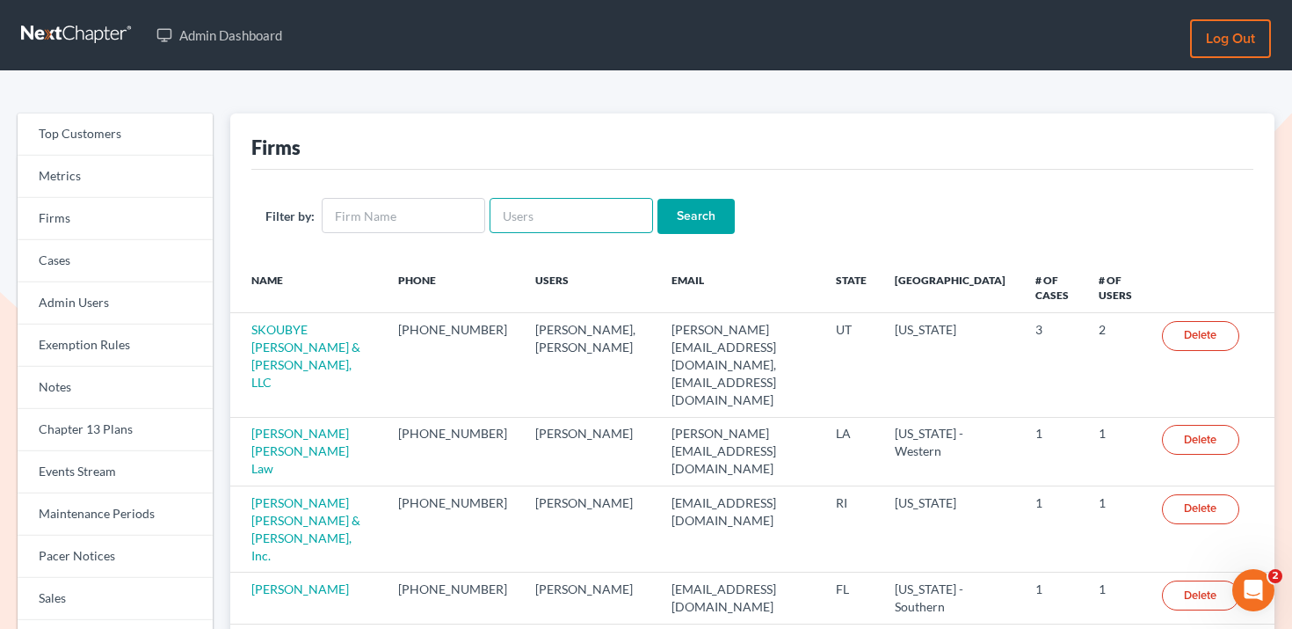
click at [517, 229] on input "text" at bounding box center [572, 215] width 164 height 35
paste input "mcgivne3@gmail.com"
type input "mcgivne3@gmail.com"
click at [738, 210] on form "Filter by: mcgivne3@gmail.com Search" at bounding box center [752, 216] width 974 height 36
click at [688, 211] on input "Search" at bounding box center [696, 216] width 77 height 35
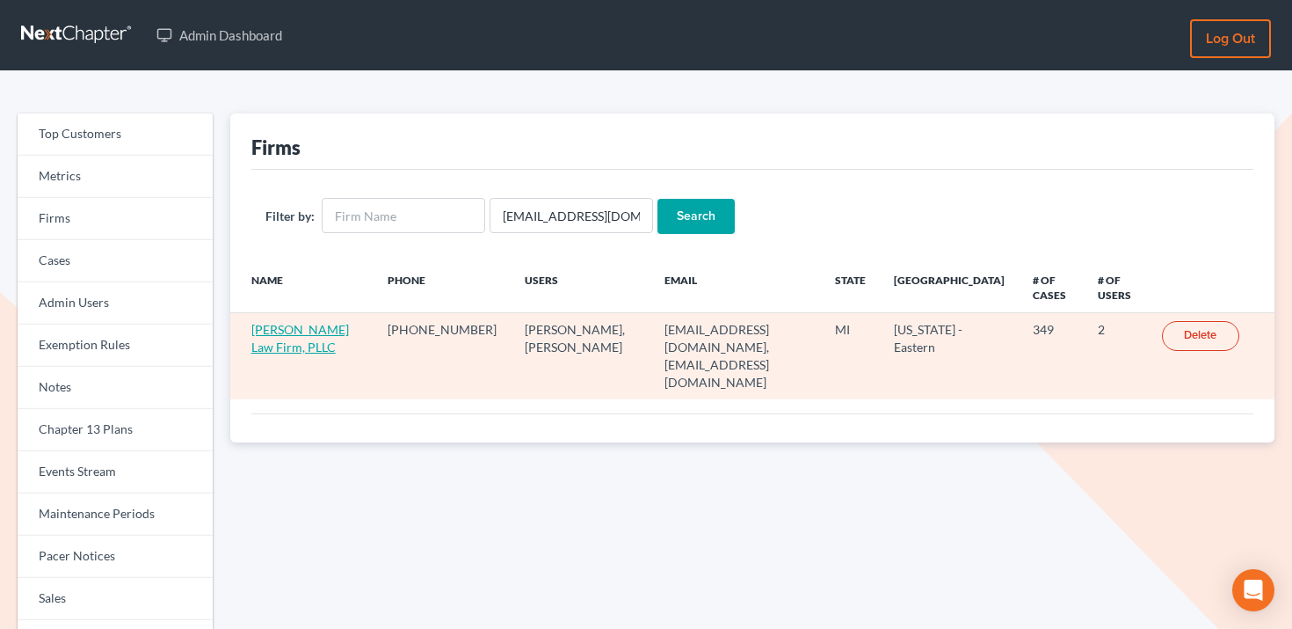
click at [304, 333] on link "McGivney Law Firm, PLLC" at bounding box center [300, 338] width 98 height 33
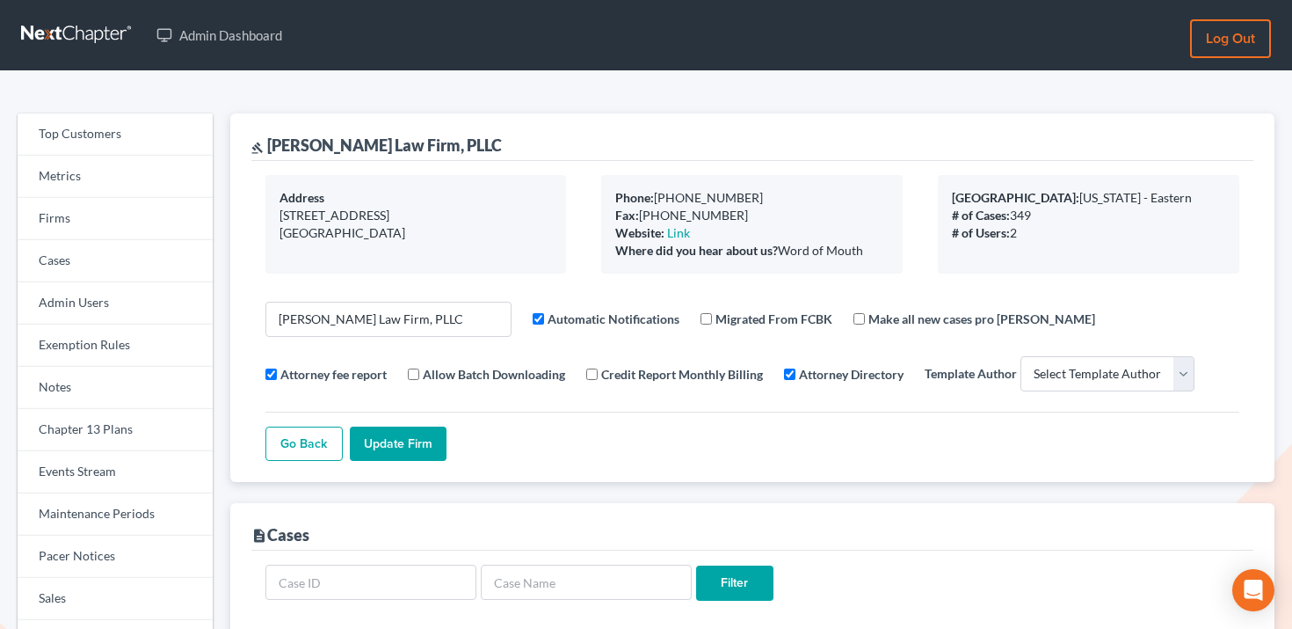
select select
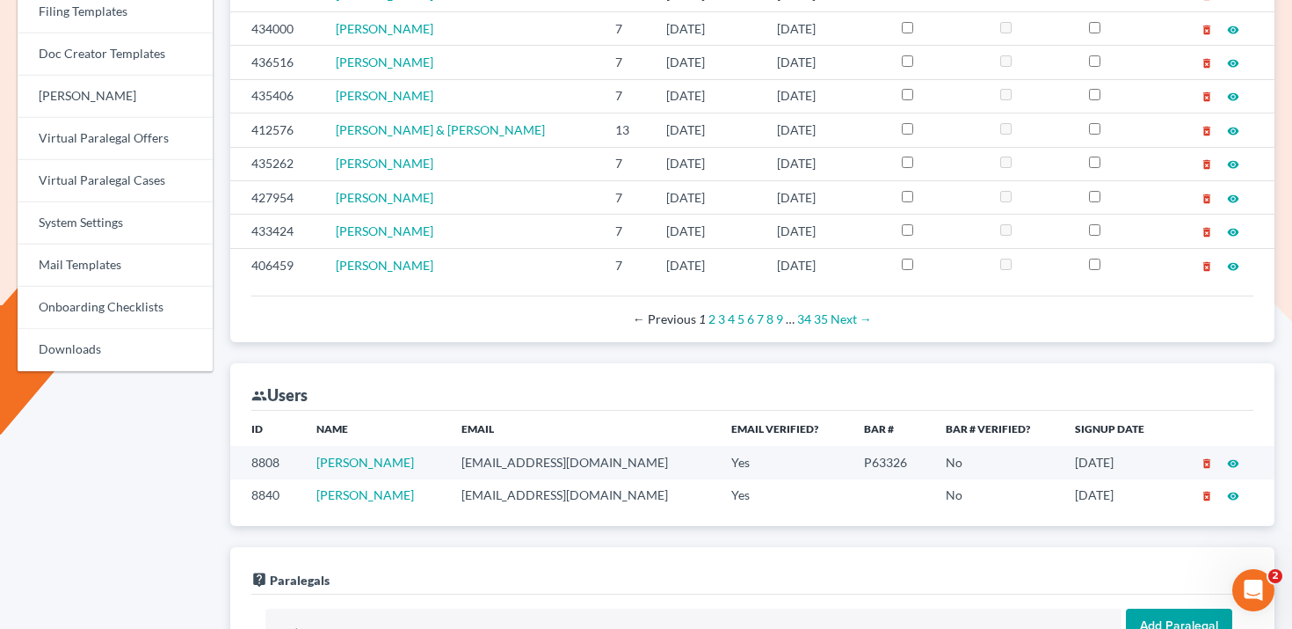
scroll to position [714, 0]
click at [274, 459] on td "8808" at bounding box center [266, 461] width 73 height 33
click at [437, 321] on div "← Previous 1 2 3 4 5 6 7 8 9 … 34 35 Next →" at bounding box center [752, 318] width 974 height 18
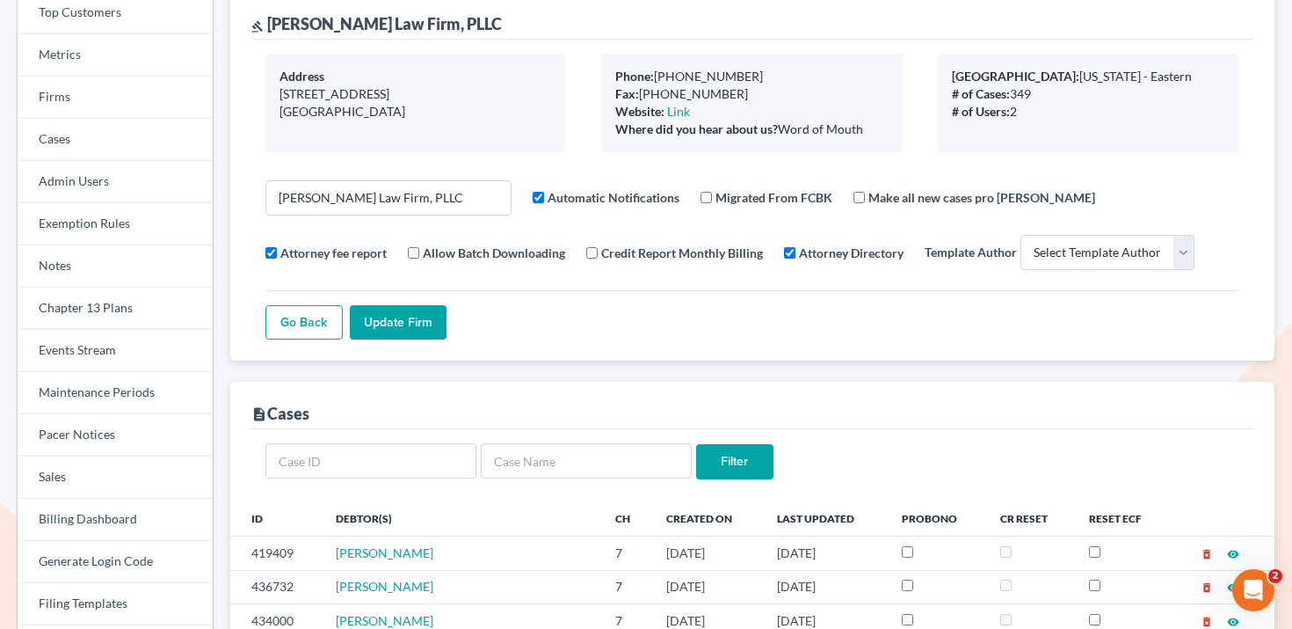
scroll to position [0, 0]
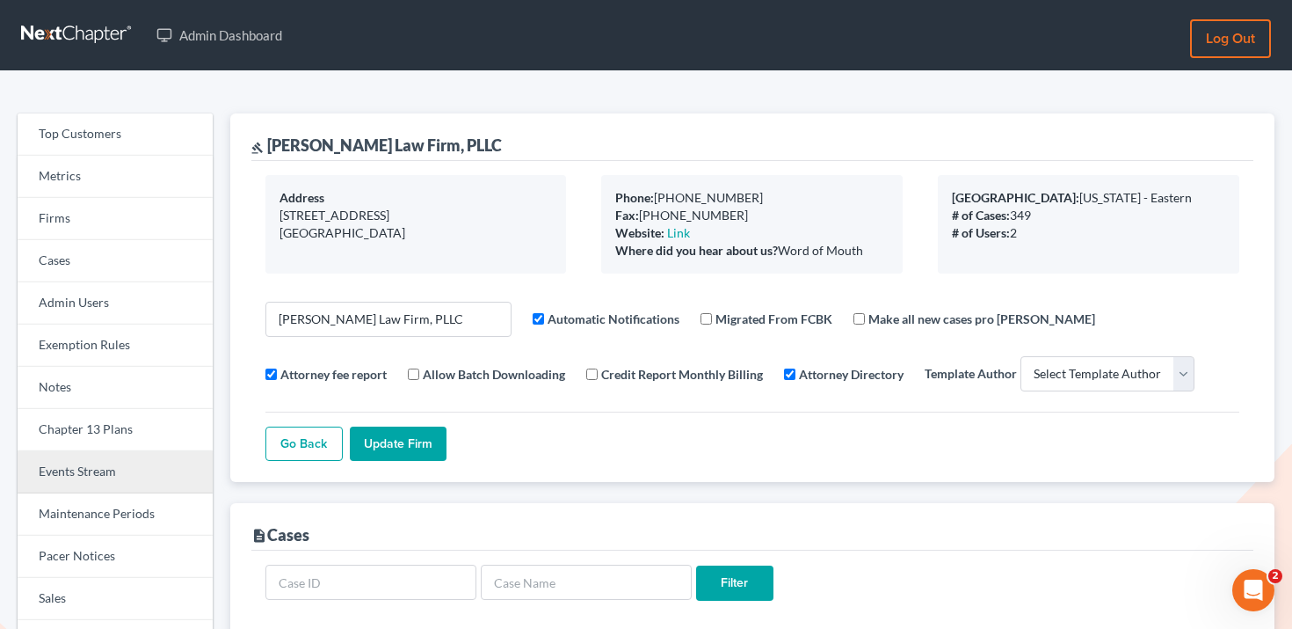
click at [72, 468] on link "Events Stream" at bounding box center [115, 472] width 195 height 42
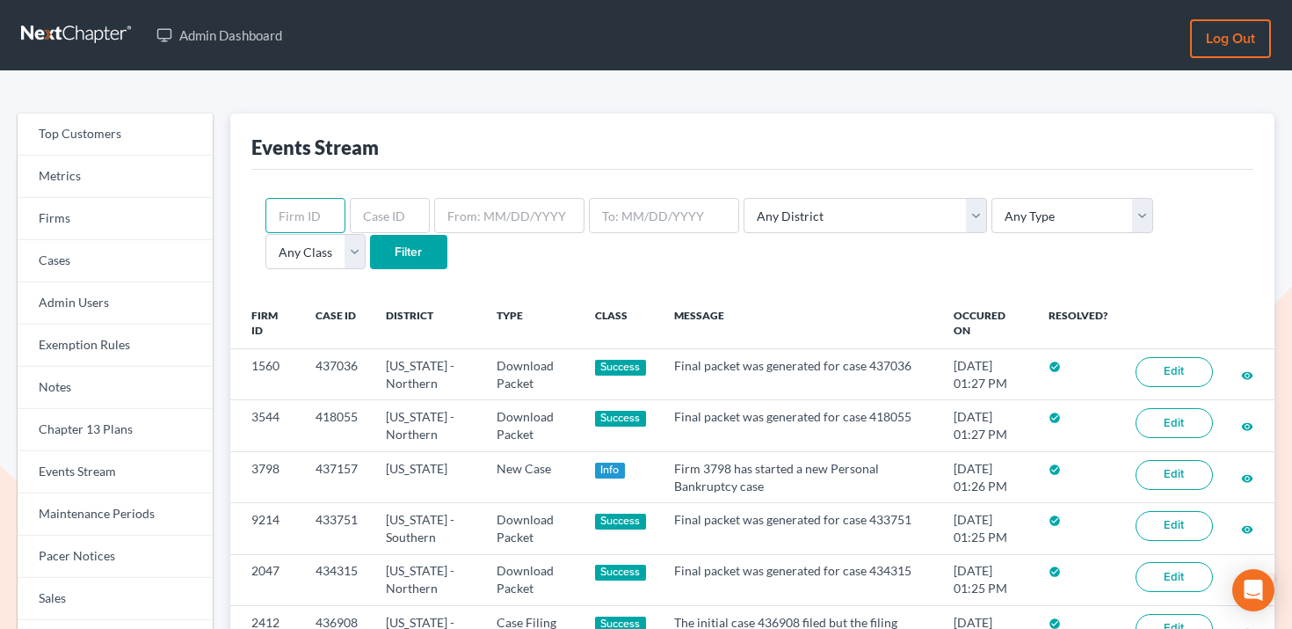
click at [317, 212] on input "text" at bounding box center [305, 215] width 80 height 35
paste input "5695"
type input "5695"
click at [370, 250] on input "Filter" at bounding box center [408, 252] width 77 height 35
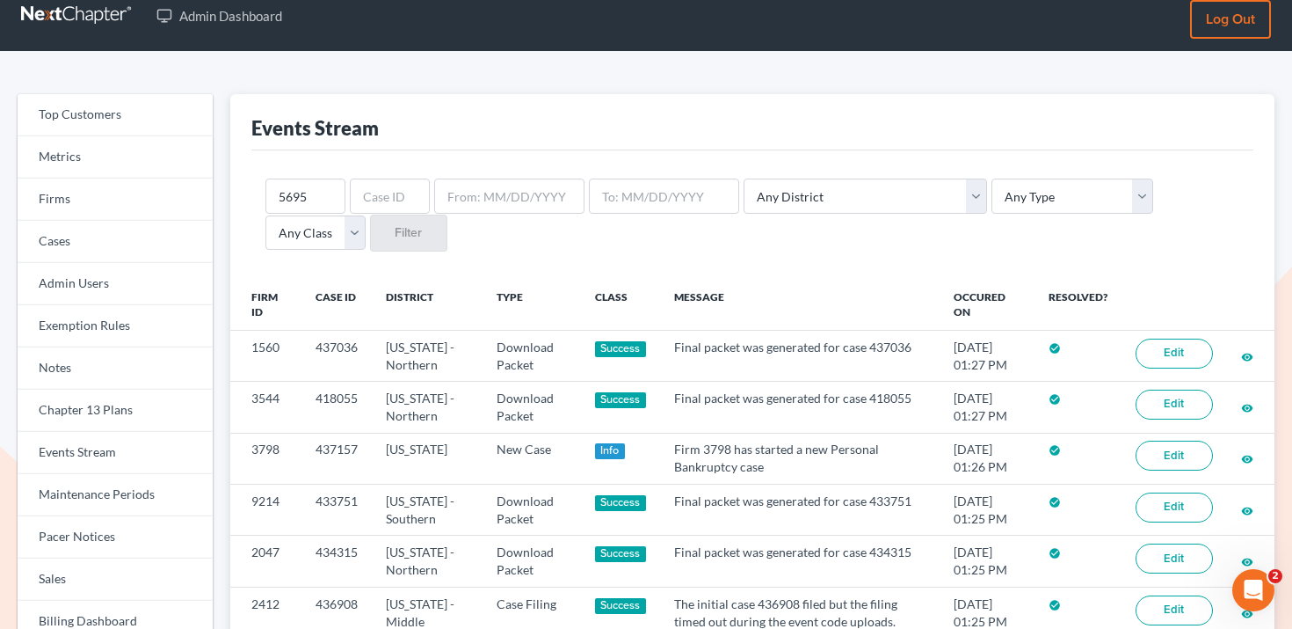
scroll to position [20, 0]
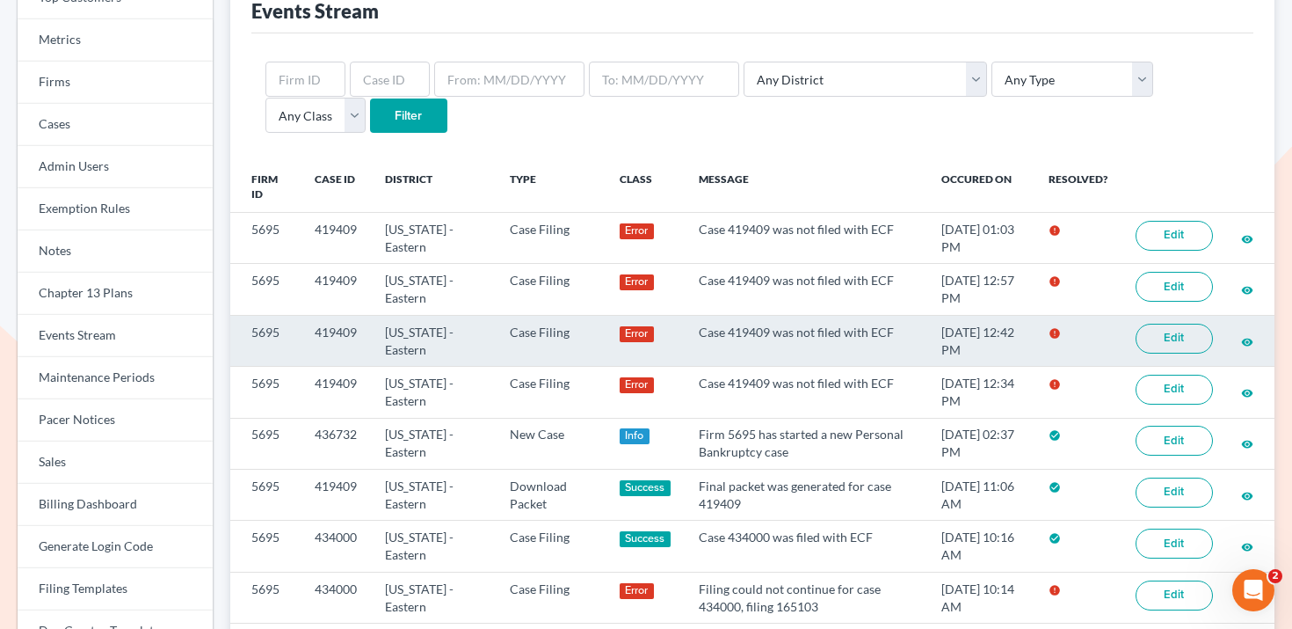
scroll to position [137, 0]
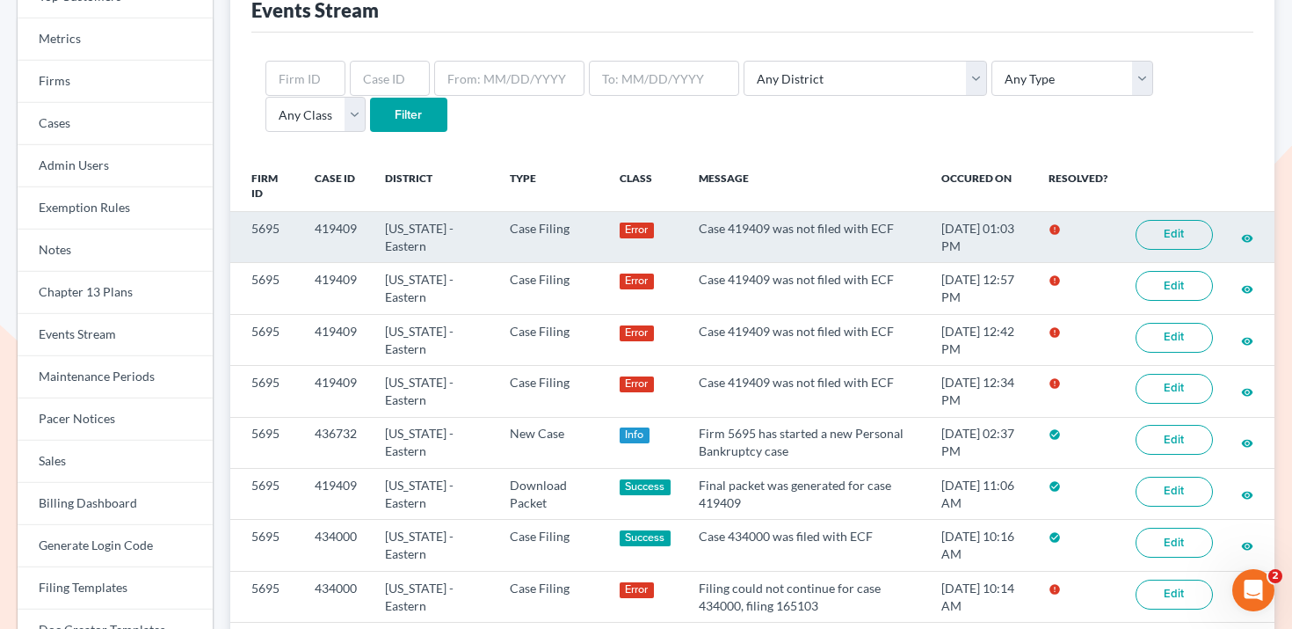
click at [1163, 229] on link "Edit" at bounding box center [1174, 235] width 77 height 30
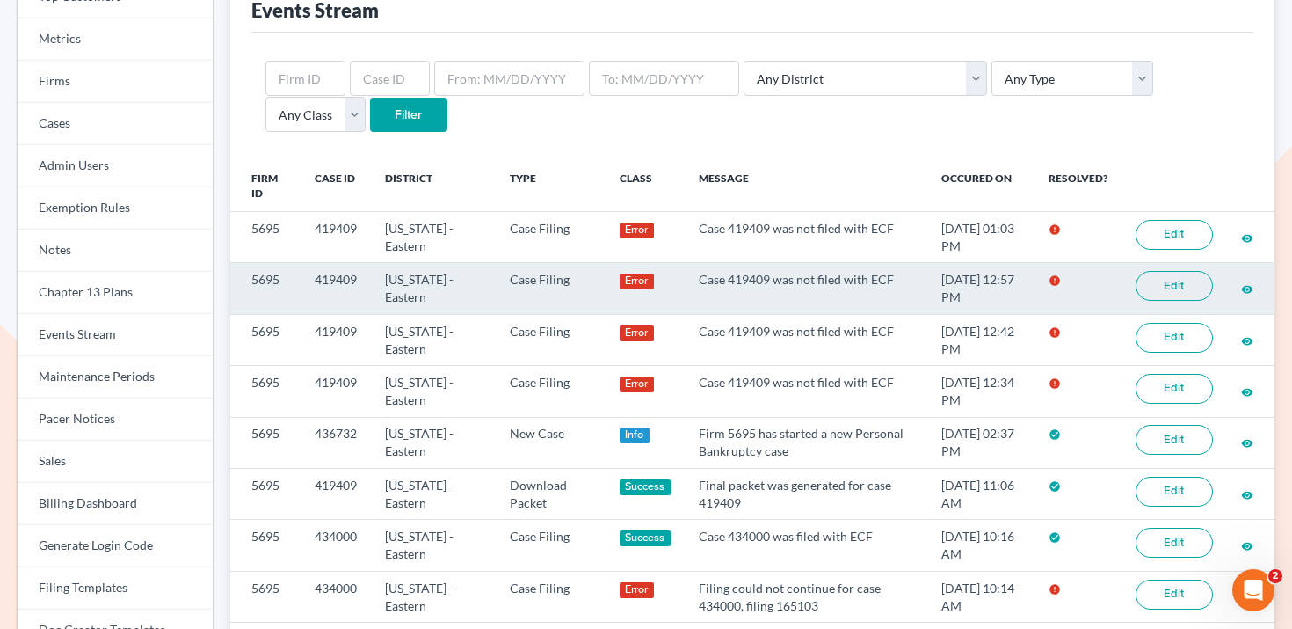
click at [1179, 302] on td "Edit" at bounding box center [1174, 288] width 105 height 51
click at [1182, 287] on link "Edit" at bounding box center [1174, 286] width 77 height 30
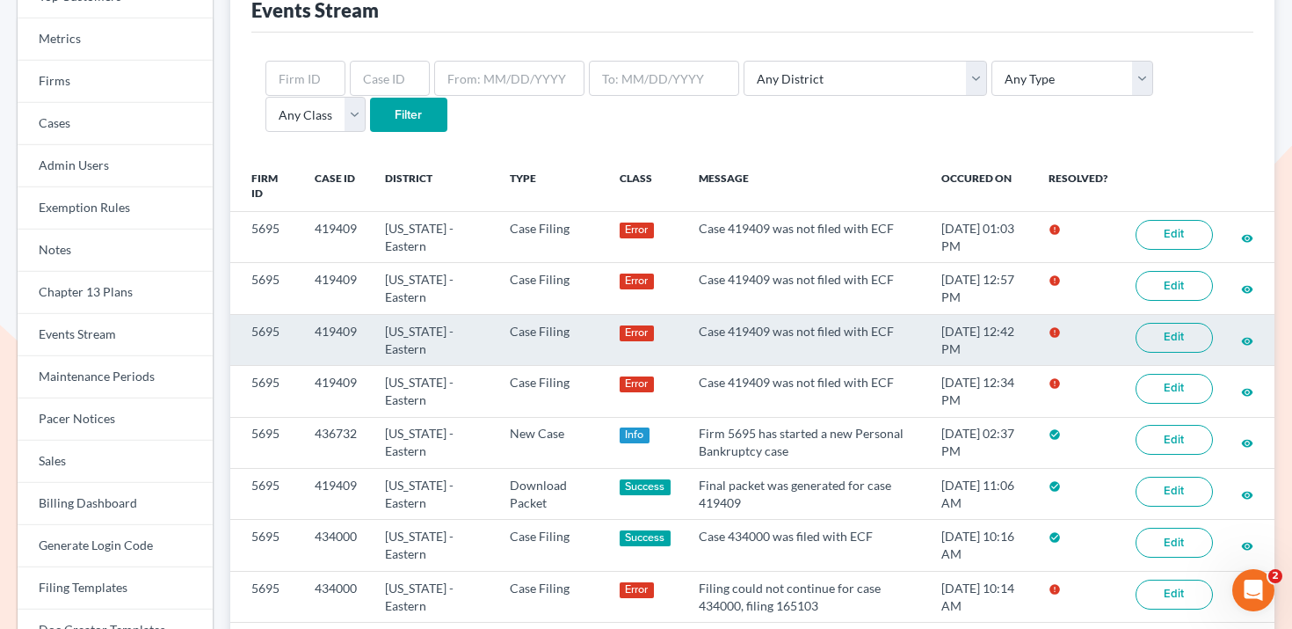
click at [1151, 330] on link "Edit" at bounding box center [1174, 338] width 77 height 30
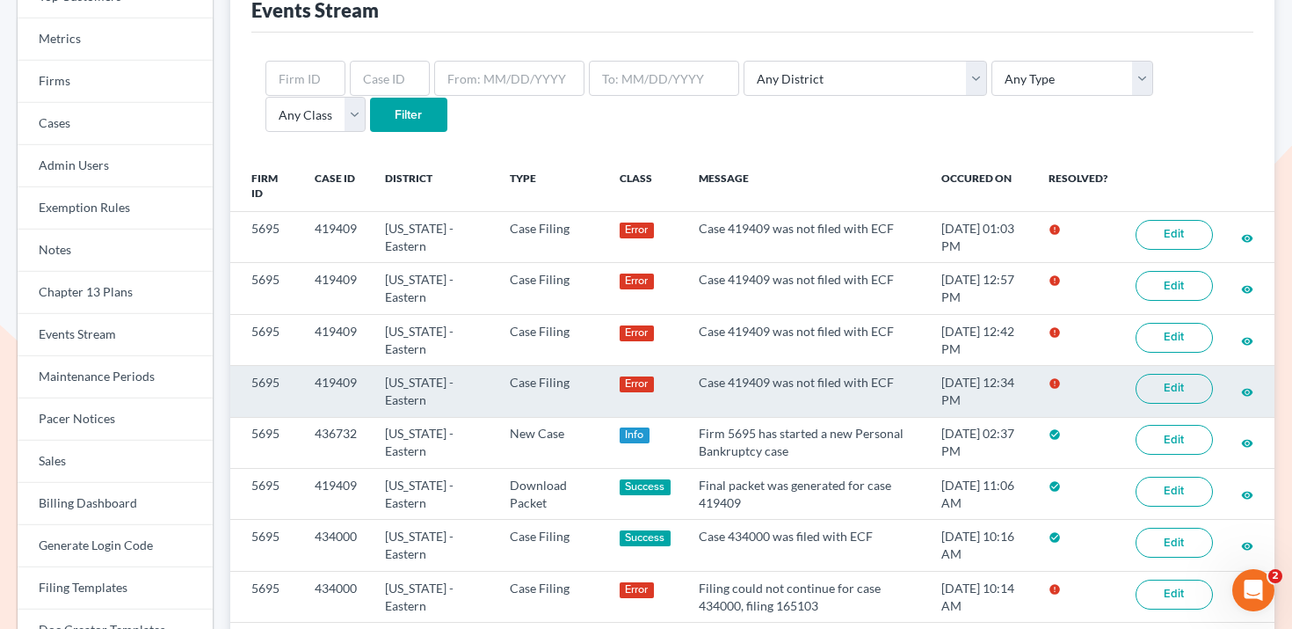
click at [1174, 397] on link "Edit" at bounding box center [1174, 389] width 77 height 30
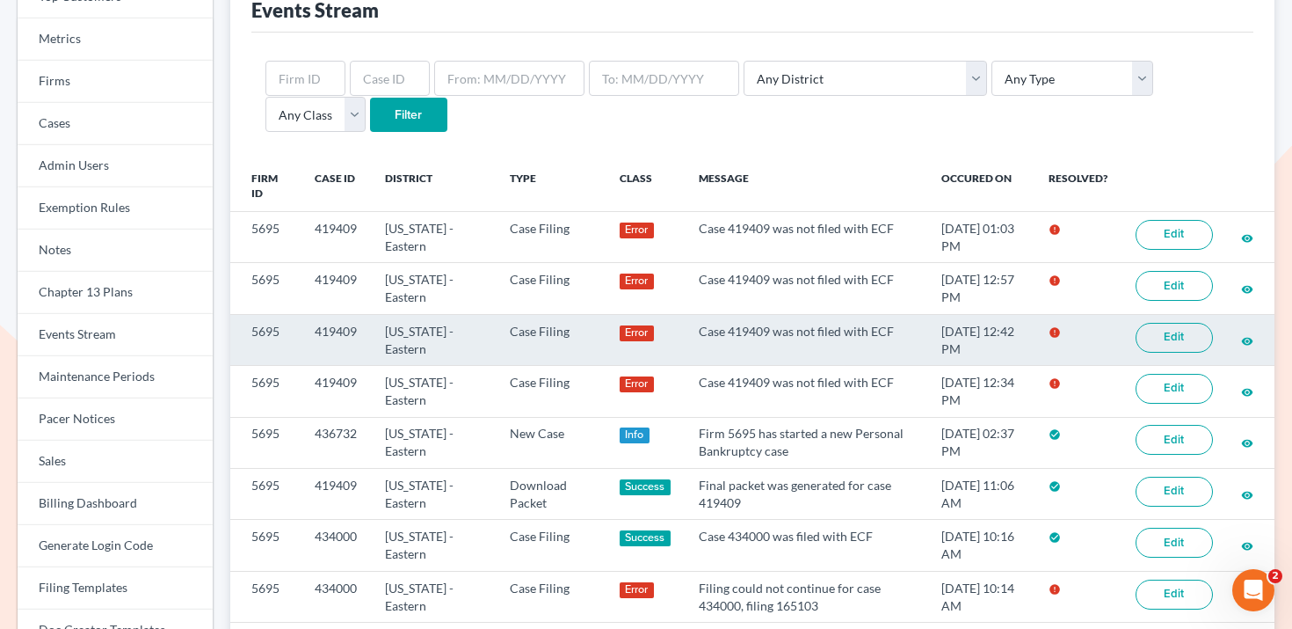
click at [332, 336] on td "419409" at bounding box center [336, 339] width 70 height 51
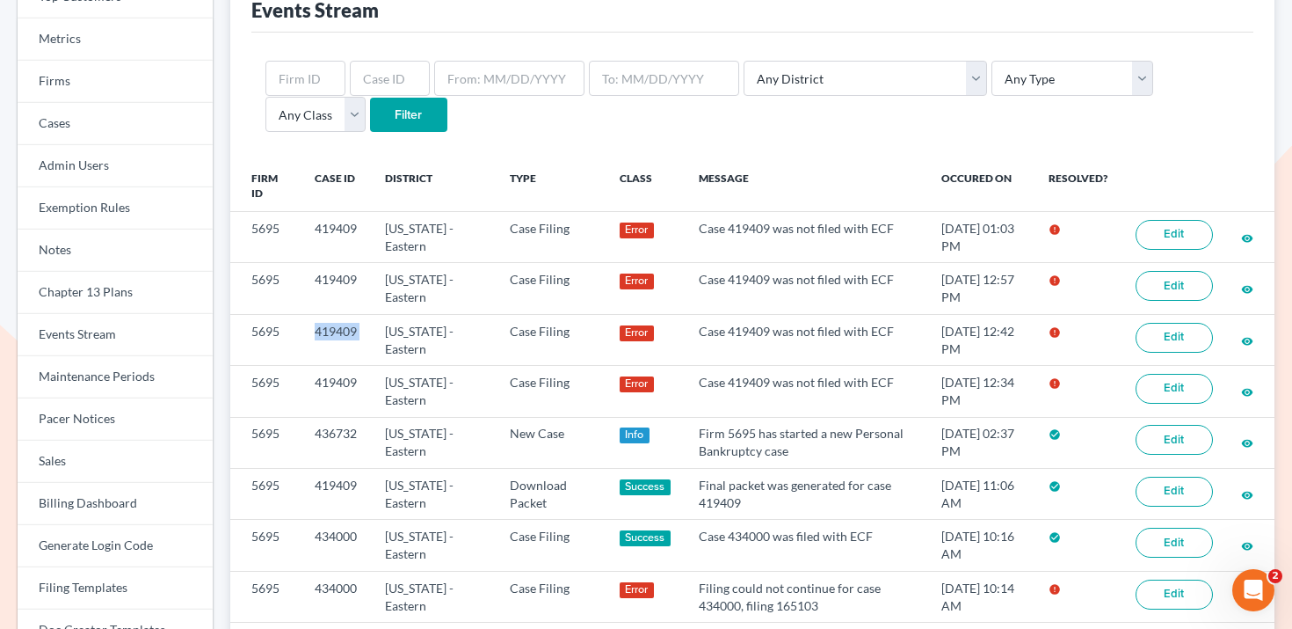
copy td "419409"
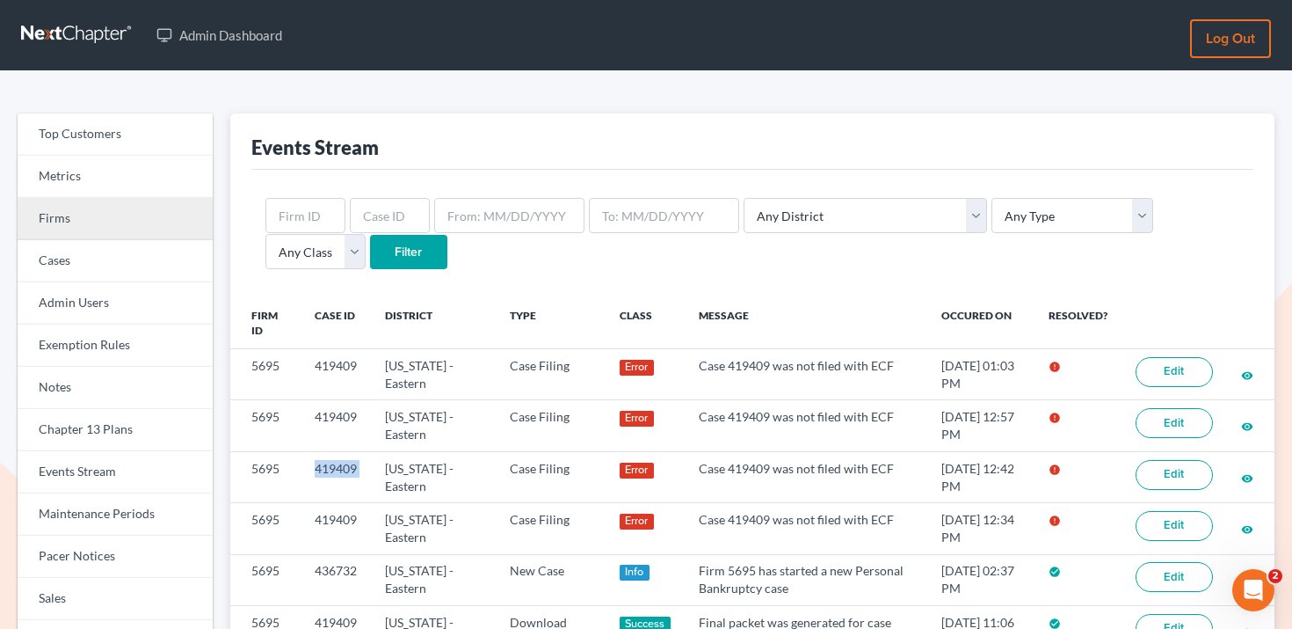
click at [142, 215] on link "Firms" at bounding box center [115, 219] width 195 height 42
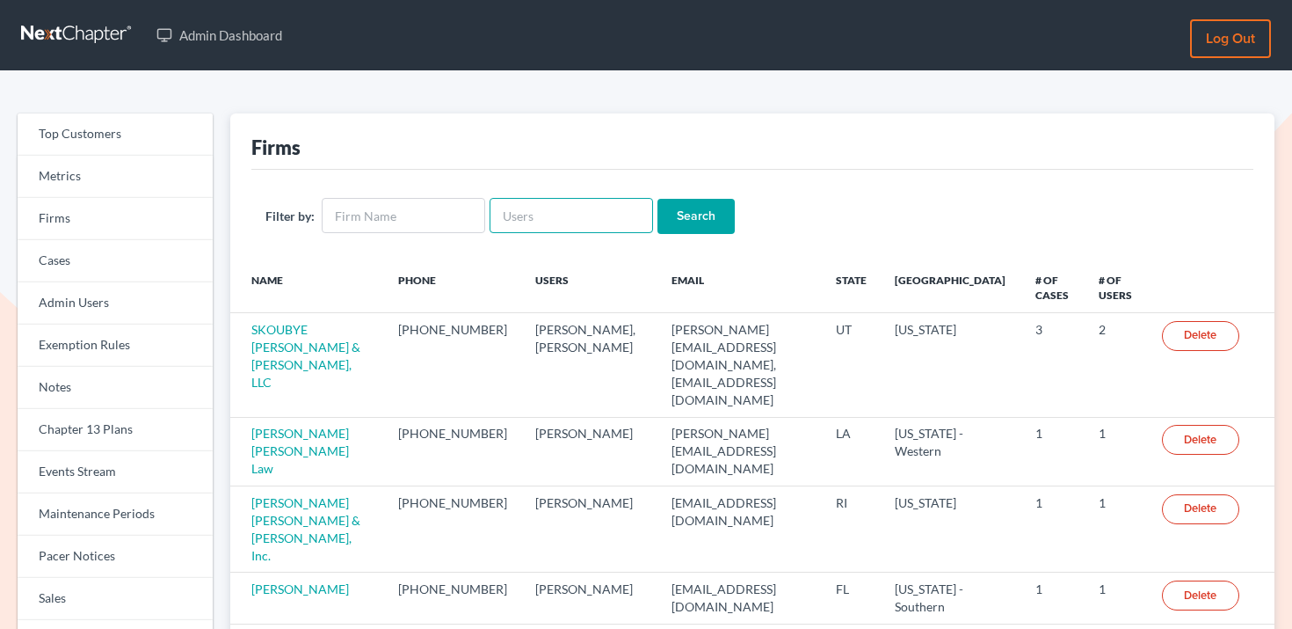
click at [556, 203] on input "text" at bounding box center [572, 215] width 164 height 35
paste input "[EMAIL_ADDRESS][DOMAIN_NAME]"
type input "[EMAIL_ADDRESS][DOMAIN_NAME]"
click at [673, 216] on input "Search" at bounding box center [696, 216] width 77 height 35
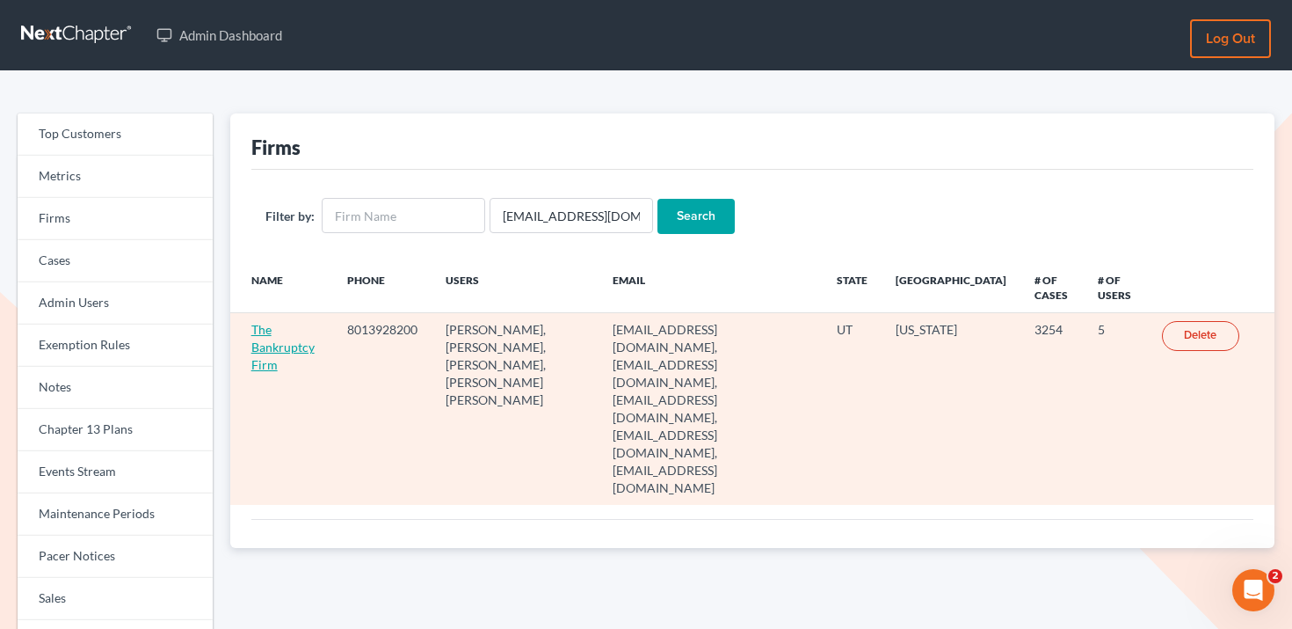
click at [300, 343] on link "The Bankruptcy Firm" at bounding box center [282, 347] width 63 height 50
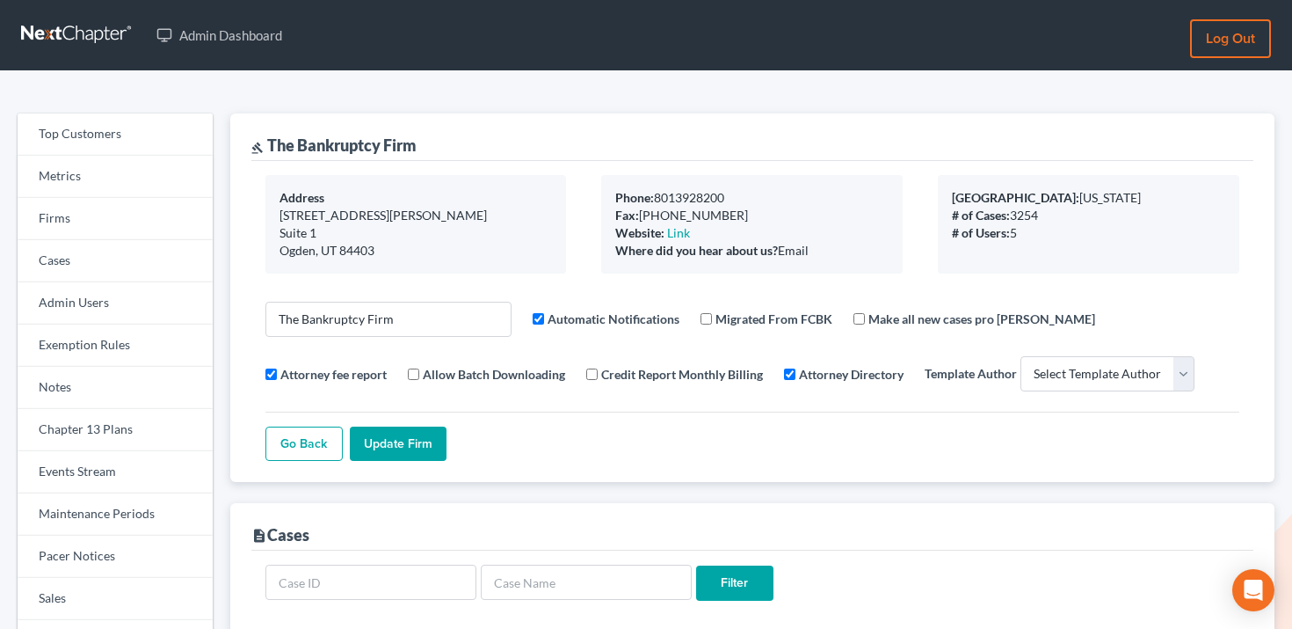
select select
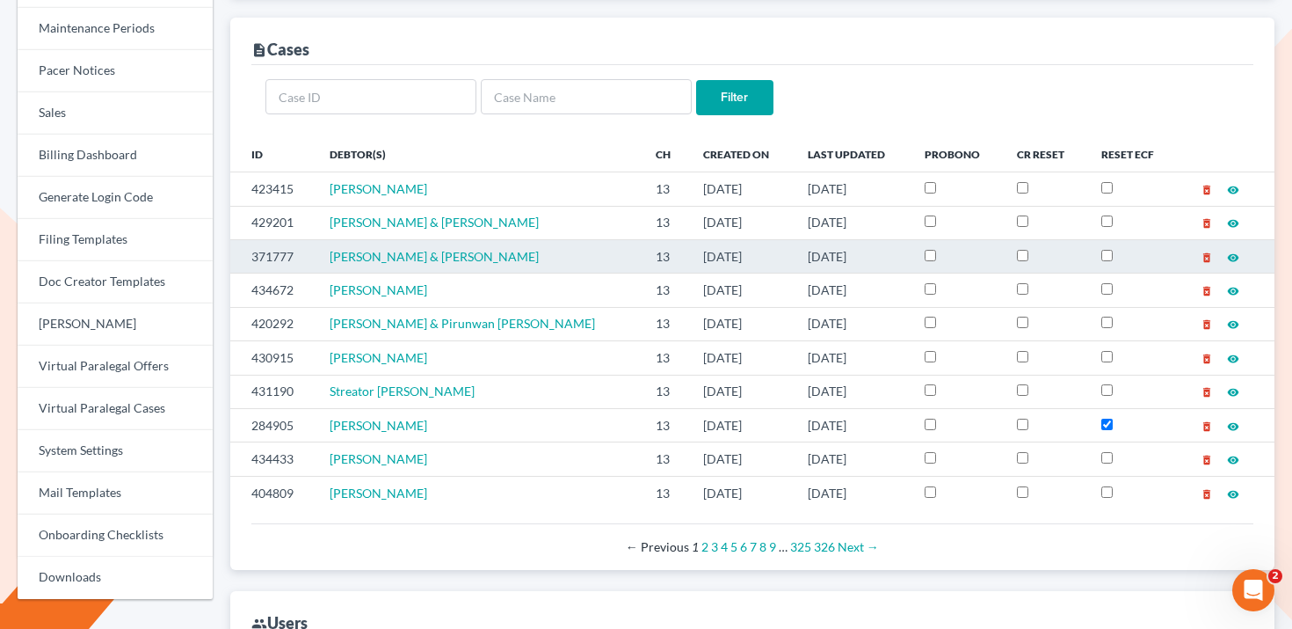
scroll to position [492, 0]
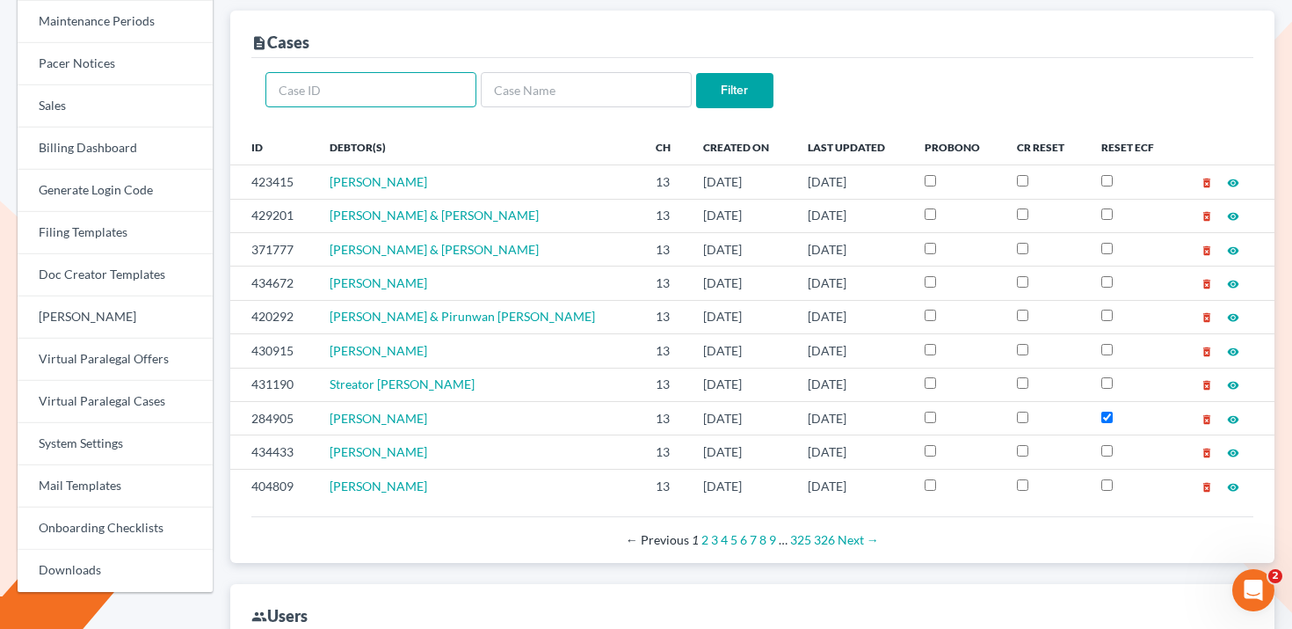
click at [426, 84] on input "text" at bounding box center [370, 89] width 211 height 35
type input "436496"
click at [696, 73] on input "Filter" at bounding box center [734, 90] width 77 height 35
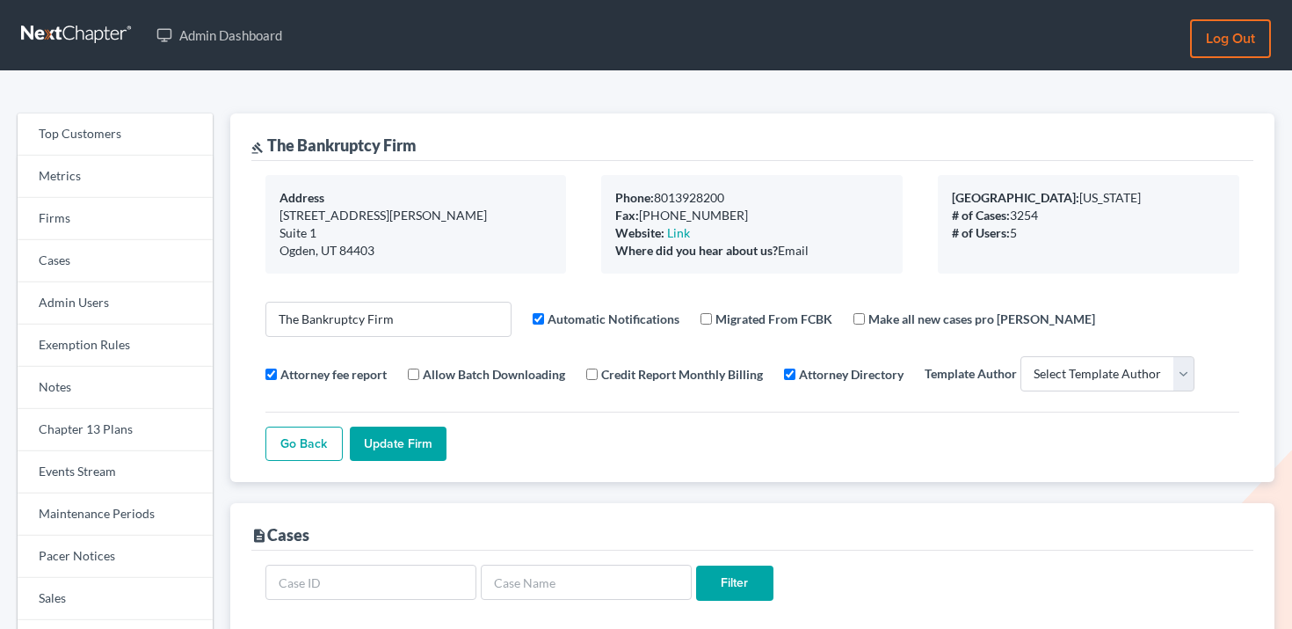
select select
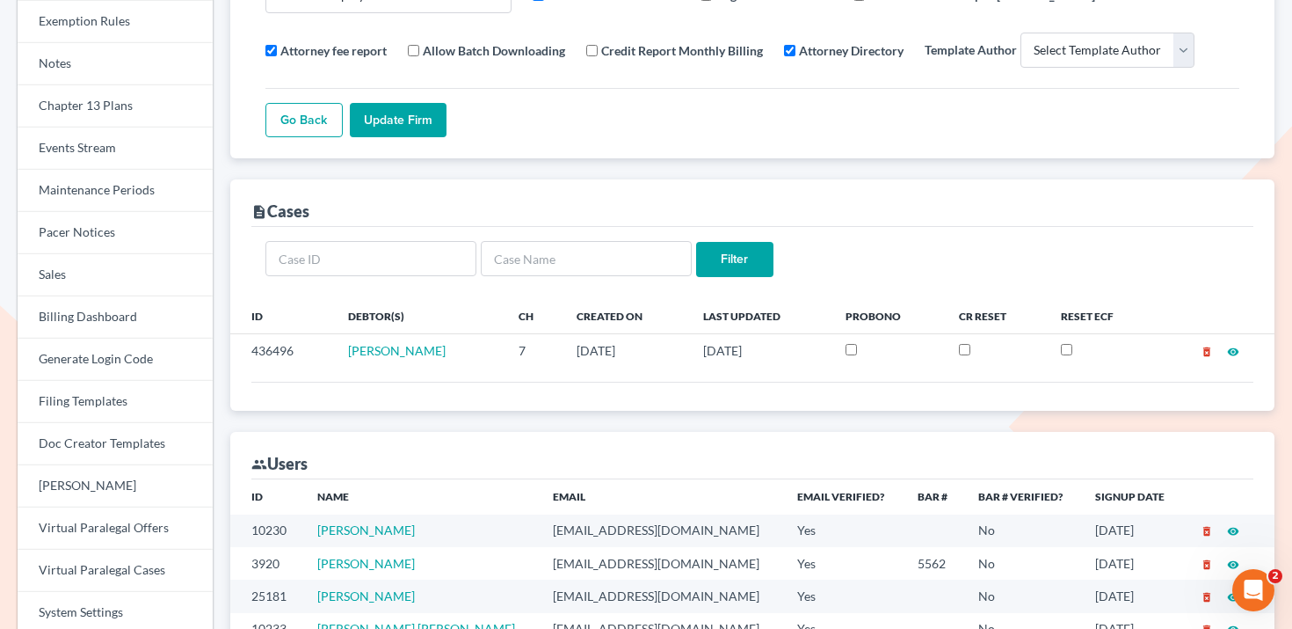
scroll to position [335, 0]
